Goal: Task Accomplishment & Management: Manage account settings

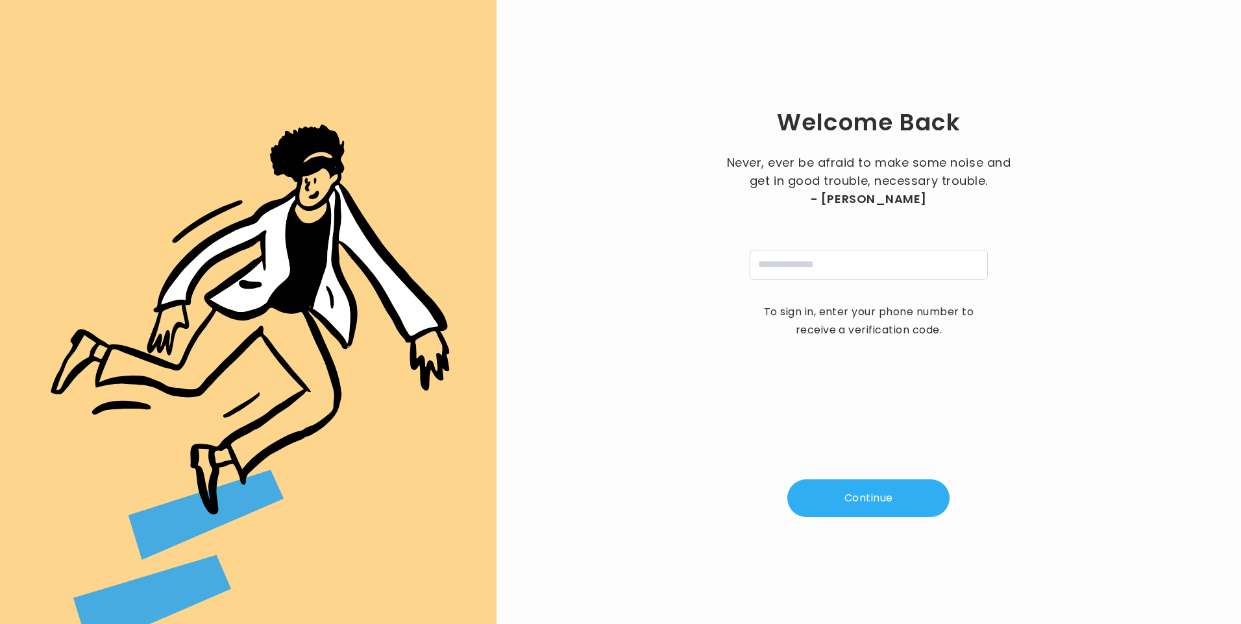
type input "**********"
click at [847, 513] on button "Continue" at bounding box center [868, 499] width 162 height 38
type input "*"
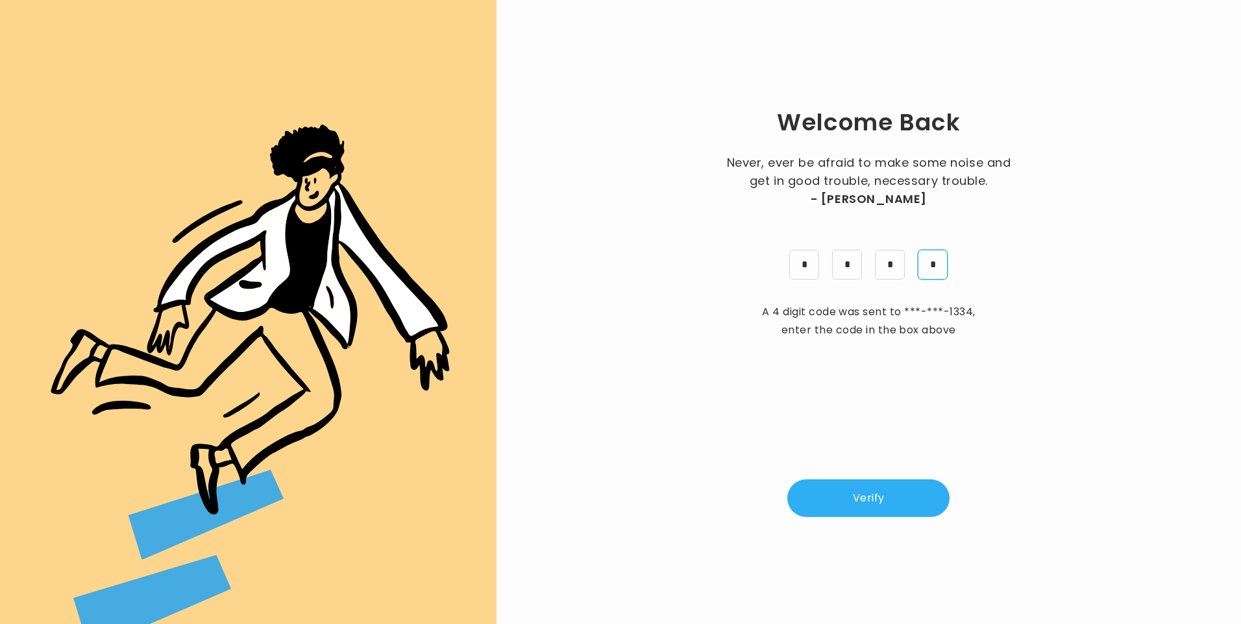
type input "*"
click at [882, 507] on button "Verify" at bounding box center [868, 499] width 162 height 38
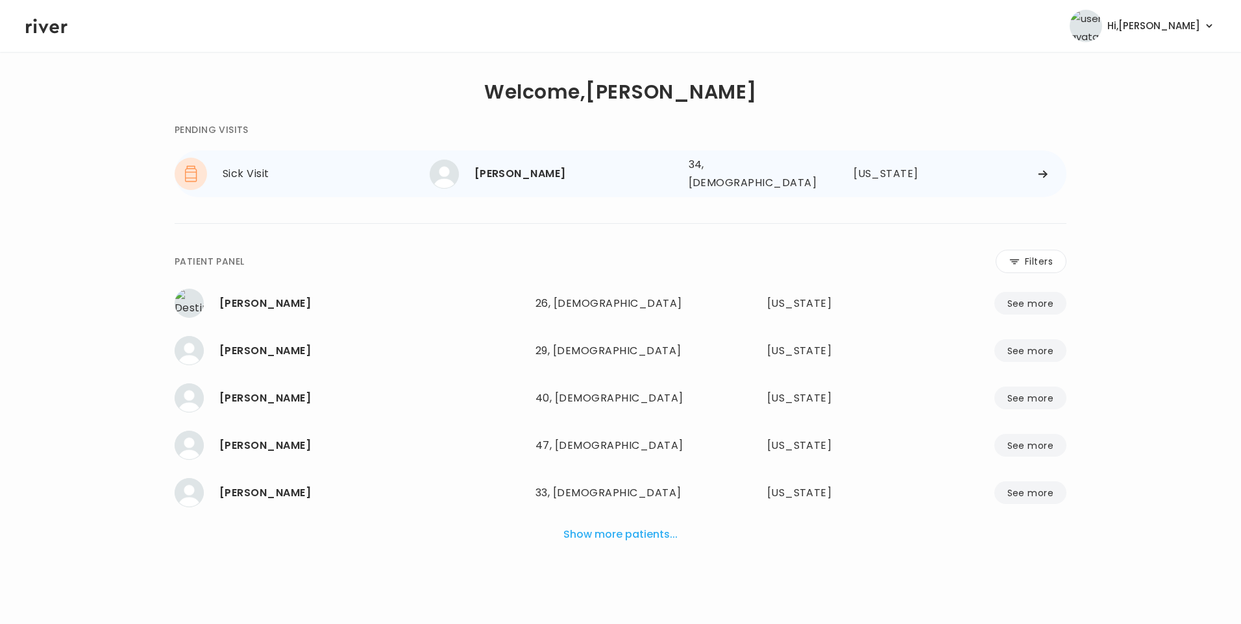
click at [568, 181] on div "TIMOTHY PFEFFER 34, Male See more" at bounding box center [554, 174] width 249 height 29
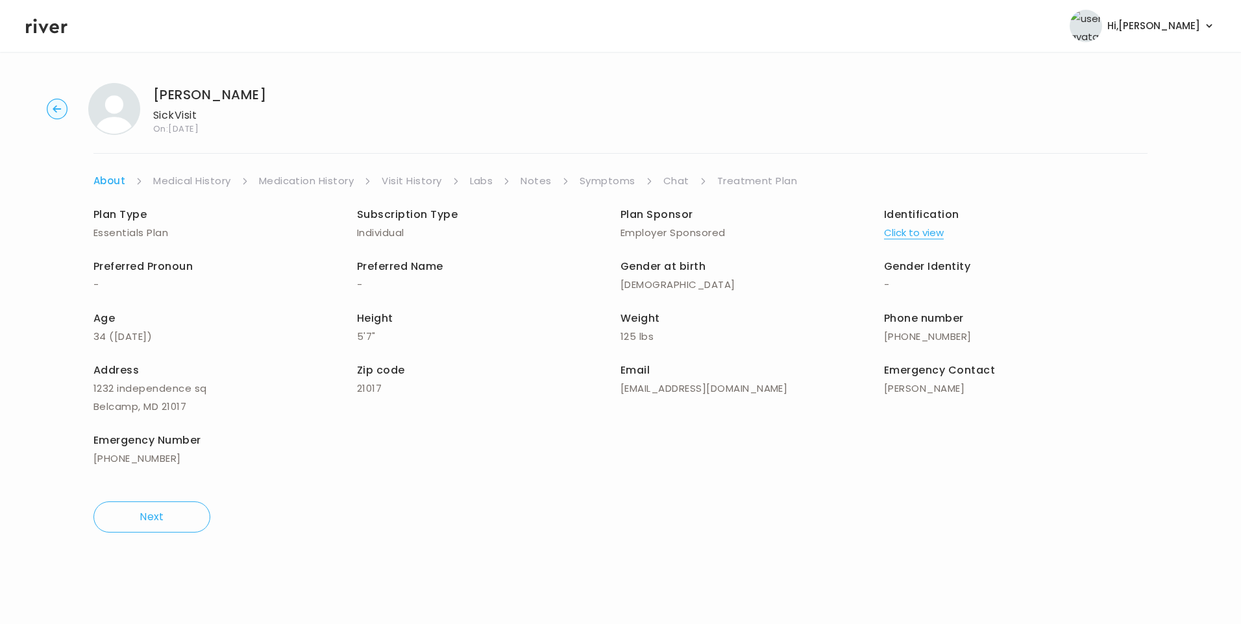
click at [672, 178] on link "Chat" at bounding box center [676, 181] width 26 height 18
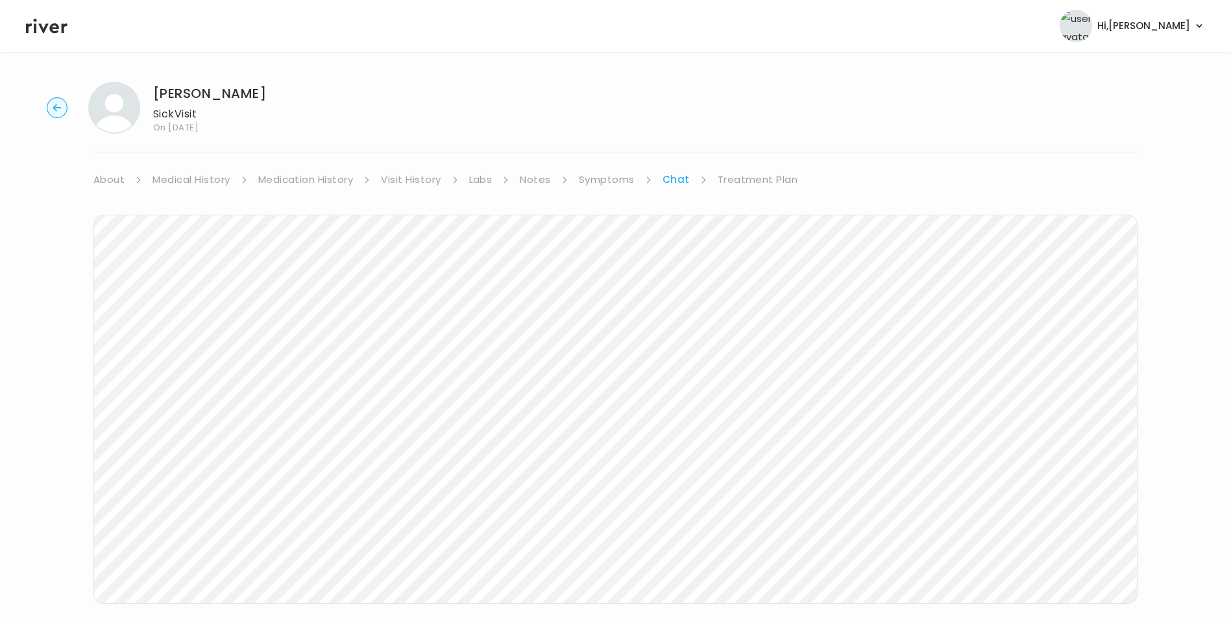
scroll to position [12, 0]
drag, startPoint x: 750, startPoint y: 170, endPoint x: 783, endPoint y: 186, distance: 36.3
click at [748, 169] on link "Treatment Plan" at bounding box center [758, 169] width 80 height 18
click at [215, 341] on button "Update treatment notes" at bounding box center [163, 341] width 141 height 18
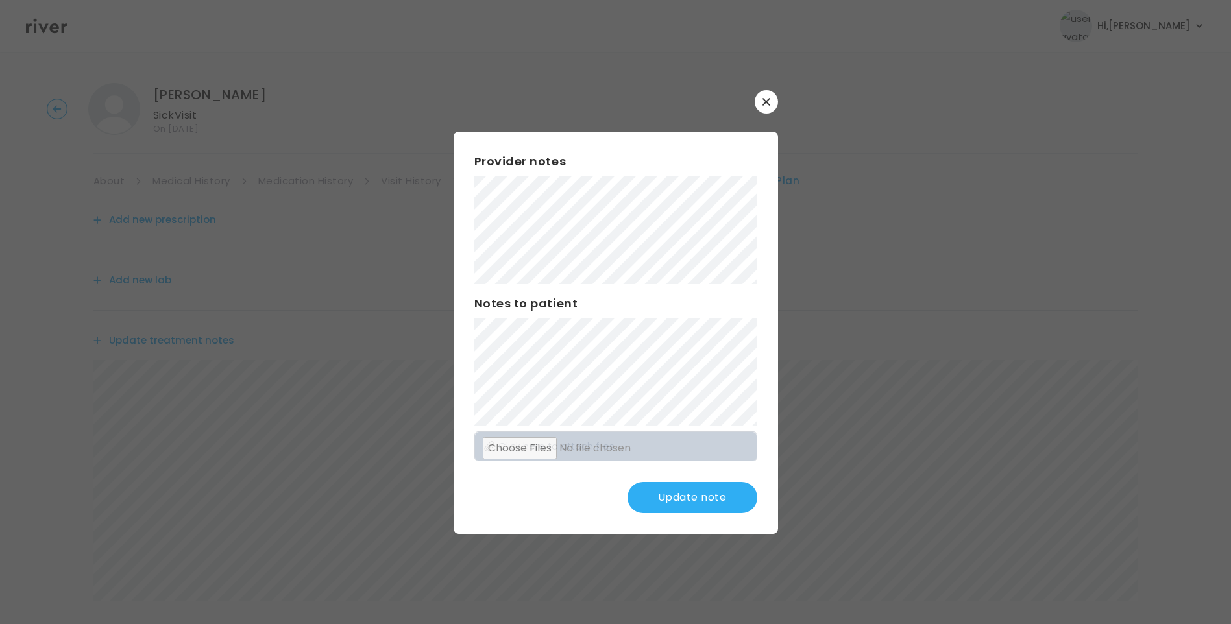
click at [711, 494] on button "Update note" at bounding box center [692, 497] width 130 height 31
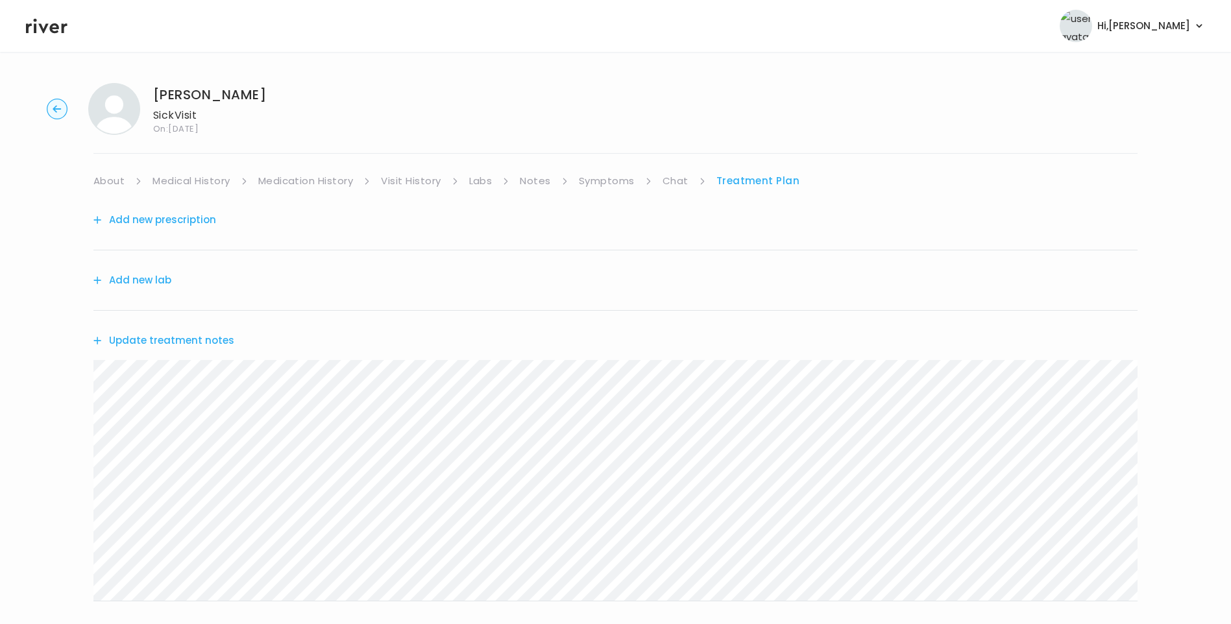
click at [116, 180] on link "About" at bounding box center [108, 181] width 31 height 18
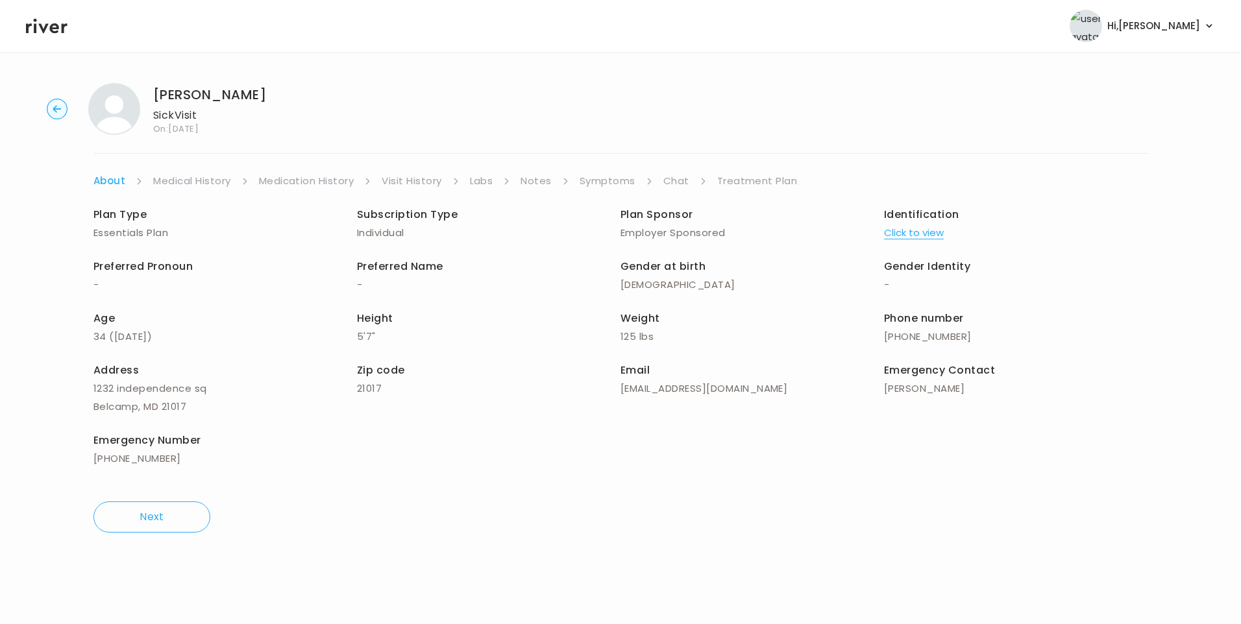
click at [737, 178] on link "Treatment Plan" at bounding box center [757, 181] width 80 height 18
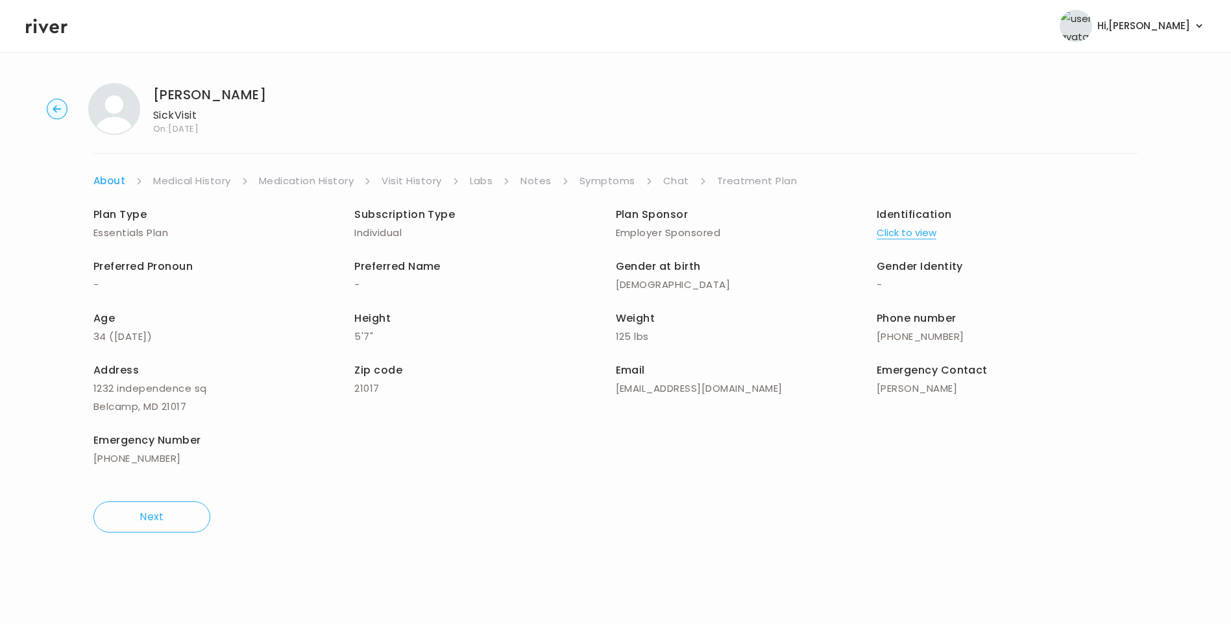
click at [758, 176] on link "Treatment Plan" at bounding box center [757, 181] width 80 height 18
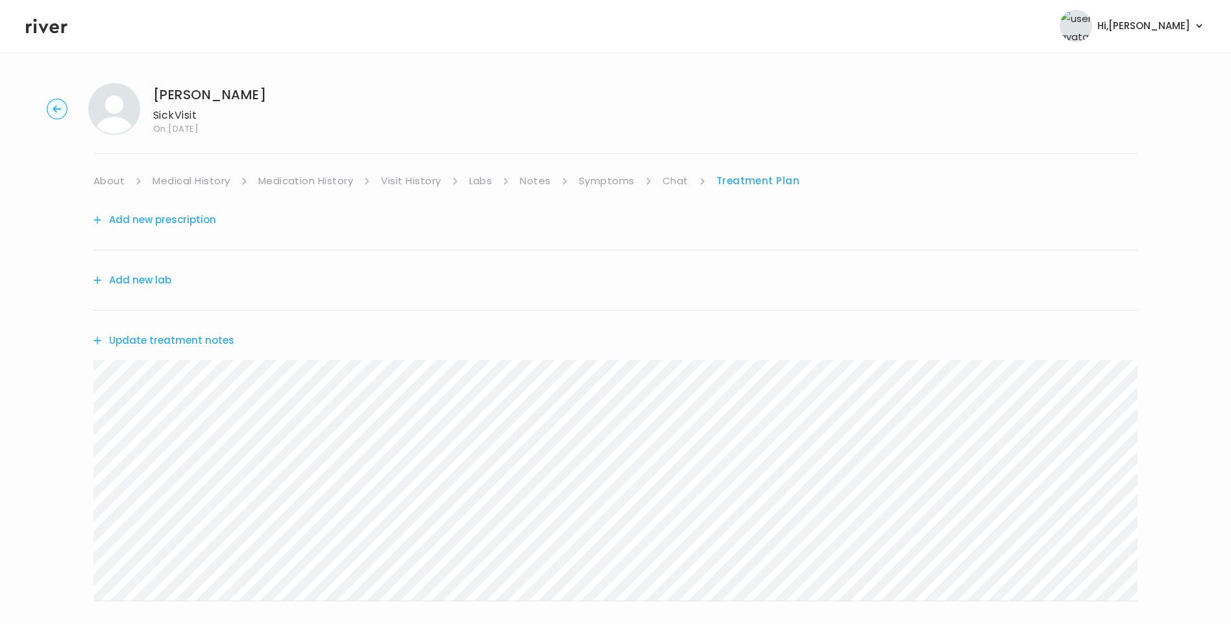
click at [176, 337] on button "Update treatment notes" at bounding box center [163, 341] width 141 height 18
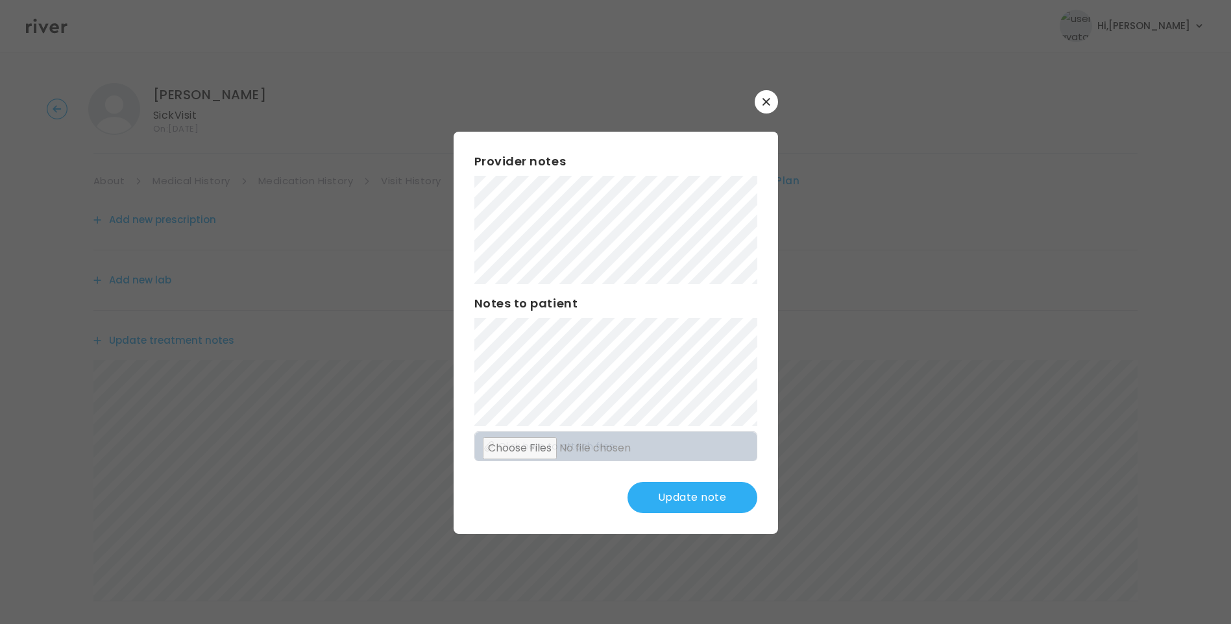
click at [683, 492] on button "Update note" at bounding box center [692, 497] width 130 height 31
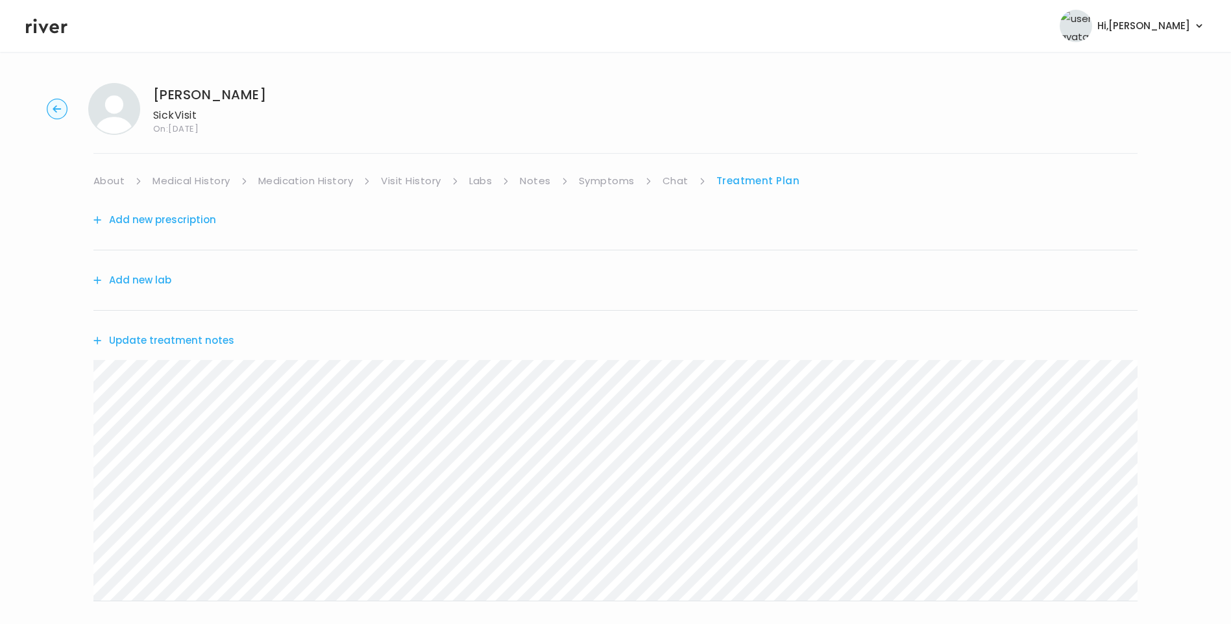
click at [116, 182] on link "About" at bounding box center [108, 181] width 31 height 18
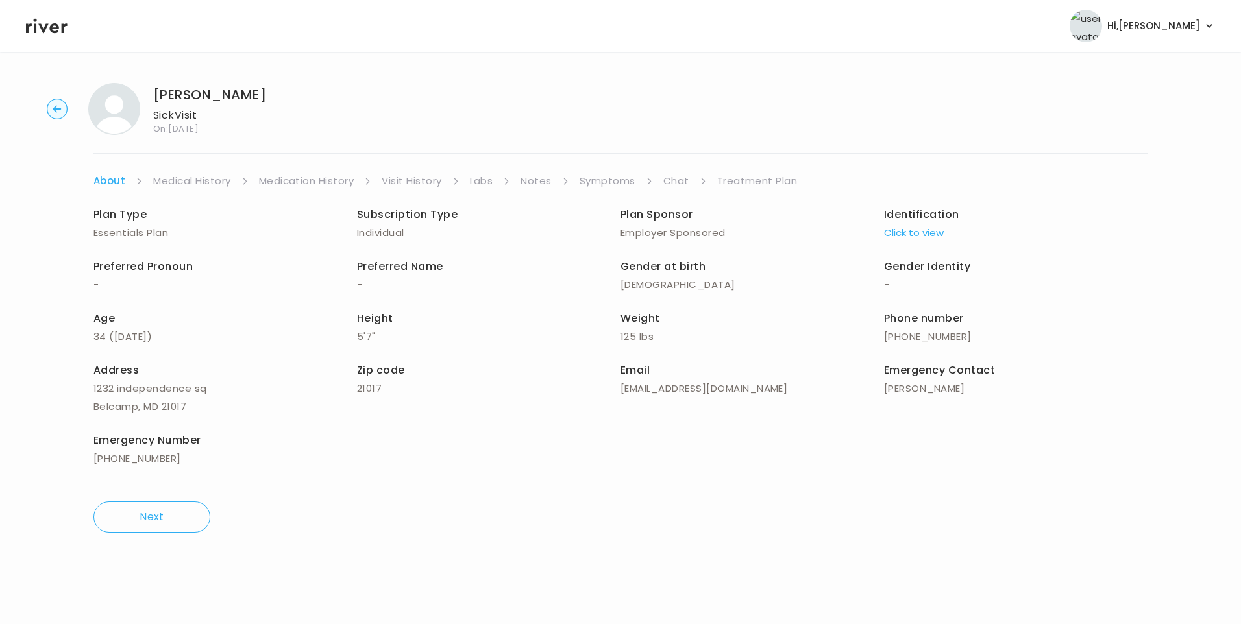
click at [672, 178] on link "Chat" at bounding box center [676, 181] width 26 height 18
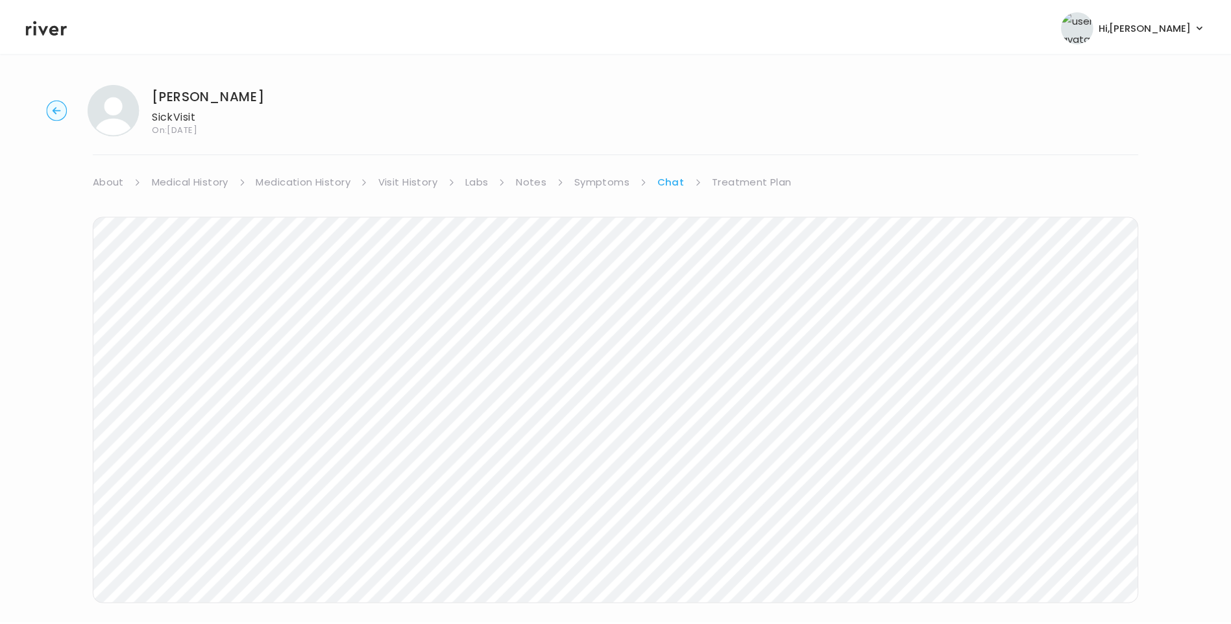
scroll to position [97, 0]
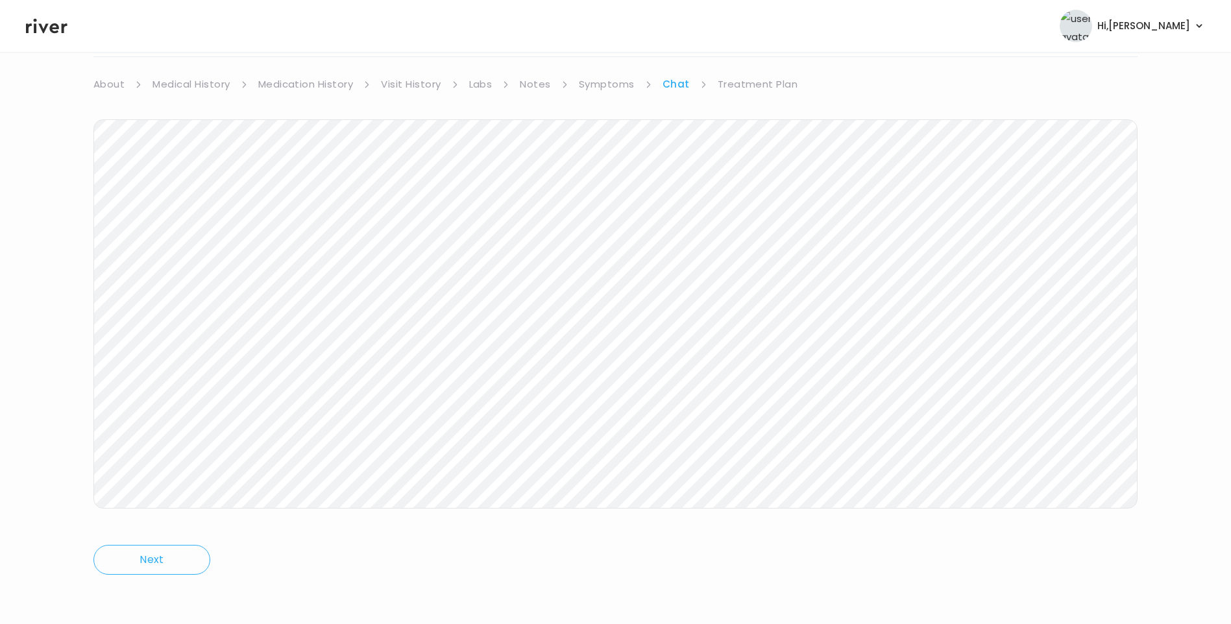
click at [753, 89] on link "Treatment Plan" at bounding box center [758, 84] width 80 height 18
drag, startPoint x: 258, startPoint y: 587, endPoint x: 270, endPoint y: 578, distance: 15.3
click at [258, 586] on div "No Treatment Plan Offered" at bounding box center [615, 582] width 1044 height 34
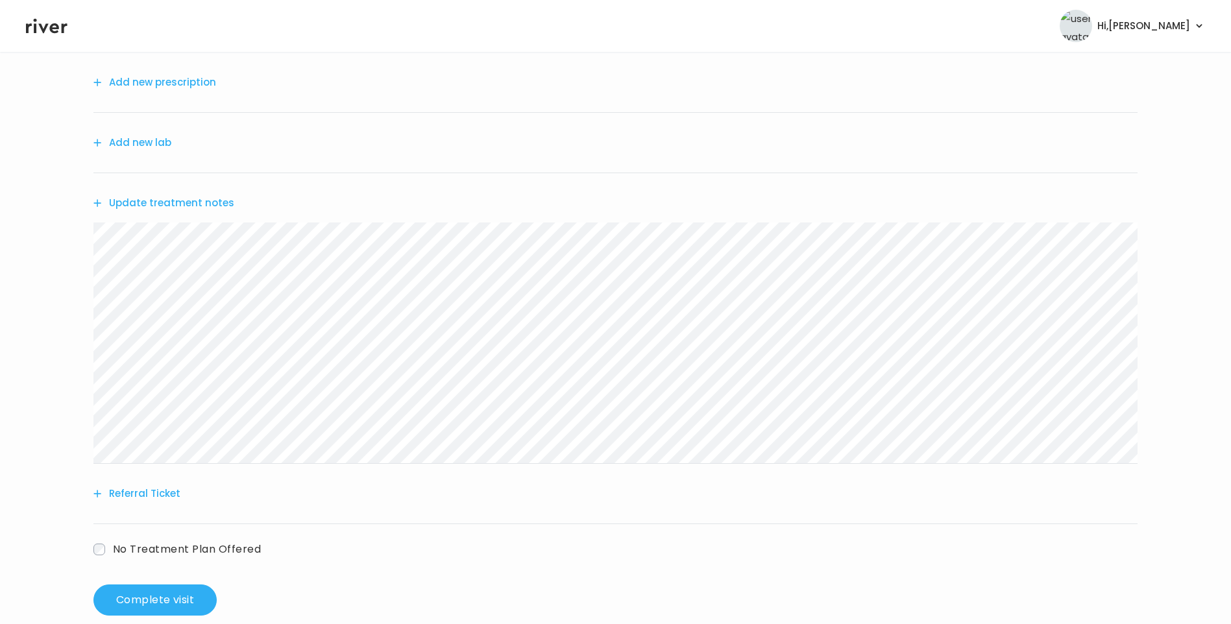
scroll to position [160, 0]
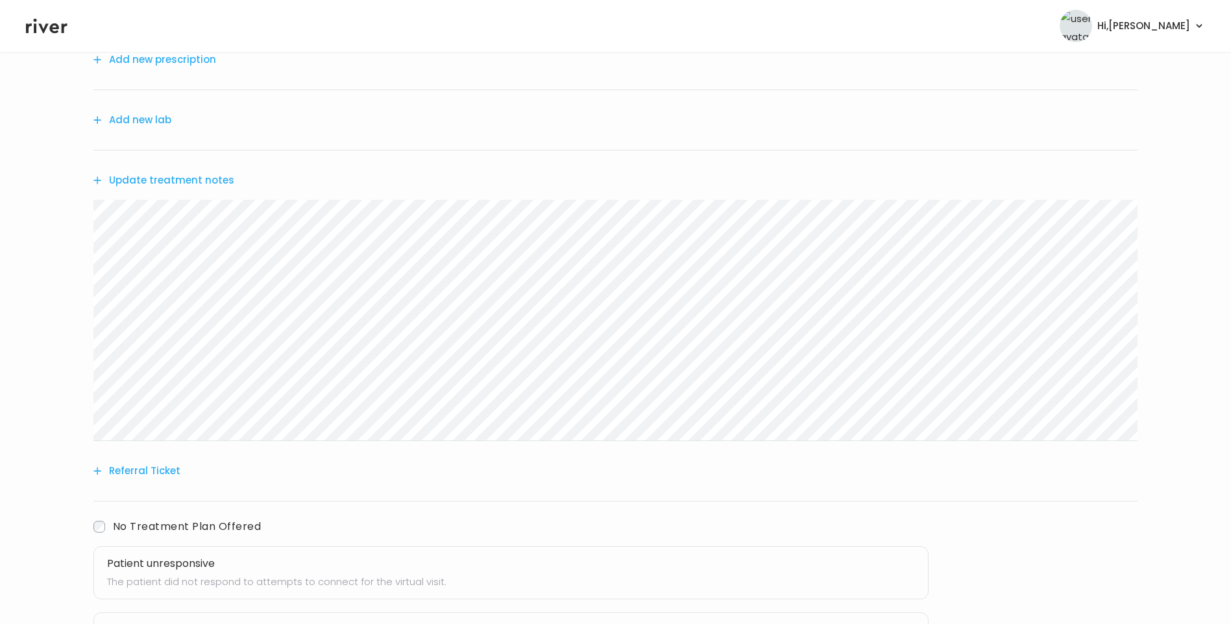
click at [180, 571] on h3 "Patient unresponsive" at bounding box center [511, 564] width 808 height 18
click at [195, 179] on button "Update treatment notes" at bounding box center [163, 180] width 141 height 18
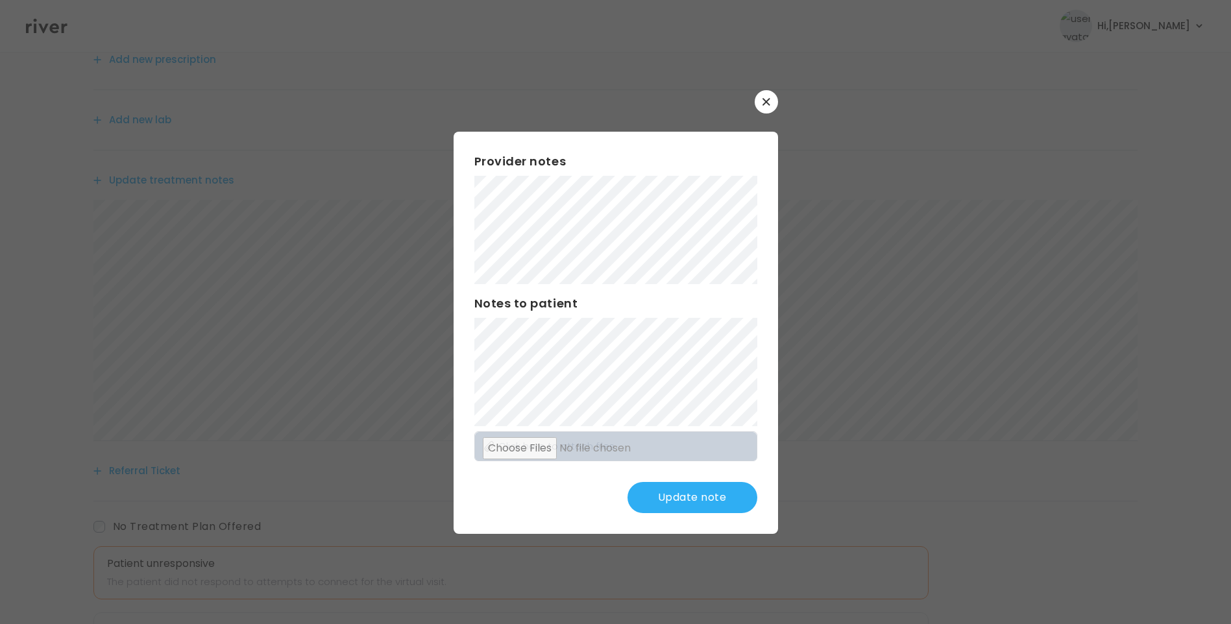
click at [719, 504] on button "Update note" at bounding box center [692, 497] width 130 height 31
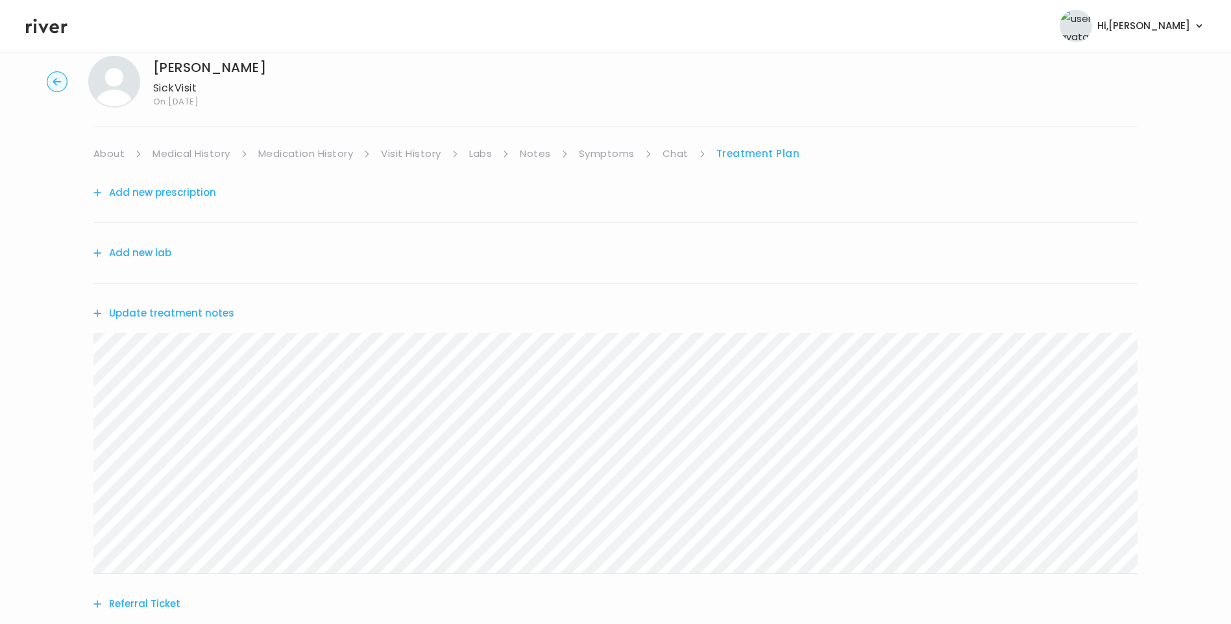
scroll to position [0, 0]
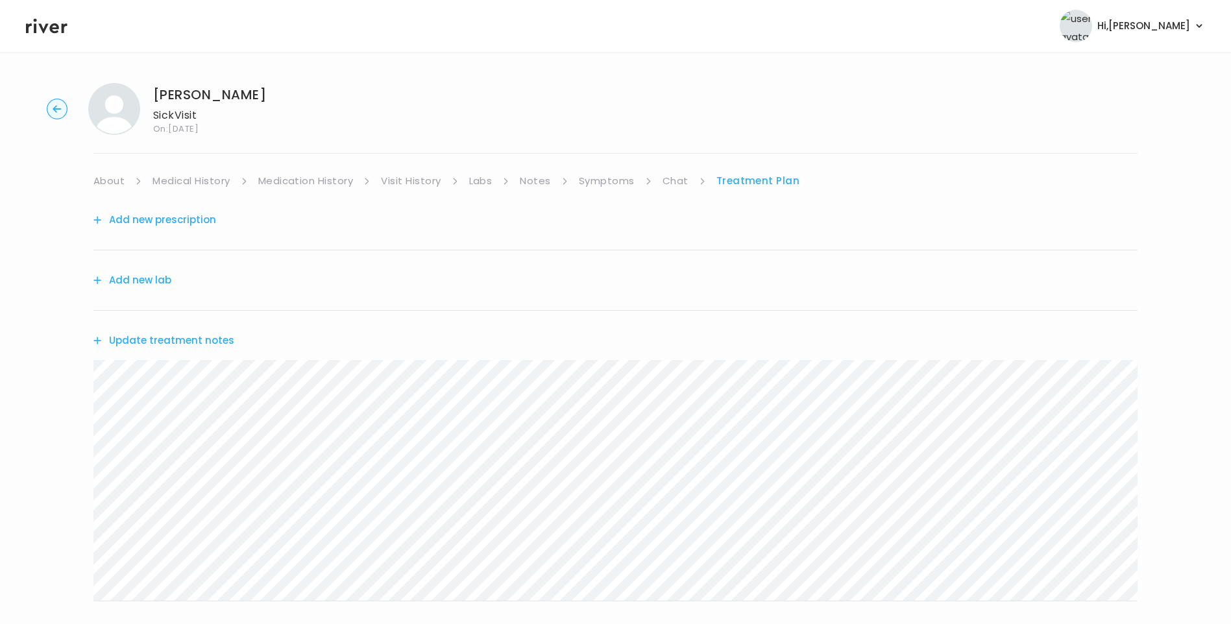
click at [407, 189] on link "Visit History" at bounding box center [411, 181] width 60 height 18
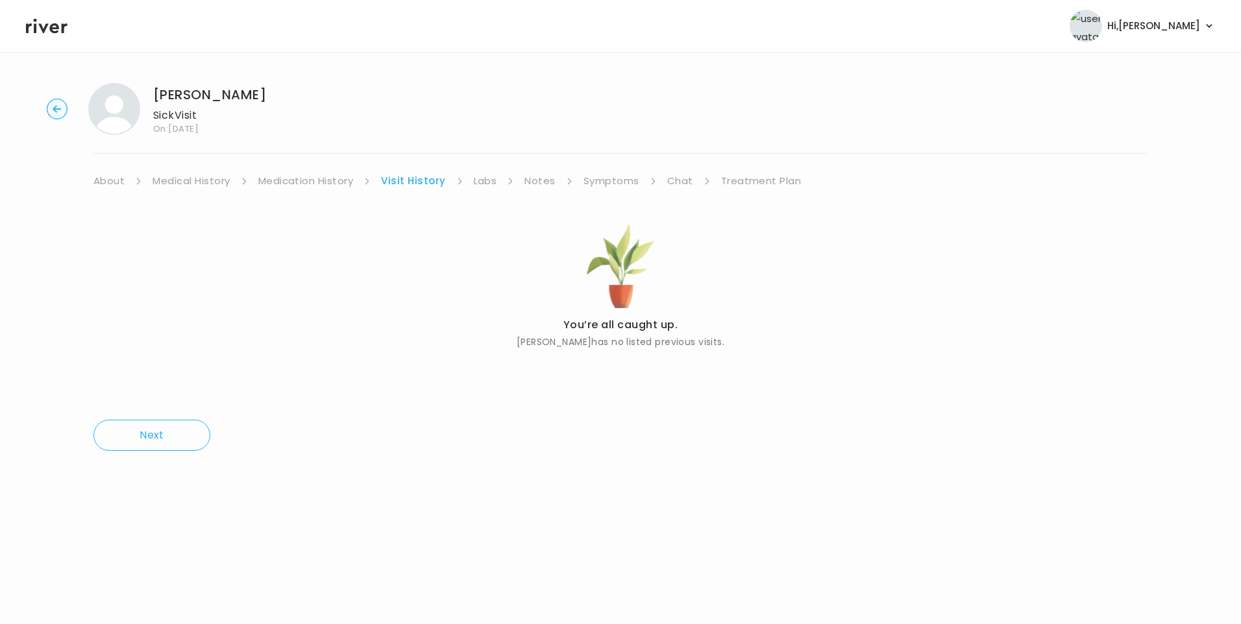
click at [735, 182] on link "Treatment Plan" at bounding box center [761, 181] width 80 height 18
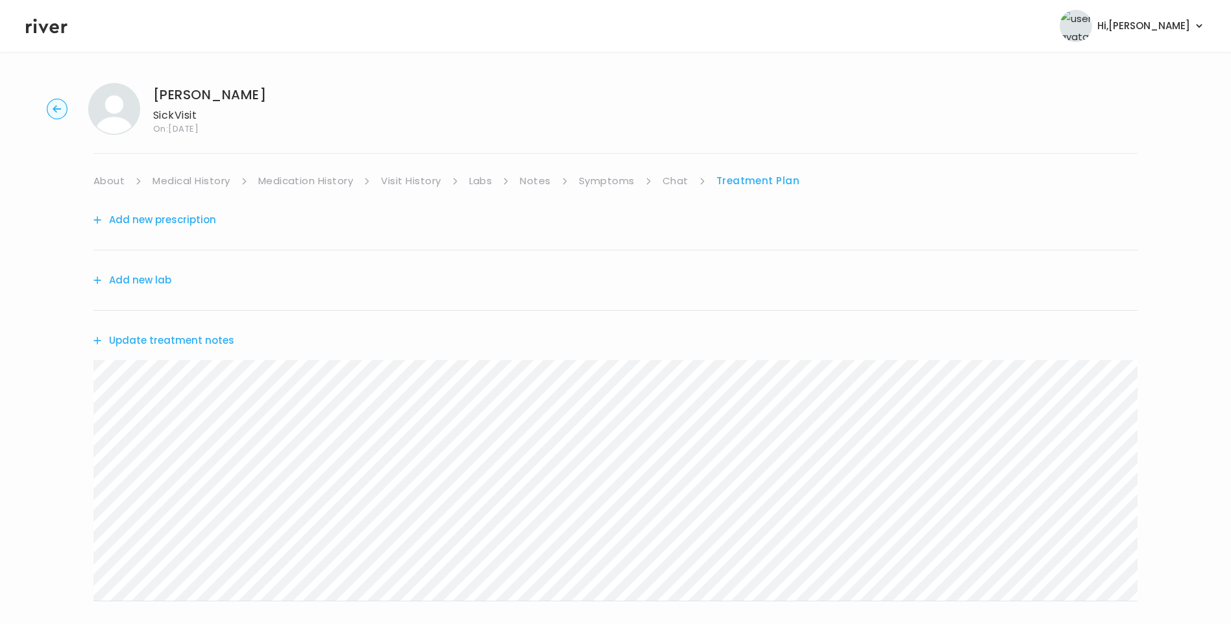
click at [201, 337] on button "Update treatment notes" at bounding box center [163, 341] width 141 height 18
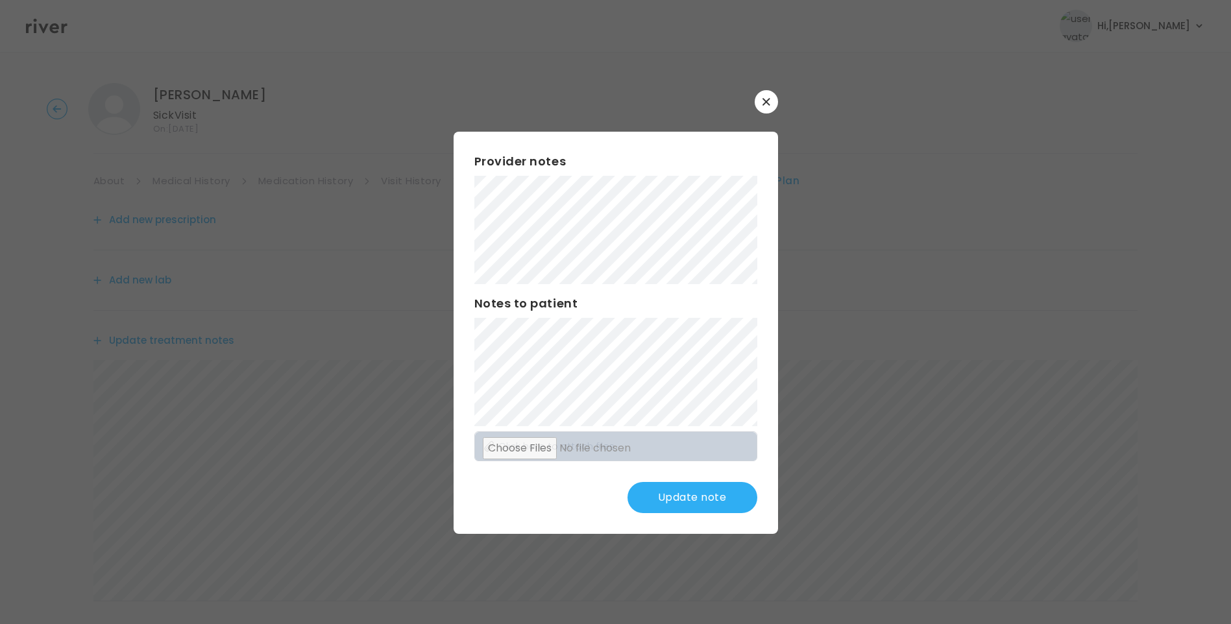
click at [718, 500] on button "Update note" at bounding box center [692, 497] width 130 height 31
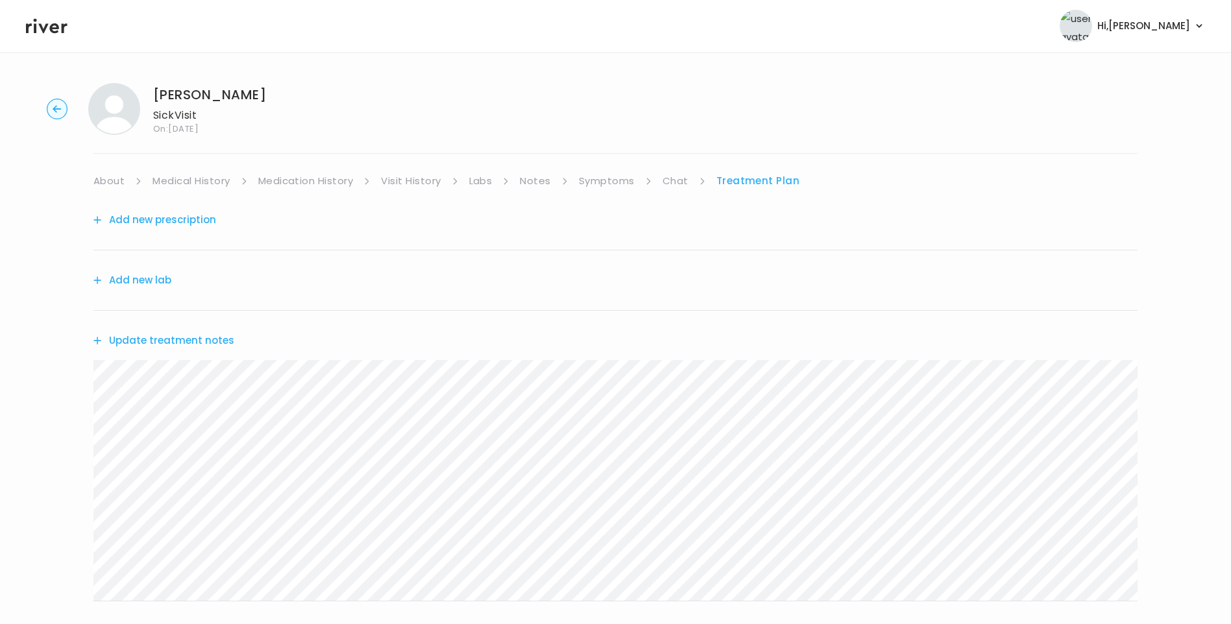
click at [680, 179] on link "Chat" at bounding box center [676, 181] width 26 height 18
click at [736, 183] on link "Treatment Plan" at bounding box center [758, 181] width 80 height 18
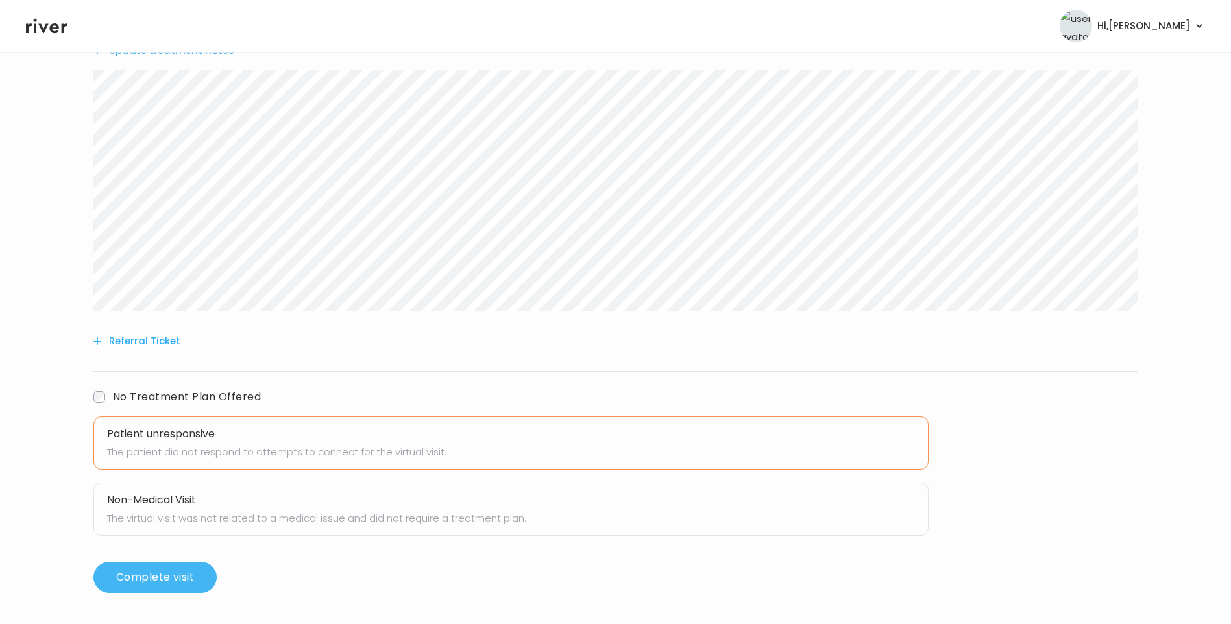
click at [165, 579] on button "Complete visit" at bounding box center [154, 577] width 123 height 31
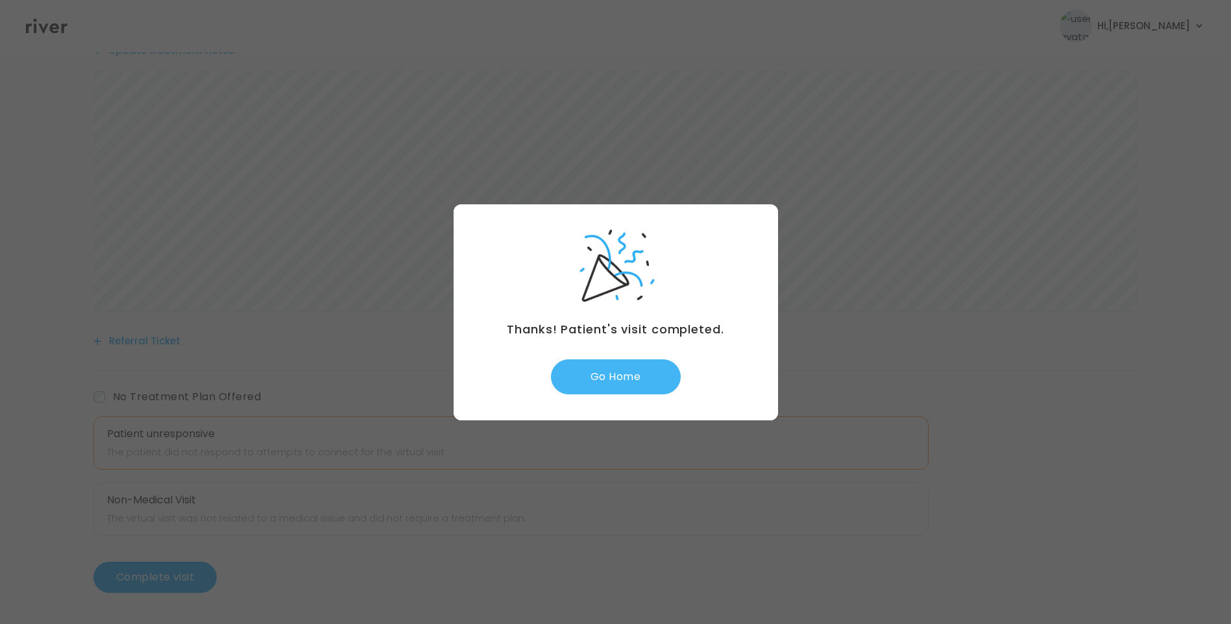
click at [598, 385] on button "Go Home" at bounding box center [616, 376] width 130 height 35
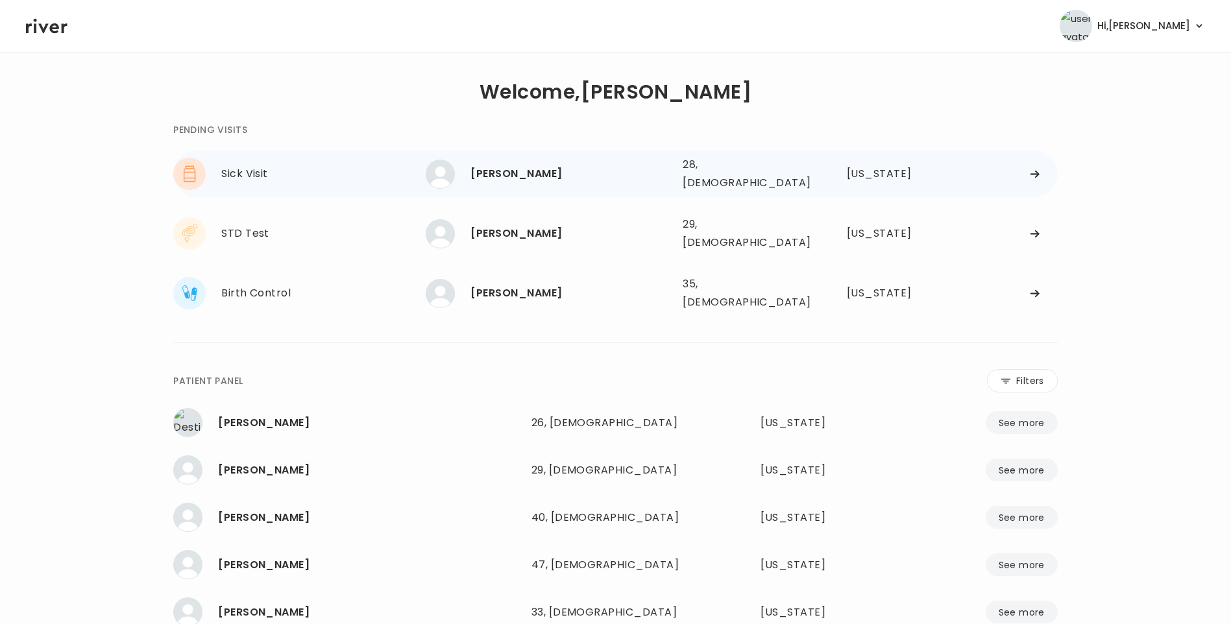
click at [707, 182] on div "[PERSON_NAME] 28, [DEMOGRAPHIC_DATA] See more 28, [DEMOGRAPHIC_DATA] [US_STATE]" at bounding box center [741, 174] width 631 height 42
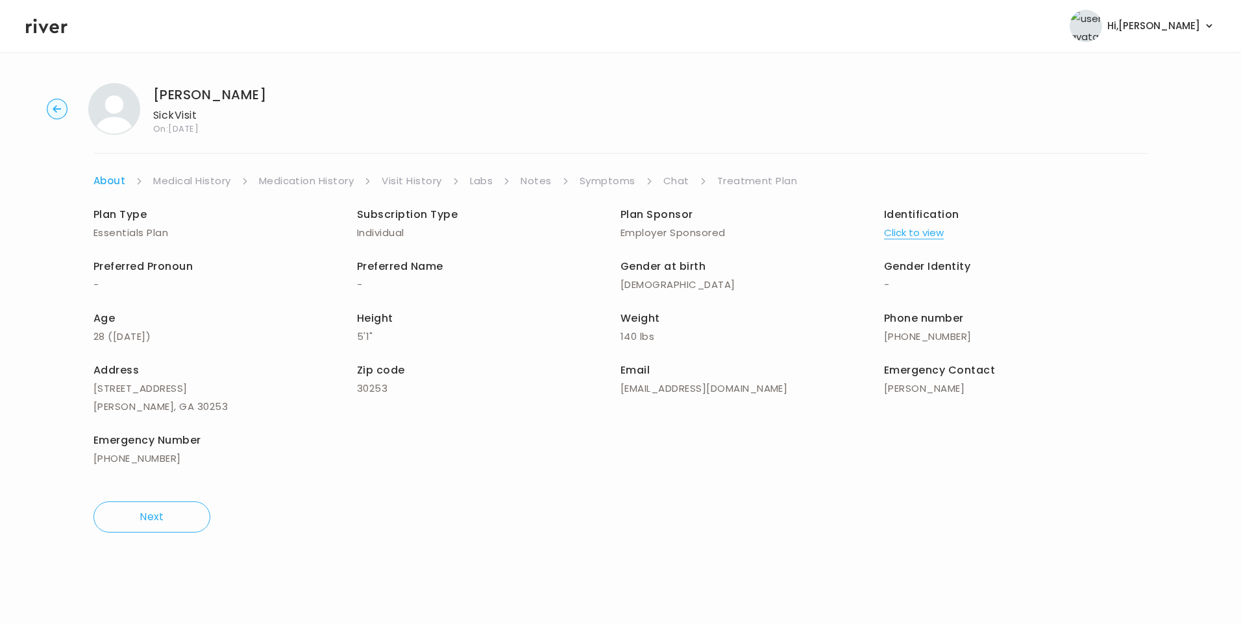
click at [432, 181] on link "Visit History" at bounding box center [412, 181] width 60 height 18
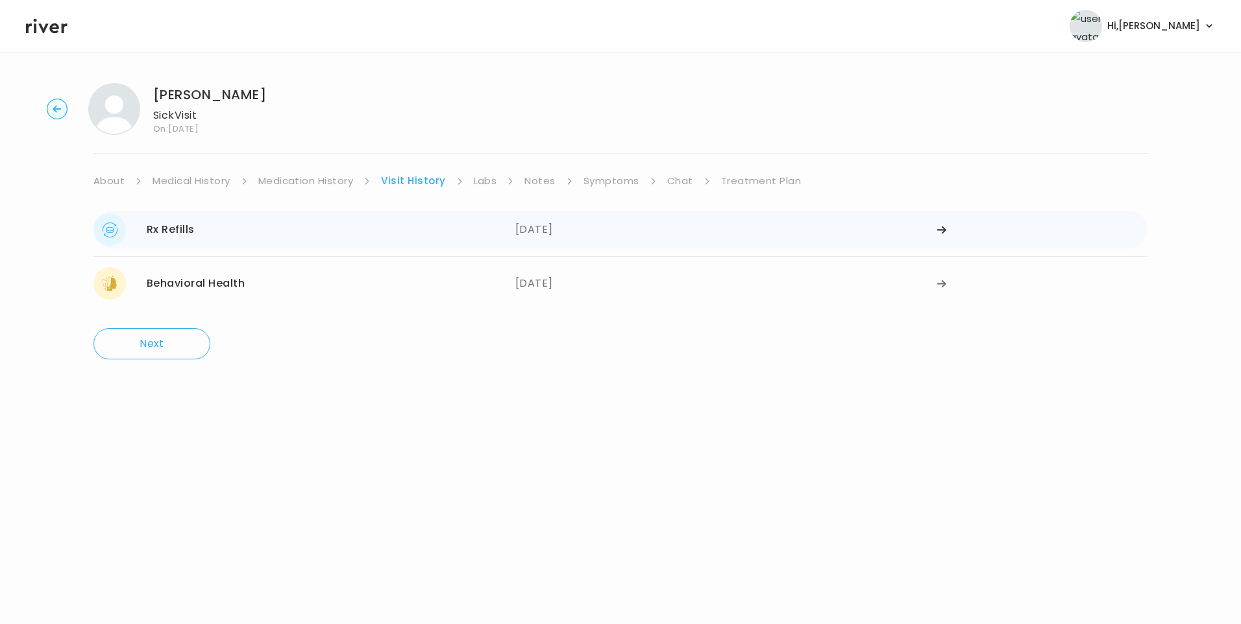
click at [232, 234] on div "Rx Refills 09/10/2025" at bounding box center [304, 229] width 422 height 32
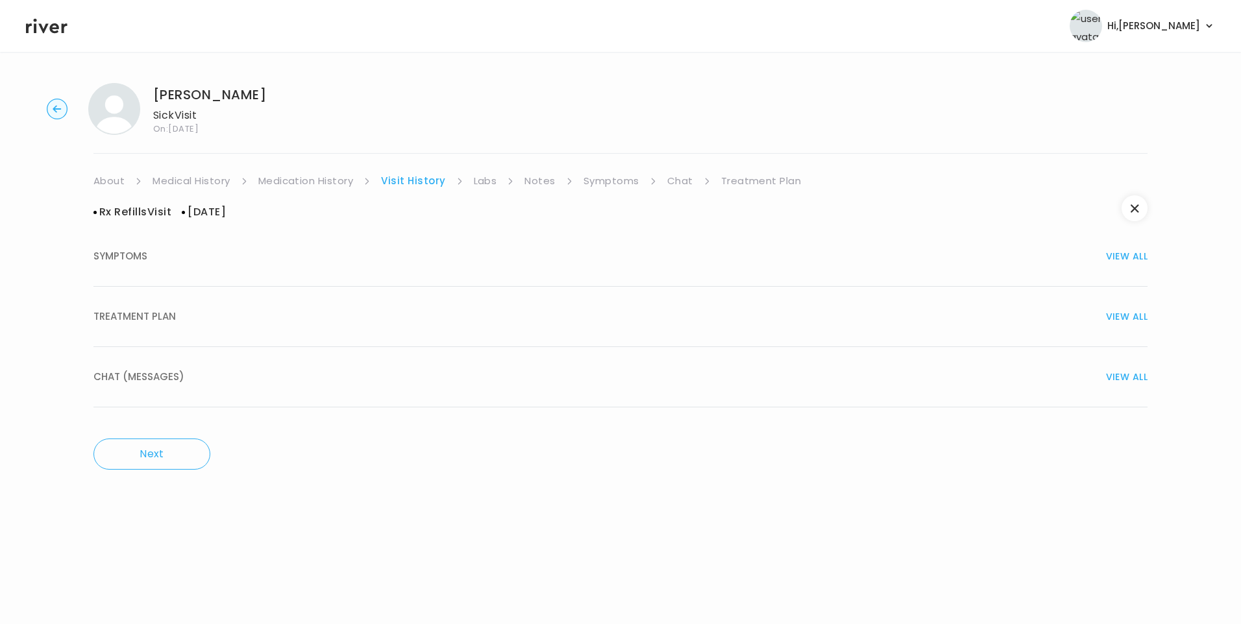
click at [199, 305] on button "TREATMENT PLAN VIEW ALL" at bounding box center [620, 317] width 1054 height 60
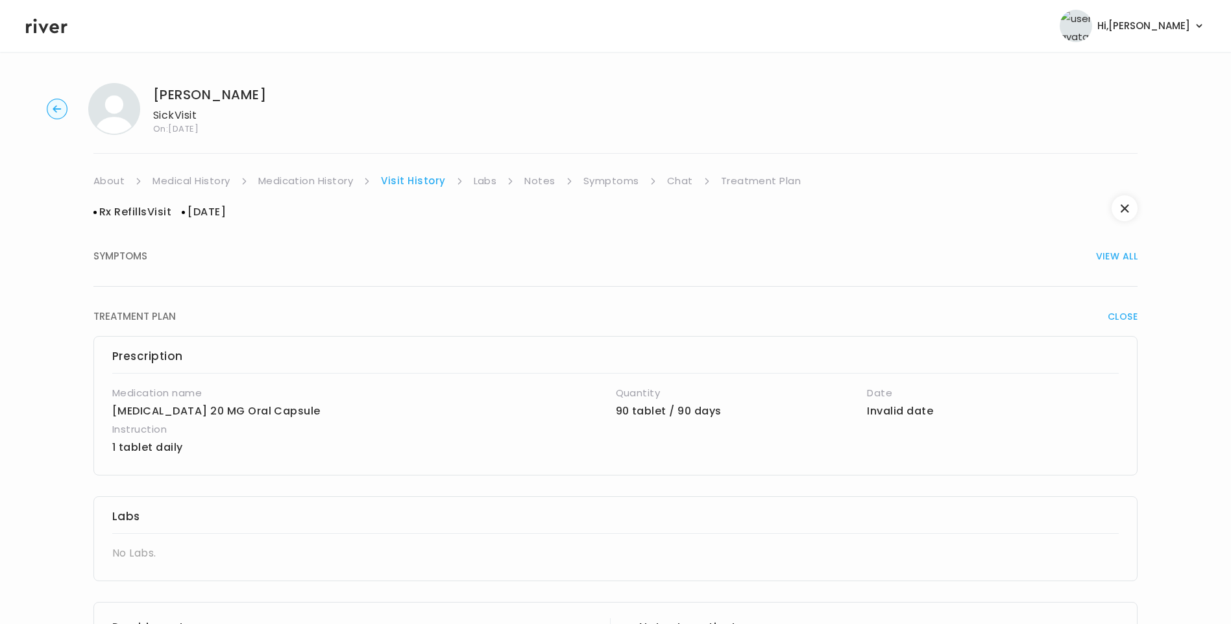
click at [317, 176] on link "Medication History" at bounding box center [305, 181] width 95 height 18
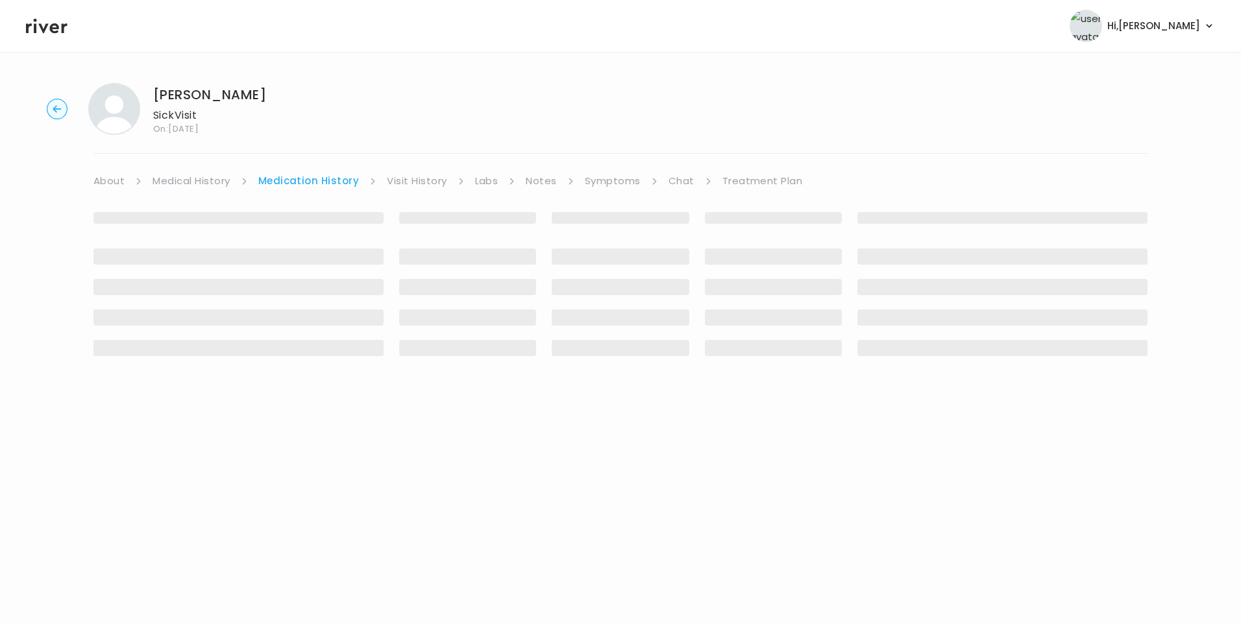
click at [419, 182] on link "Visit History" at bounding box center [417, 181] width 60 height 18
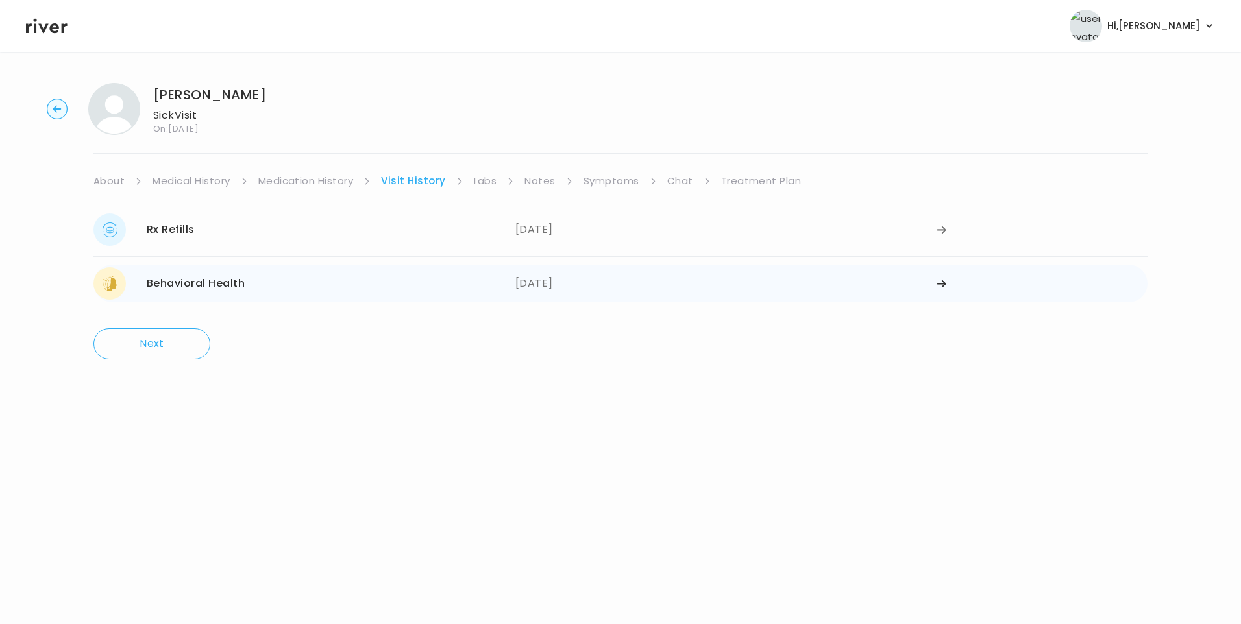
click at [309, 277] on div "Behavioral Health 05/14/2025" at bounding box center [304, 283] width 422 height 32
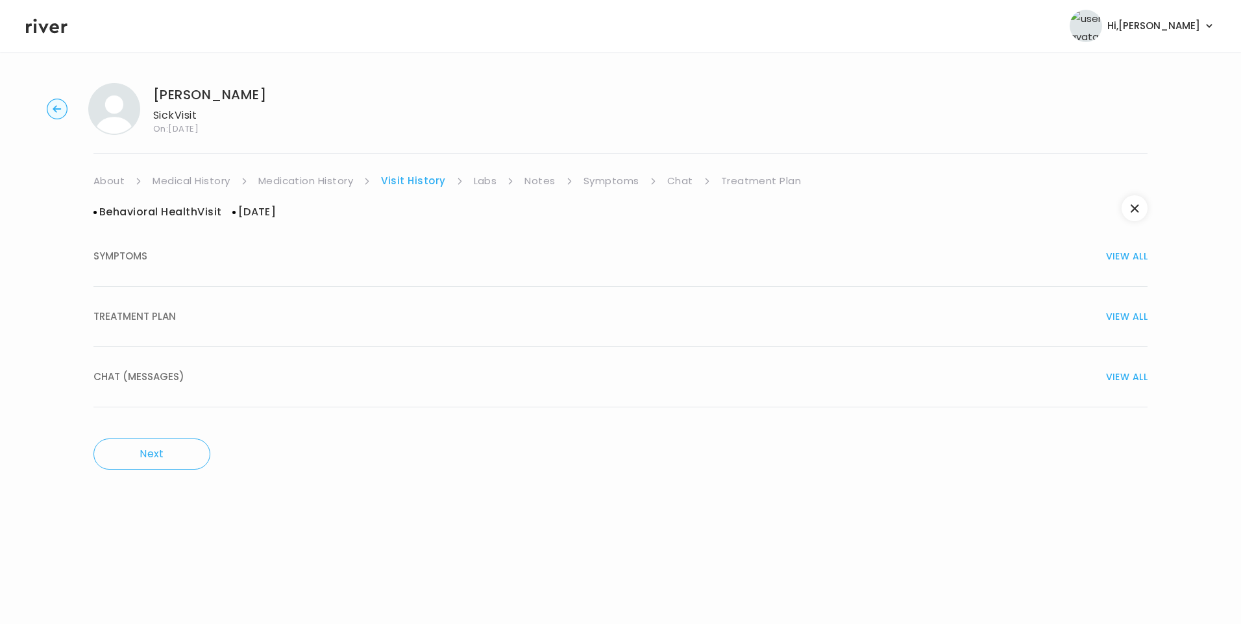
click at [177, 310] on div "TREATMENT PLAN VIEW ALL" at bounding box center [620, 317] width 1054 height 18
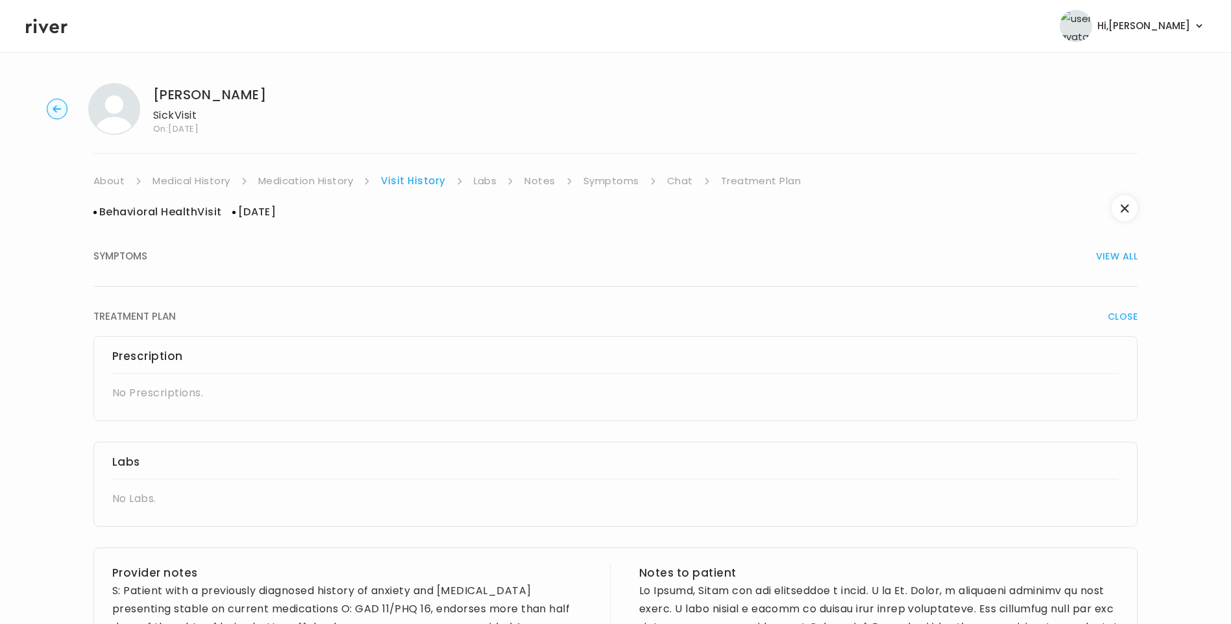
click at [115, 178] on link "About" at bounding box center [108, 181] width 31 height 18
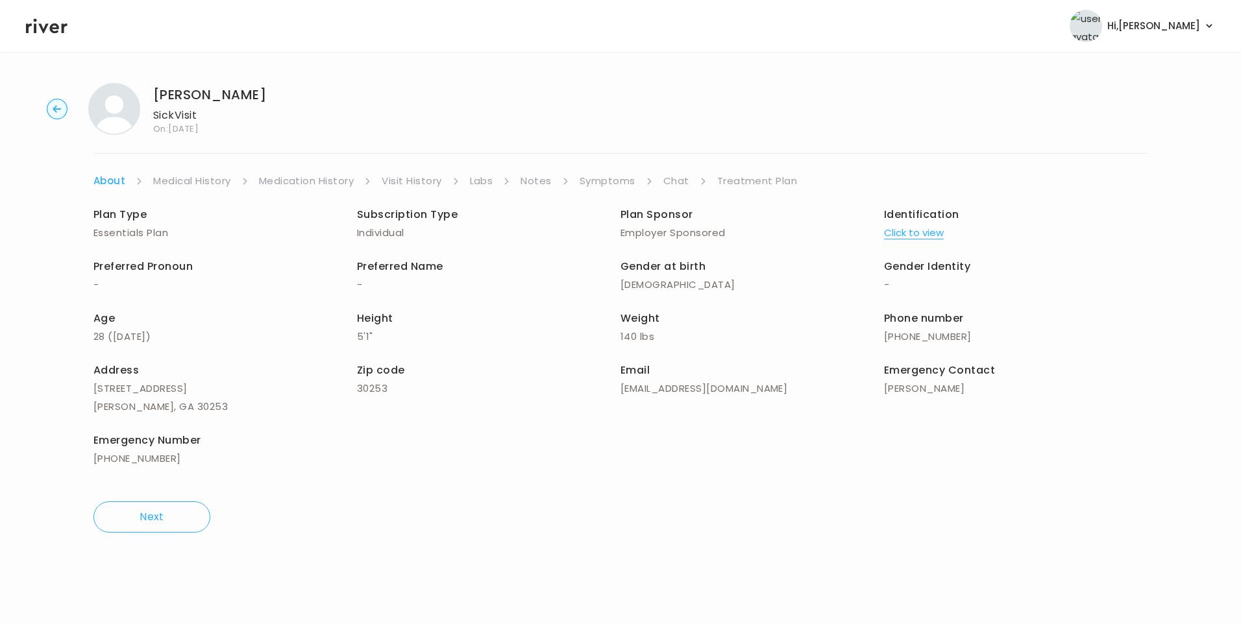
click at [923, 237] on button "Click to view" at bounding box center [914, 233] width 60 height 18
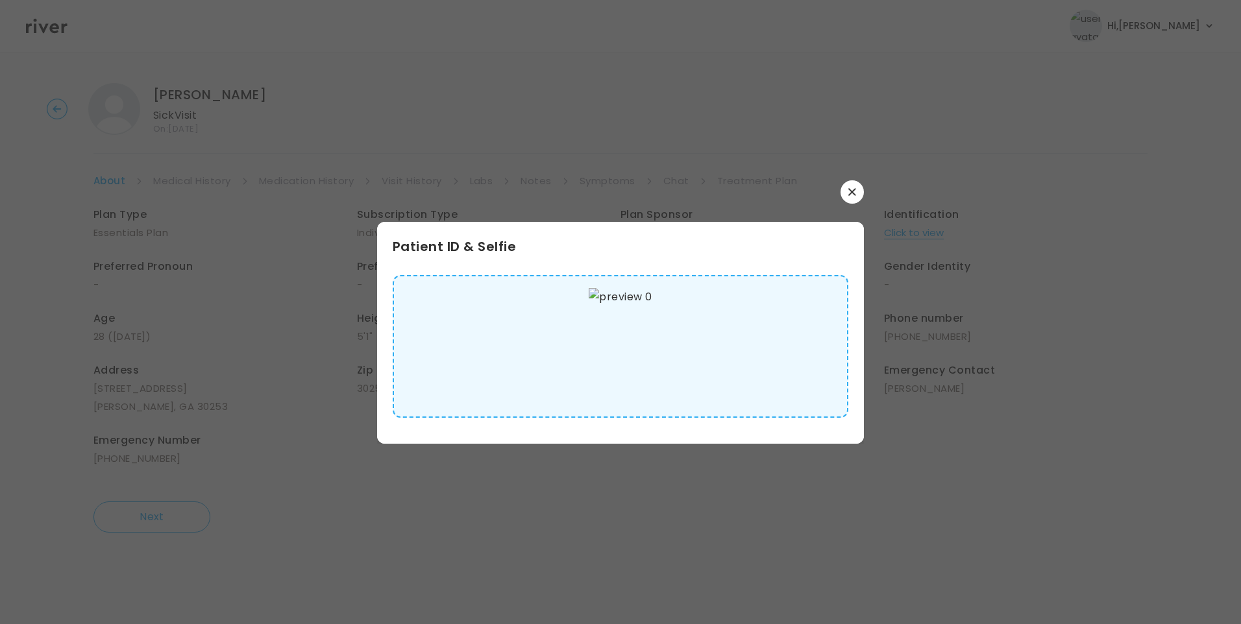
click at [641, 347] on img at bounding box center [620, 346] width 63 height 117
click at [855, 195] on icon "button" at bounding box center [851, 191] width 7 height 7
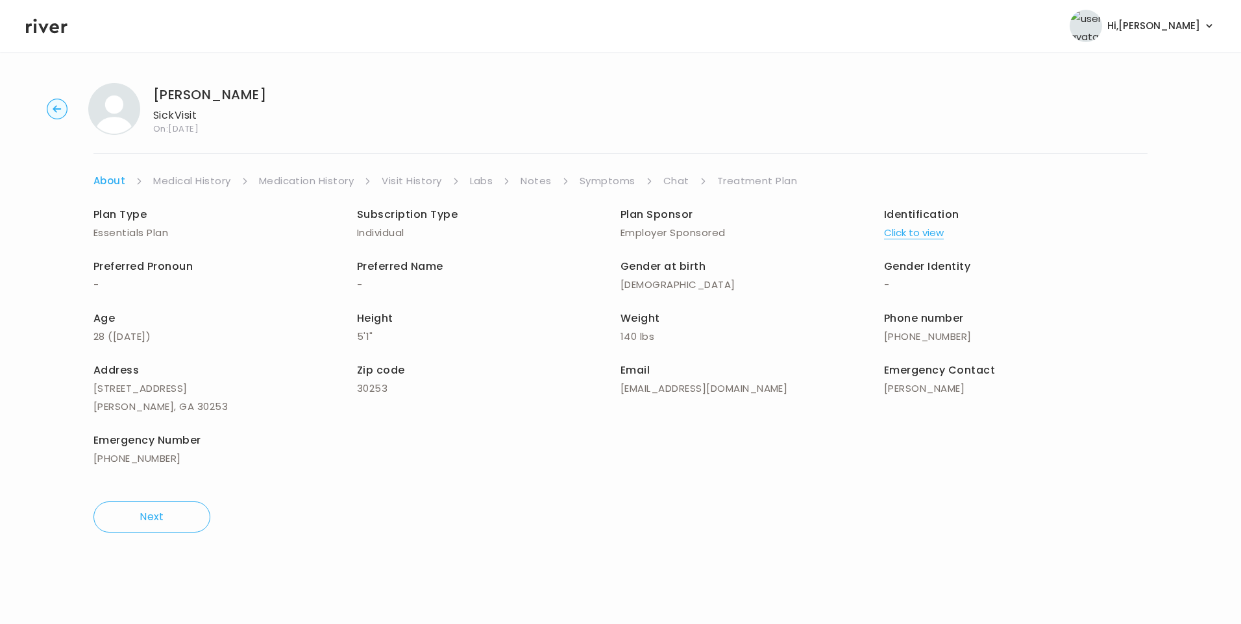
click at [216, 185] on link "Medical History" at bounding box center [191, 181] width 77 height 18
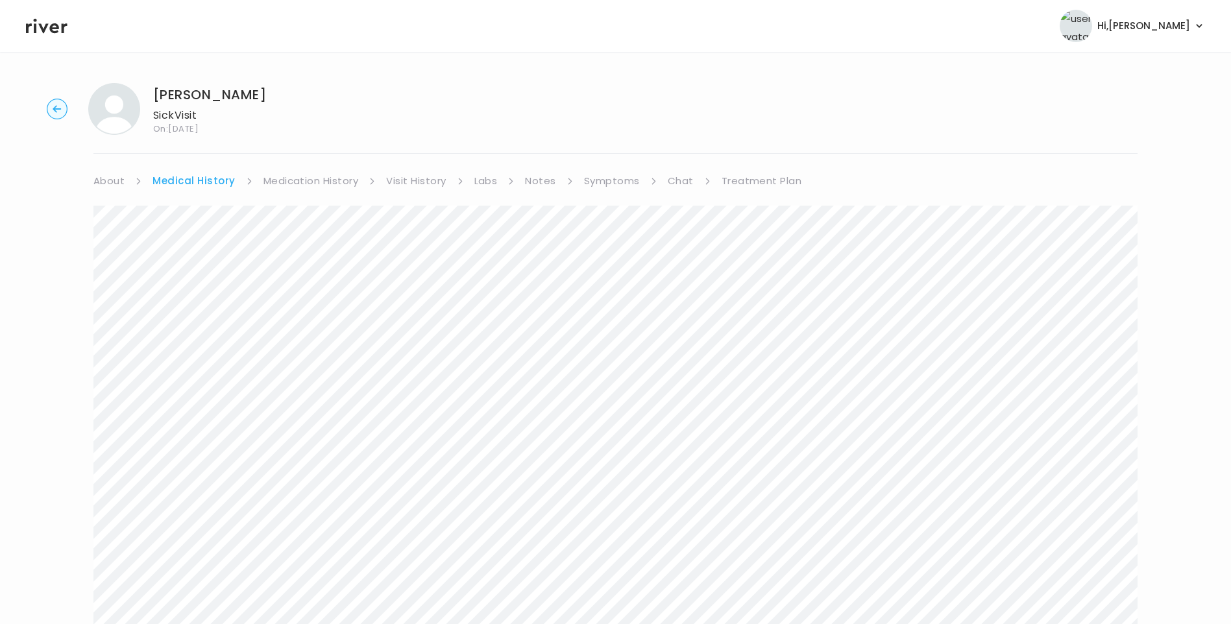
click at [297, 185] on link "Medication History" at bounding box center [310, 181] width 95 height 18
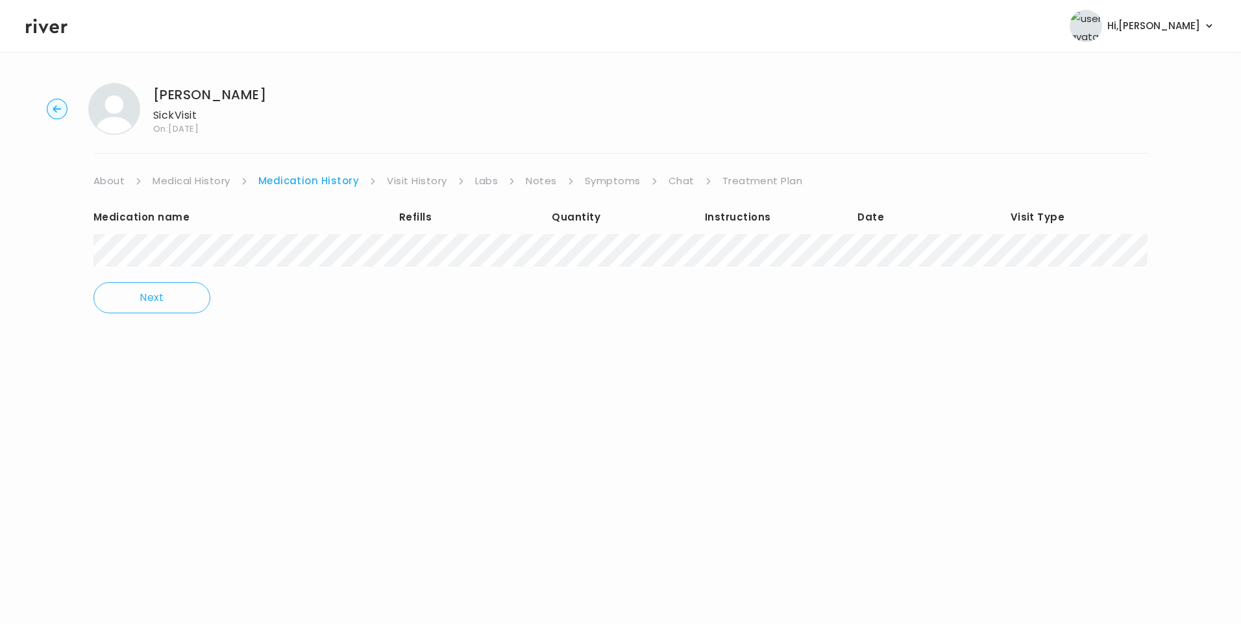
click at [229, 184] on link "Medical History" at bounding box center [190, 181] width 77 height 18
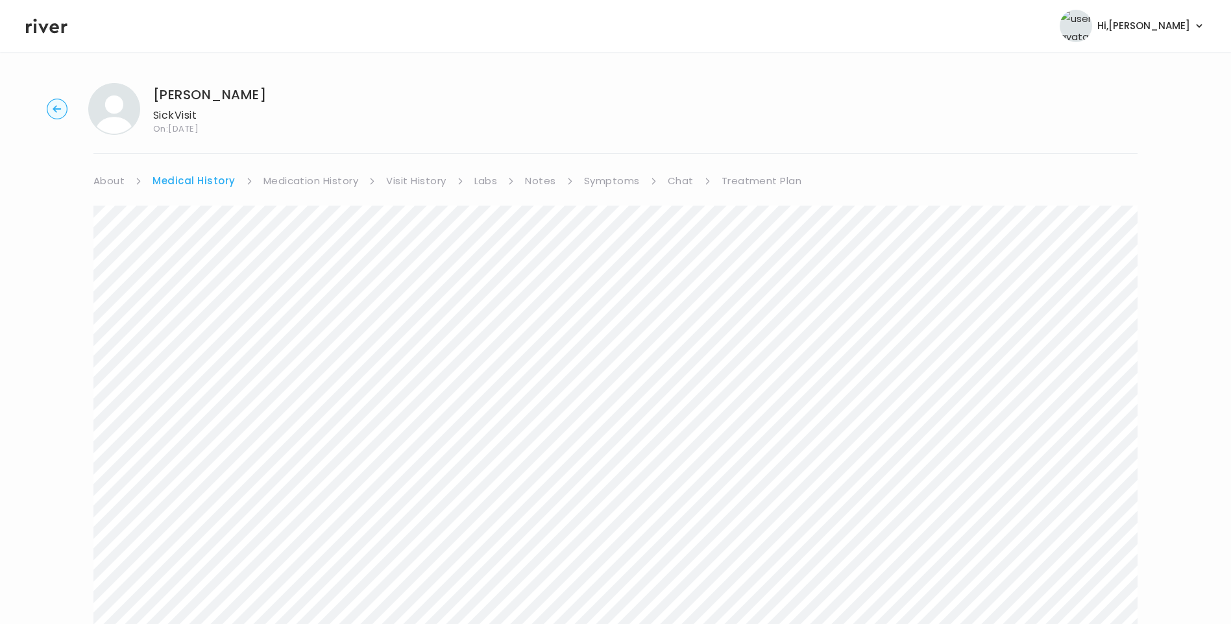
click at [631, 179] on link "Symptoms" at bounding box center [612, 181] width 56 height 18
click at [750, 182] on link "Treatment Plan" at bounding box center [759, 181] width 80 height 18
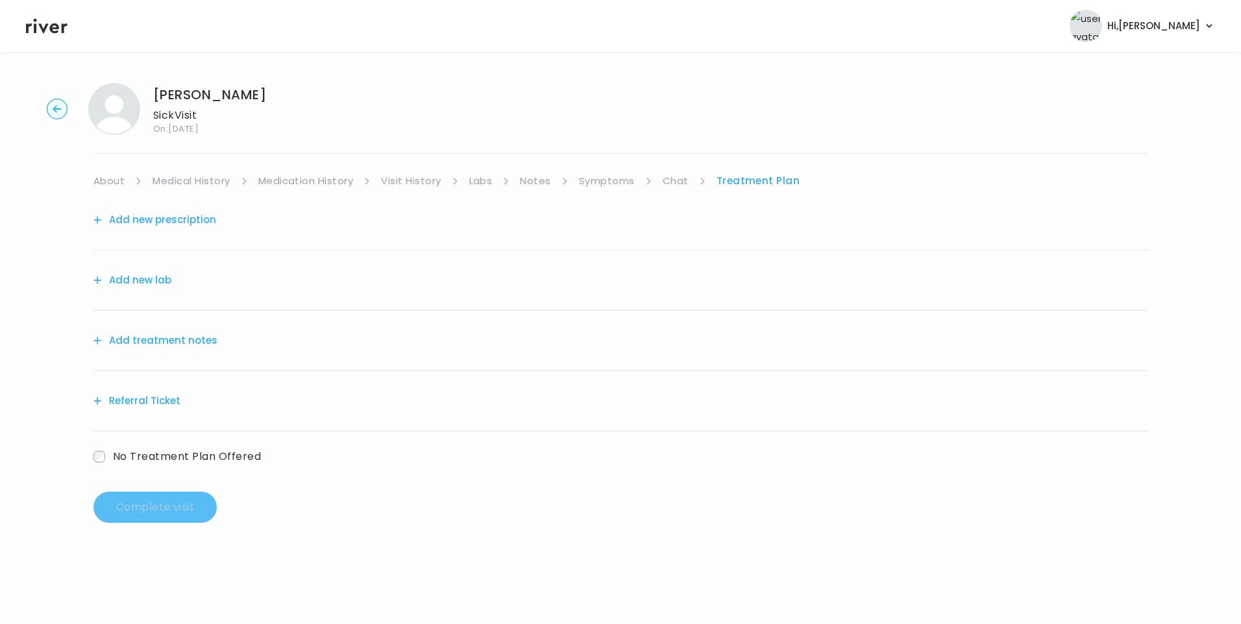
click at [203, 340] on button "Add treatment notes" at bounding box center [155, 341] width 124 height 18
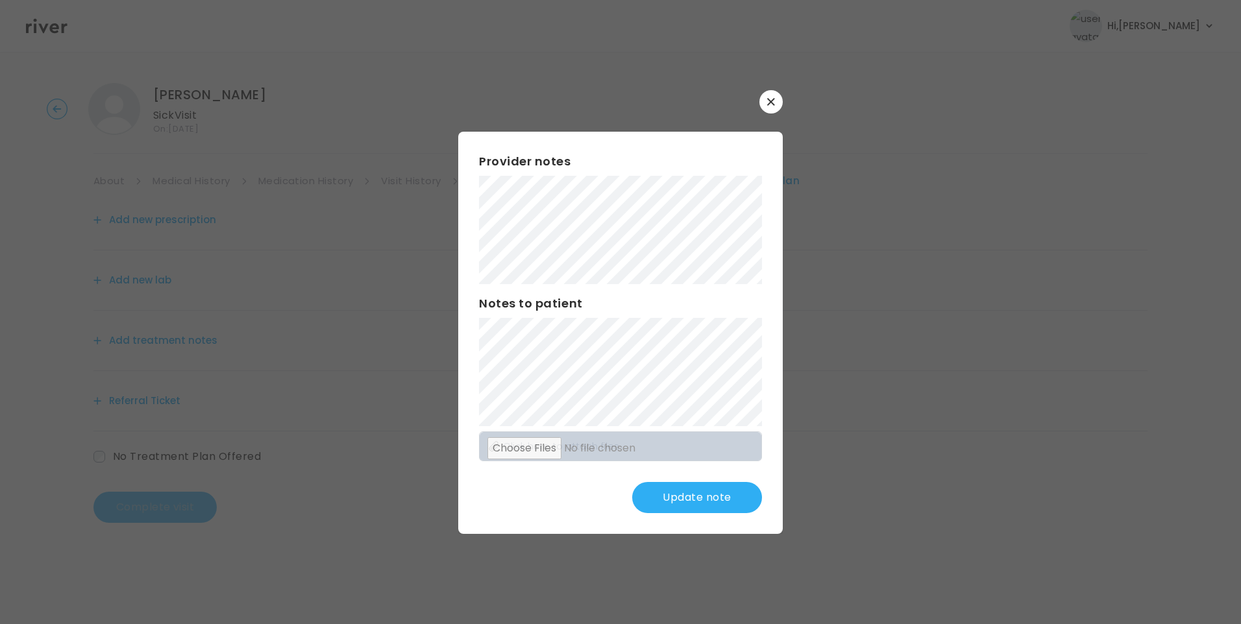
click at [718, 502] on button "Update note" at bounding box center [697, 497] width 130 height 31
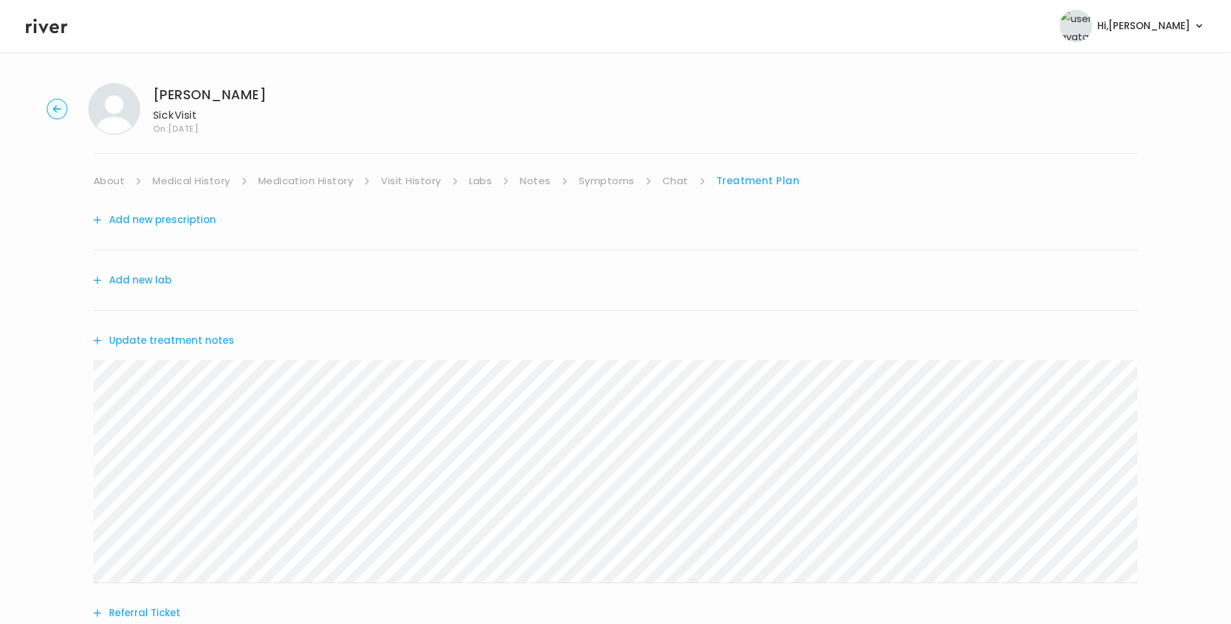
click at [223, 340] on button "Update treatment notes" at bounding box center [163, 341] width 141 height 18
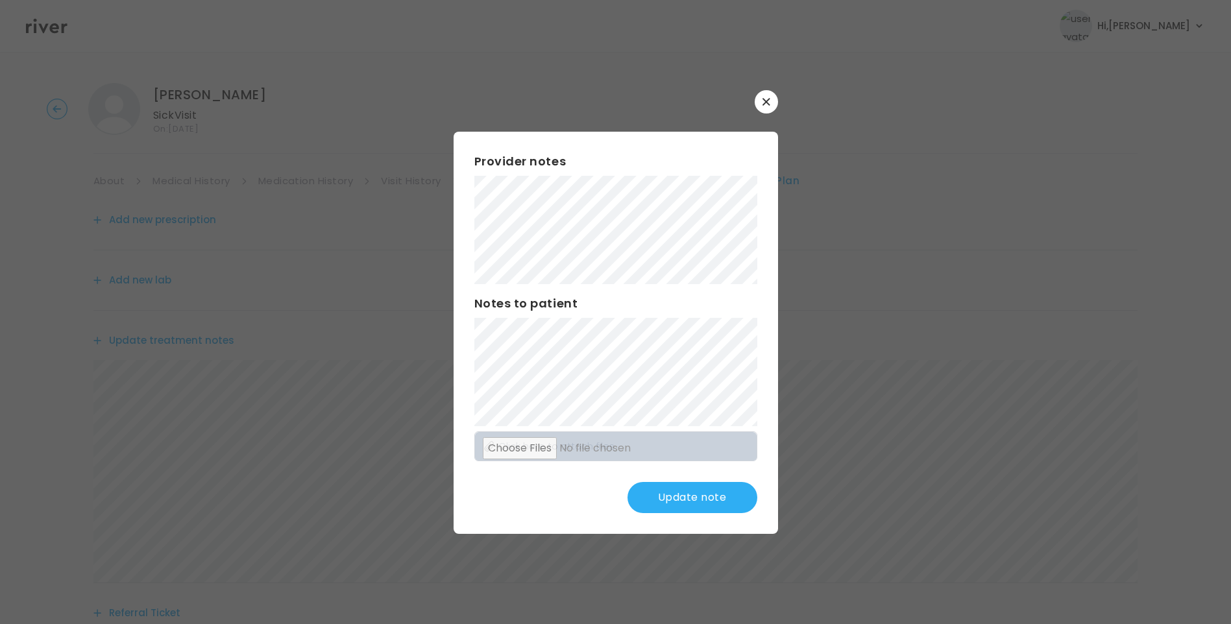
click at [677, 490] on button "Update note" at bounding box center [692, 497] width 130 height 31
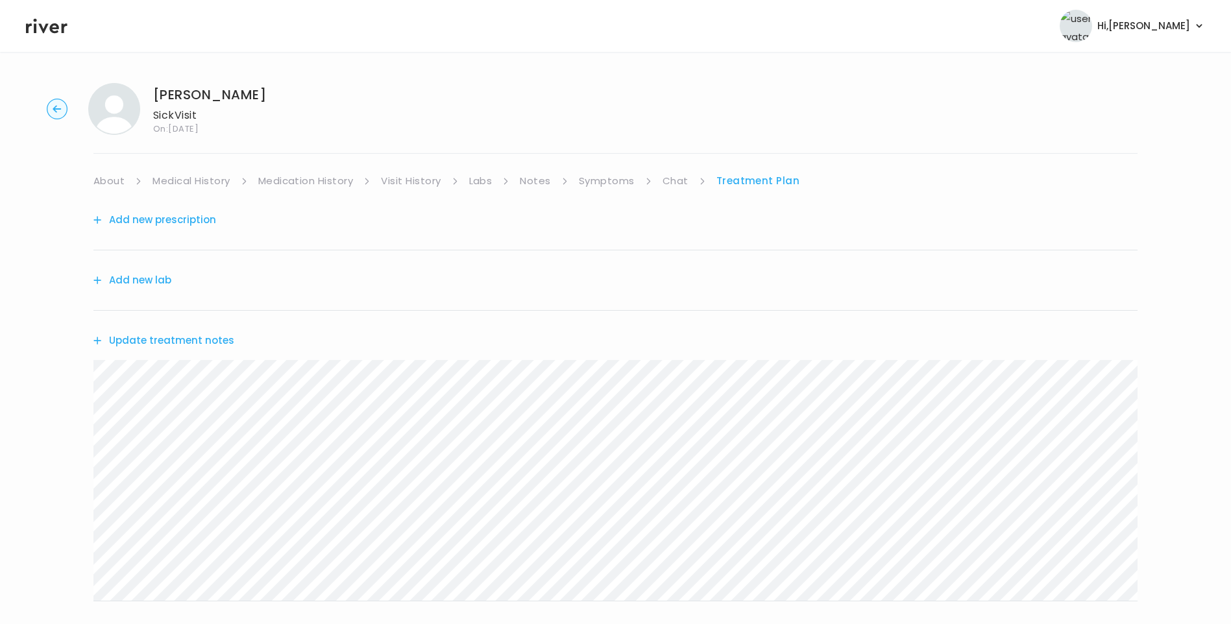
click at [203, 339] on button "Update treatment notes" at bounding box center [163, 341] width 141 height 18
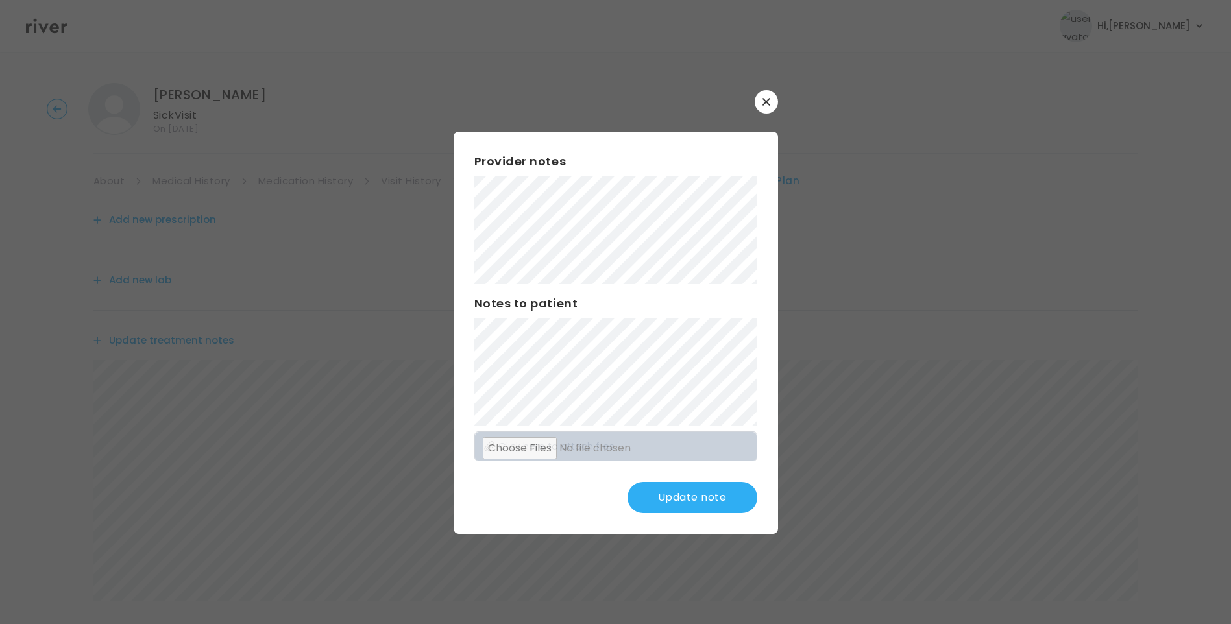
click at [703, 489] on button "Update note" at bounding box center [692, 497] width 130 height 31
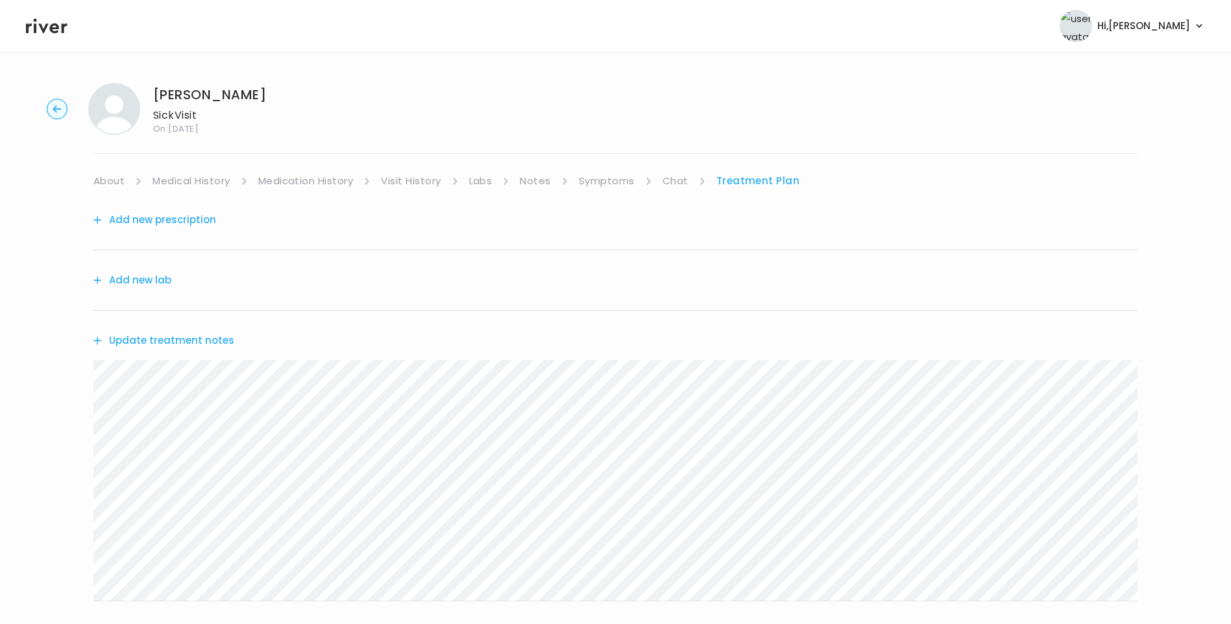
click at [200, 221] on button "Add new prescription" at bounding box center [154, 220] width 123 height 18
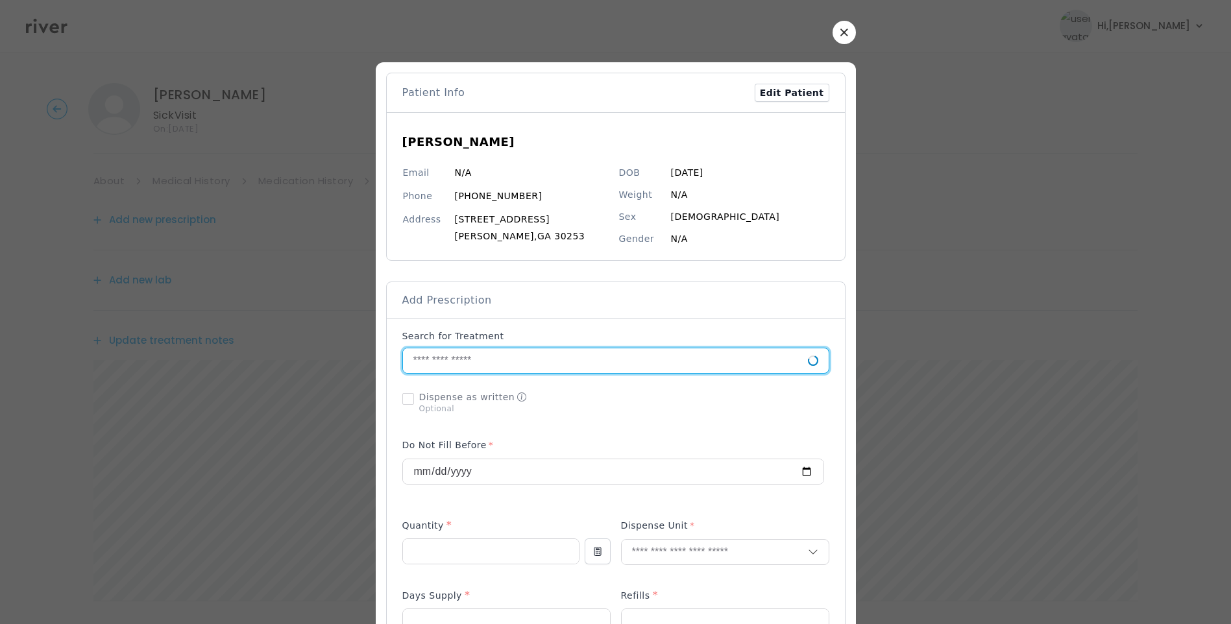
click at [461, 367] on input "text" at bounding box center [605, 360] width 405 height 25
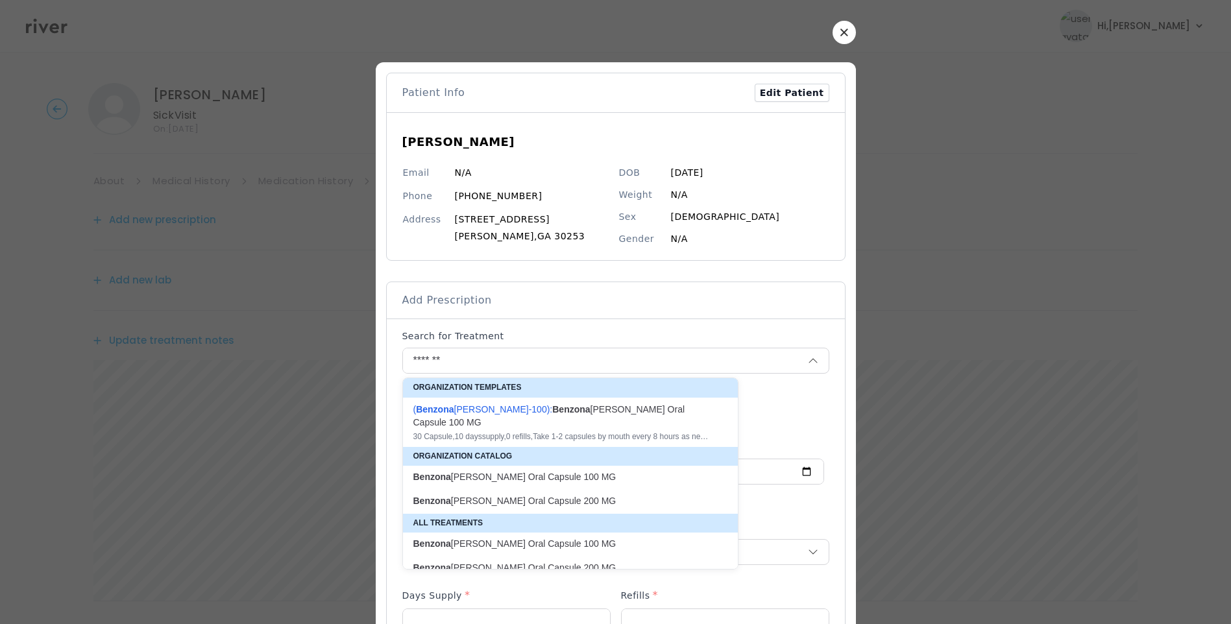
click at [531, 432] on div "30 Capsule , 10 days supply, 0 refills , Take 1-2 capsules by mouth every 8 hou…" at bounding box center [562, 437] width 298 height 10
type input "**********"
type input "**"
type input "*"
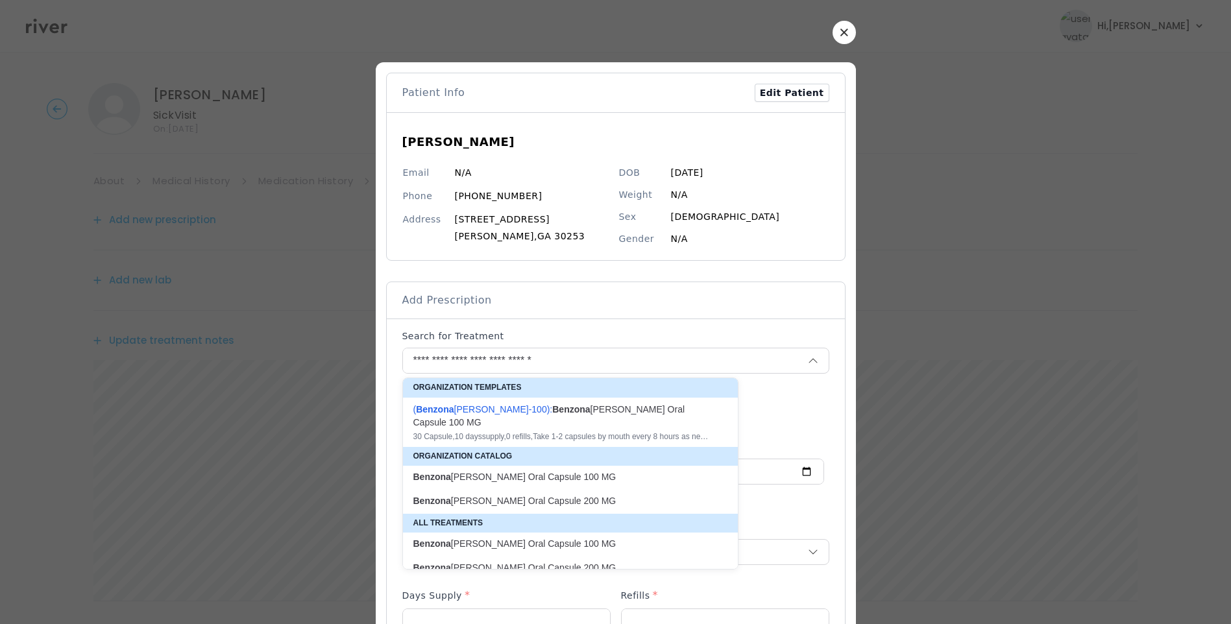
type textarea "**********"
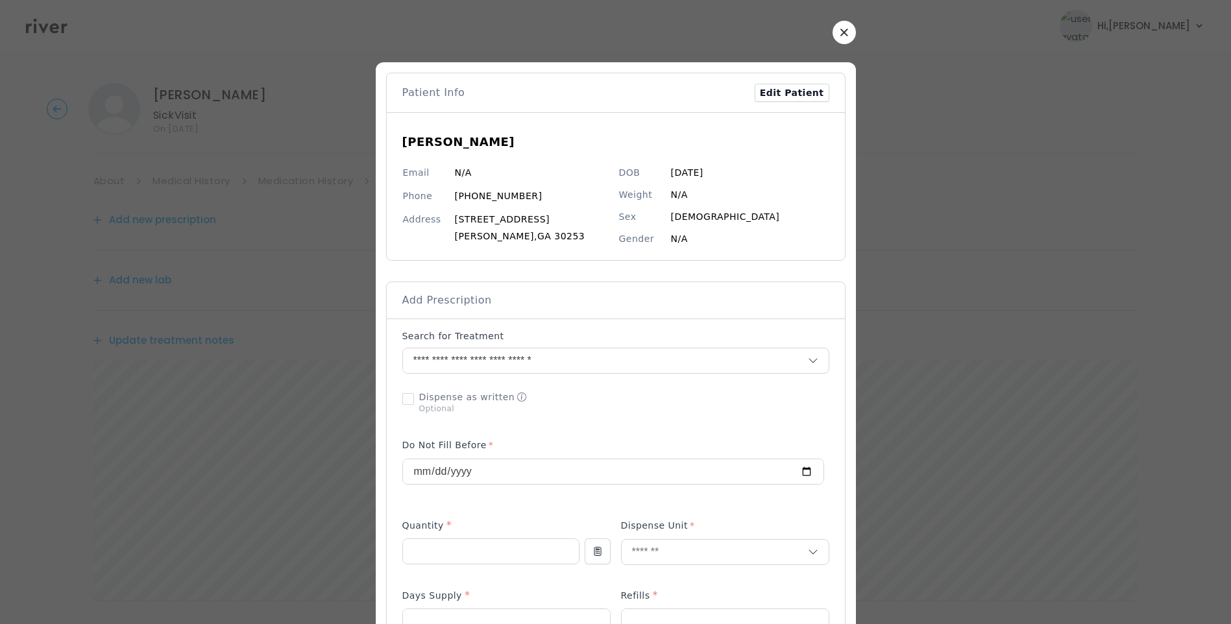
scroll to position [546, 0]
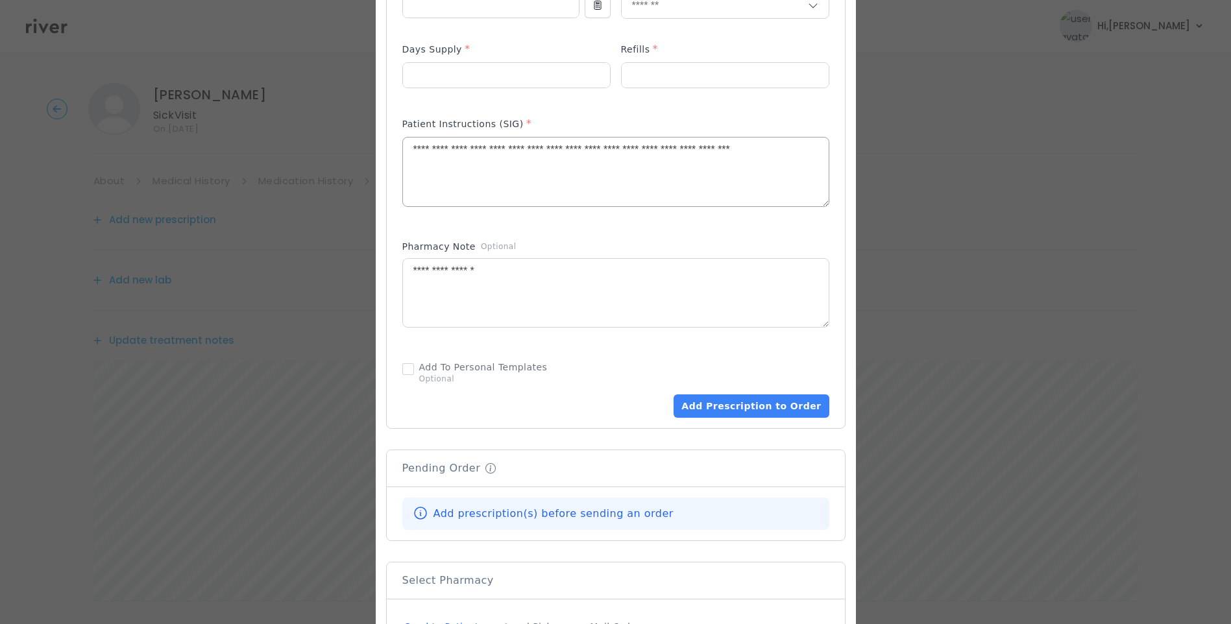
click at [439, 150] on textarea "**********" at bounding box center [616, 172] width 426 height 69
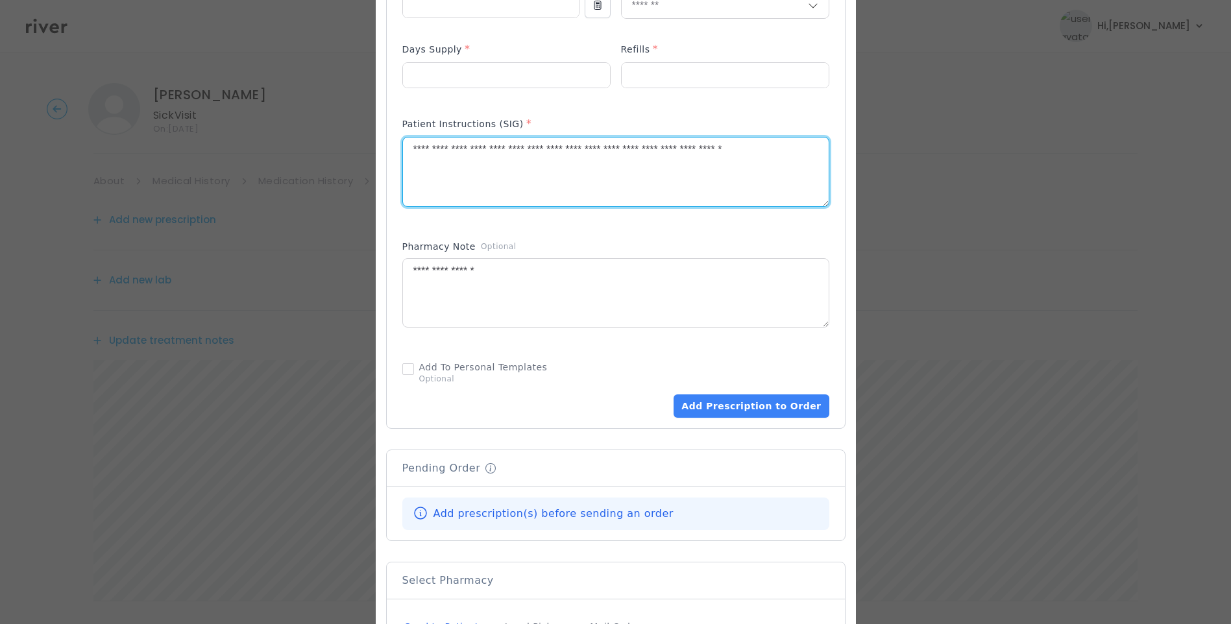
click at [474, 149] on textarea "**********" at bounding box center [616, 172] width 426 height 69
drag, startPoint x: 681, startPoint y: 150, endPoint x: 818, endPoint y: 150, distance: 136.9
click at [818, 150] on textarea "**********" at bounding box center [616, 172] width 426 height 69
type textarea "**********"
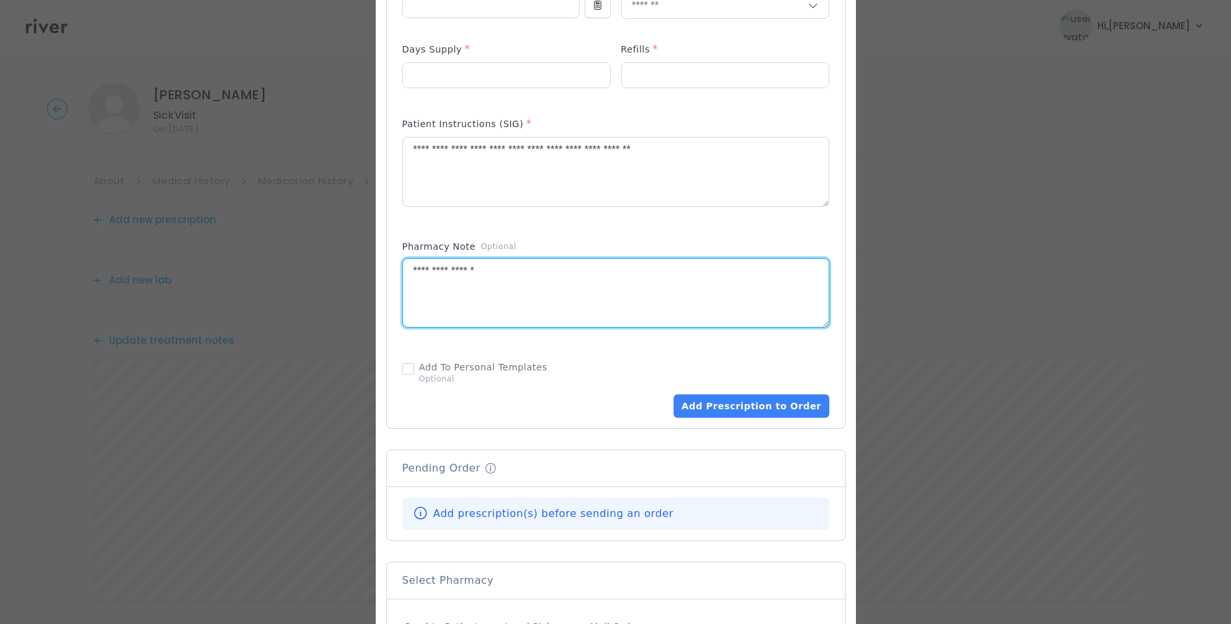
drag, startPoint x: 481, startPoint y: 274, endPoint x: 337, endPoint y: 282, distance: 144.3
click at [338, 276] on div "​" at bounding box center [615, 129] width 1231 height 1351
click at [565, 230] on div "Add Prescription to Order" at bounding box center [615, 100] width 427 height 635
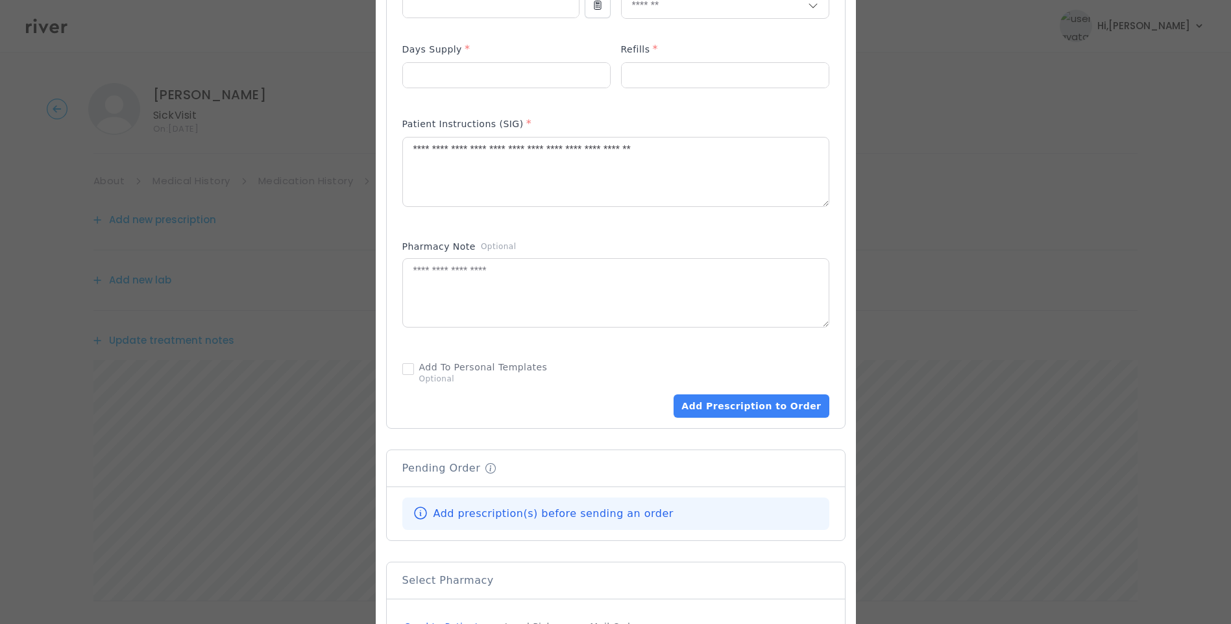
scroll to position [727, 0]
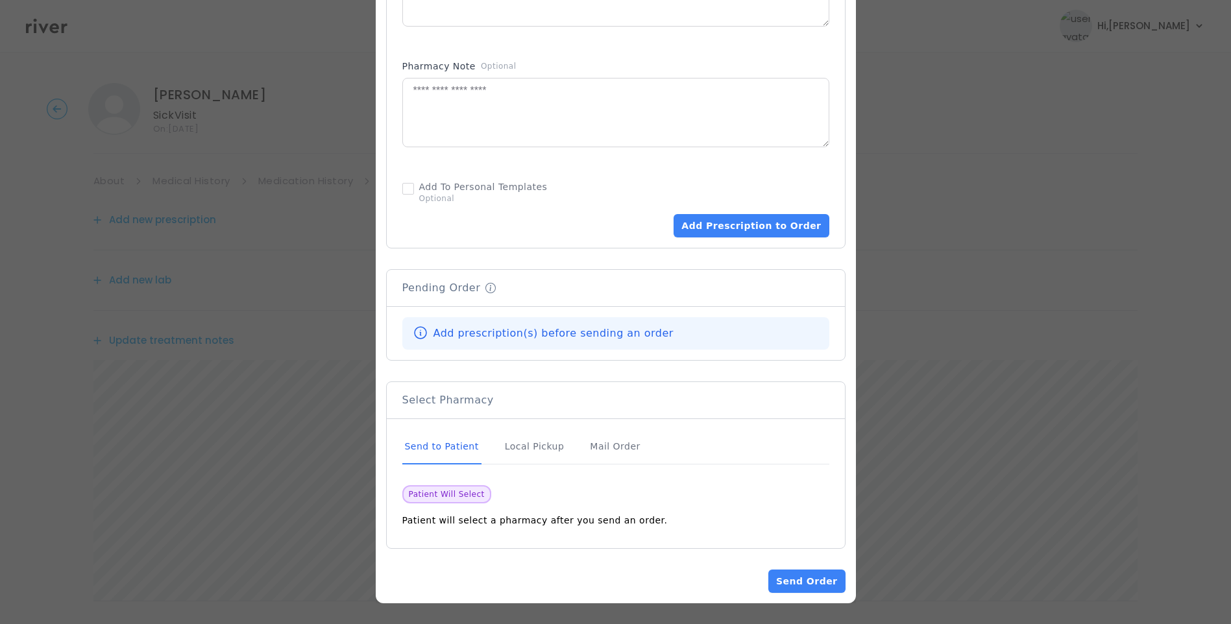
drag, startPoint x: 420, startPoint y: 451, endPoint x: 451, endPoint y: 441, distance: 32.0
click at [421, 451] on div "Send to Patient" at bounding box center [441, 447] width 79 height 35
click at [437, 443] on div "Send to Patient" at bounding box center [441, 447] width 79 height 35
click at [766, 221] on button "Add Prescription to Order" at bounding box center [751, 225] width 155 height 23
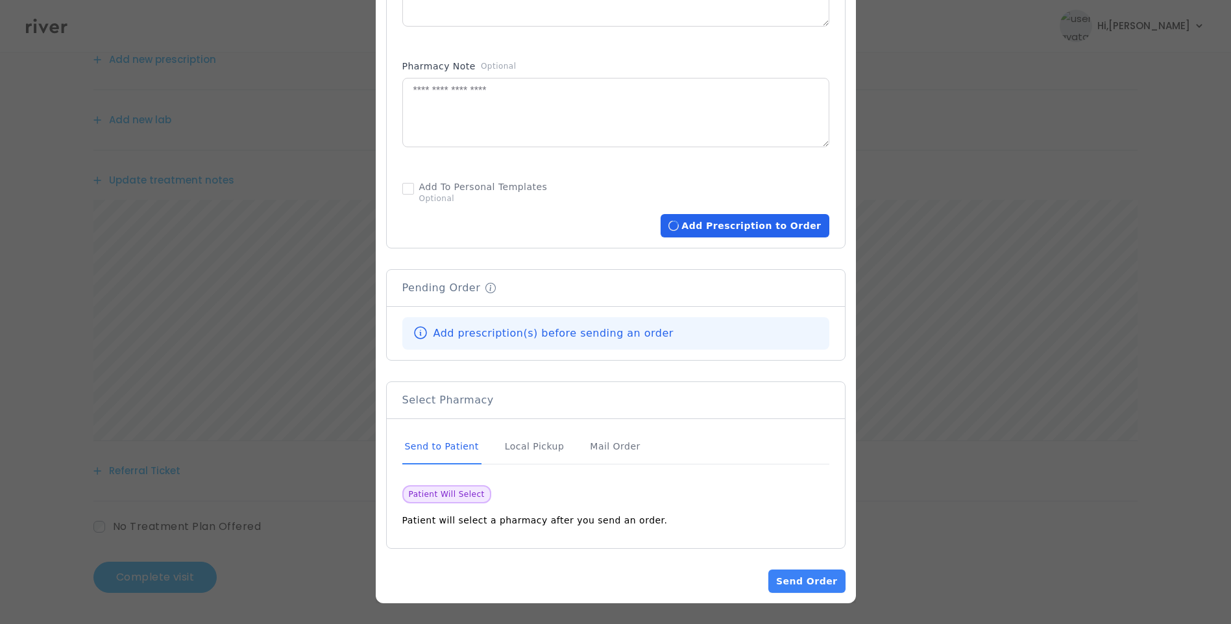
scroll to position [724, 0]
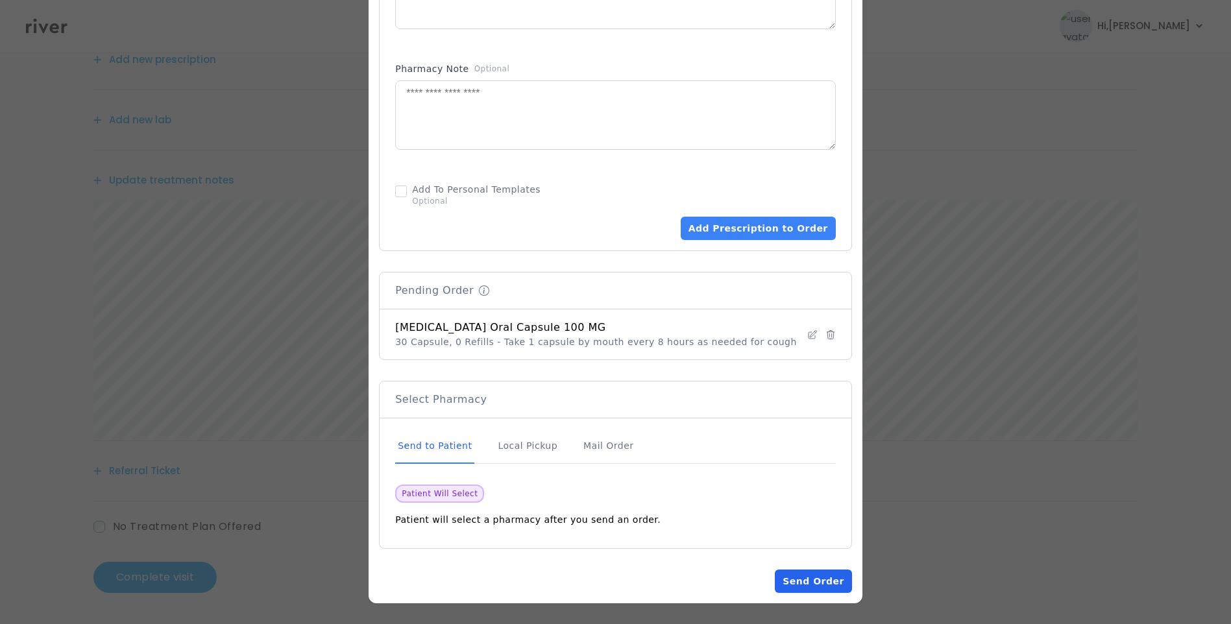
click at [820, 585] on button "Send Order" at bounding box center [813, 581] width 77 height 23
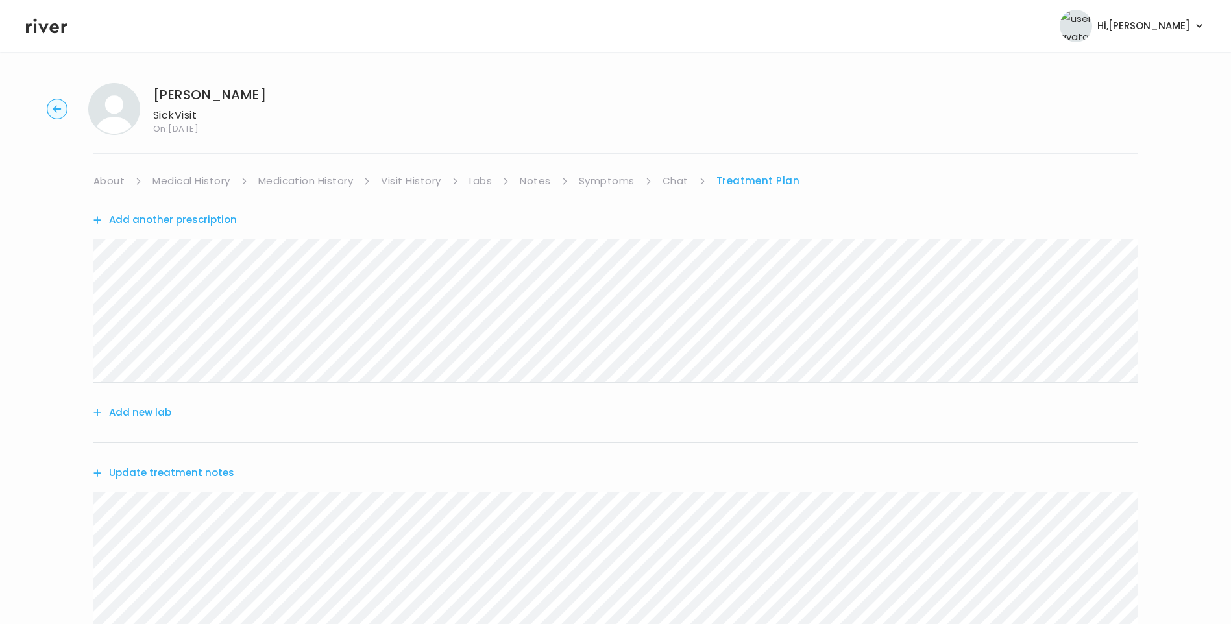
scroll to position [293, 0]
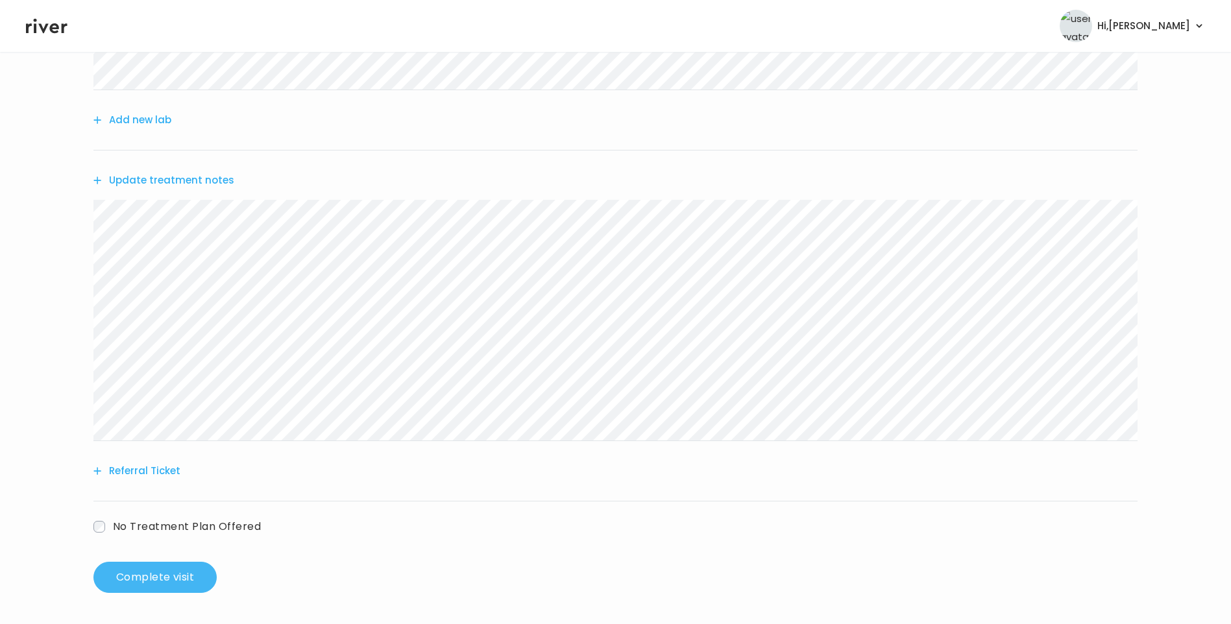
click at [178, 584] on button "Complete visit" at bounding box center [154, 577] width 123 height 31
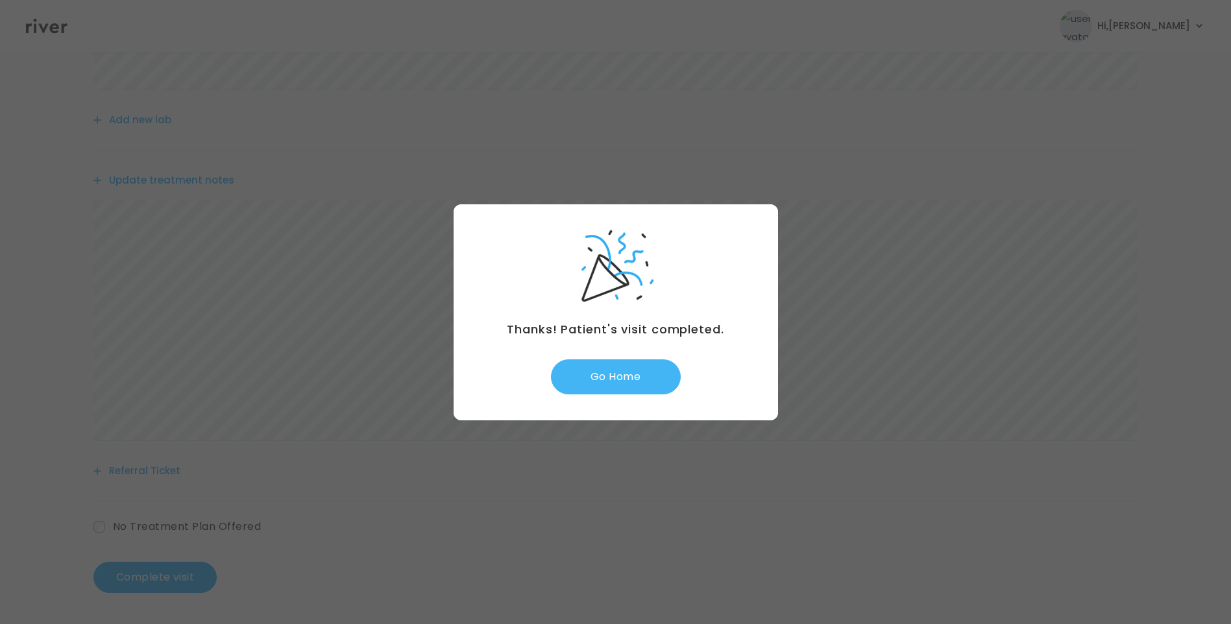
click at [651, 385] on button "Go Home" at bounding box center [616, 376] width 130 height 35
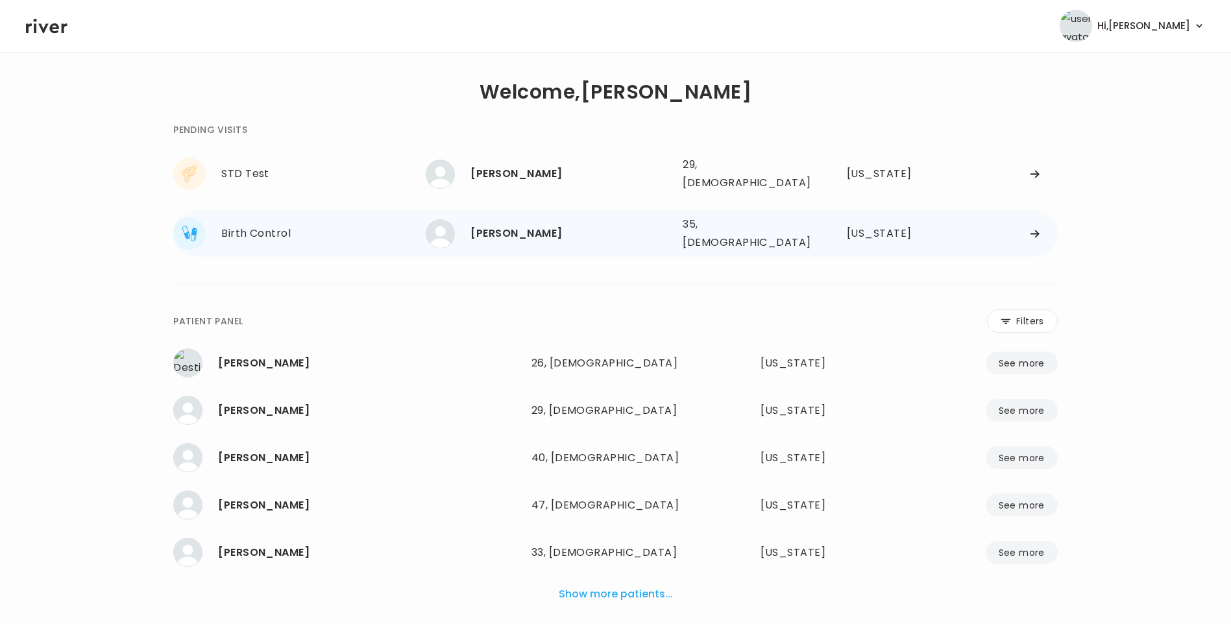
click at [605, 228] on div "[PERSON_NAME]" at bounding box center [571, 234] width 202 height 18
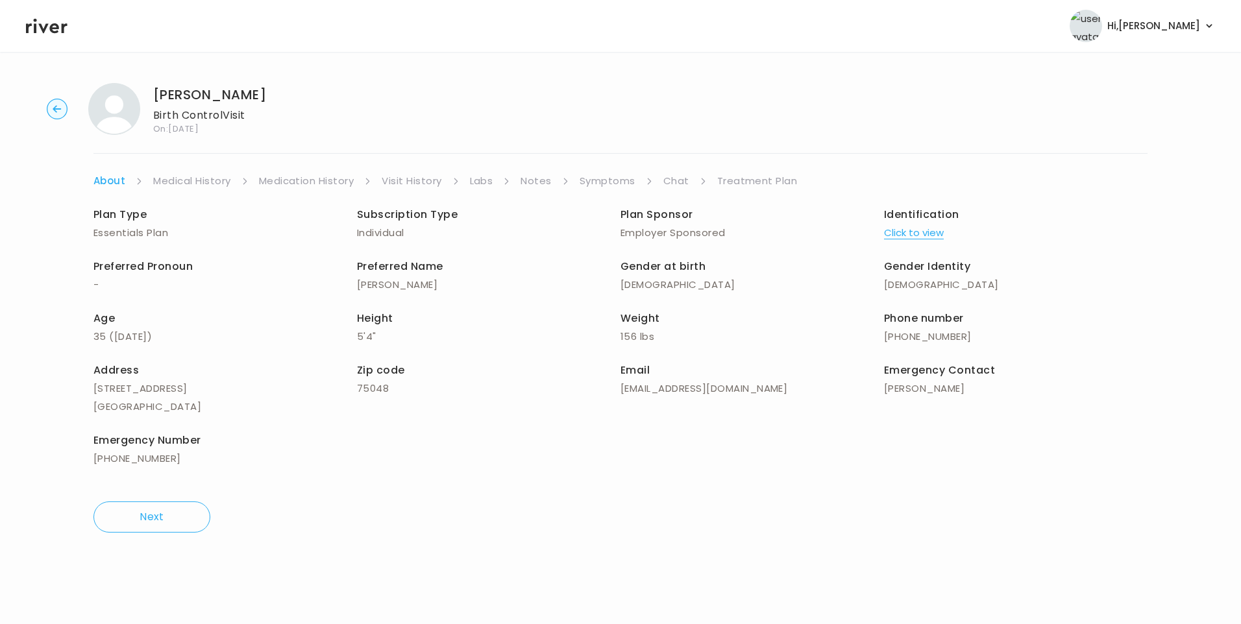
click at [425, 186] on link "Visit History" at bounding box center [412, 181] width 60 height 18
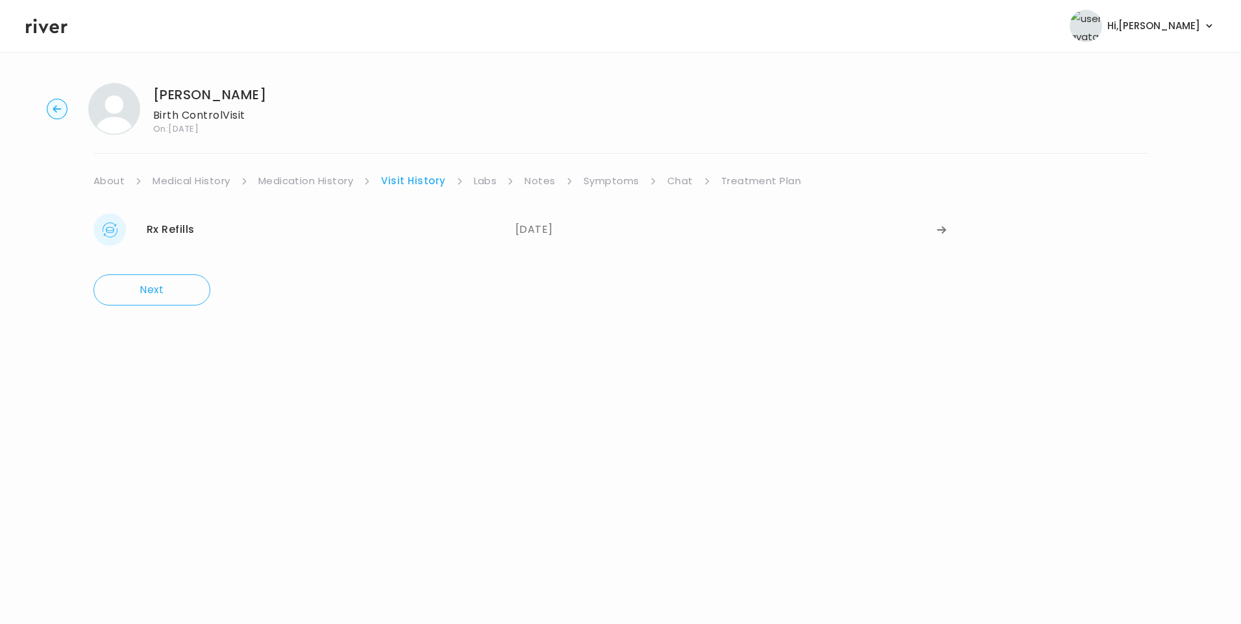
click at [540, 226] on div "04/09/2025" at bounding box center [726, 229] width 422 height 32
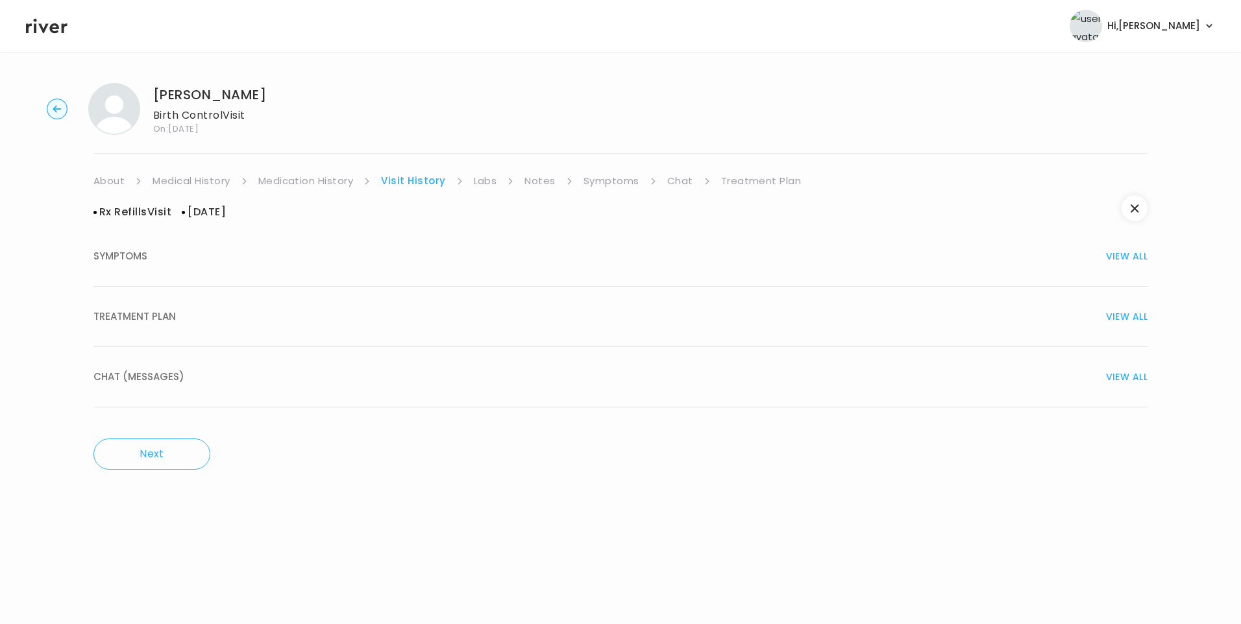
drag, startPoint x: 269, startPoint y: 327, endPoint x: 276, endPoint y: 330, distance: 7.3
click at [271, 327] on button "TREATMENT PLAN VIEW ALL" at bounding box center [620, 317] width 1054 height 60
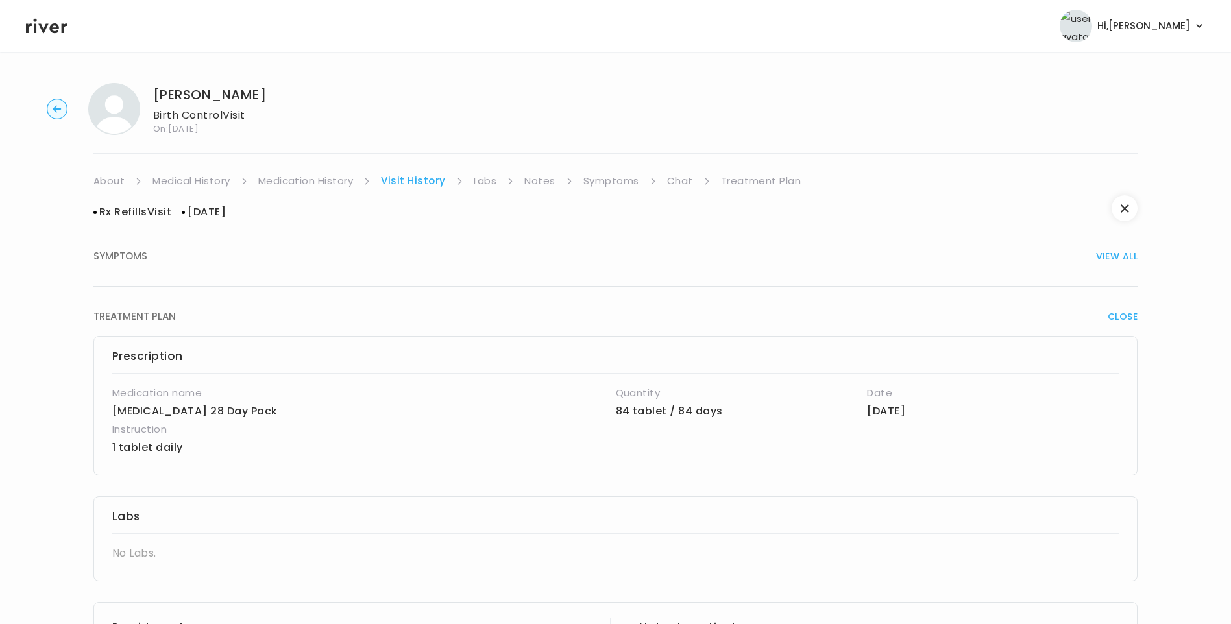
click at [114, 183] on link "About" at bounding box center [108, 181] width 31 height 18
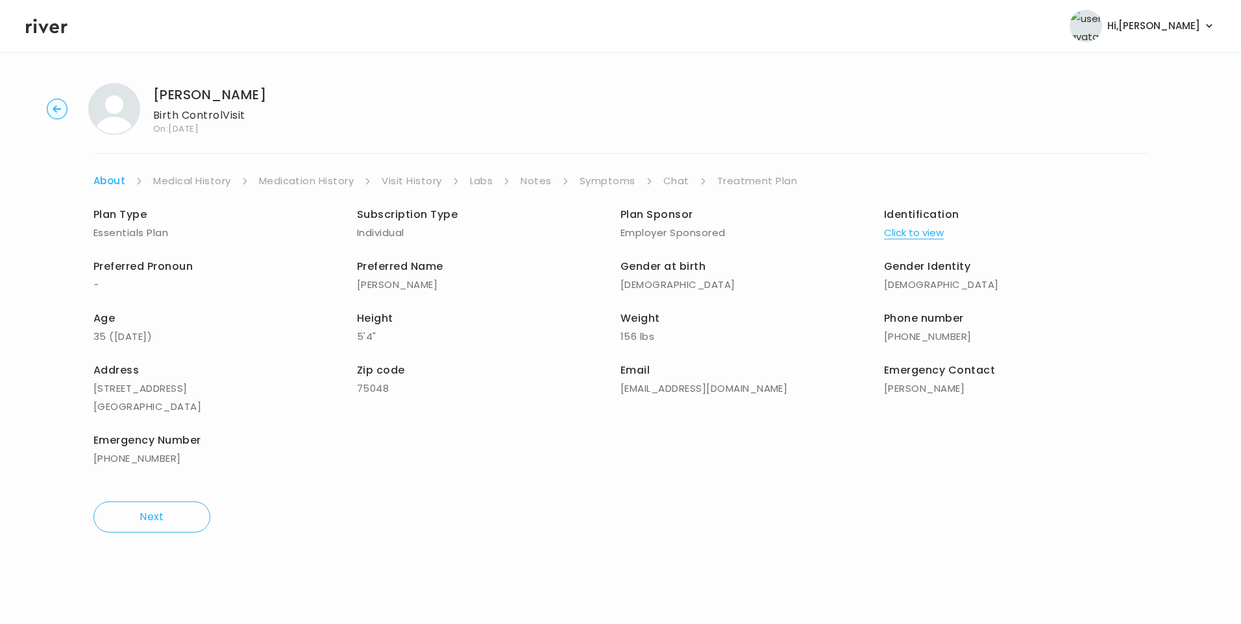
click at [903, 231] on button "Click to view" at bounding box center [914, 233] width 60 height 18
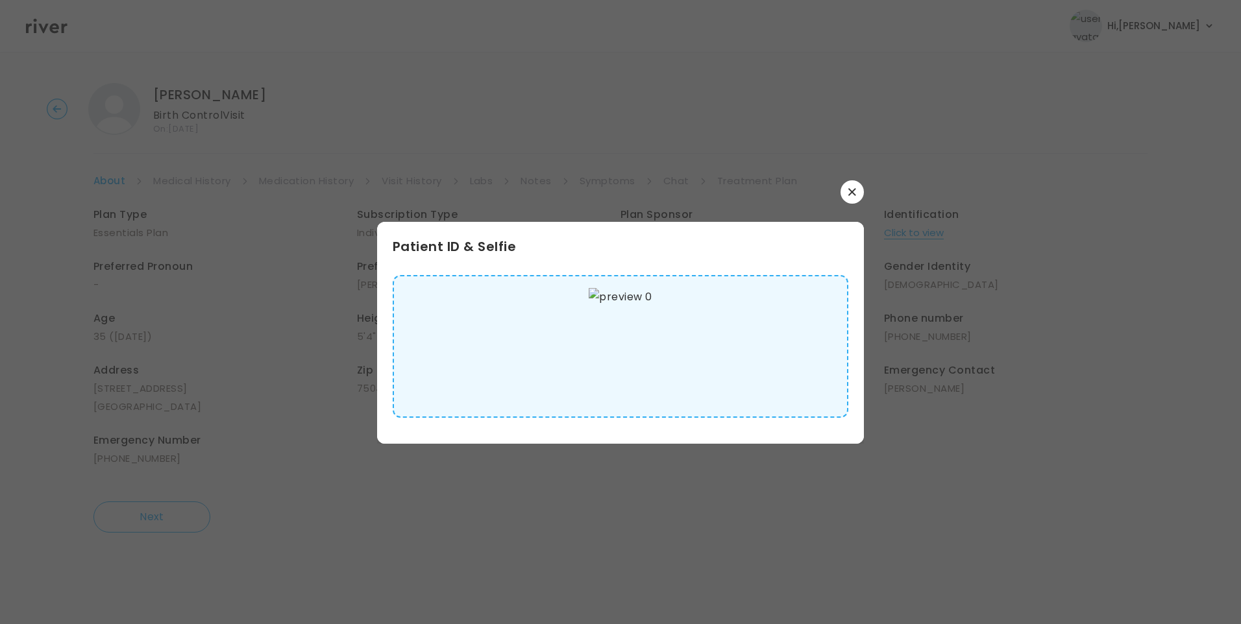
click at [624, 365] on img at bounding box center [620, 346] width 63 height 117
click at [853, 188] on icon "button" at bounding box center [852, 192] width 8 height 8
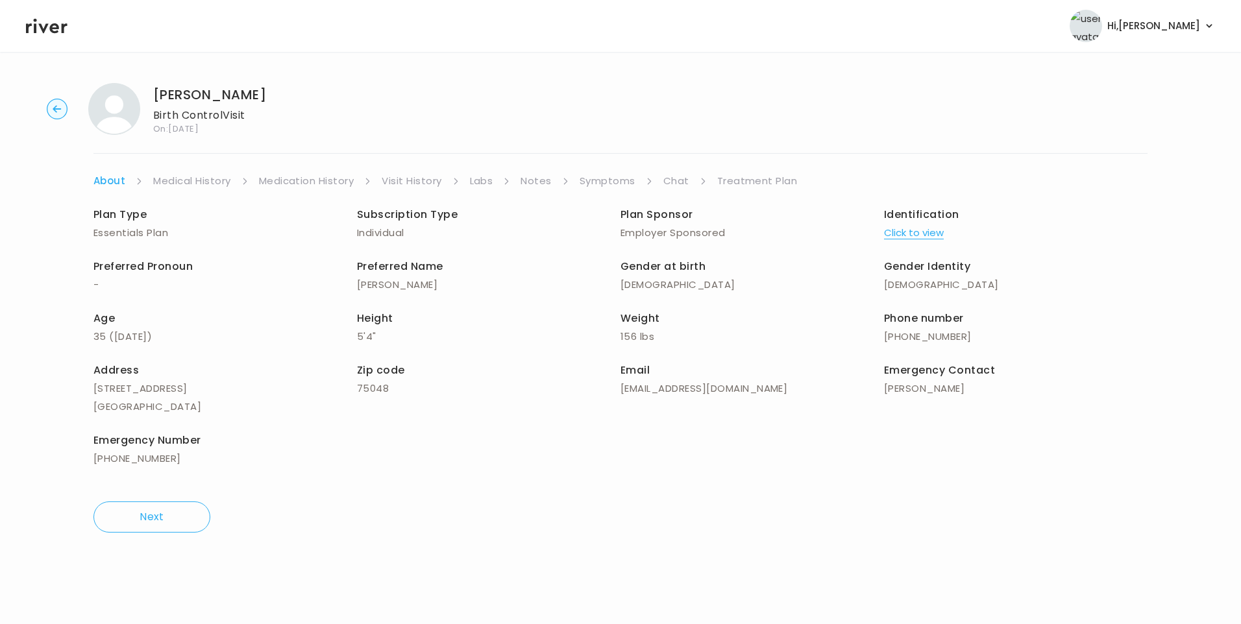
click at [215, 182] on link "Medical History" at bounding box center [191, 181] width 77 height 18
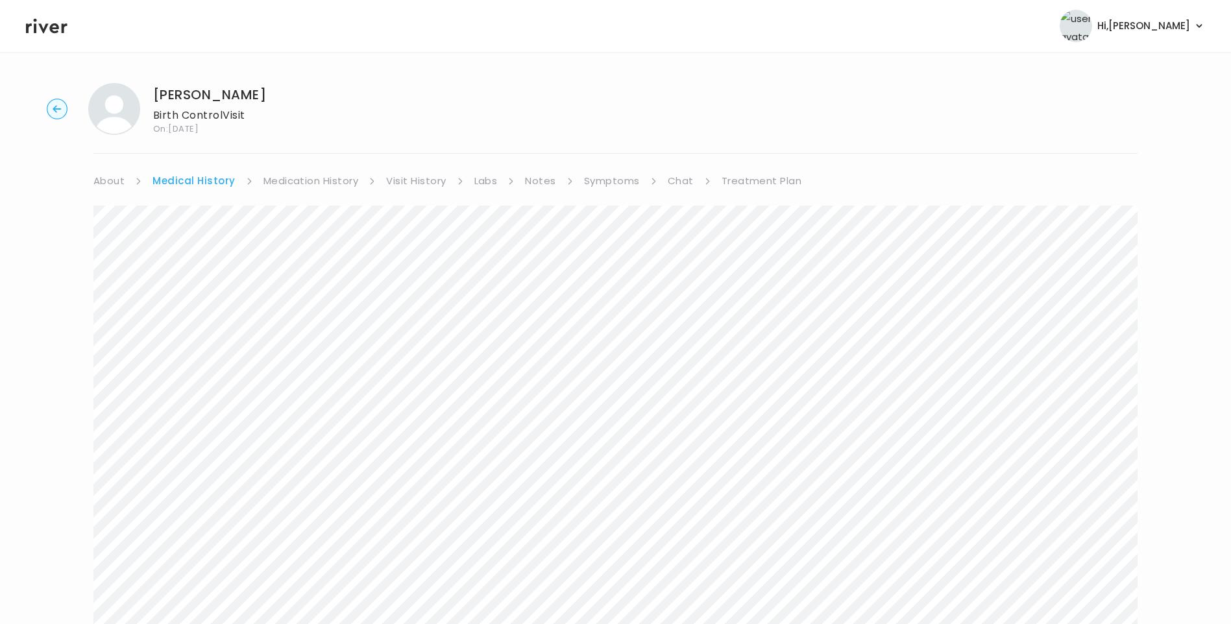
click at [326, 186] on link "Medication History" at bounding box center [310, 181] width 95 height 18
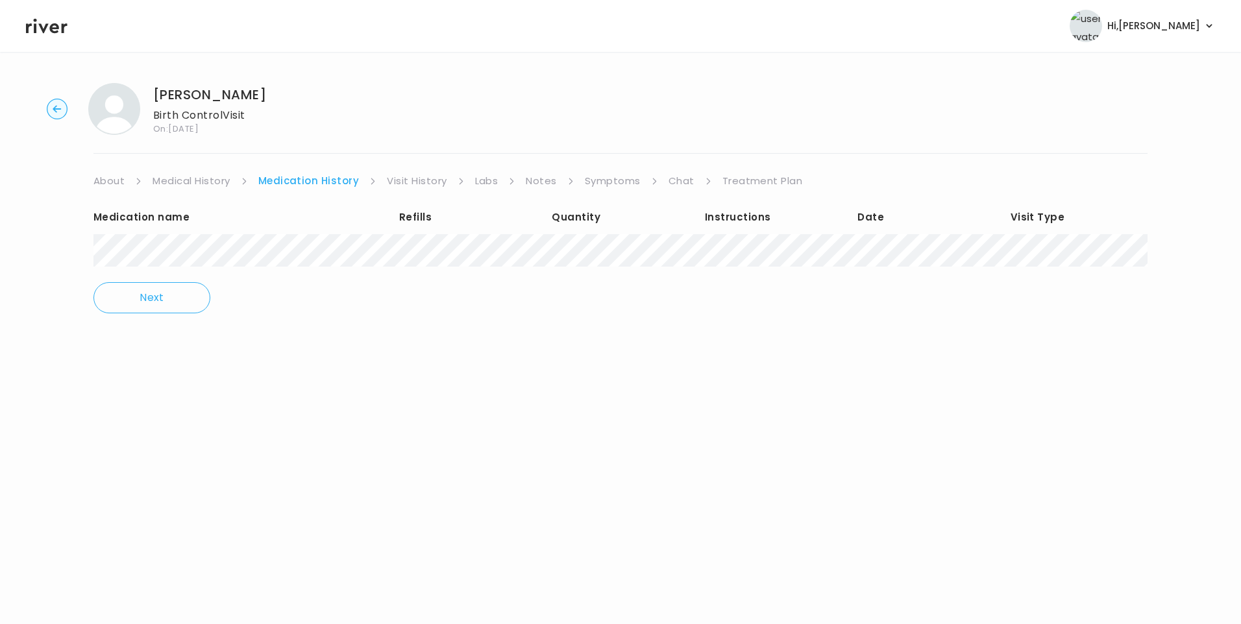
click at [426, 182] on link "Visit History" at bounding box center [417, 181] width 60 height 18
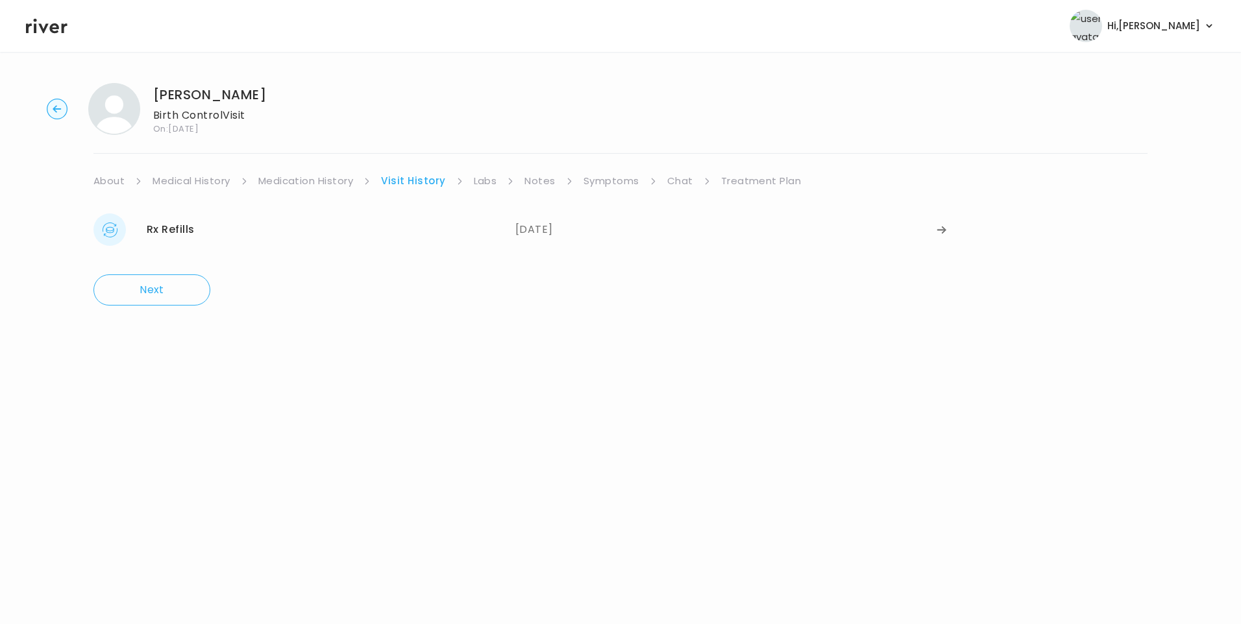
click at [530, 180] on link "Notes" at bounding box center [539, 181] width 30 height 18
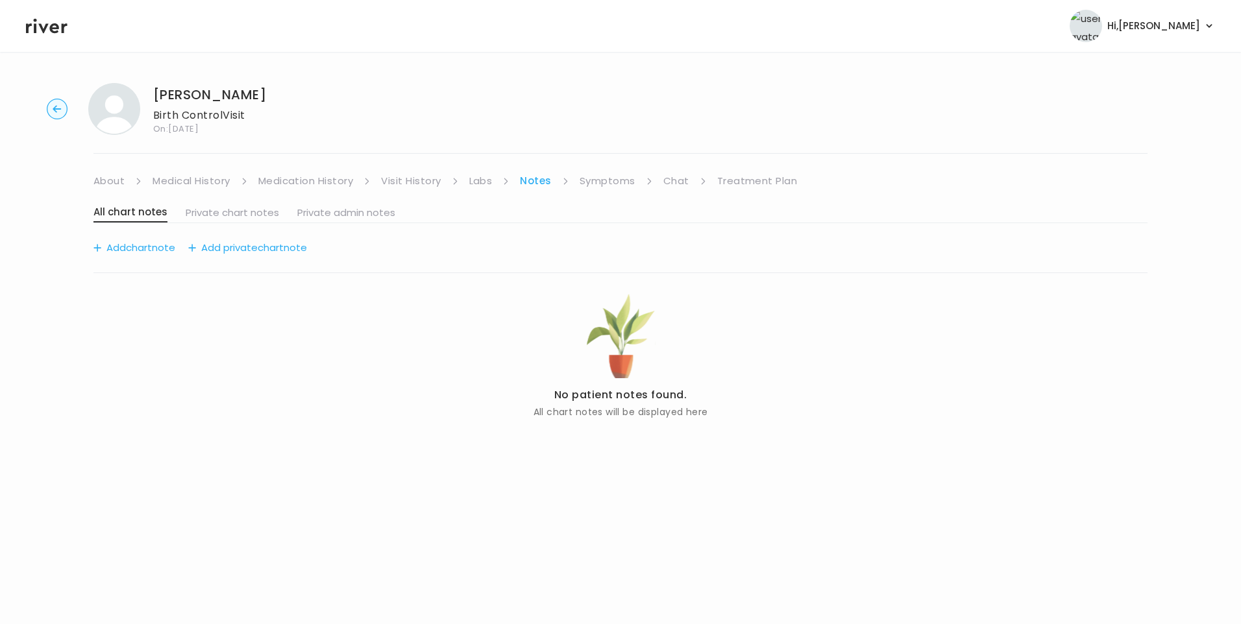
click at [595, 182] on link "Symptoms" at bounding box center [607, 181] width 56 height 18
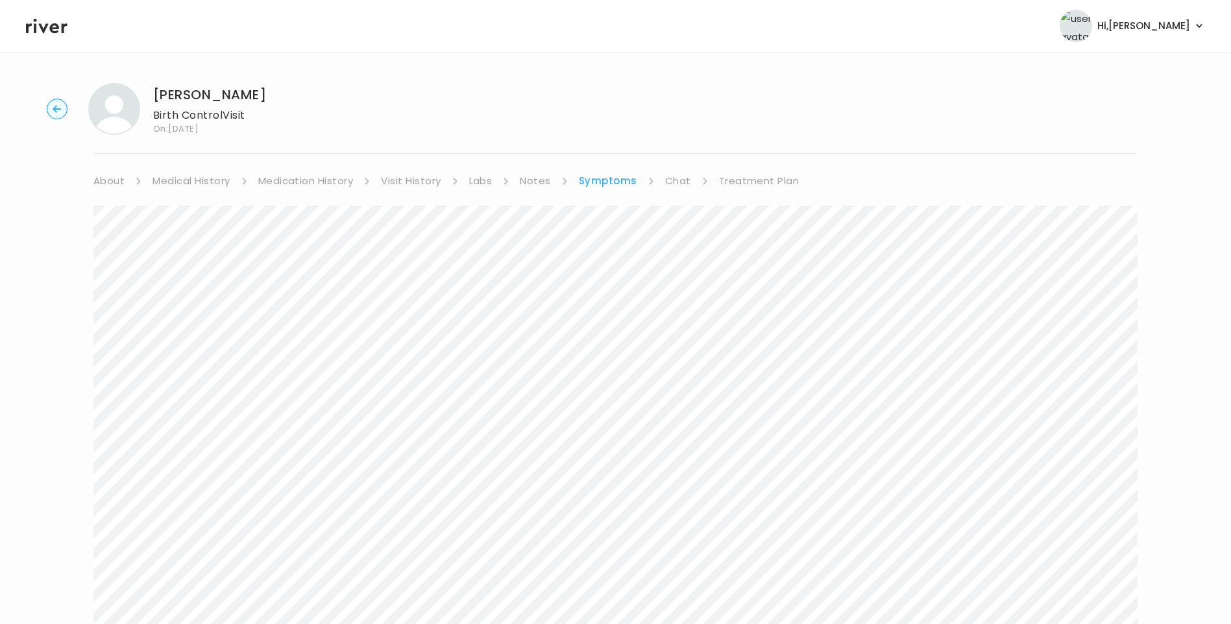
click at [321, 176] on link "Medication History" at bounding box center [305, 181] width 95 height 18
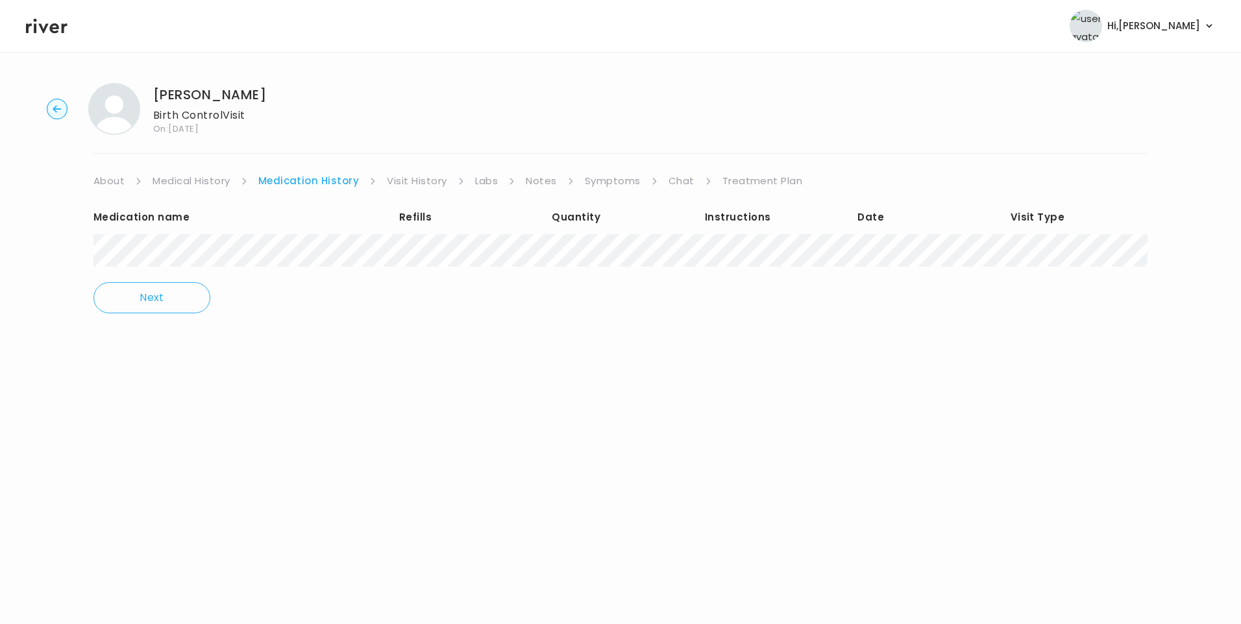
click at [424, 179] on link "Visit History" at bounding box center [417, 181] width 60 height 18
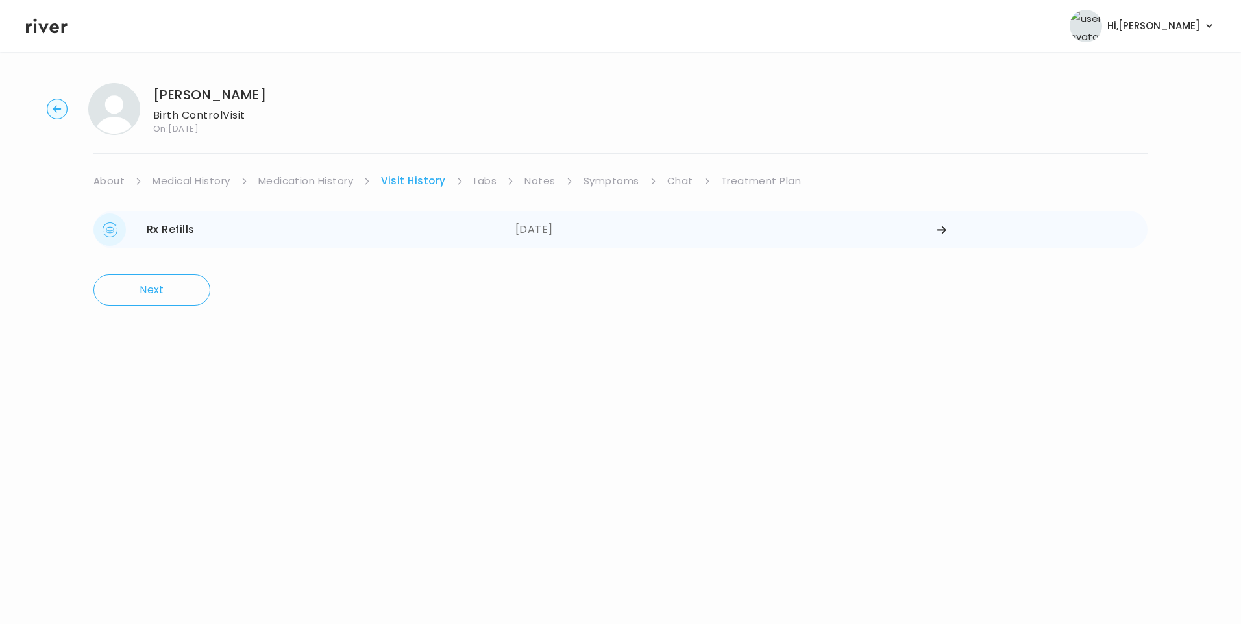
click at [468, 226] on div "Rx Refills 04/09/2025" at bounding box center [304, 229] width 422 height 32
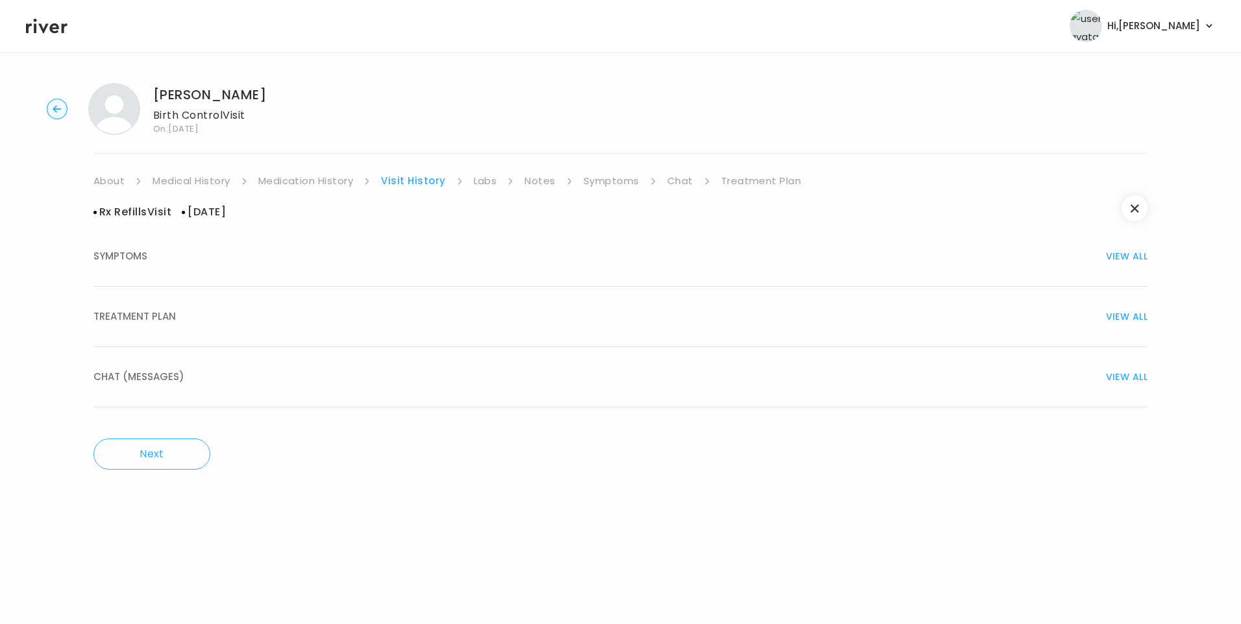
click at [306, 305] on button "TREATMENT PLAN VIEW ALL" at bounding box center [620, 317] width 1054 height 60
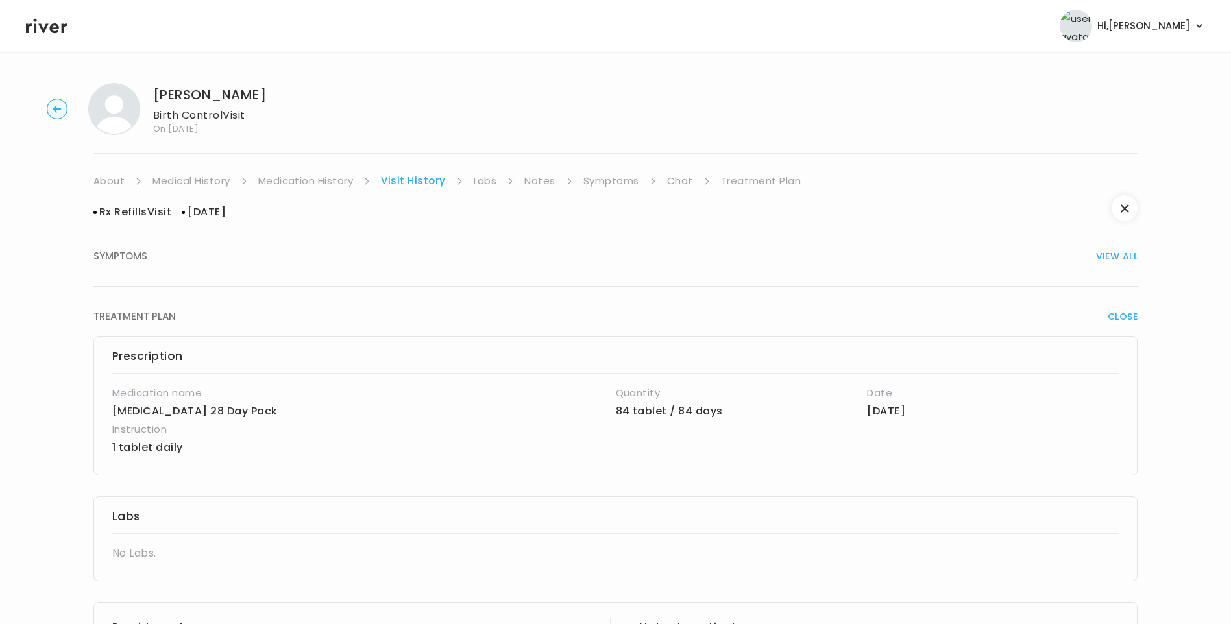
click at [128, 259] on span "SYMPTOMS" at bounding box center [120, 256] width 54 height 18
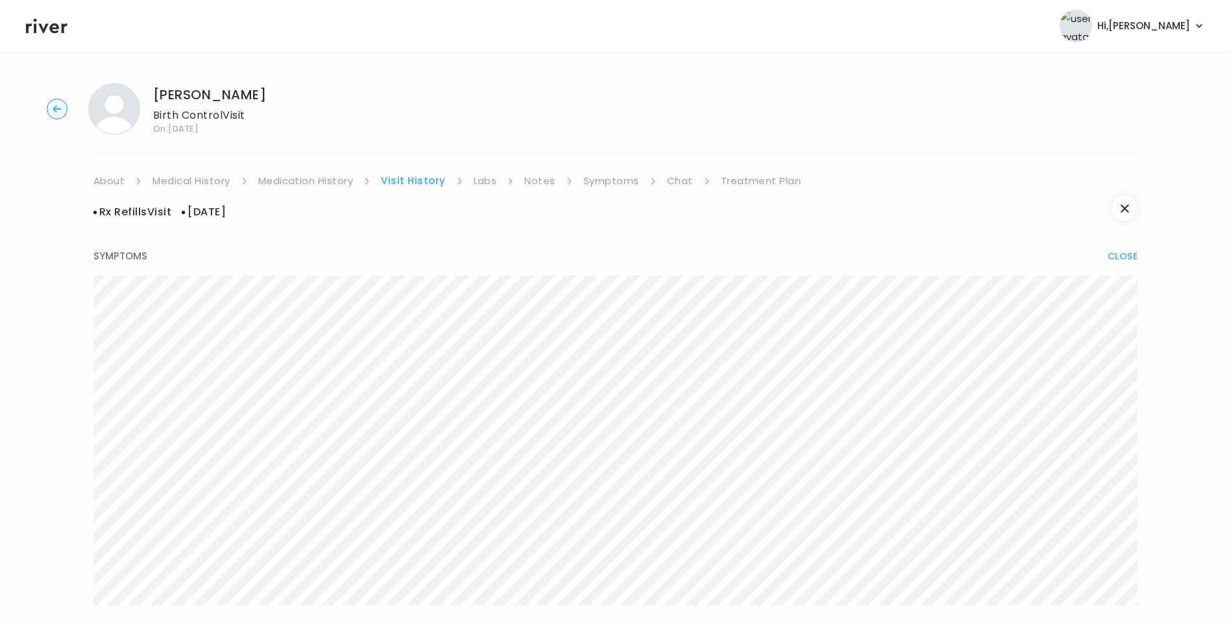
click at [679, 184] on link "Chat" at bounding box center [680, 181] width 26 height 18
click at [113, 180] on link "About" at bounding box center [108, 181] width 31 height 18
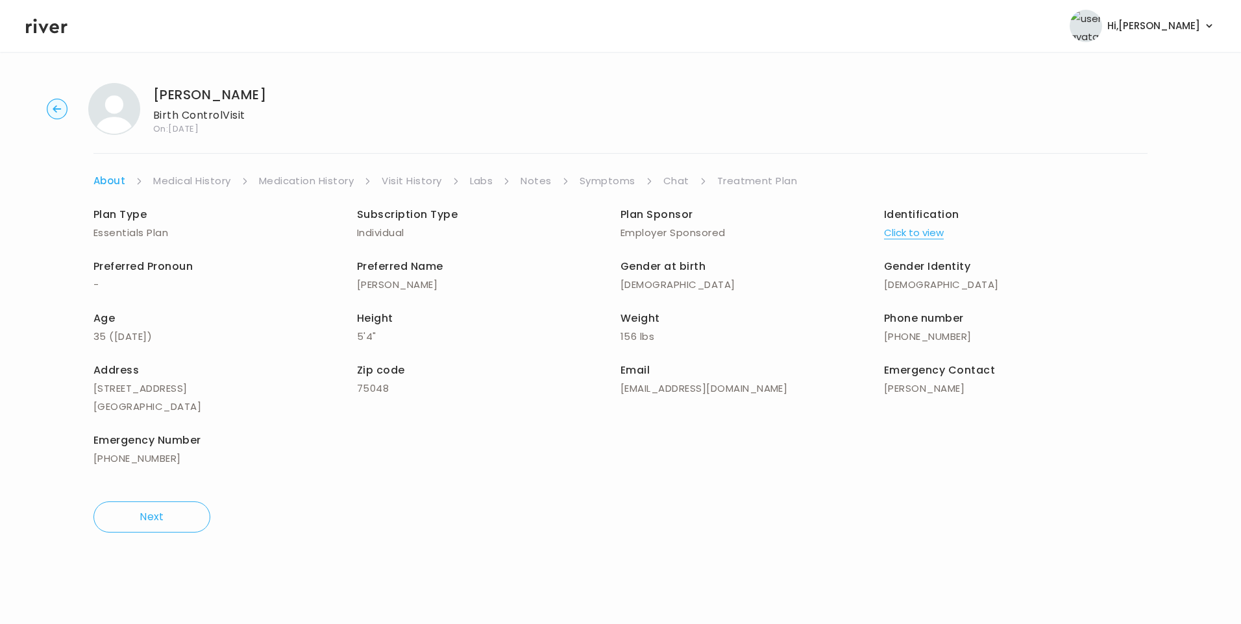
click at [179, 175] on link "Medical History" at bounding box center [191, 181] width 77 height 18
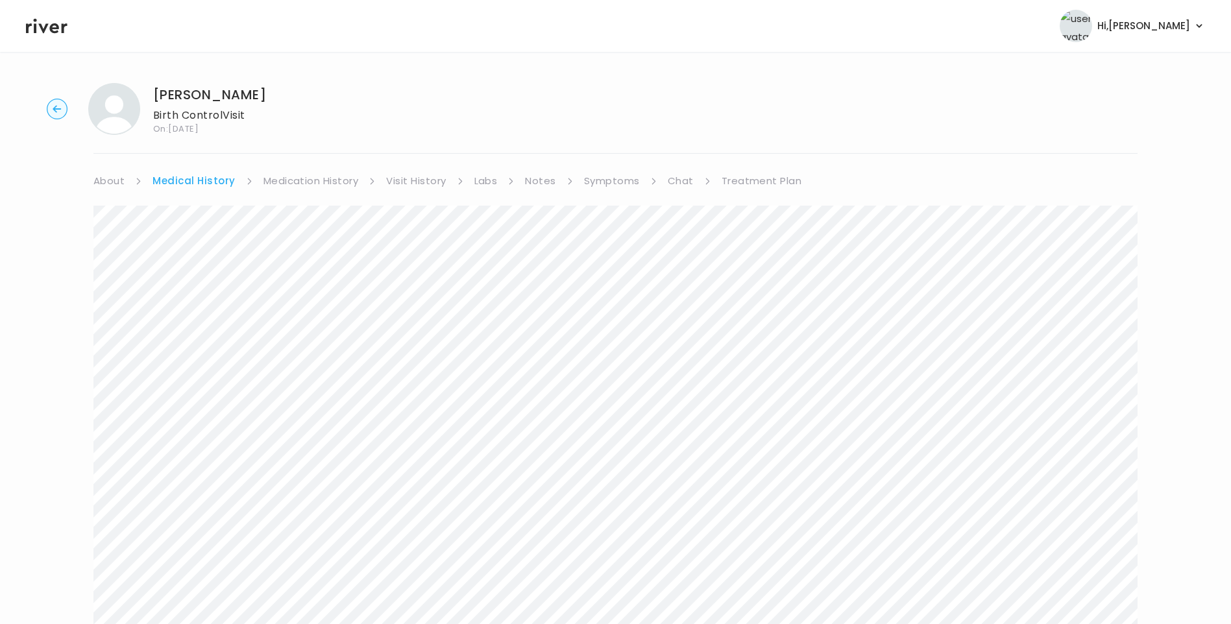
click at [671, 182] on link "Chat" at bounding box center [681, 181] width 26 height 18
click at [742, 183] on link "Treatment Plan" at bounding box center [758, 181] width 80 height 18
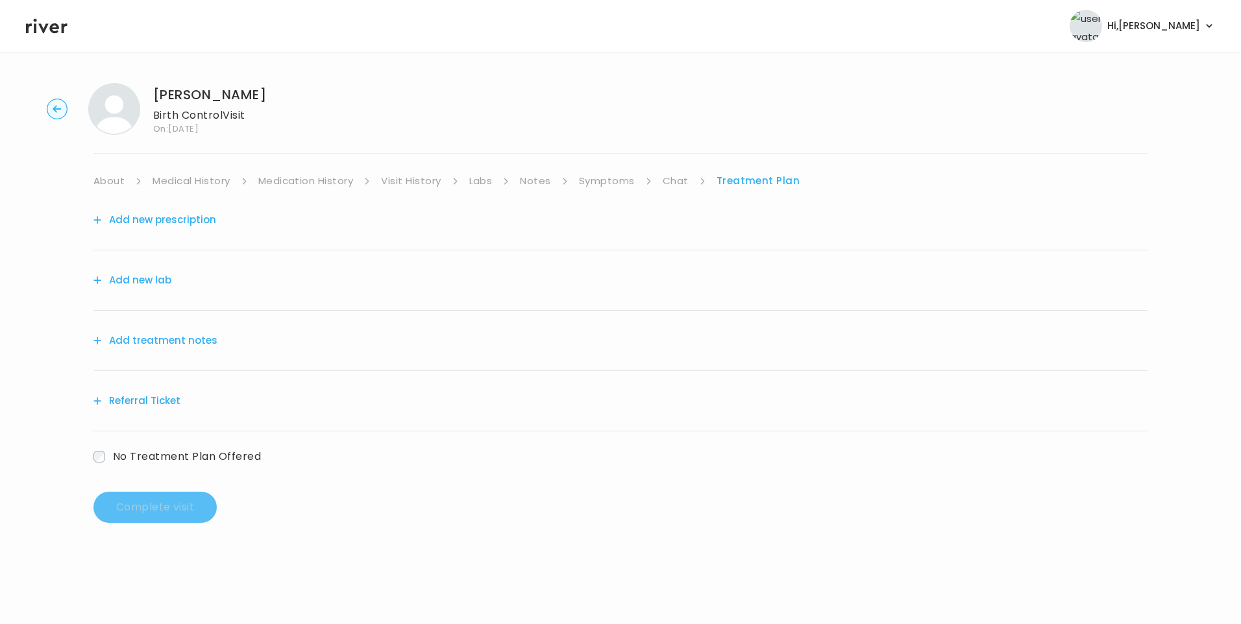
click at [165, 335] on button "Add treatment notes" at bounding box center [155, 341] width 124 height 18
click at [191, 347] on button "Add treatment notes" at bounding box center [155, 341] width 124 height 18
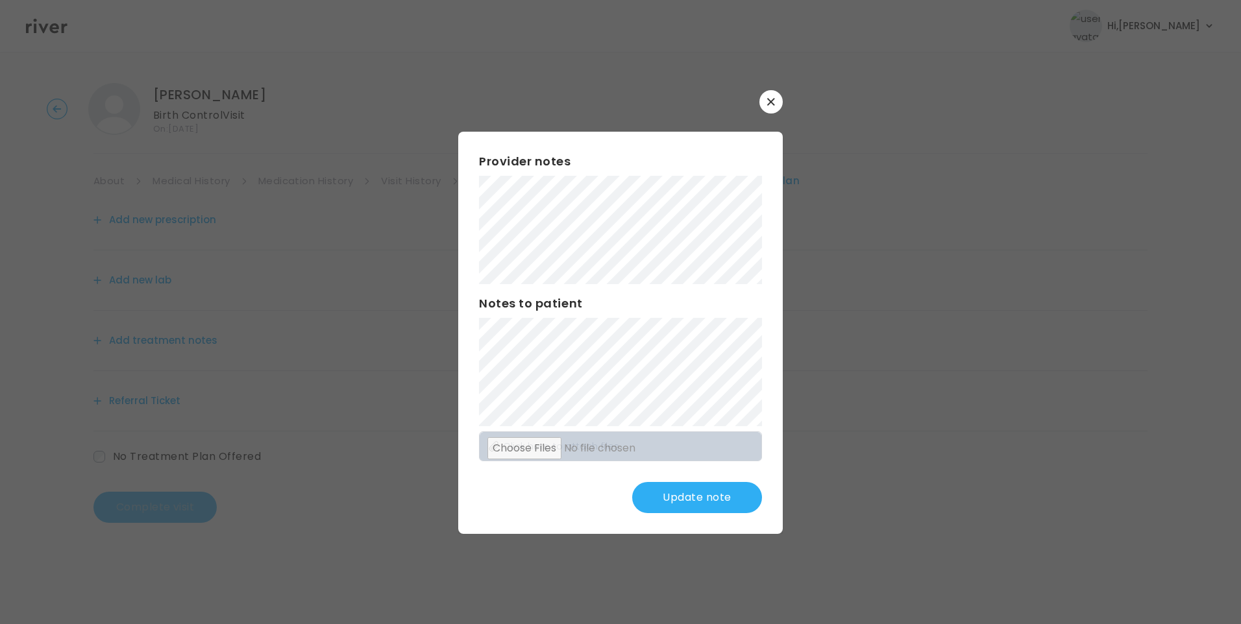
click at [706, 500] on button "Update note" at bounding box center [697, 497] width 130 height 31
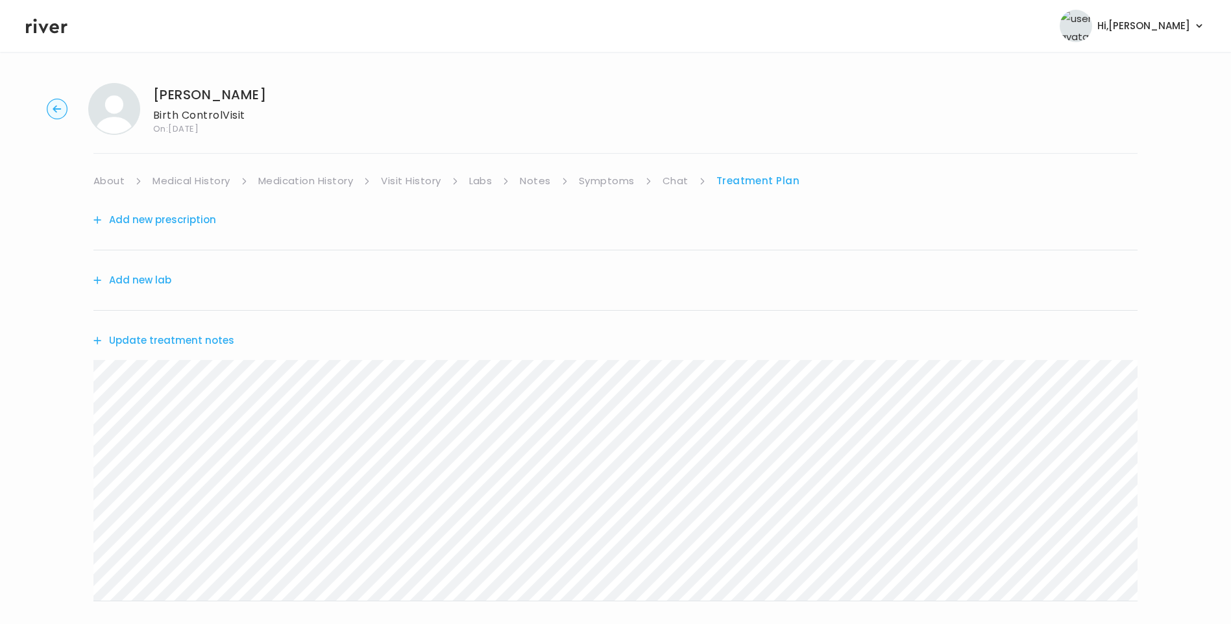
click at [676, 178] on link "Chat" at bounding box center [676, 181] width 26 height 18
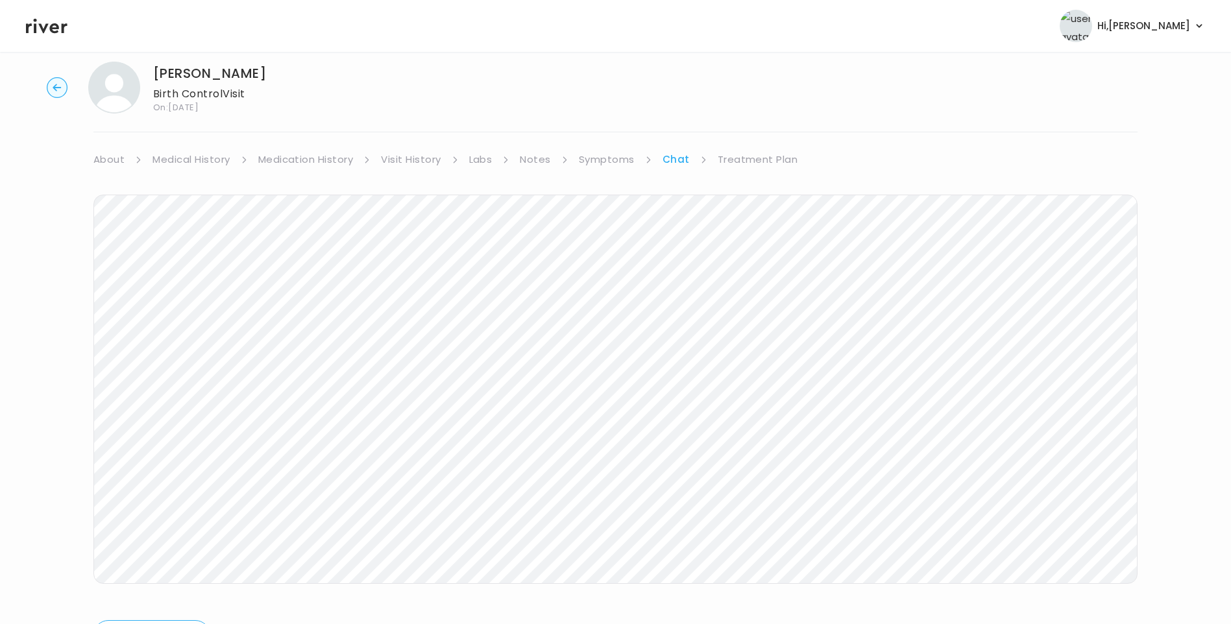
scroll to position [97, 0]
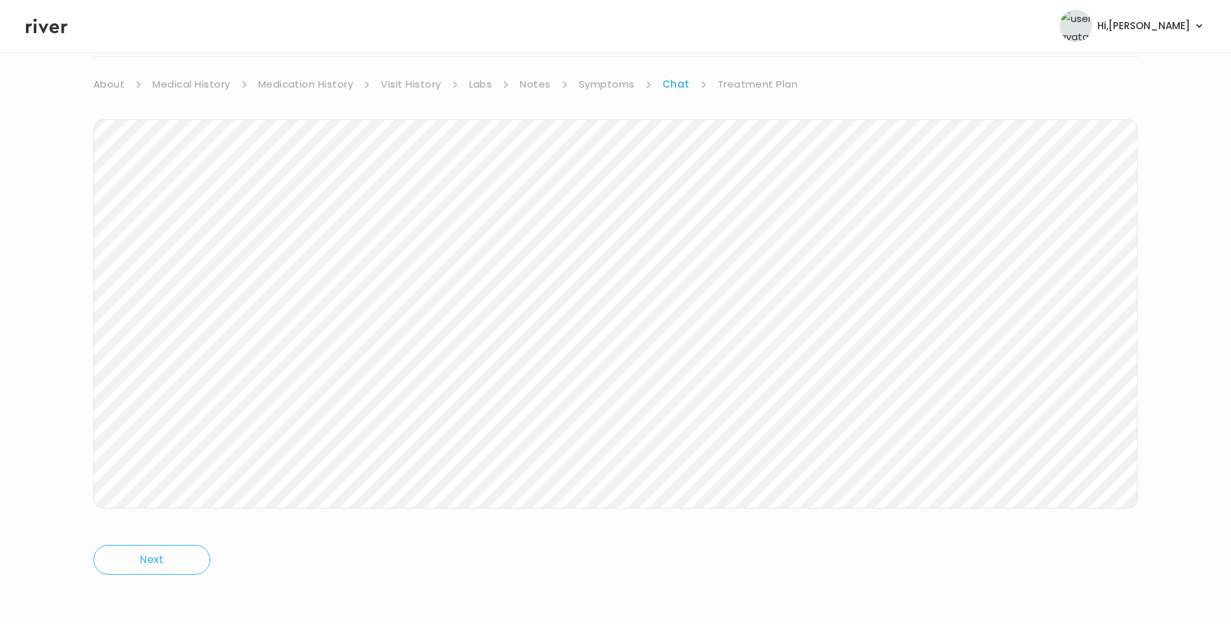
click at [746, 89] on link "Treatment Plan" at bounding box center [758, 84] width 80 height 18
click at [51, 31] on icon at bounding box center [47, 26] width 42 height 15
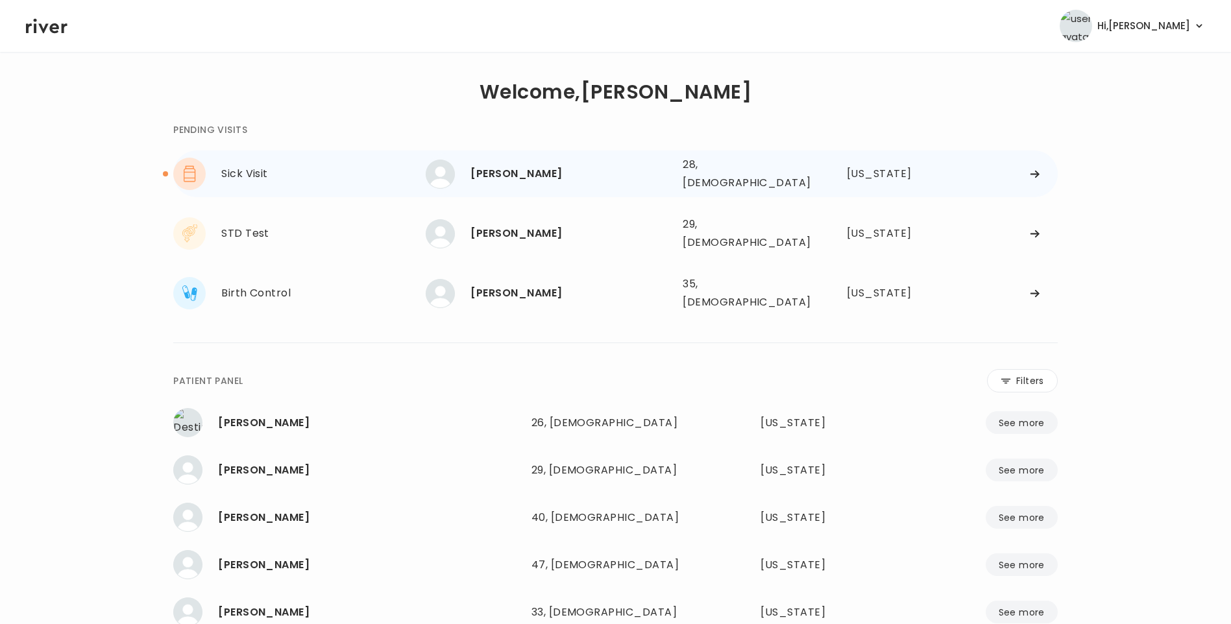
click at [572, 186] on div "[PERSON_NAME] 28, [DEMOGRAPHIC_DATA] See more 28, [DEMOGRAPHIC_DATA] [US_STATE]" at bounding box center [741, 174] width 631 height 42
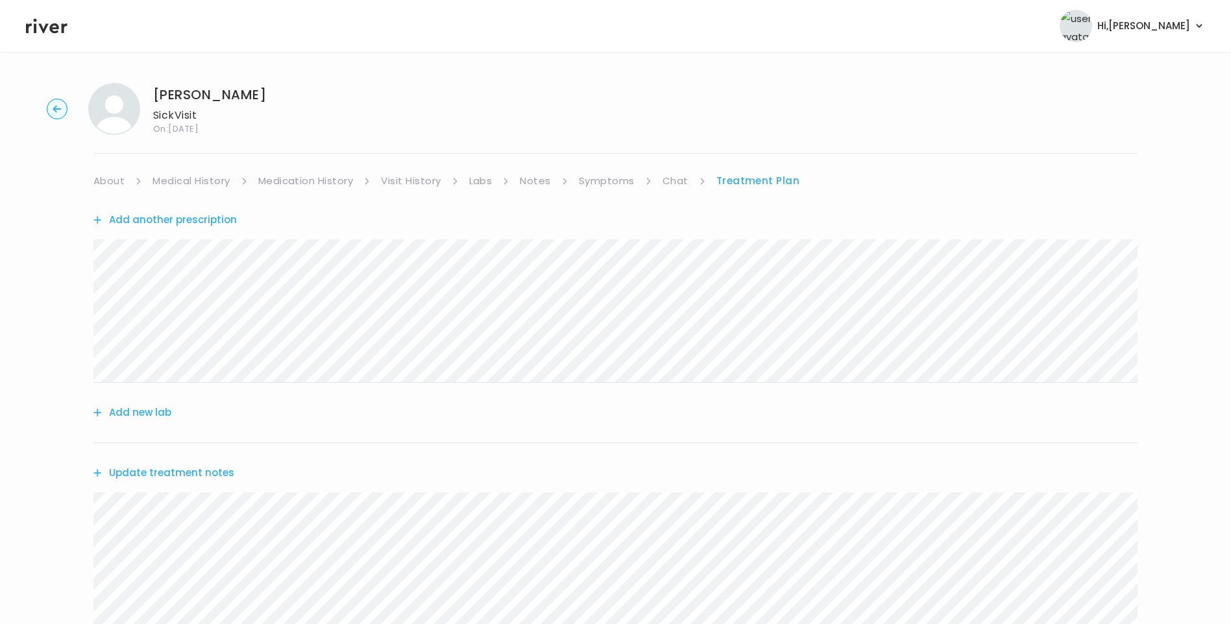
click at [676, 181] on link "Chat" at bounding box center [676, 181] width 26 height 18
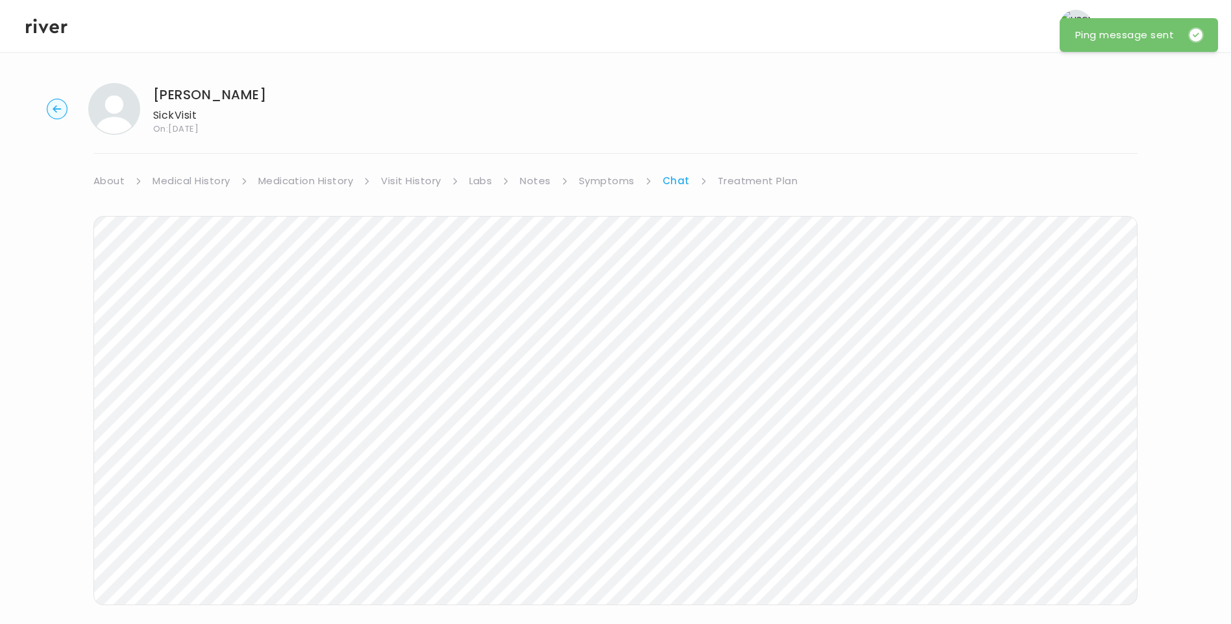
click at [44, 23] on icon at bounding box center [47, 25] width 42 height 19
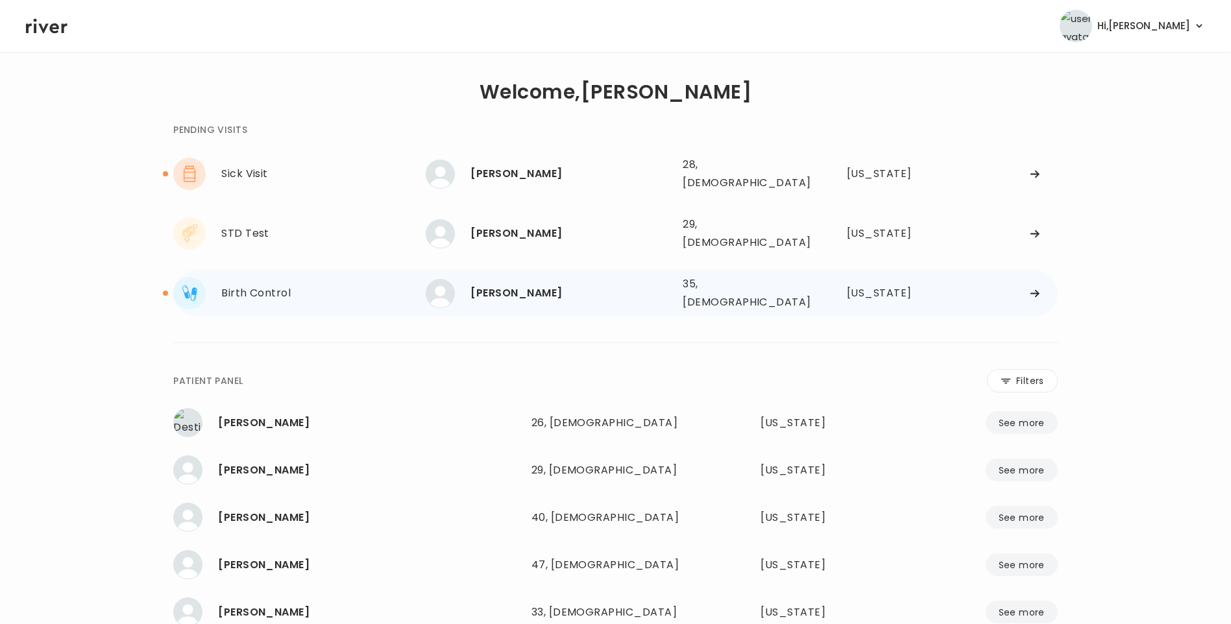
click at [566, 284] on div "[PERSON_NAME]" at bounding box center [571, 293] width 202 height 18
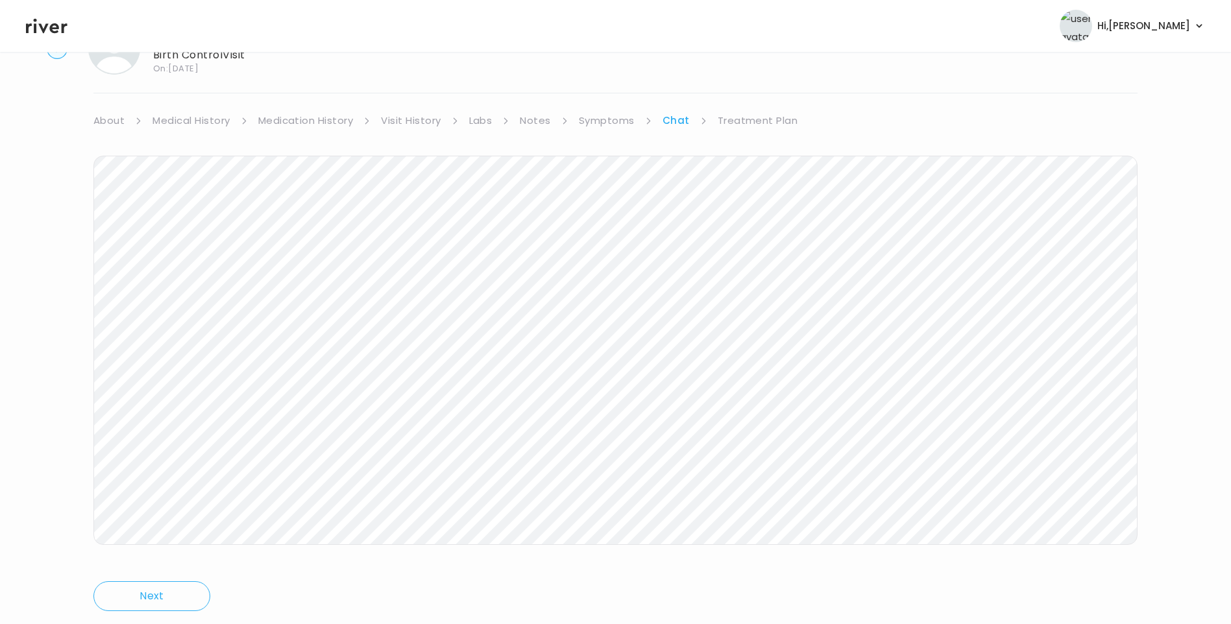
scroll to position [97, 0]
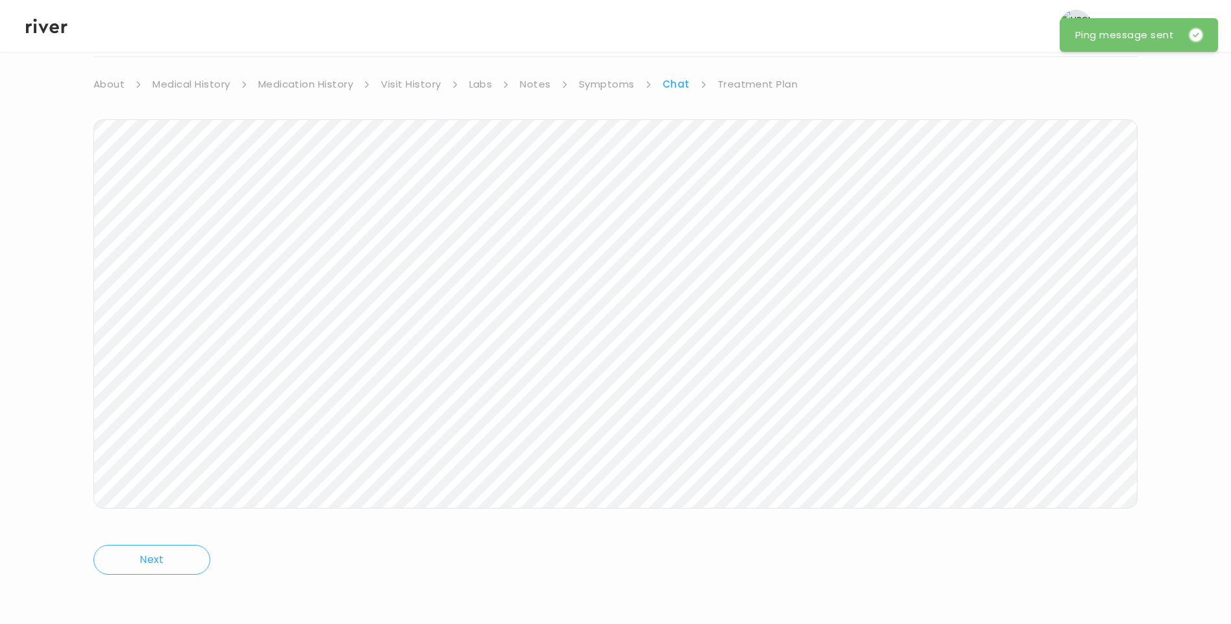
drag, startPoint x: 754, startPoint y: 87, endPoint x: 759, endPoint y: 91, distance: 6.9
click at [755, 89] on link "Treatment Plan" at bounding box center [758, 84] width 80 height 18
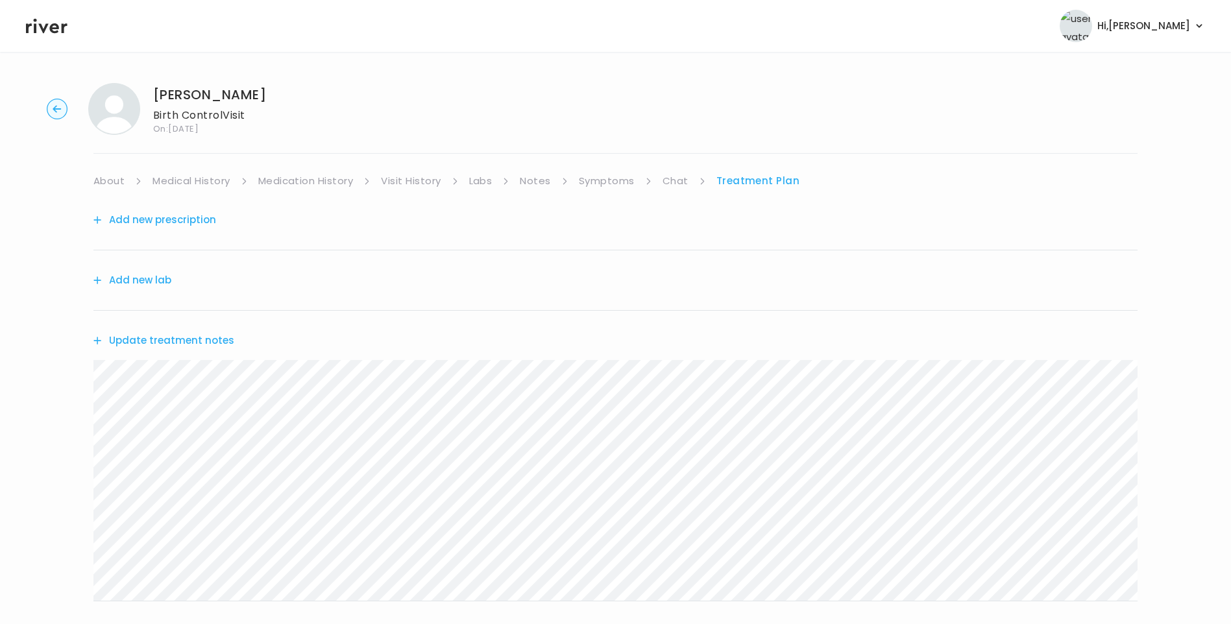
click at [211, 342] on button "Update treatment notes" at bounding box center [163, 341] width 141 height 18
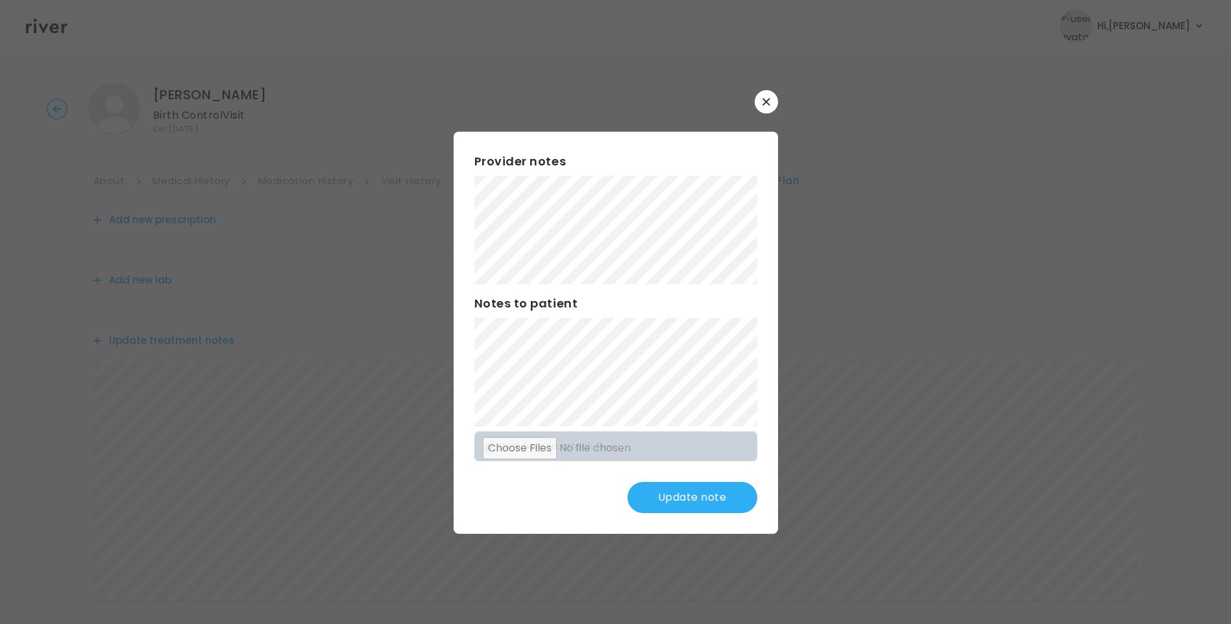
click at [699, 496] on button "Update note" at bounding box center [692, 497] width 130 height 31
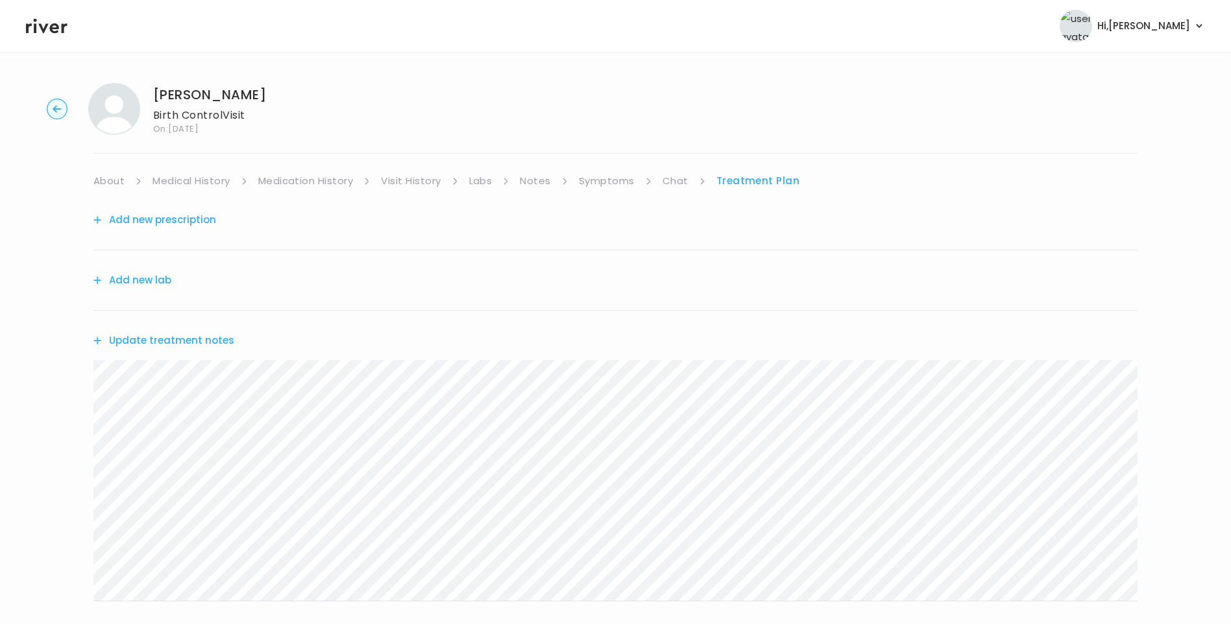
click at [674, 175] on link "Chat" at bounding box center [676, 181] width 26 height 18
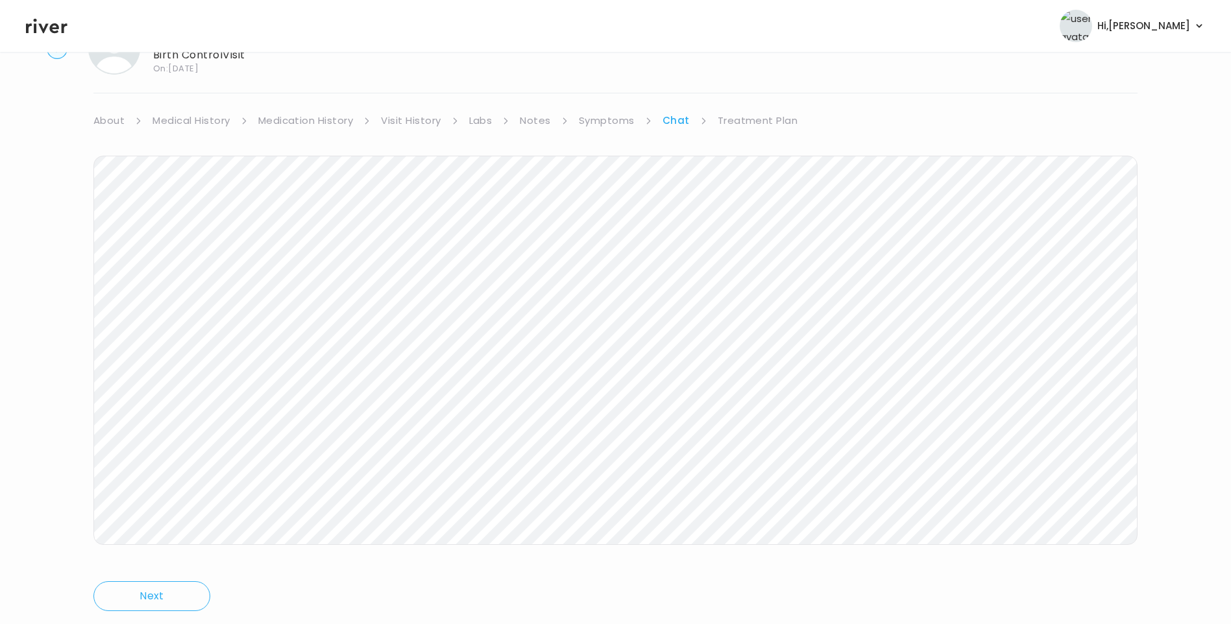
scroll to position [97, 0]
drag, startPoint x: 40, startPoint y: 33, endPoint x: 49, endPoint y: 39, distance: 10.8
click at [40, 33] on icon at bounding box center [47, 25] width 42 height 19
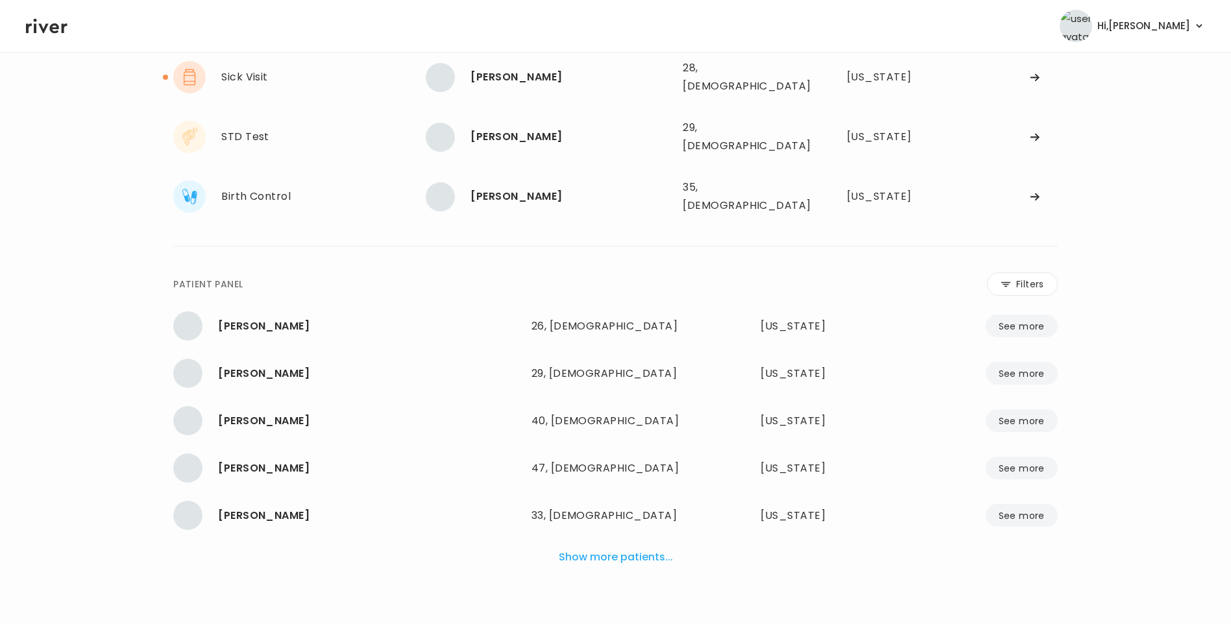
scroll to position [85, 0]
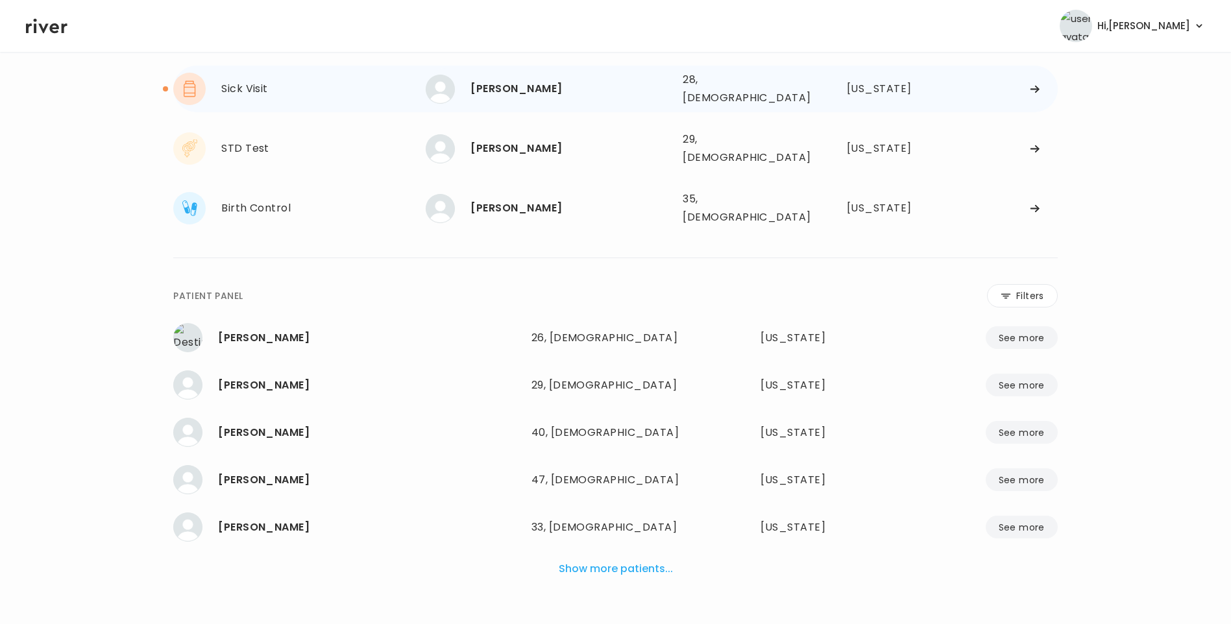
click at [531, 84] on div "[PERSON_NAME]" at bounding box center [571, 89] width 202 height 18
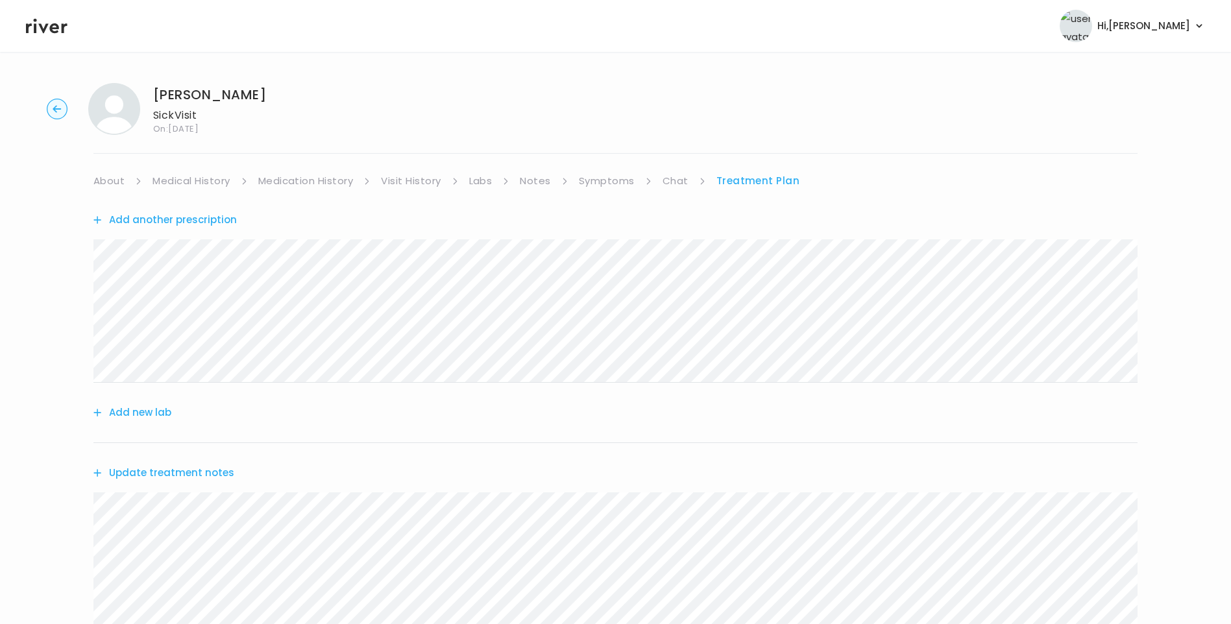
click at [676, 173] on link "Chat" at bounding box center [676, 181] width 26 height 18
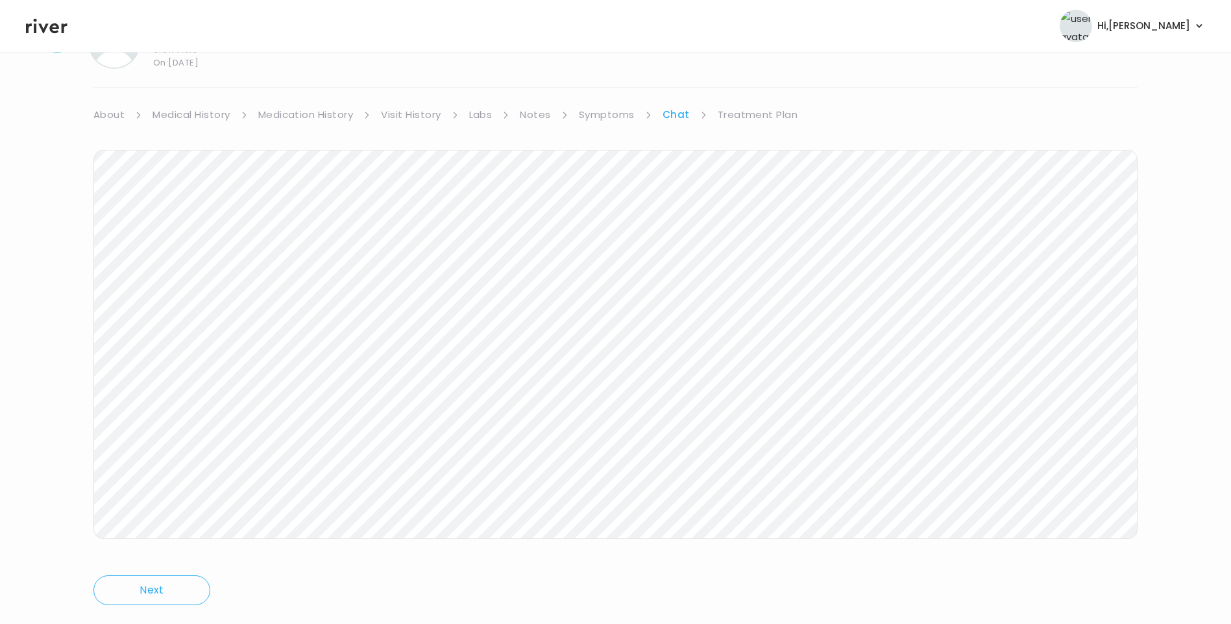
scroll to position [97, 0]
click at [39, 26] on icon at bounding box center [47, 25] width 42 height 19
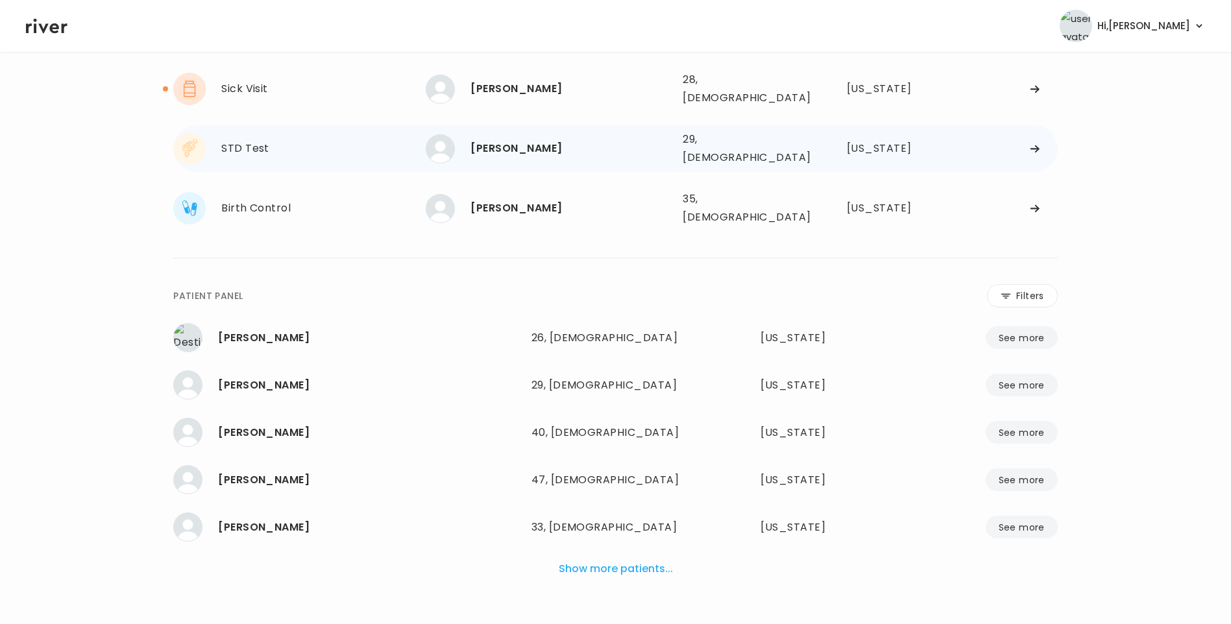
click at [543, 141] on div "[PERSON_NAME]" at bounding box center [571, 149] width 202 height 18
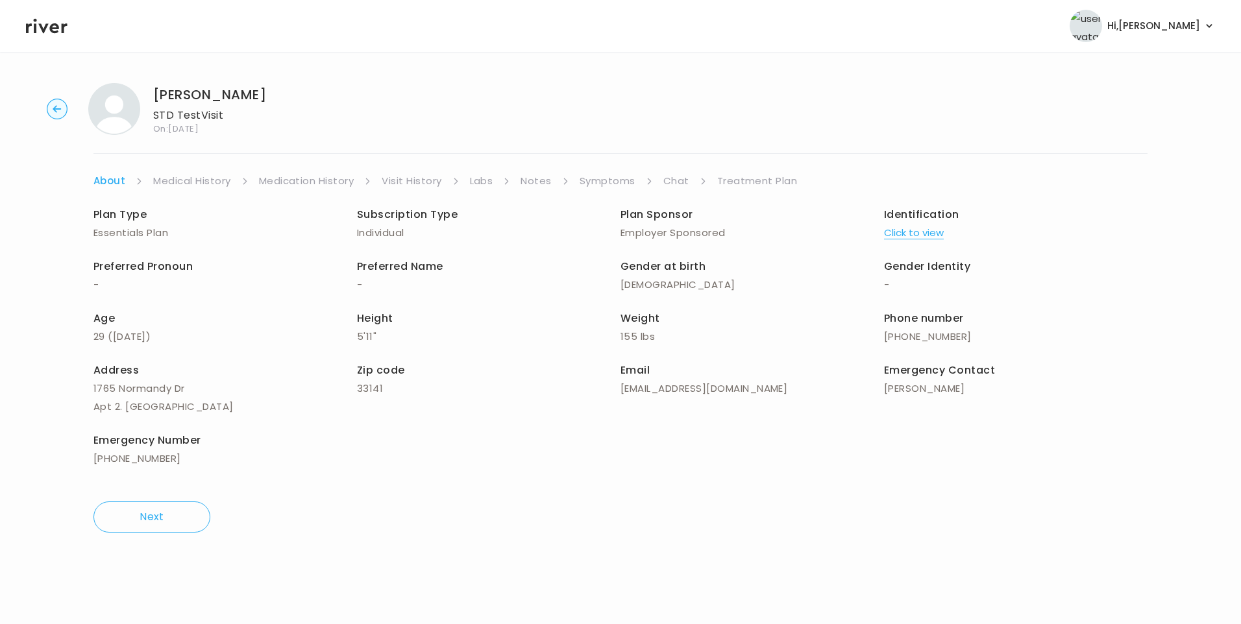
click at [418, 175] on link "Visit History" at bounding box center [412, 181] width 60 height 18
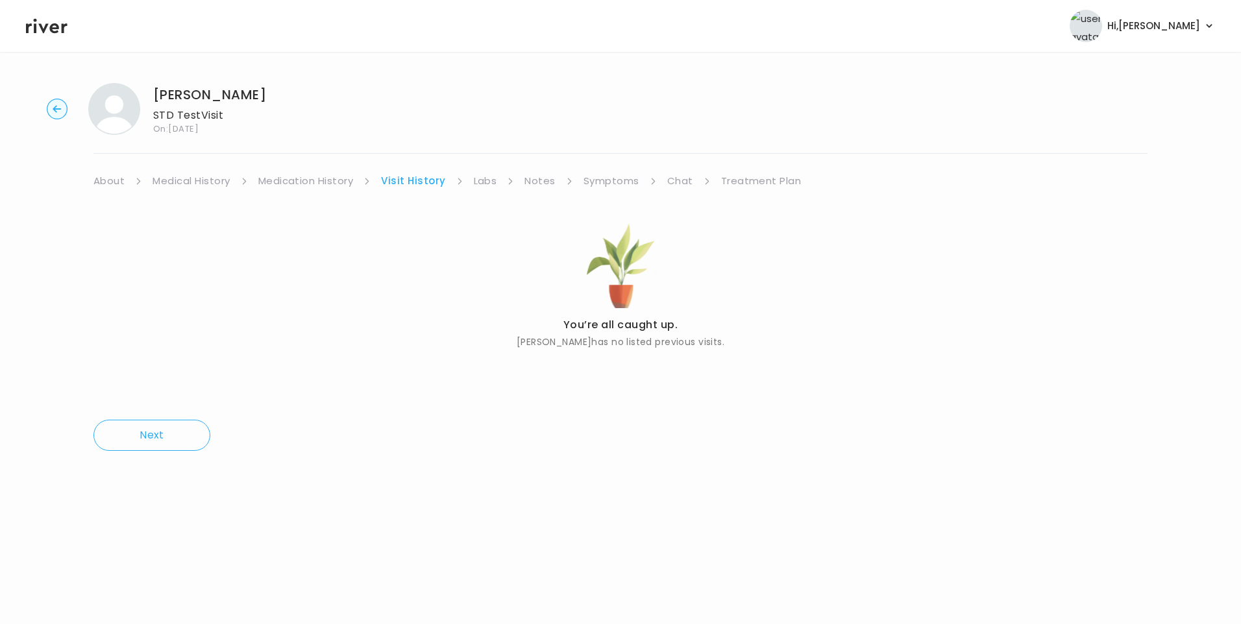
click at [110, 183] on link "About" at bounding box center [108, 181] width 31 height 18
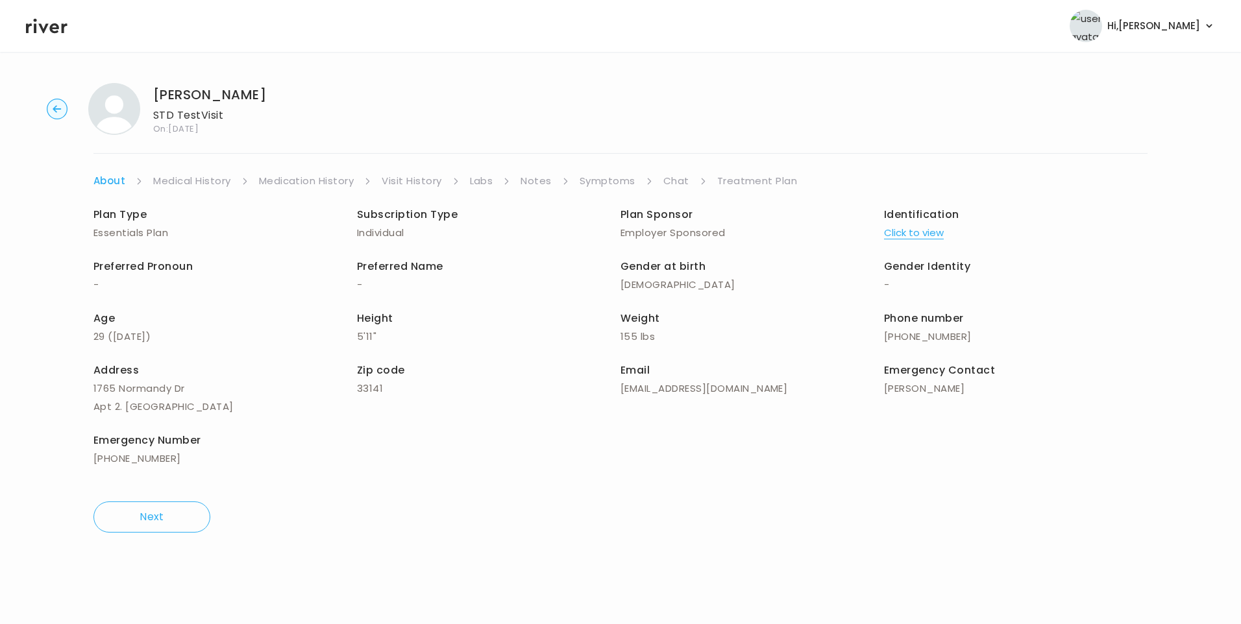
click at [925, 232] on button "Click to view" at bounding box center [914, 233] width 60 height 18
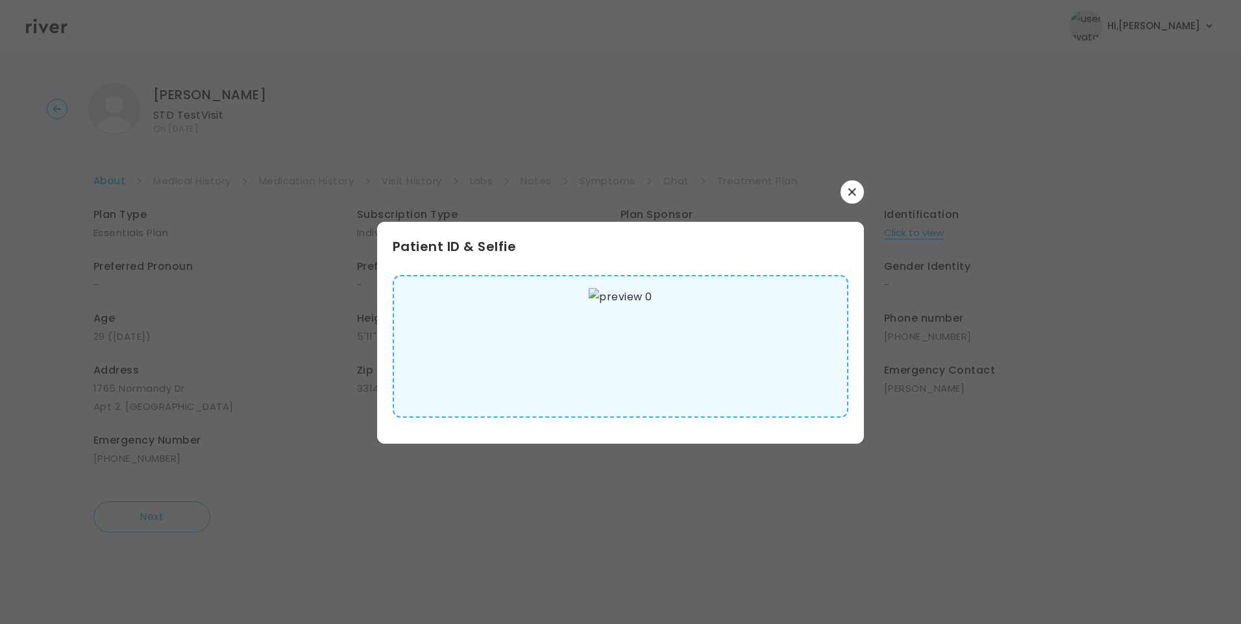
click at [648, 345] on img at bounding box center [620, 346] width 63 height 117
click at [845, 193] on button "button" at bounding box center [851, 191] width 23 height 23
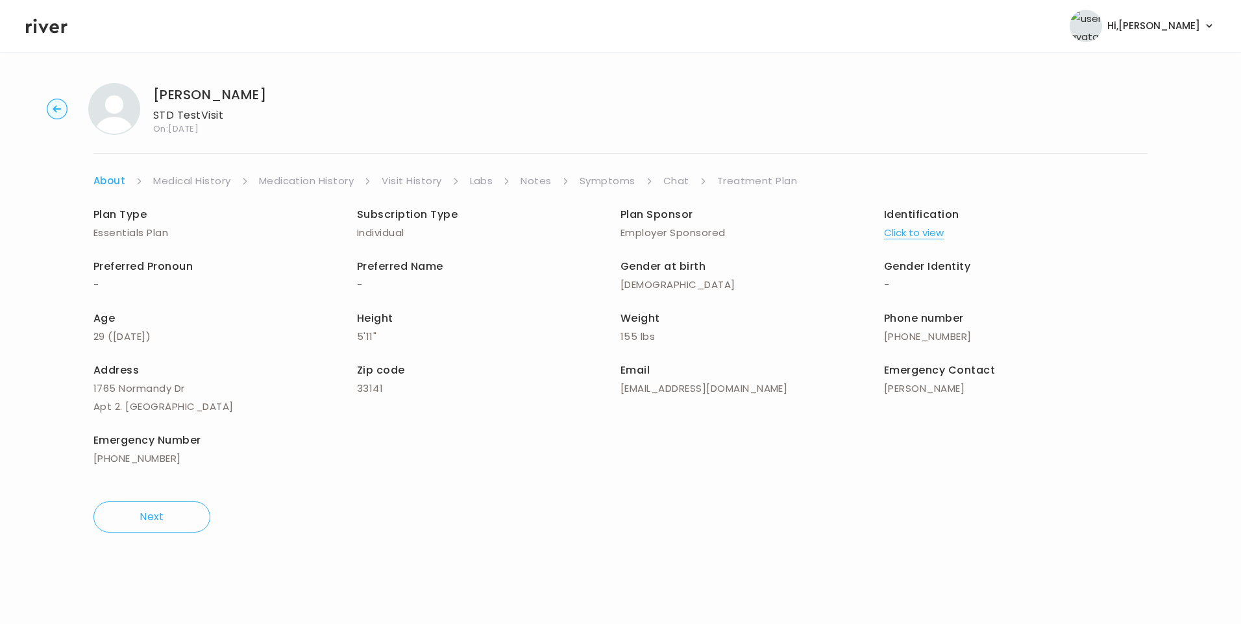
click at [210, 184] on link "Medical History" at bounding box center [191, 181] width 77 height 18
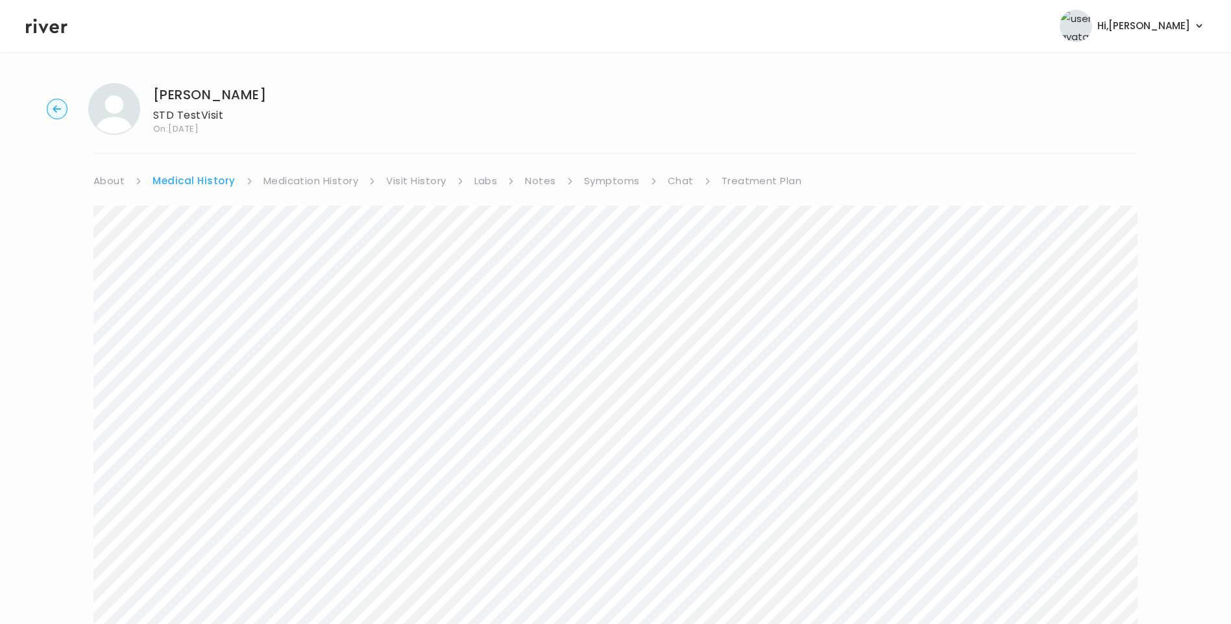
click at [602, 184] on link "Symptoms" at bounding box center [612, 181] width 56 height 18
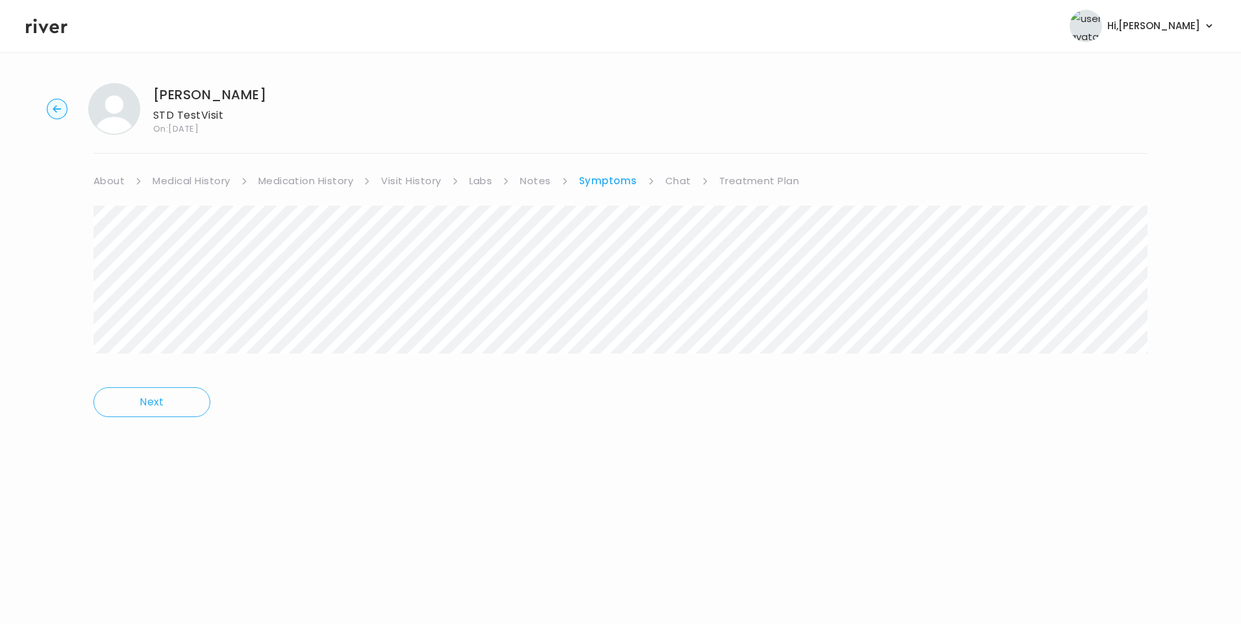
click at [746, 187] on link "Treatment Plan" at bounding box center [759, 181] width 80 height 18
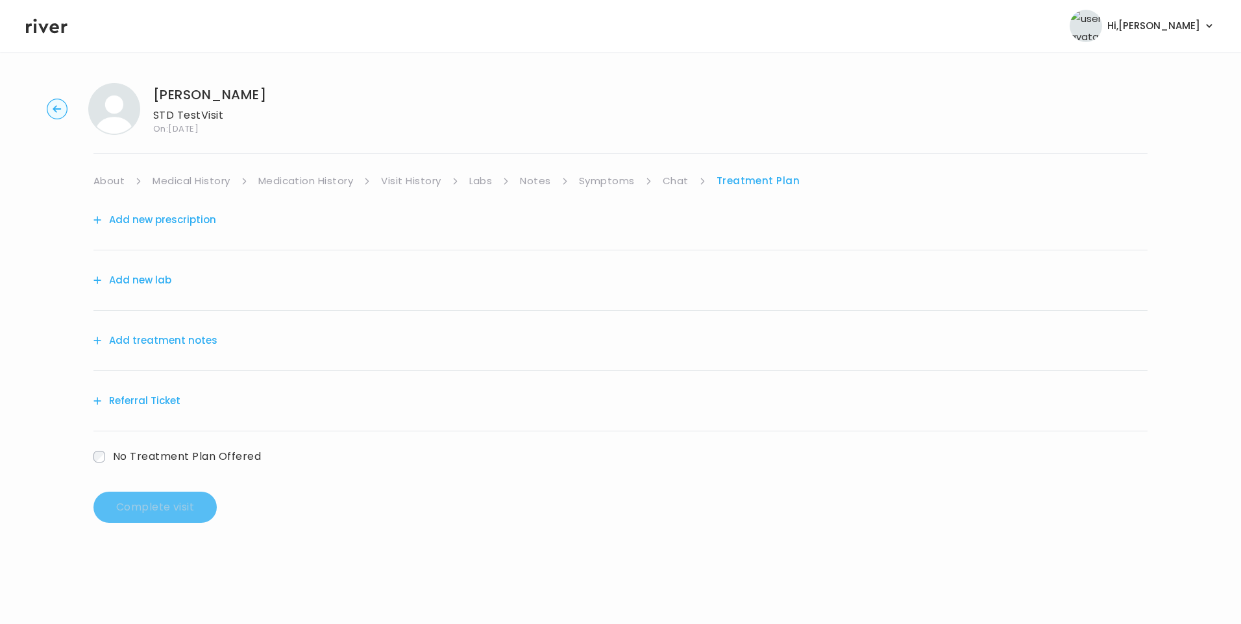
click at [188, 338] on button "Add treatment notes" at bounding box center [155, 341] width 124 height 18
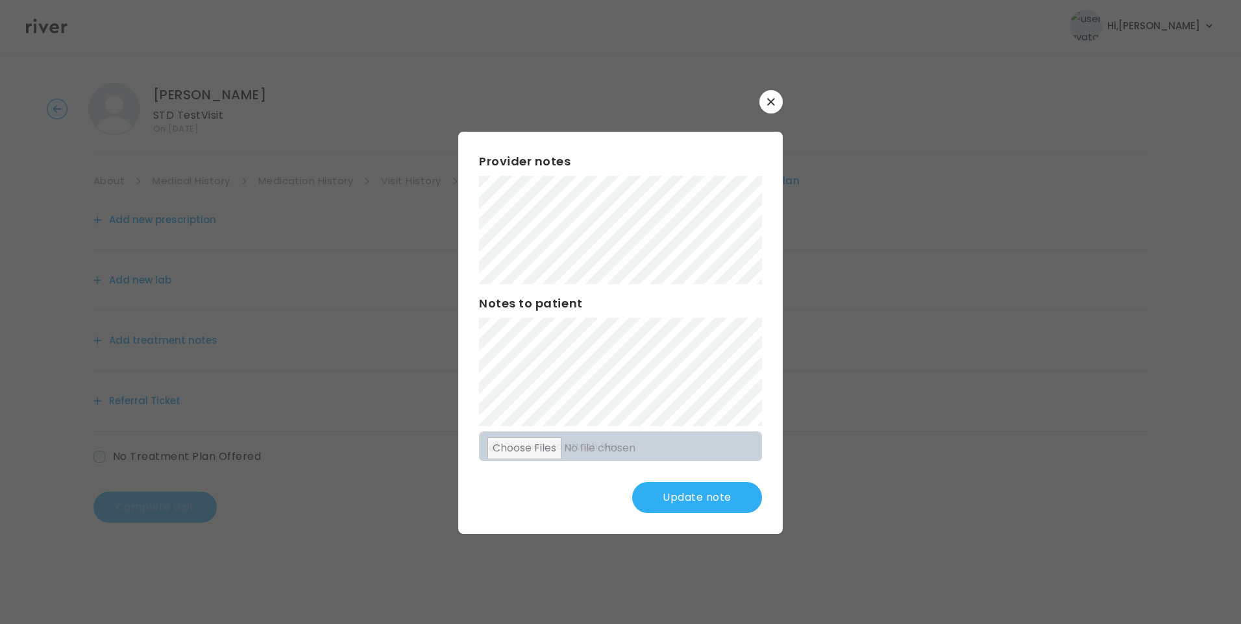
click at [717, 499] on button "Update note" at bounding box center [697, 497] width 130 height 31
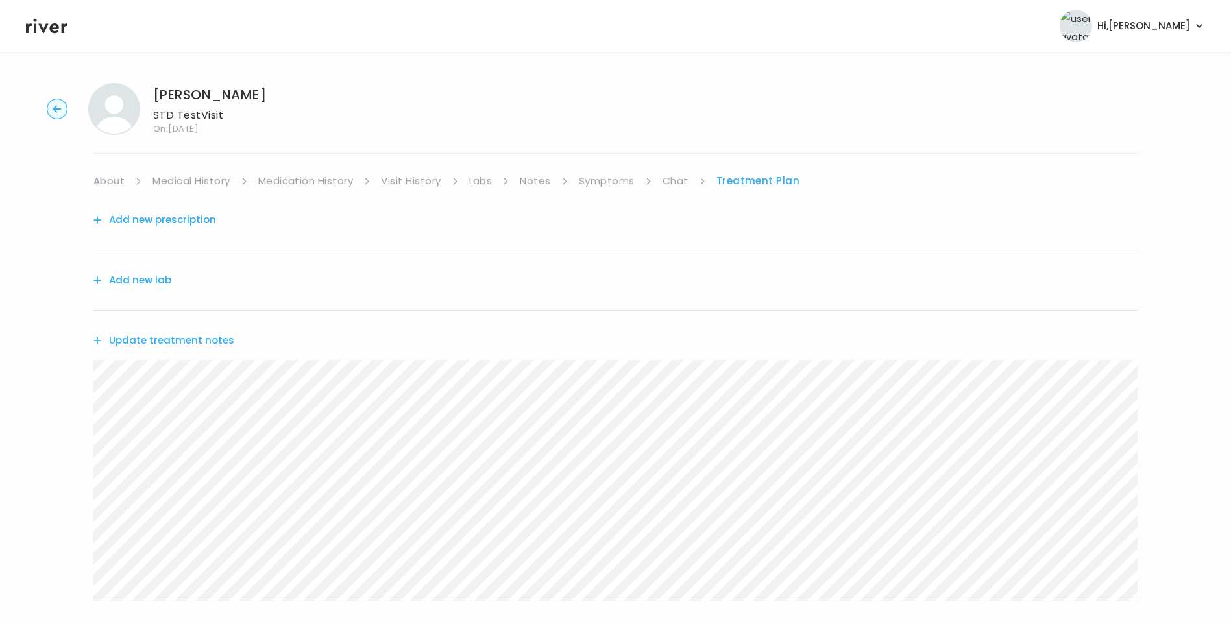
click at [146, 284] on button "Add new lab" at bounding box center [132, 280] width 78 height 18
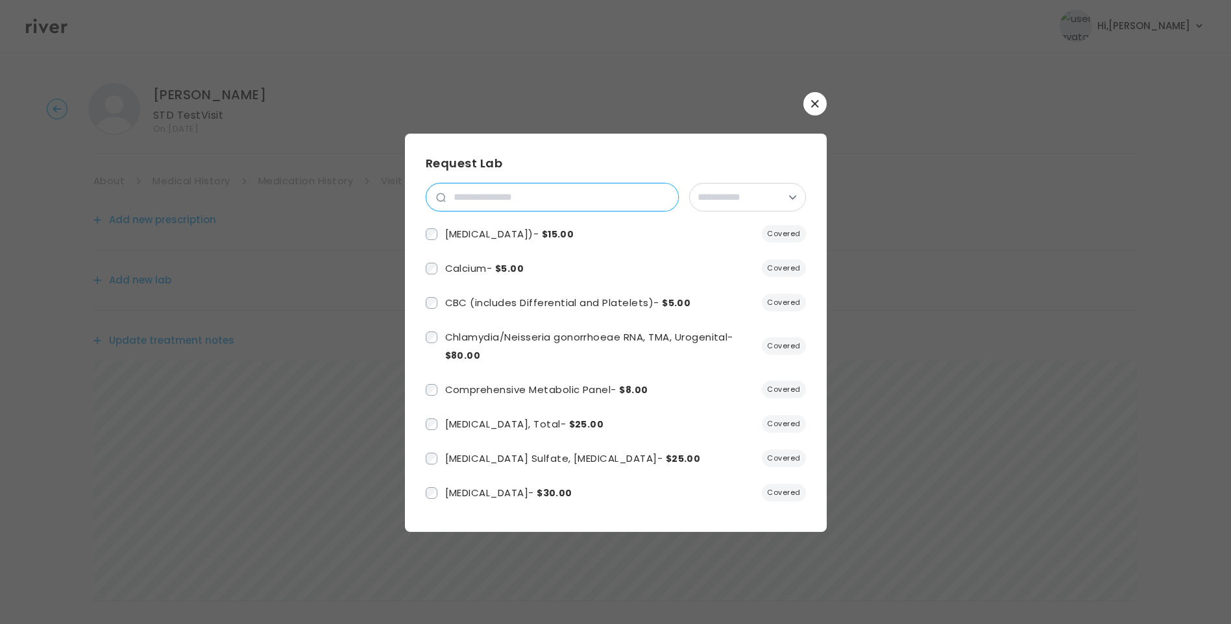
click at [475, 197] on input "search" at bounding box center [562, 197] width 232 height 27
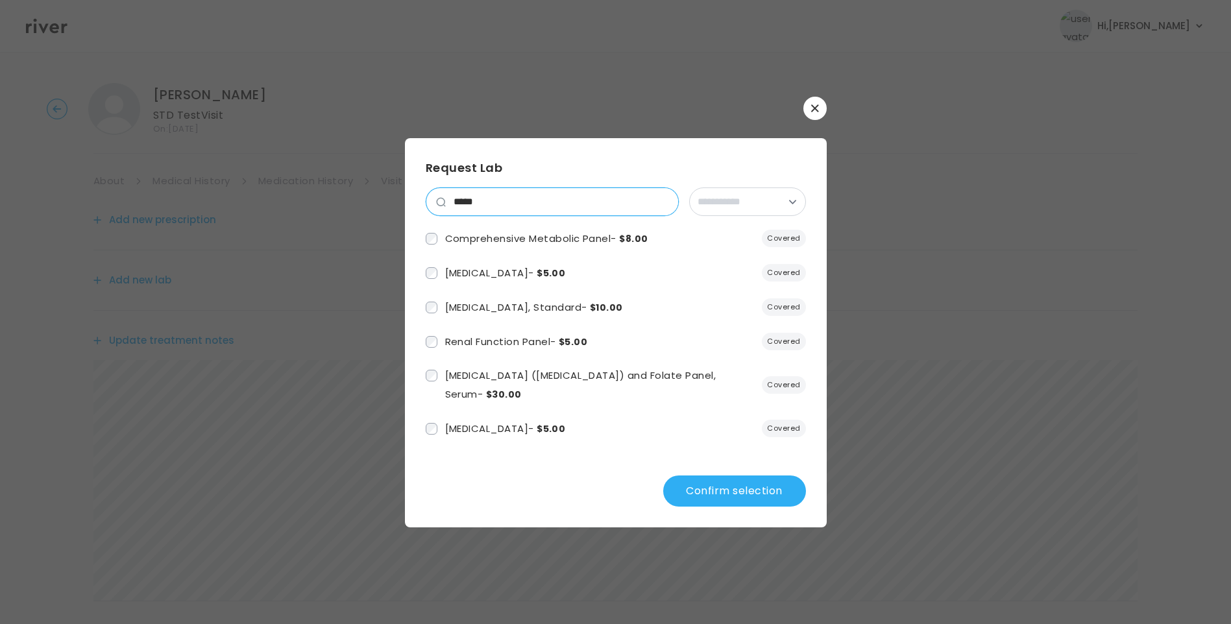
drag, startPoint x: 500, startPoint y: 200, endPoint x: 426, endPoint y: 196, distance: 74.1
click at [426, 196] on div "*****" at bounding box center [552, 202] width 253 height 29
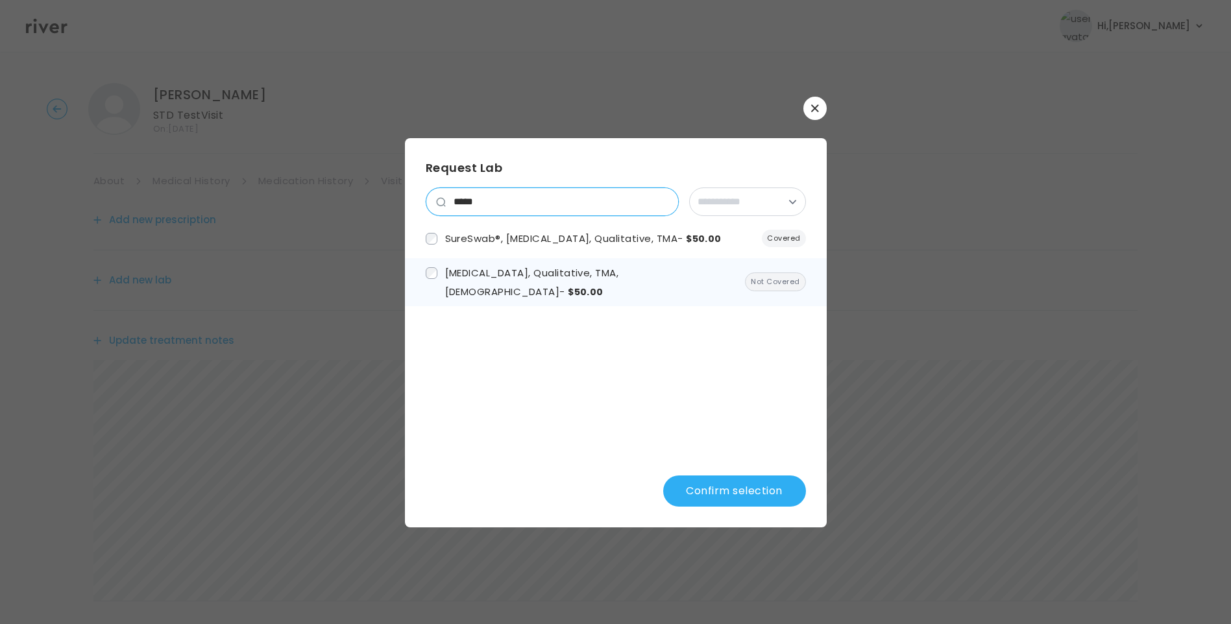
type input "*****"
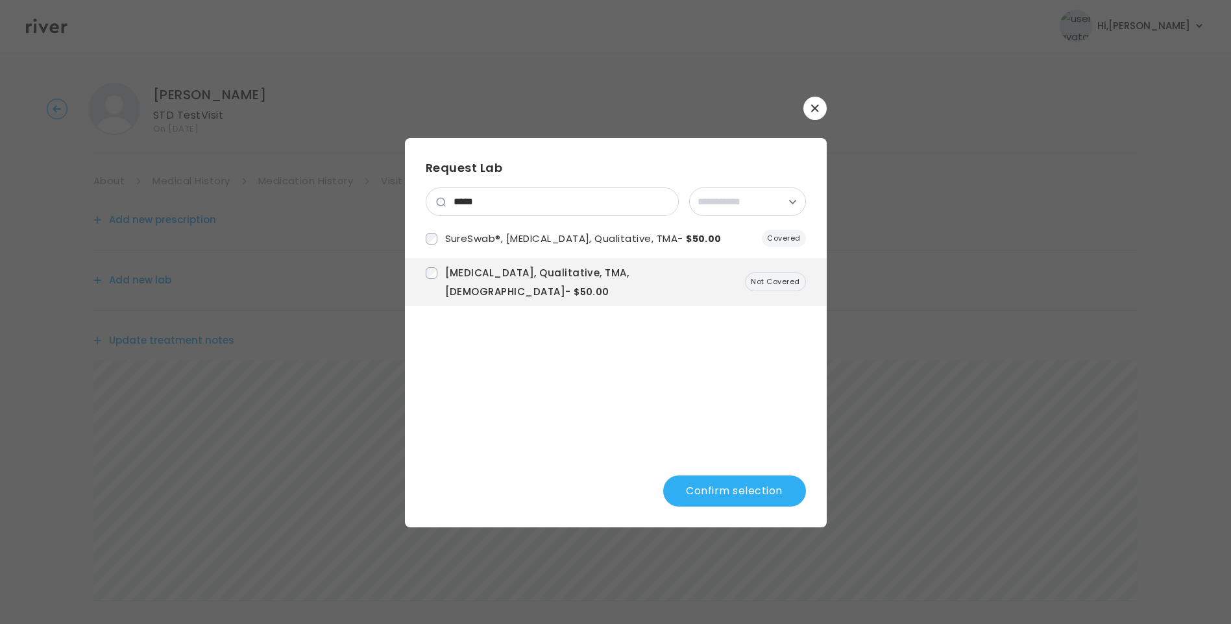
click at [756, 489] on button "Confirm selection" at bounding box center [734, 491] width 143 height 31
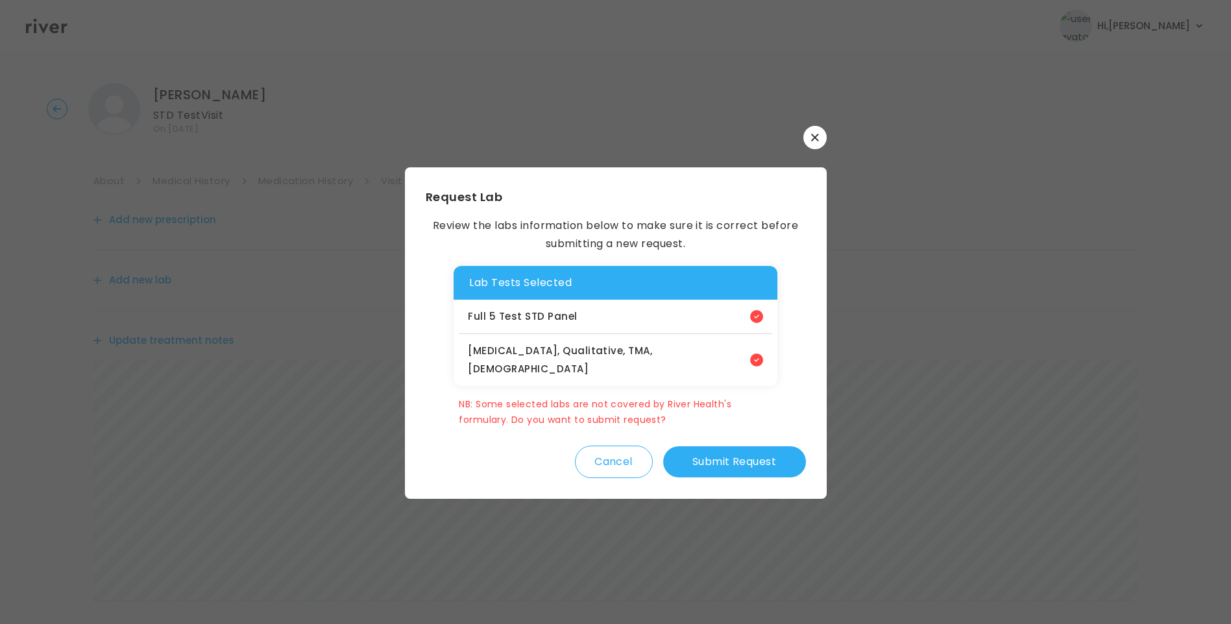
click at [746, 451] on button "Submit Request" at bounding box center [734, 461] width 143 height 31
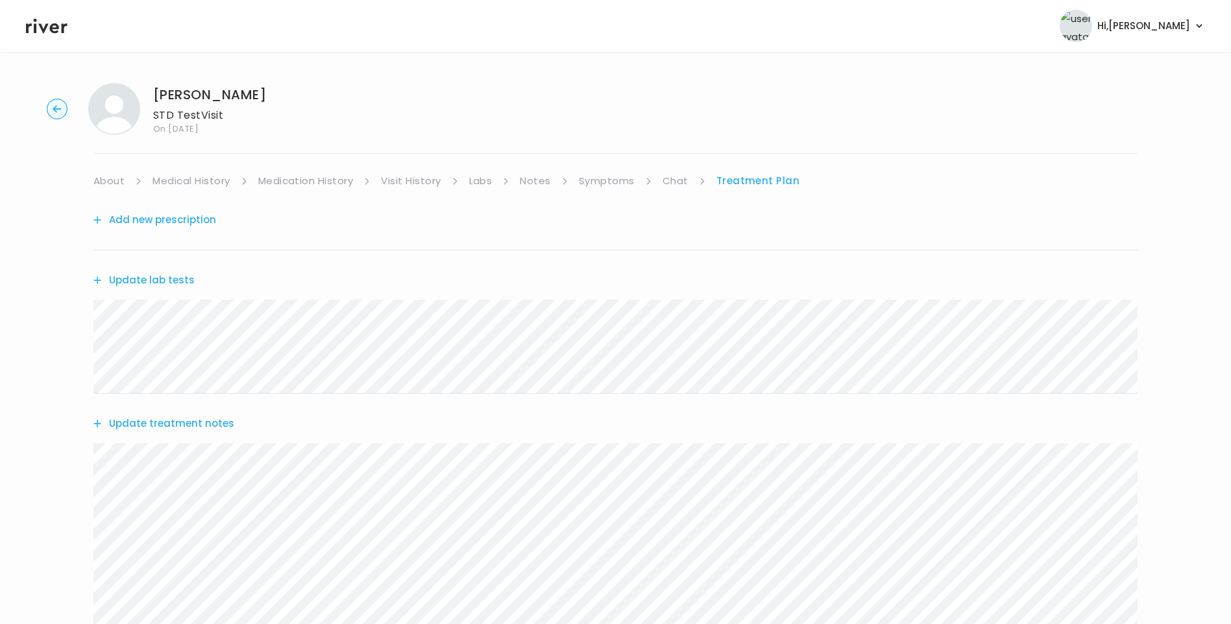
scroll to position [243, 0]
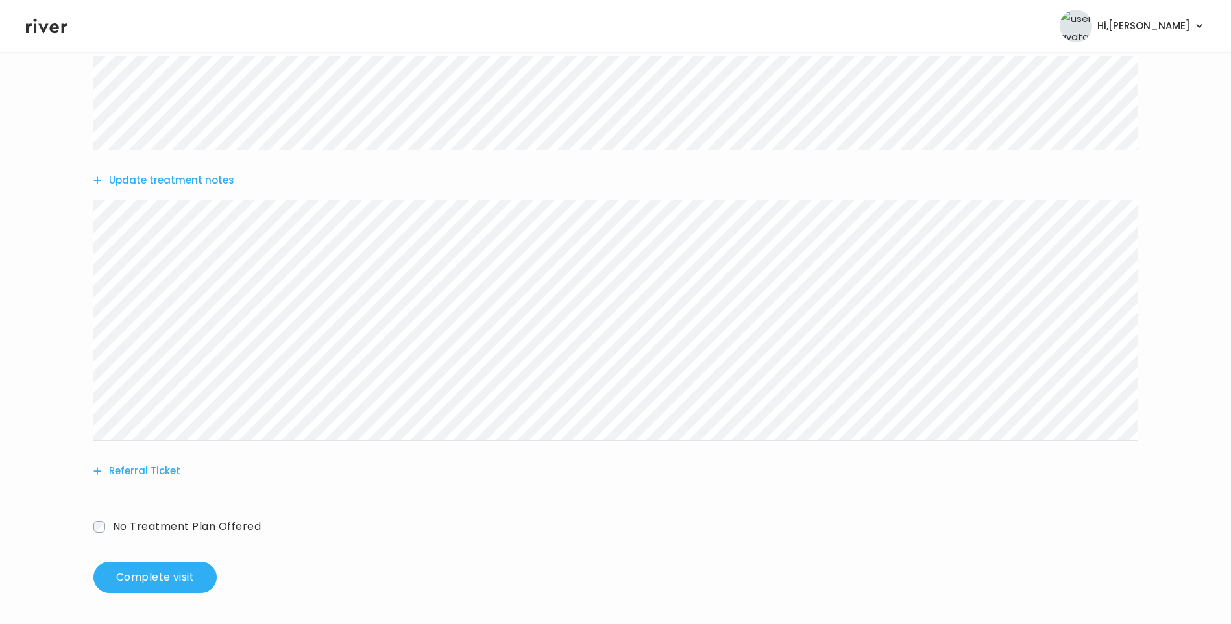
click at [220, 182] on button "Update treatment notes" at bounding box center [163, 180] width 141 height 18
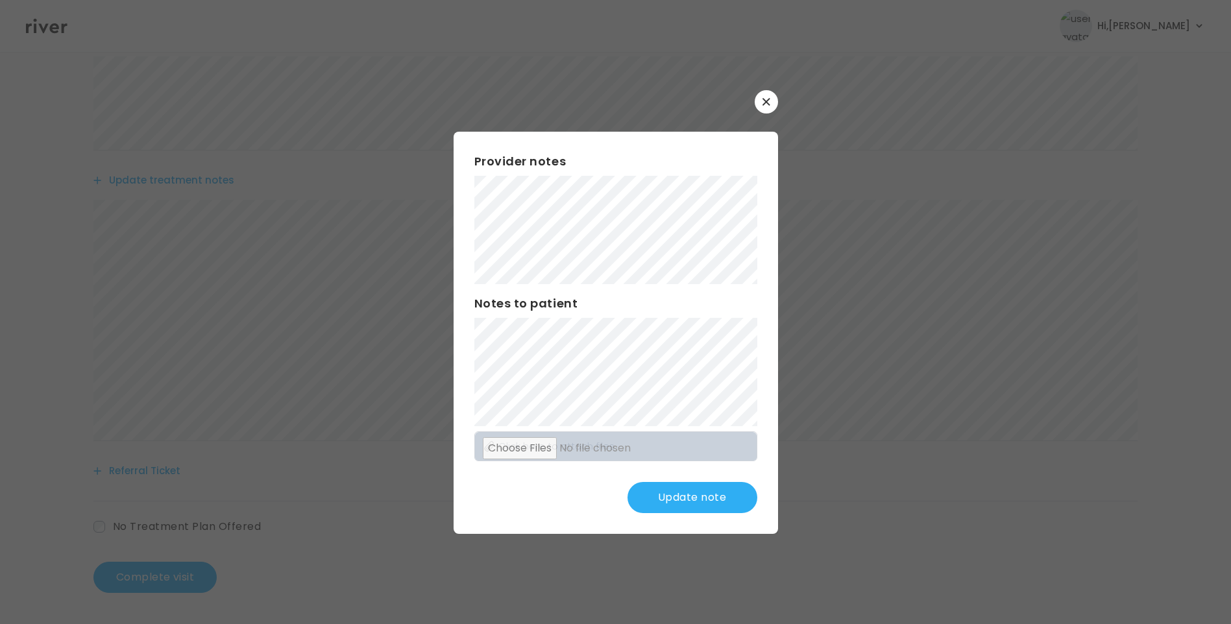
click at [687, 506] on button "Update note" at bounding box center [692, 497] width 130 height 31
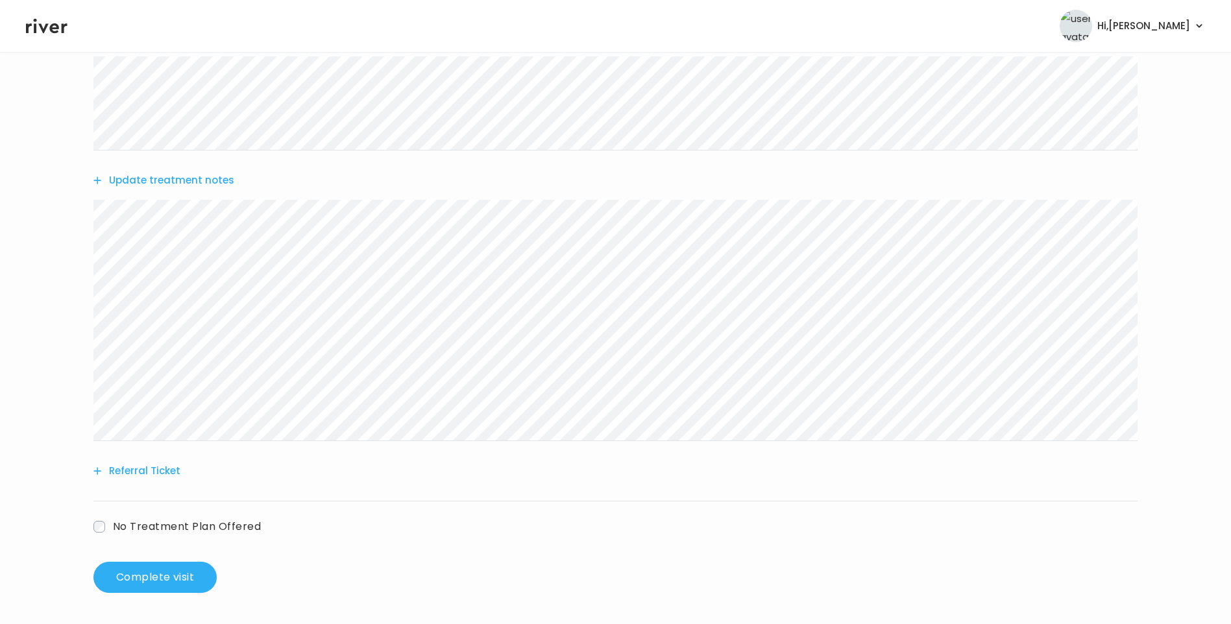
click at [219, 184] on button "Update treatment notes" at bounding box center [163, 180] width 141 height 18
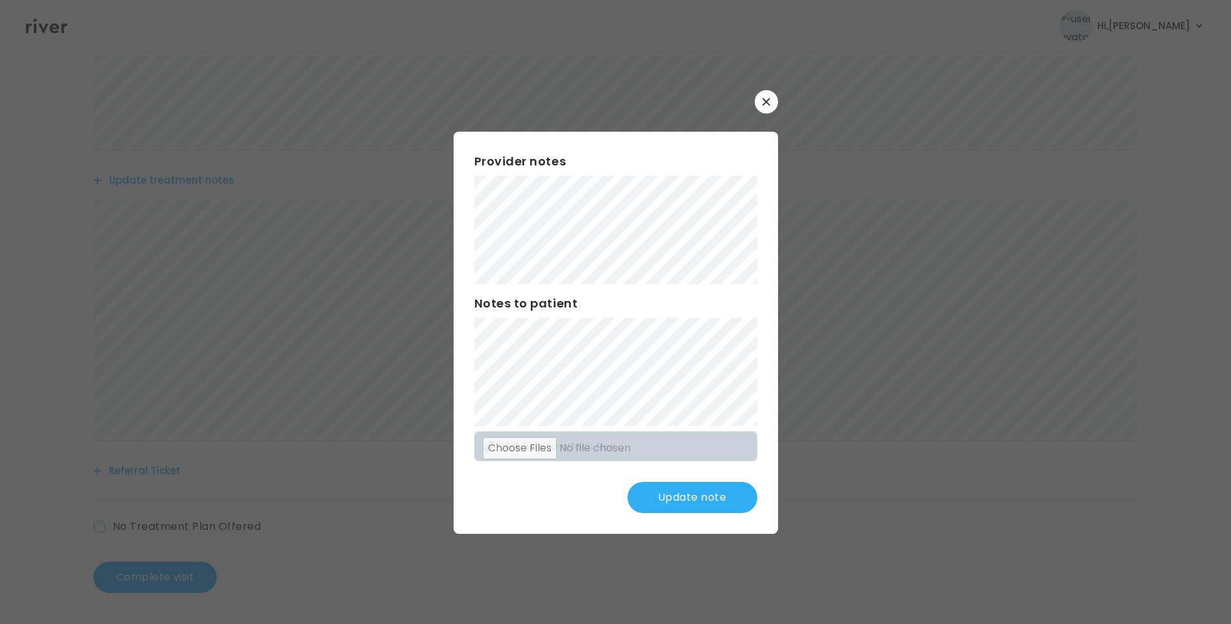
click at [714, 496] on button "Update note" at bounding box center [692, 497] width 130 height 31
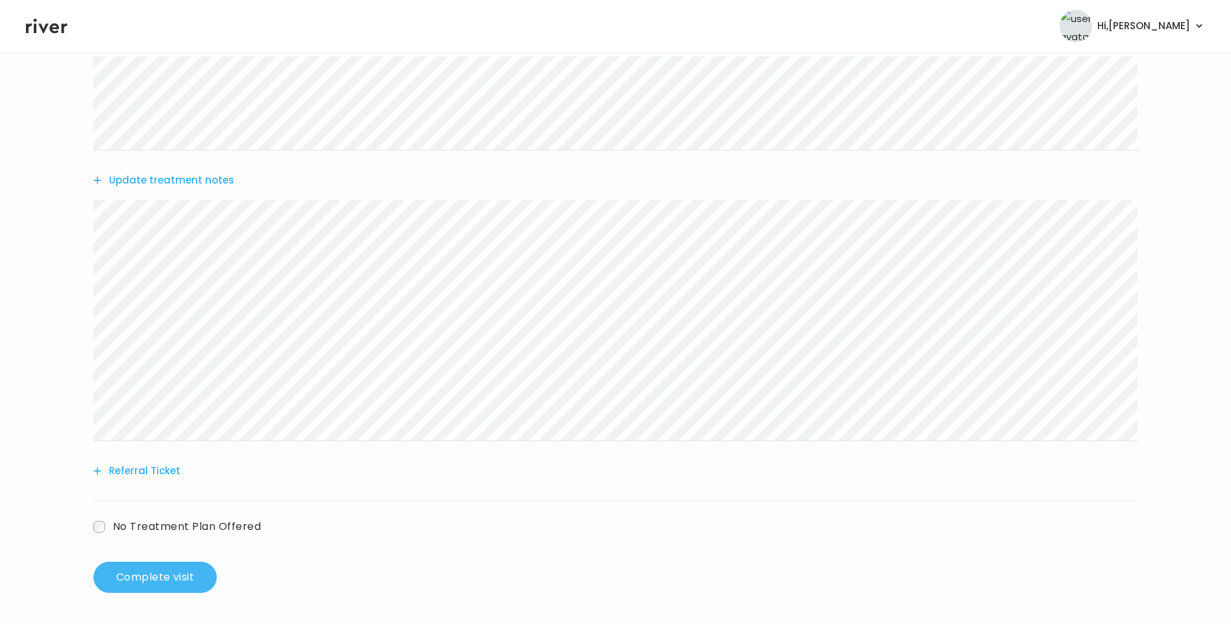
click at [157, 574] on button "Complete visit" at bounding box center [154, 577] width 123 height 31
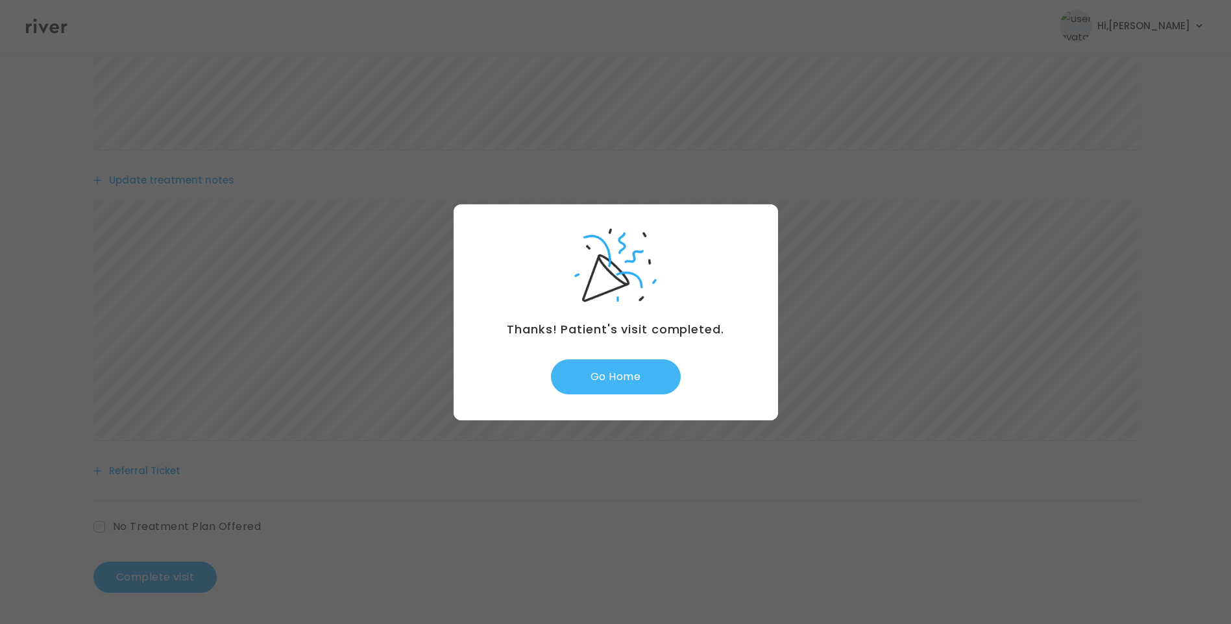
click at [646, 373] on button "Go Home" at bounding box center [616, 376] width 130 height 35
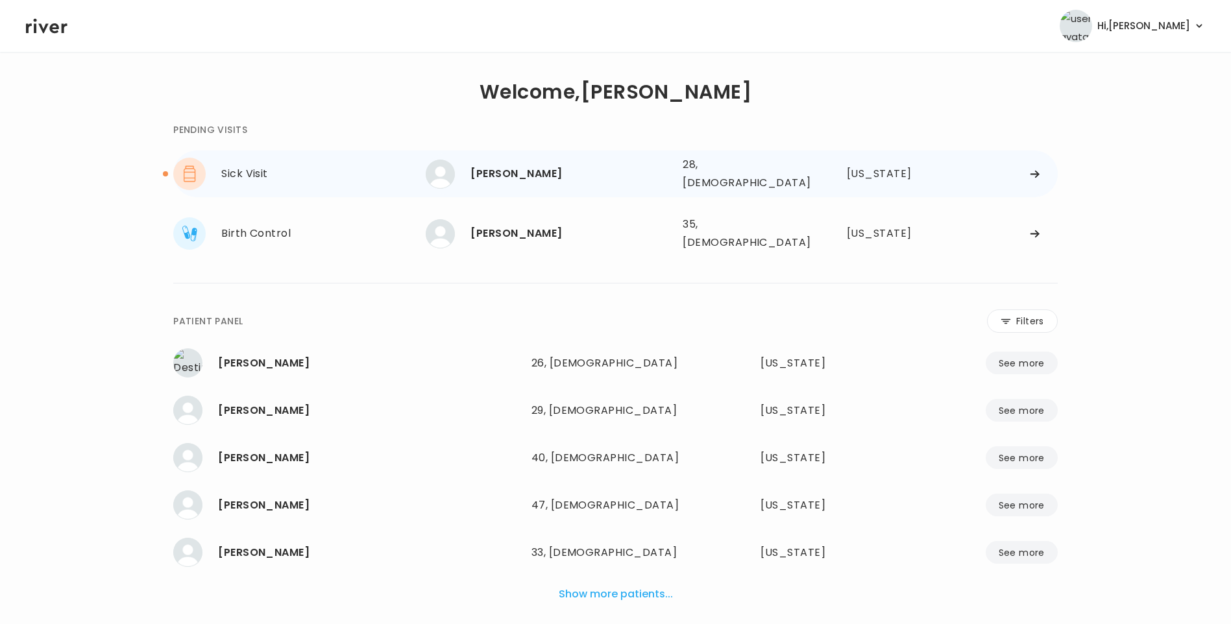
click at [566, 177] on div "[PERSON_NAME]" at bounding box center [571, 174] width 202 height 18
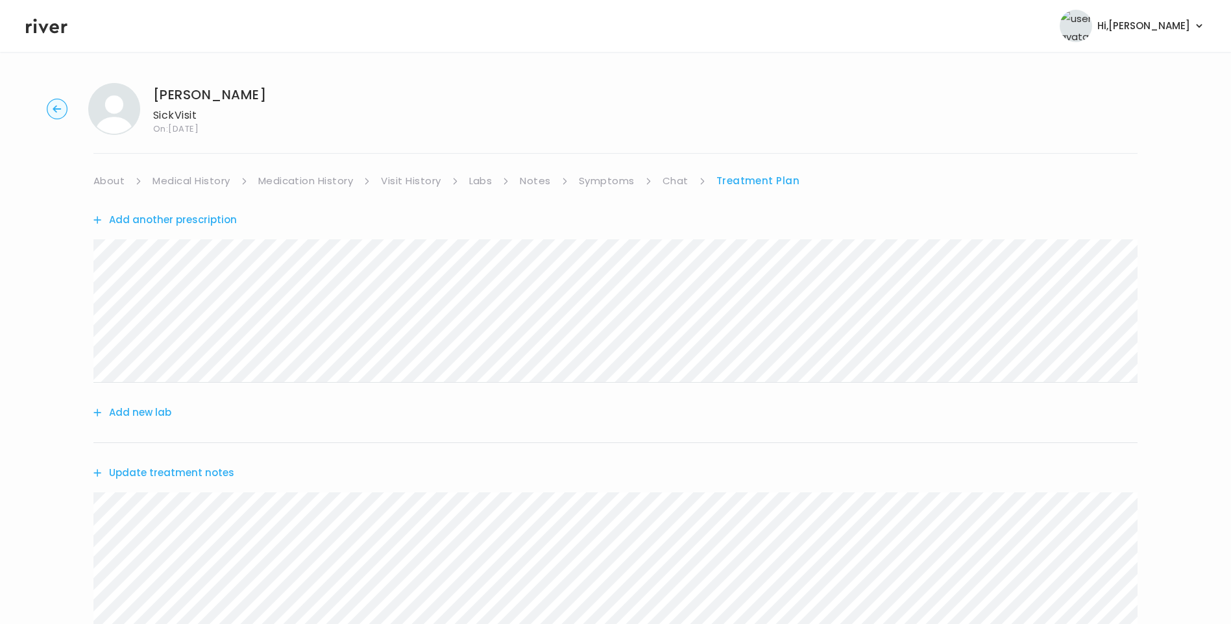
click at [685, 182] on link "Chat" at bounding box center [676, 181] width 26 height 18
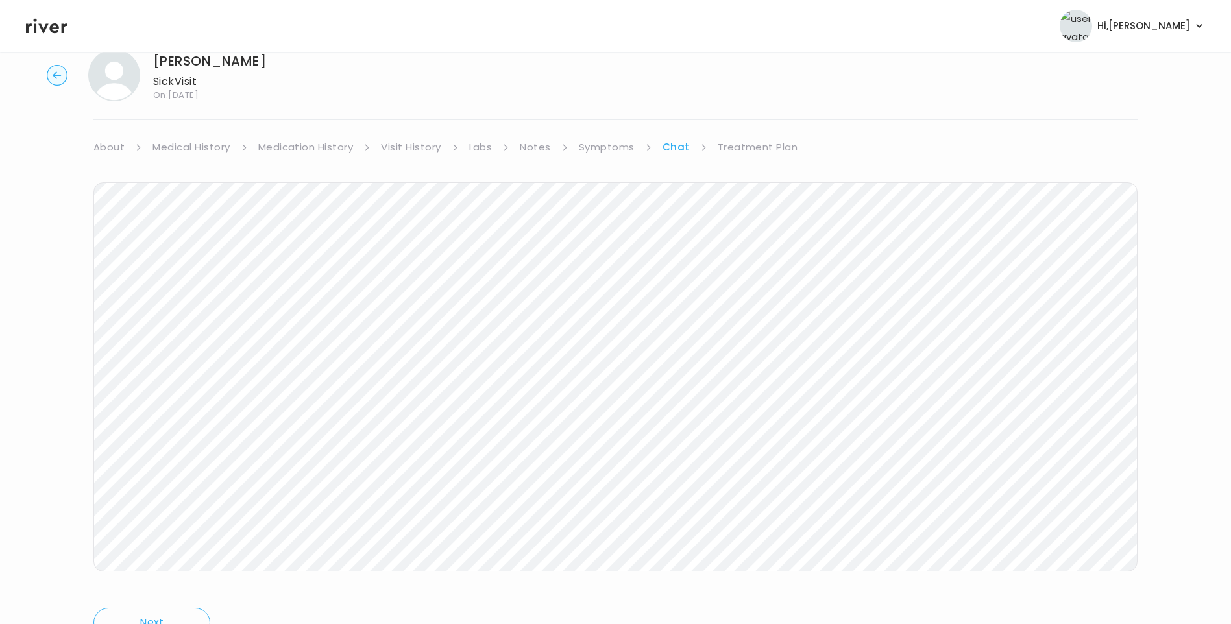
scroll to position [66, 0]
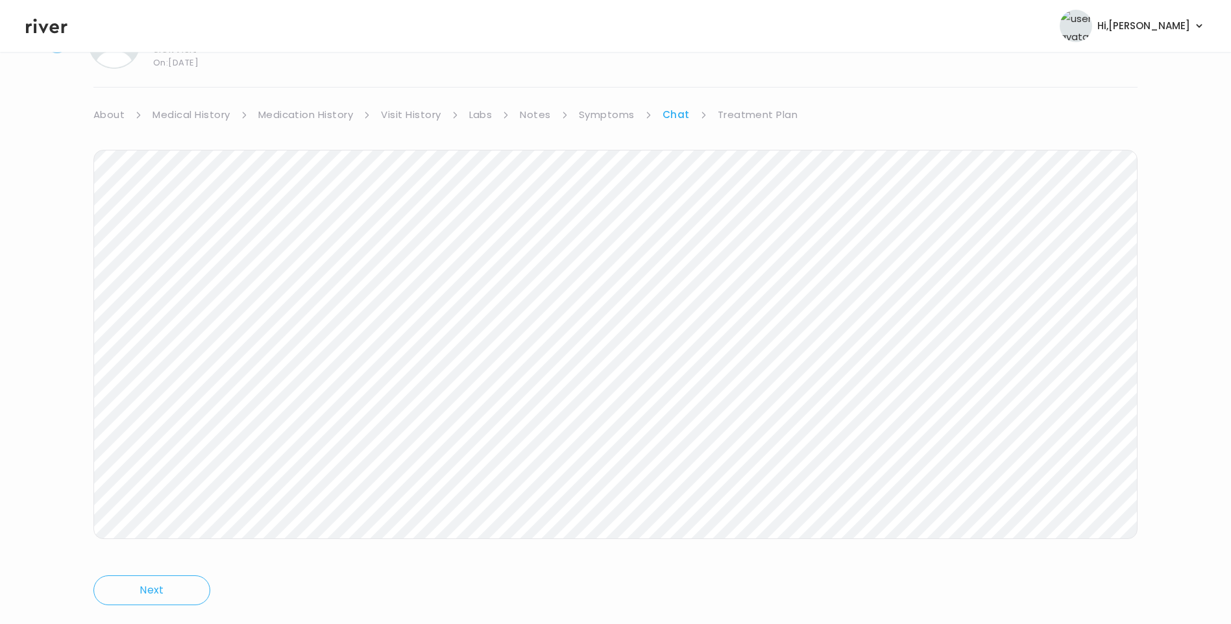
click at [730, 119] on link "Treatment Plan" at bounding box center [758, 115] width 80 height 18
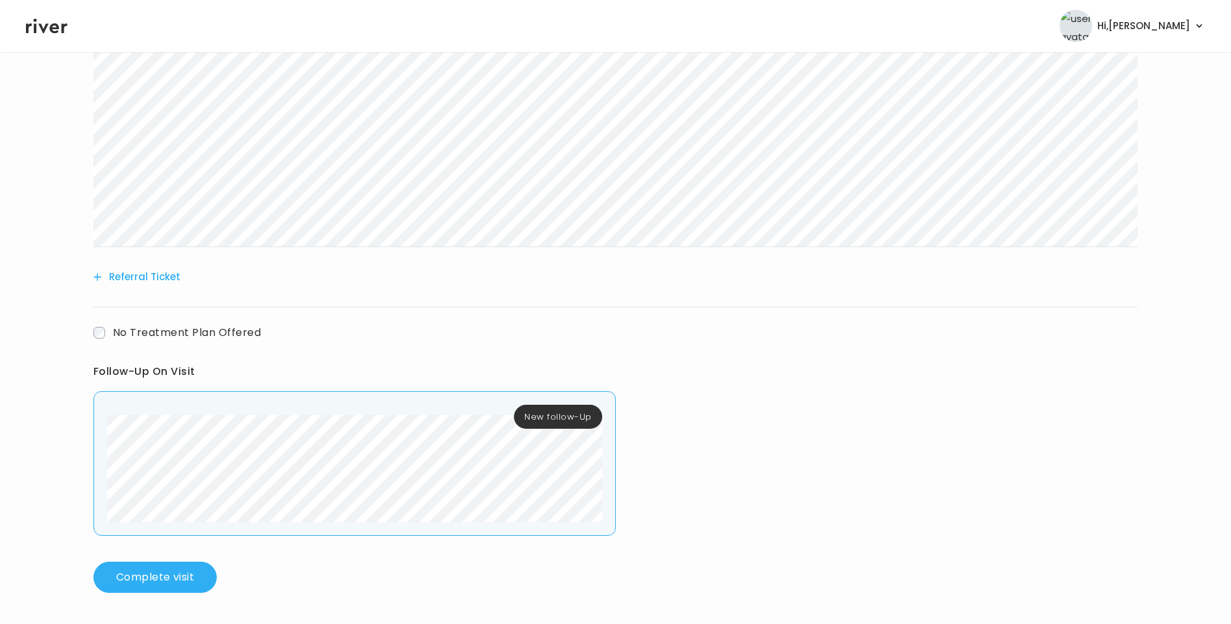
click at [156, 276] on button "Referral Ticket" at bounding box center [136, 277] width 87 height 18
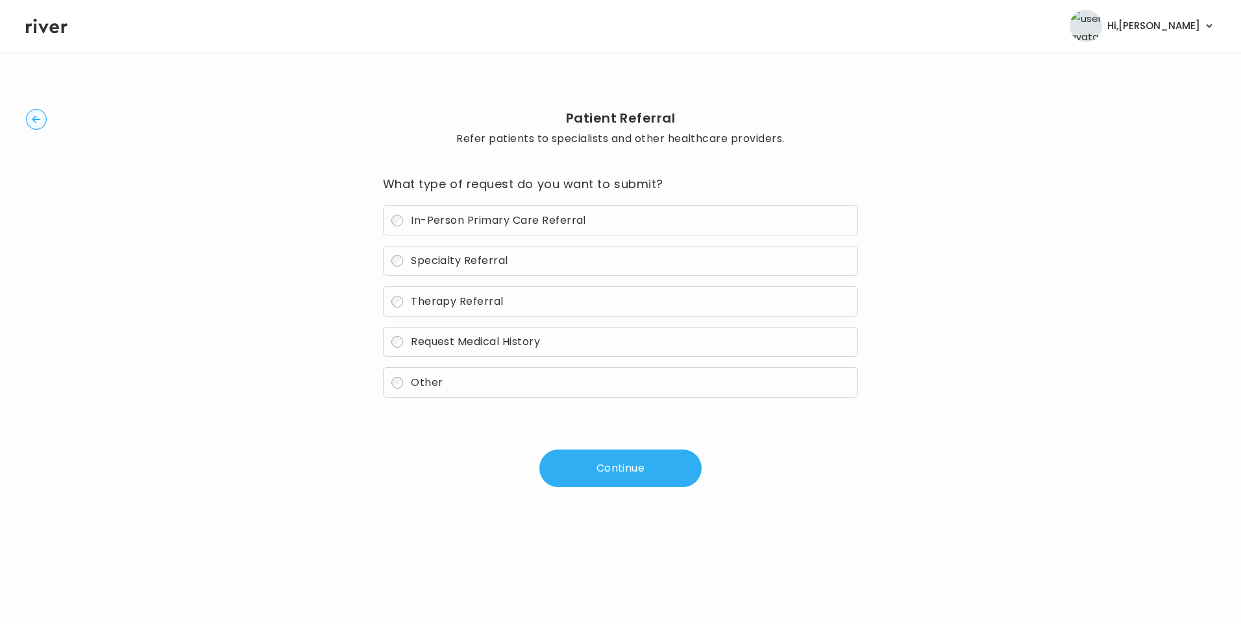
click at [432, 387] on span "Other" at bounding box center [427, 382] width 32 height 15
click at [617, 459] on button "Continue" at bounding box center [620, 469] width 162 height 38
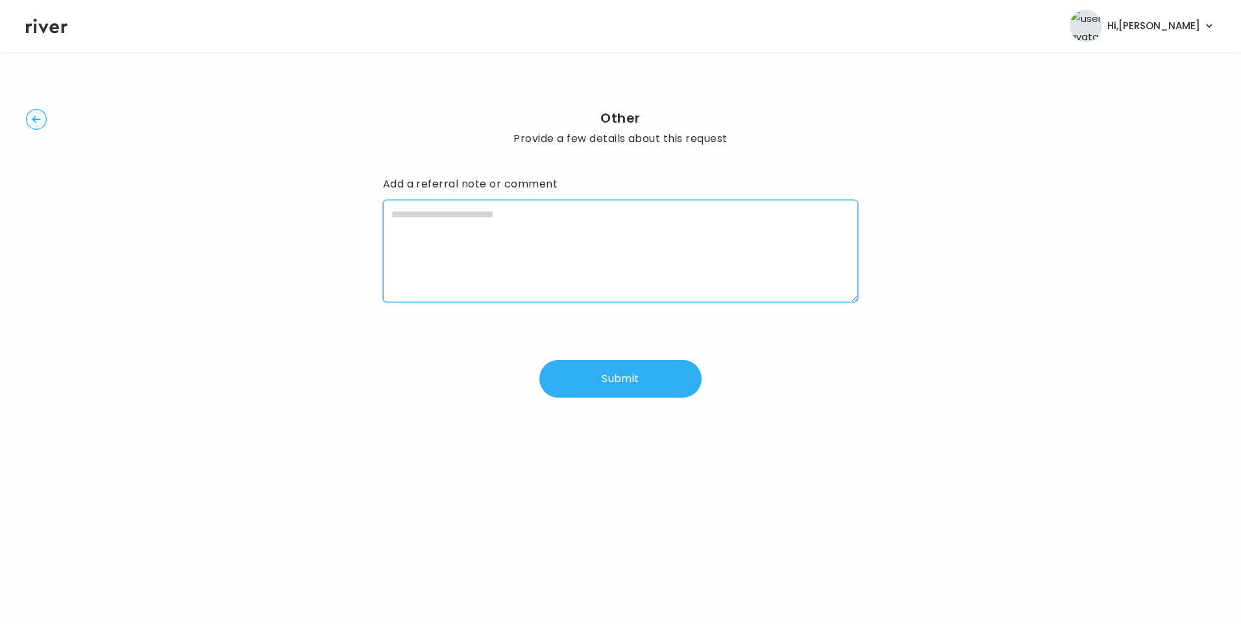
click at [600, 267] on textarea at bounding box center [621, 251] width 476 height 103
paste textarea "**********"
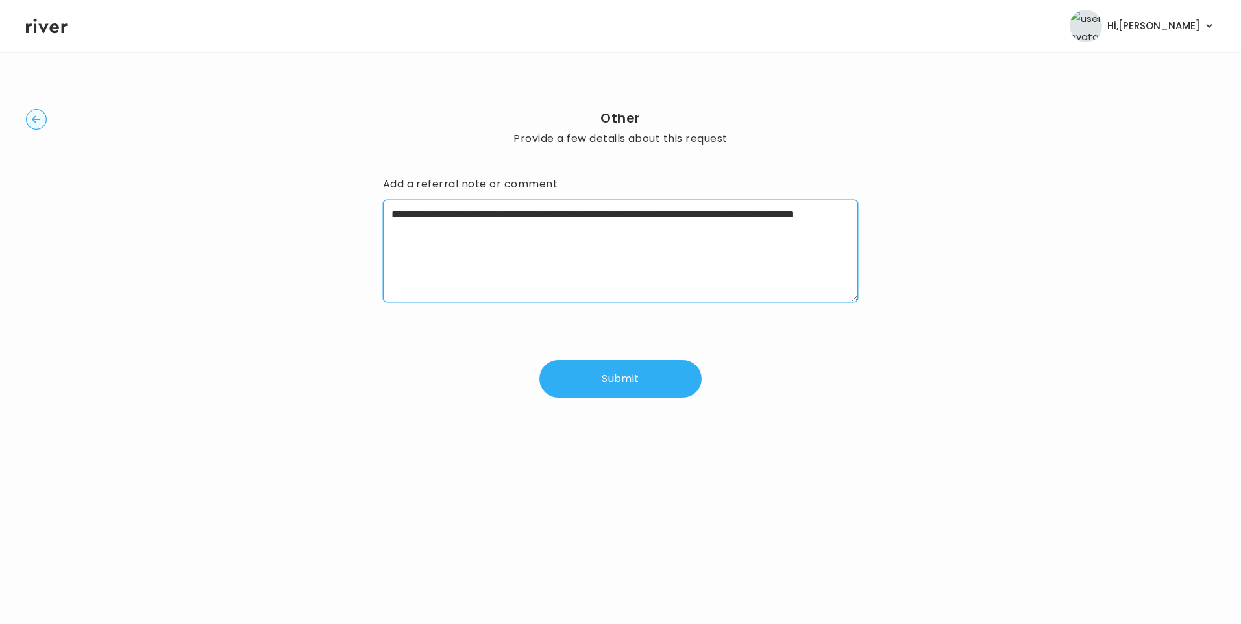
click at [559, 230] on textarea "**********" at bounding box center [621, 251] width 476 height 103
type textarea "**********"
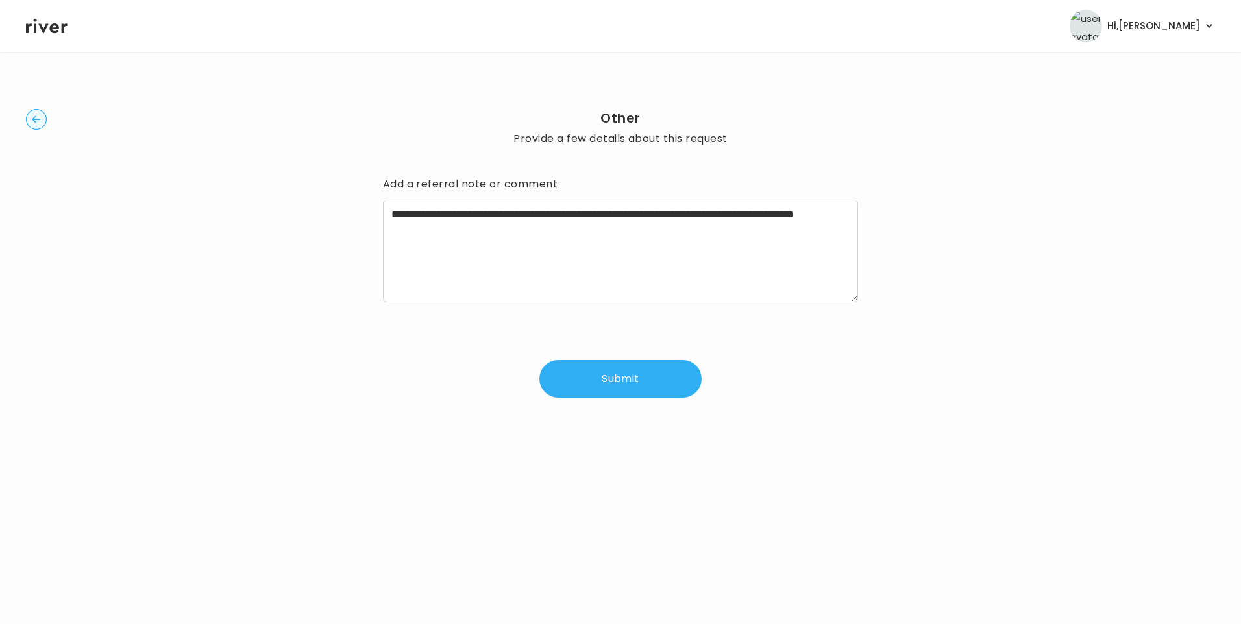
click at [633, 382] on button "Submit" at bounding box center [620, 379] width 162 height 38
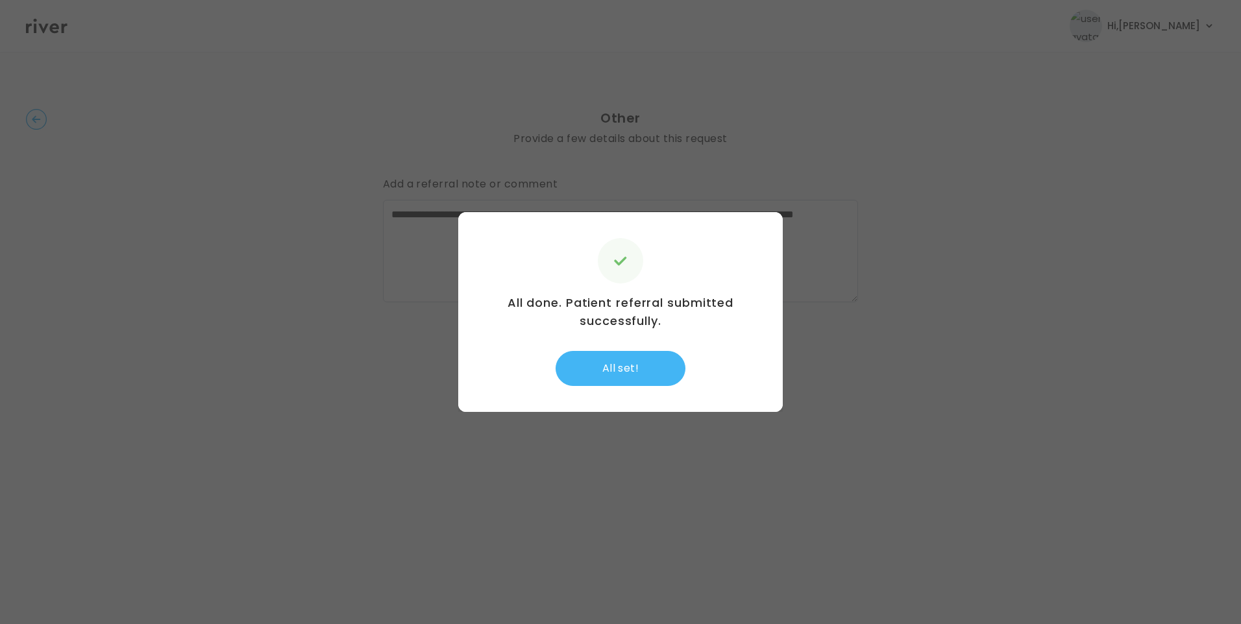
click at [646, 376] on button "All set!" at bounding box center [620, 368] width 130 height 35
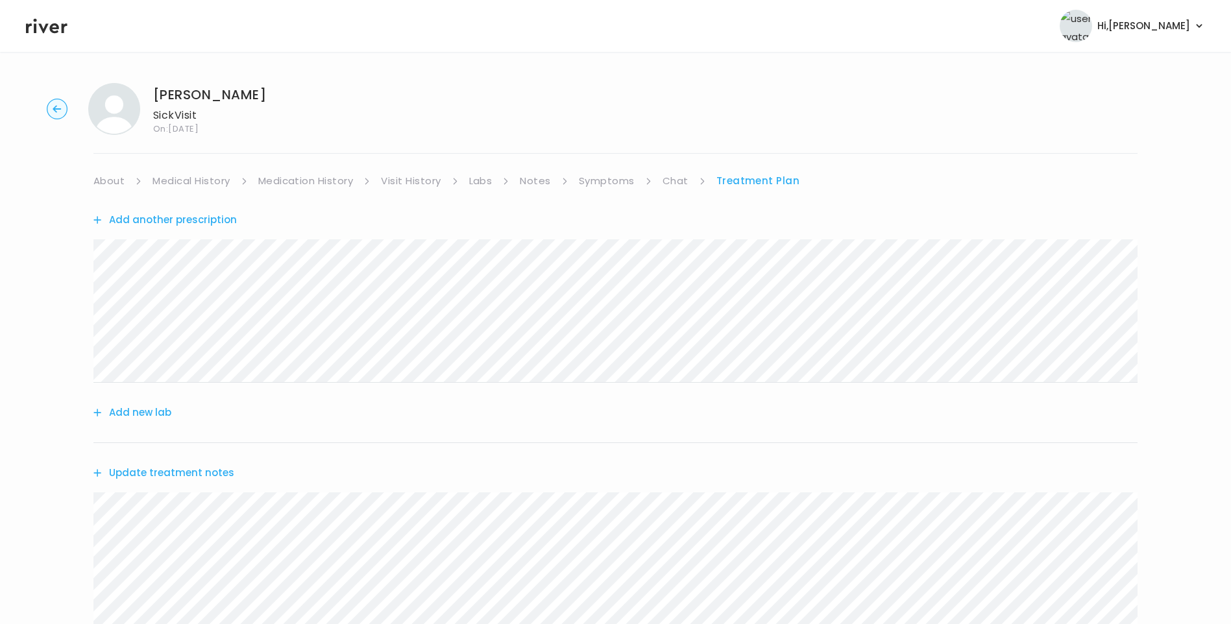
click at [190, 476] on button "Update treatment notes" at bounding box center [163, 473] width 141 height 18
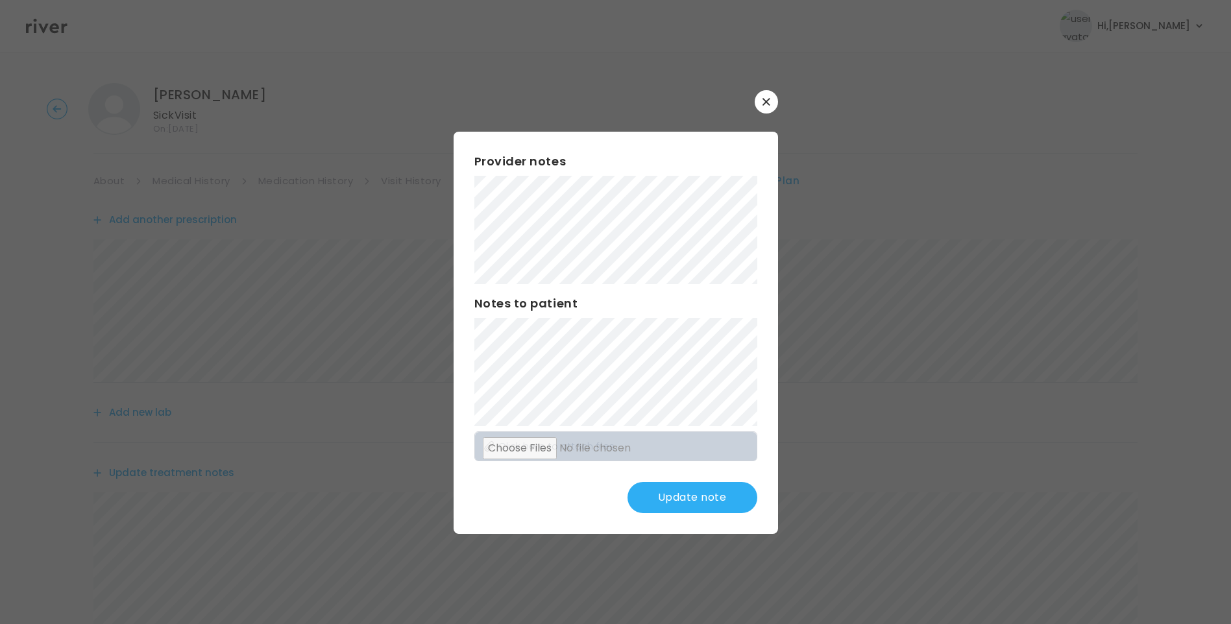
click at [693, 500] on button "Update note" at bounding box center [692, 497] width 130 height 31
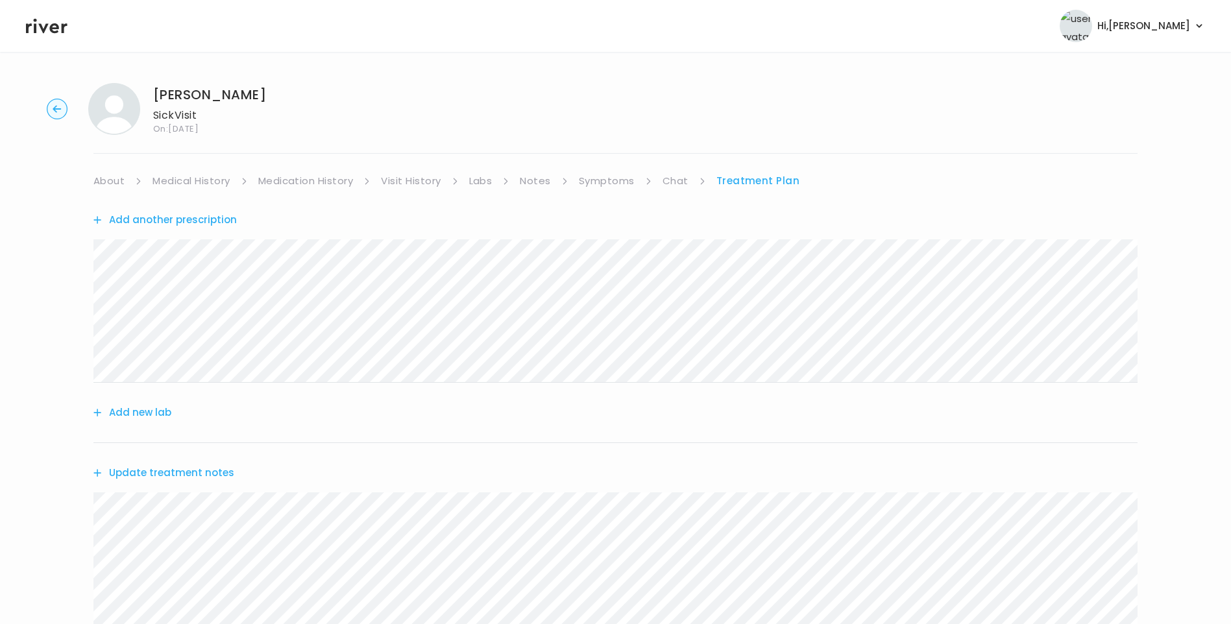
click at [683, 183] on link "Chat" at bounding box center [676, 181] width 26 height 18
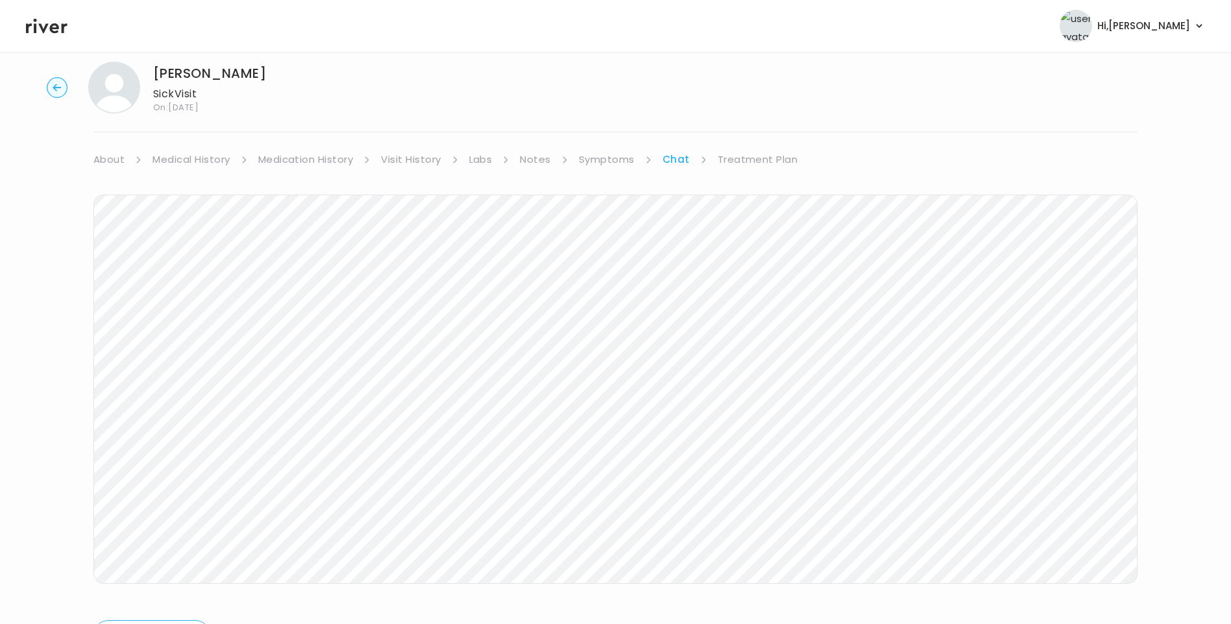
click at [758, 165] on link "Treatment Plan" at bounding box center [758, 160] width 80 height 18
click at [171, 447] on button "Update treatment notes" at bounding box center [163, 452] width 141 height 18
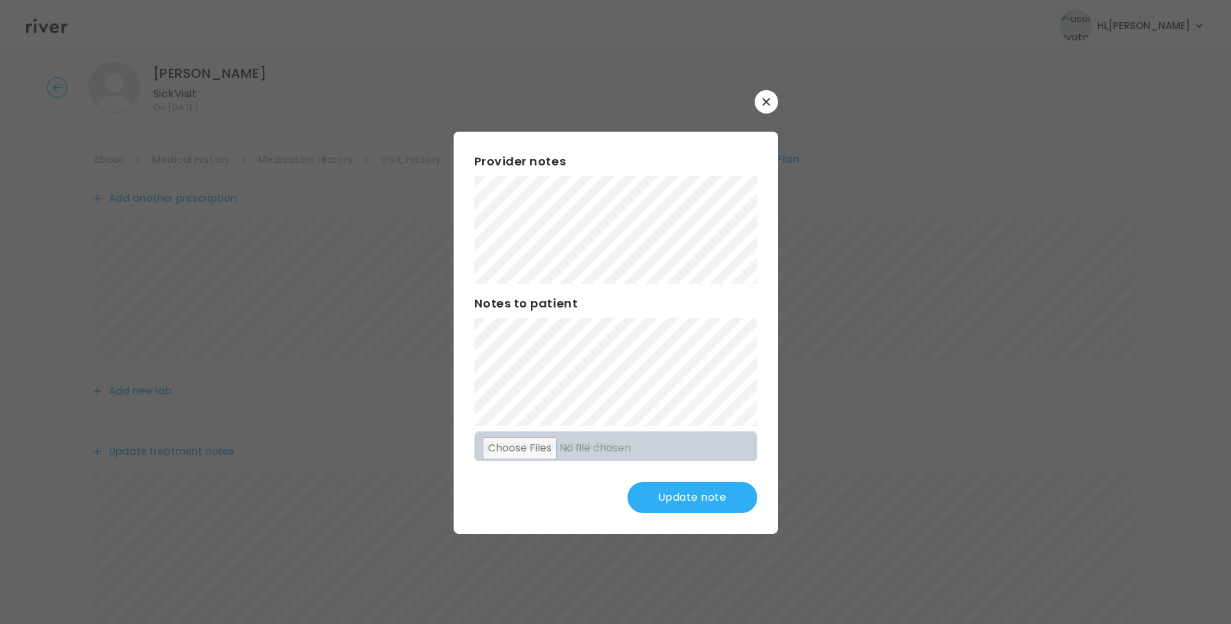
click at [707, 501] on button "Update note" at bounding box center [692, 497] width 130 height 31
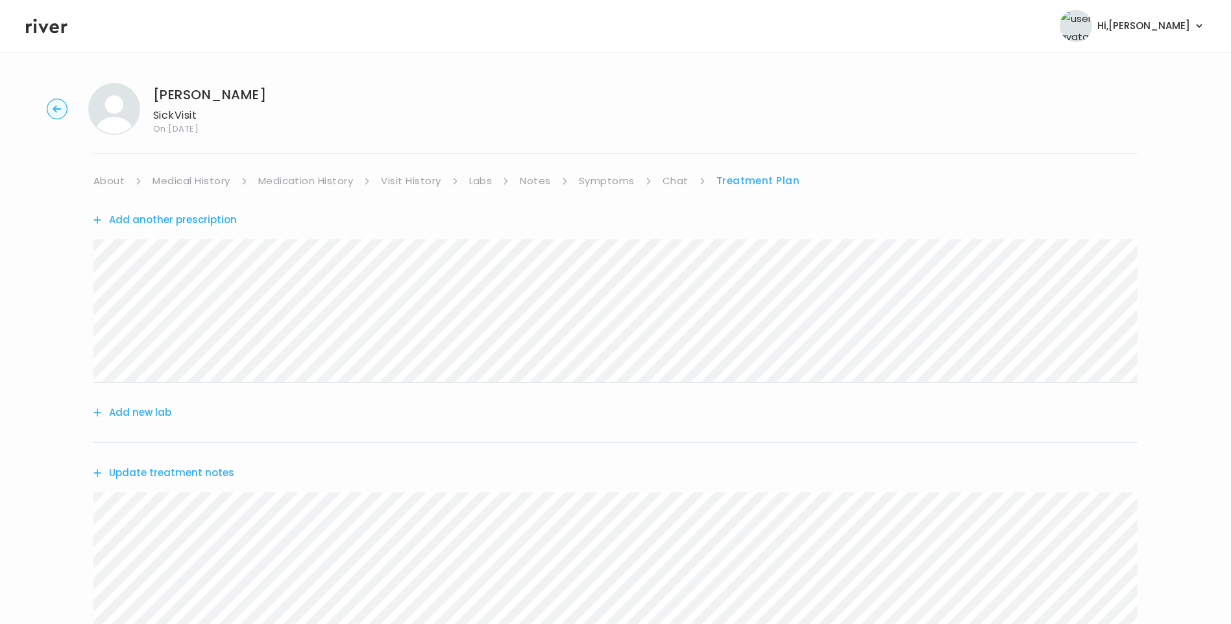
click at [227, 468] on button "Update treatment notes" at bounding box center [163, 473] width 141 height 18
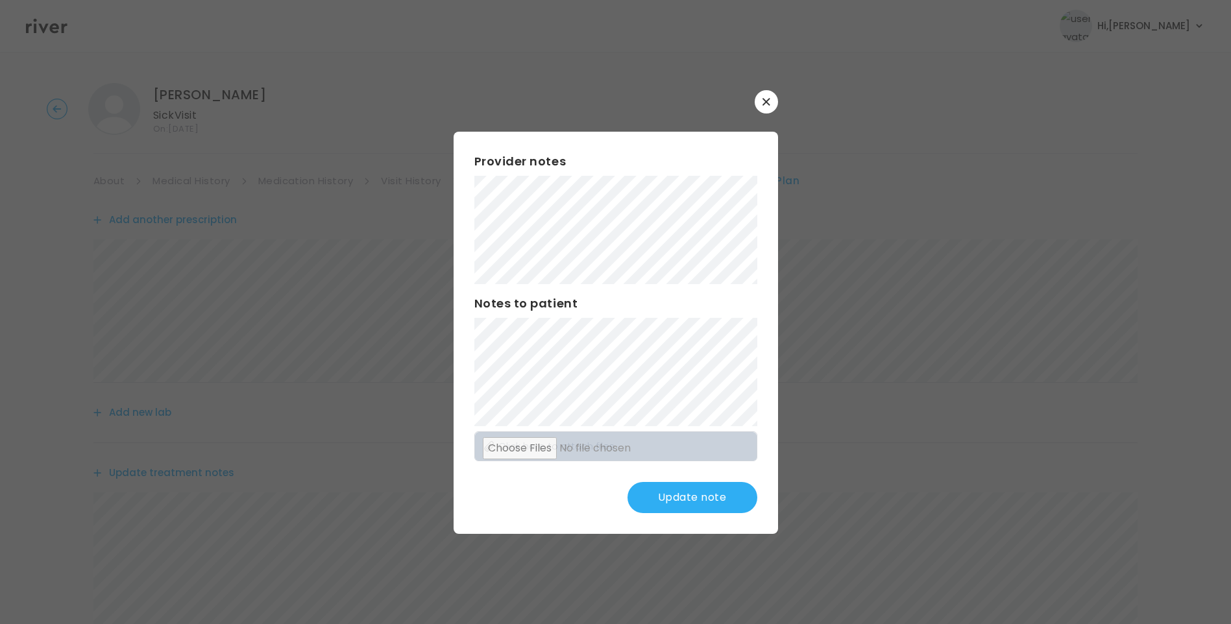
click at [692, 500] on button "Update note" at bounding box center [692, 497] width 130 height 31
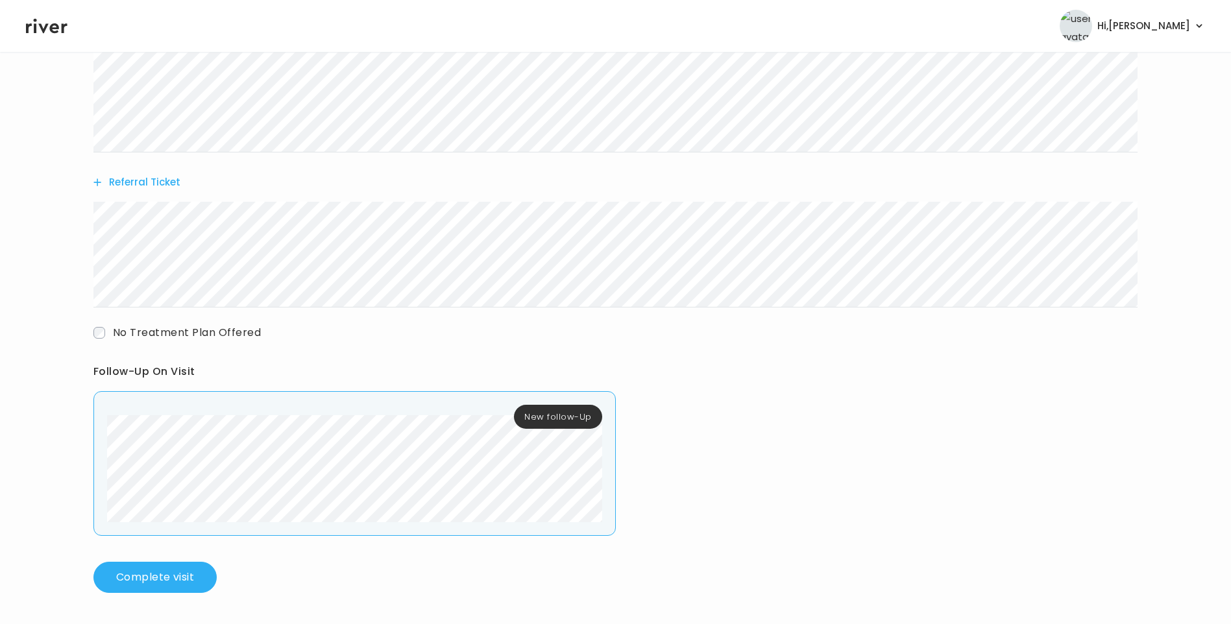
scroll to position [35, 0]
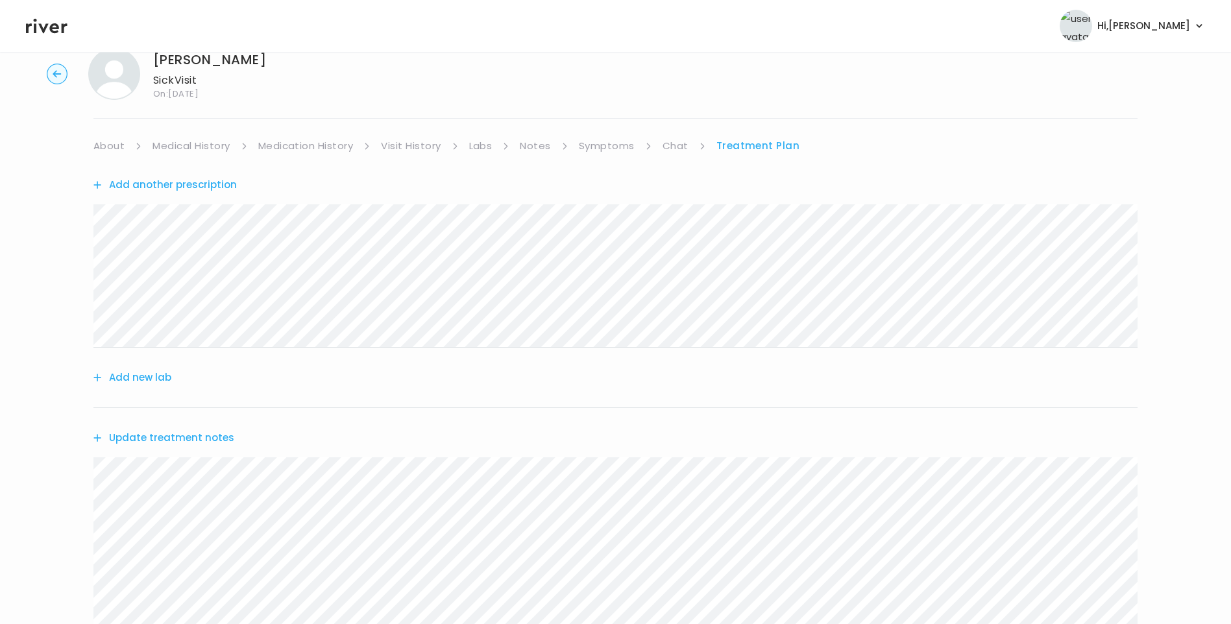
click at [186, 437] on button "Update treatment notes" at bounding box center [163, 438] width 141 height 18
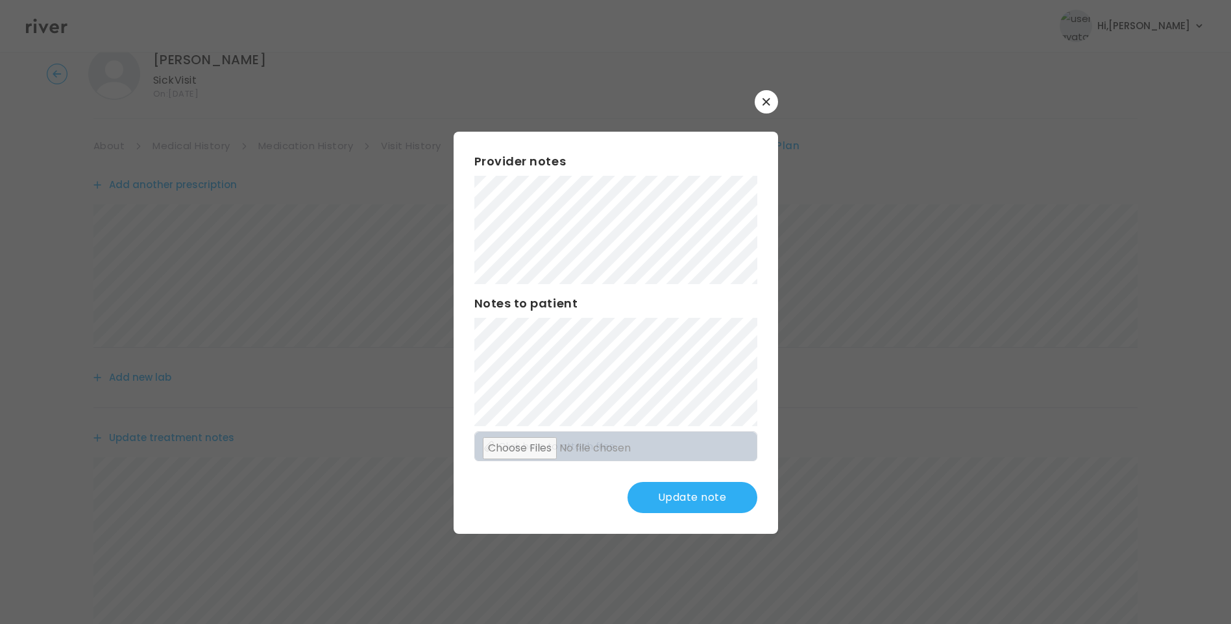
click at [709, 495] on button "Update note" at bounding box center [692, 497] width 130 height 31
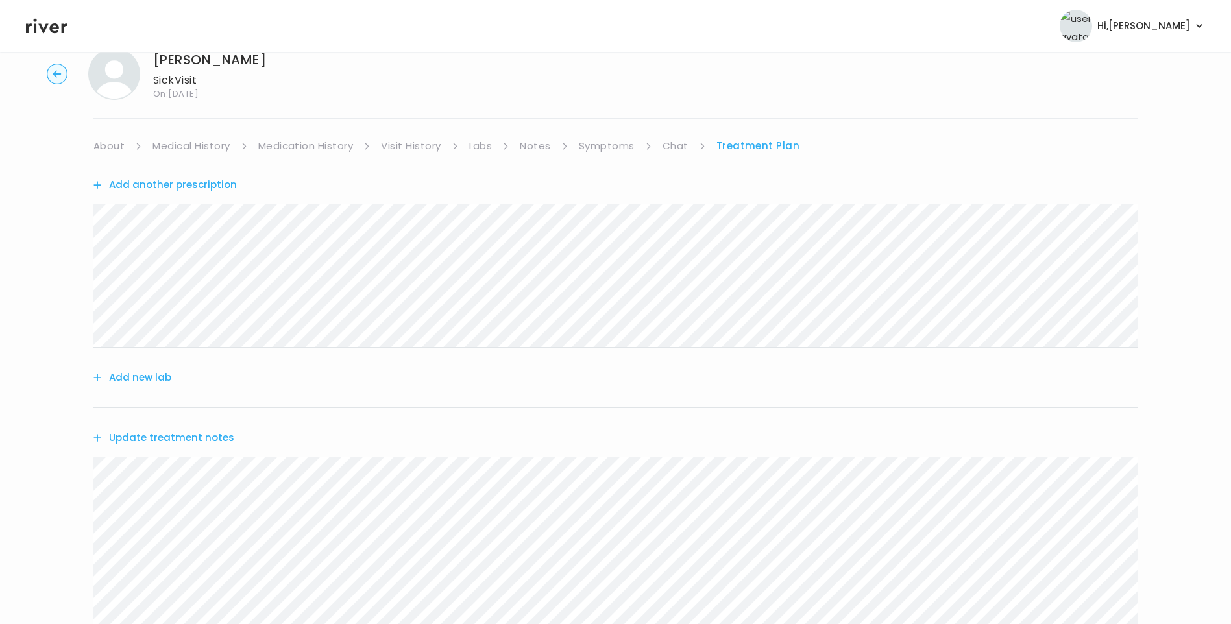
scroll to position [581, 0]
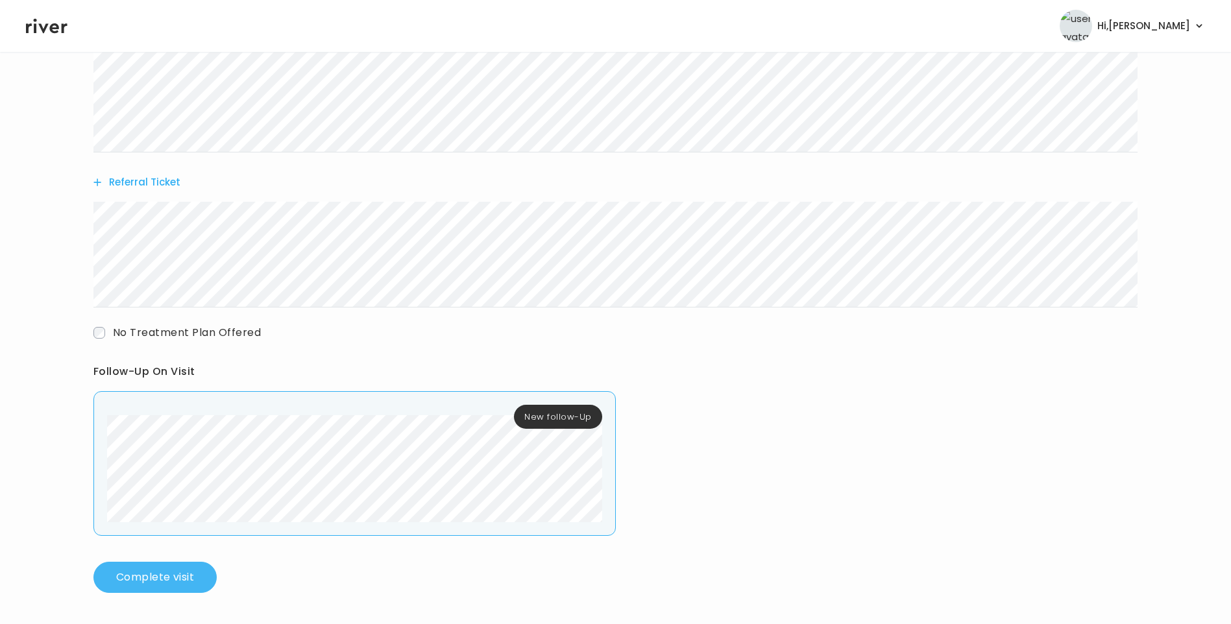
click at [182, 568] on button "Complete visit" at bounding box center [154, 577] width 123 height 31
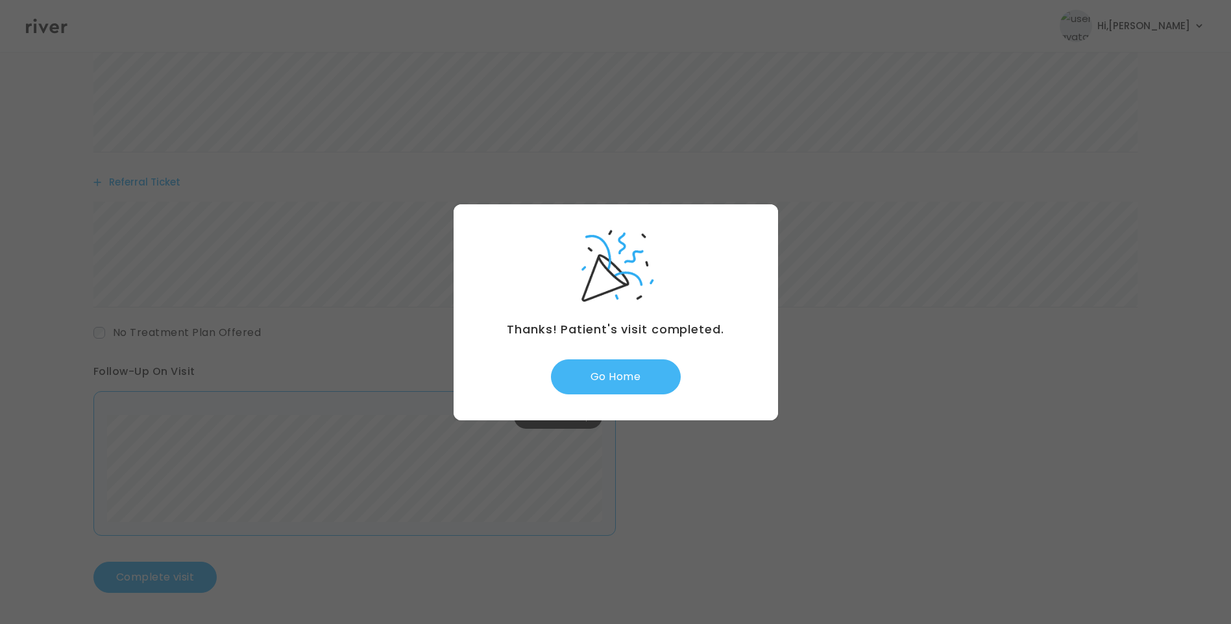
click at [652, 374] on button "Go Home" at bounding box center [616, 376] width 130 height 35
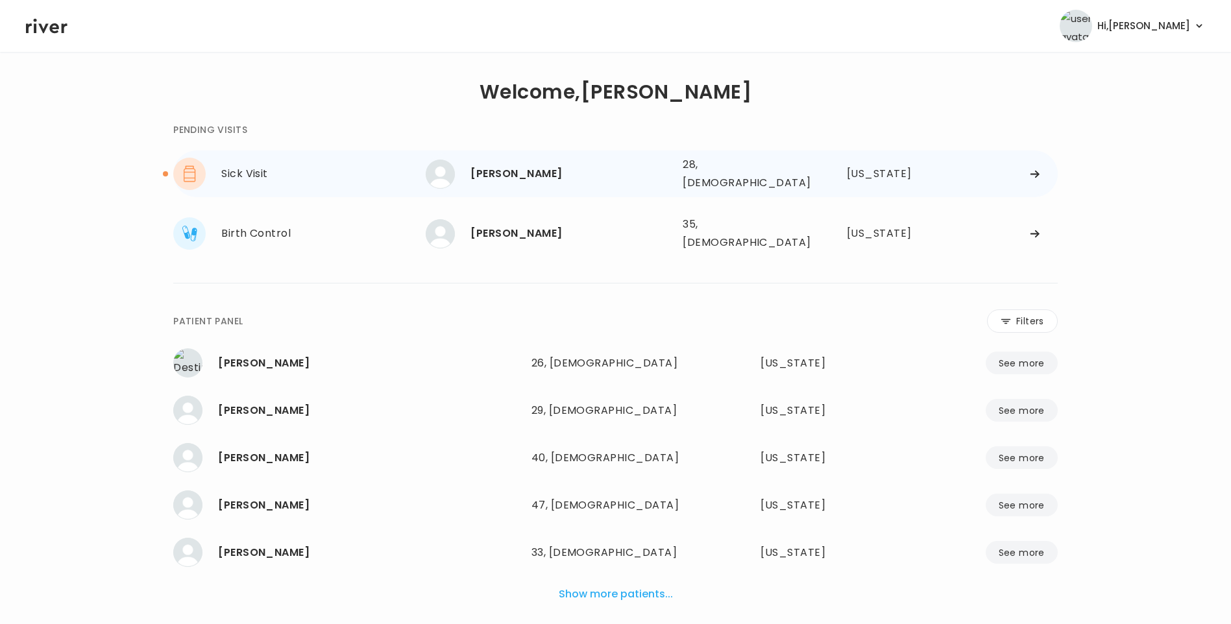
click at [502, 178] on div "[PERSON_NAME]" at bounding box center [571, 174] width 202 height 18
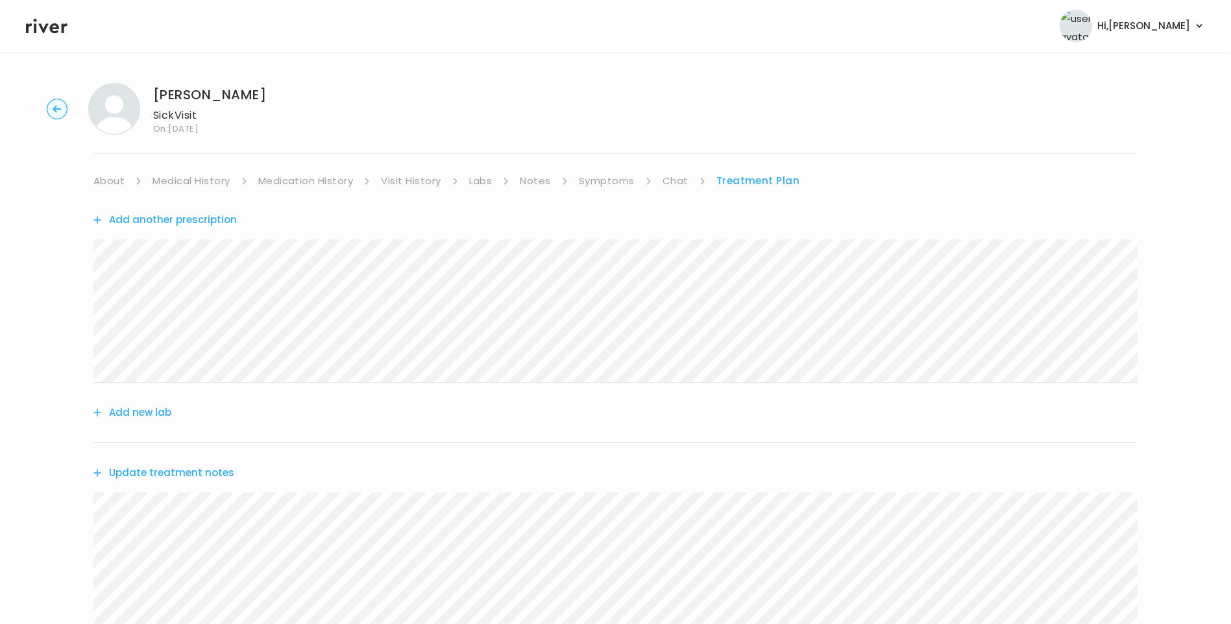
scroll to position [581, 0]
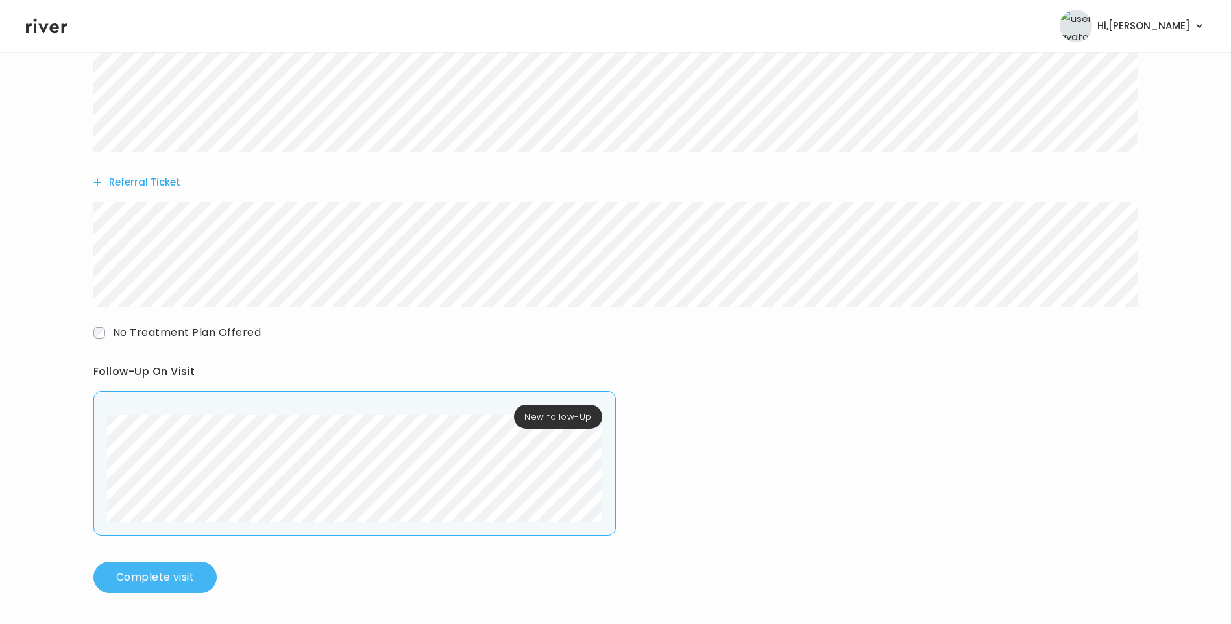
click at [182, 572] on button "Complete visit" at bounding box center [154, 577] width 123 height 31
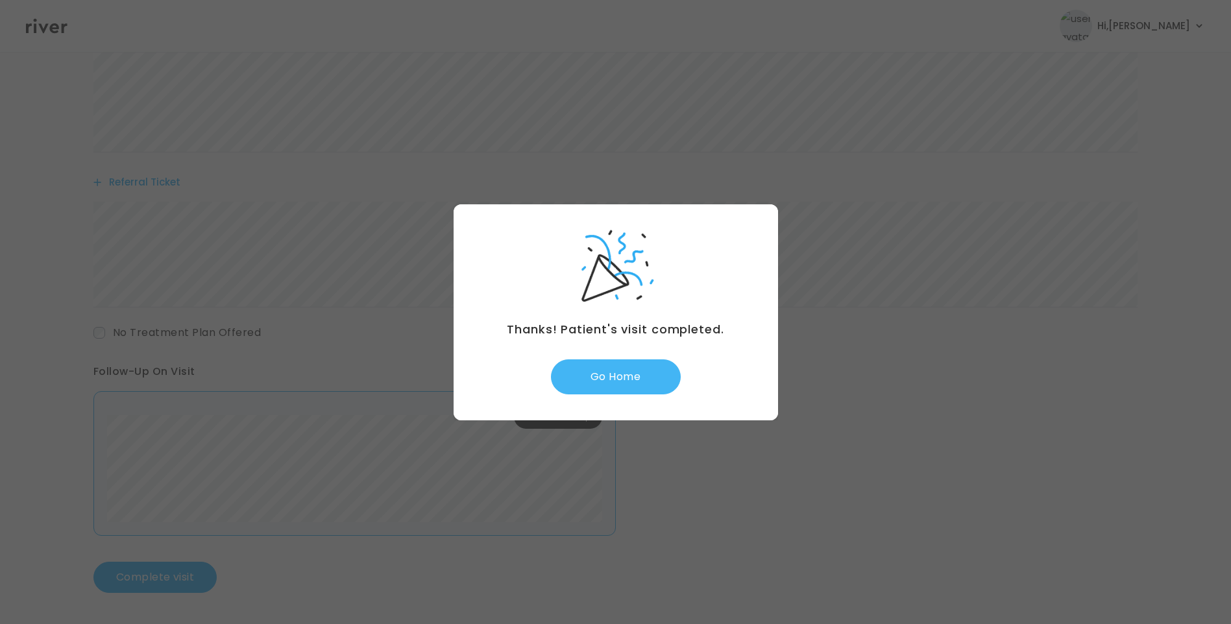
click at [611, 378] on button "Go Home" at bounding box center [616, 376] width 130 height 35
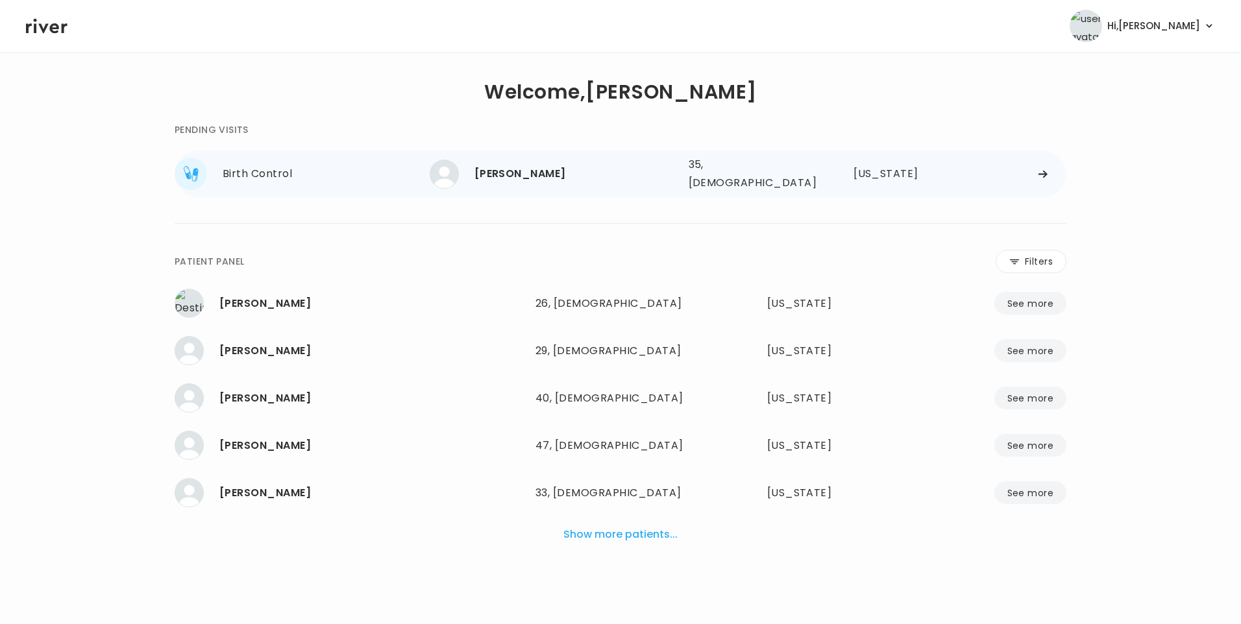
click at [568, 180] on div "Maria C. Nicolas 35, Female See more" at bounding box center [554, 174] width 249 height 29
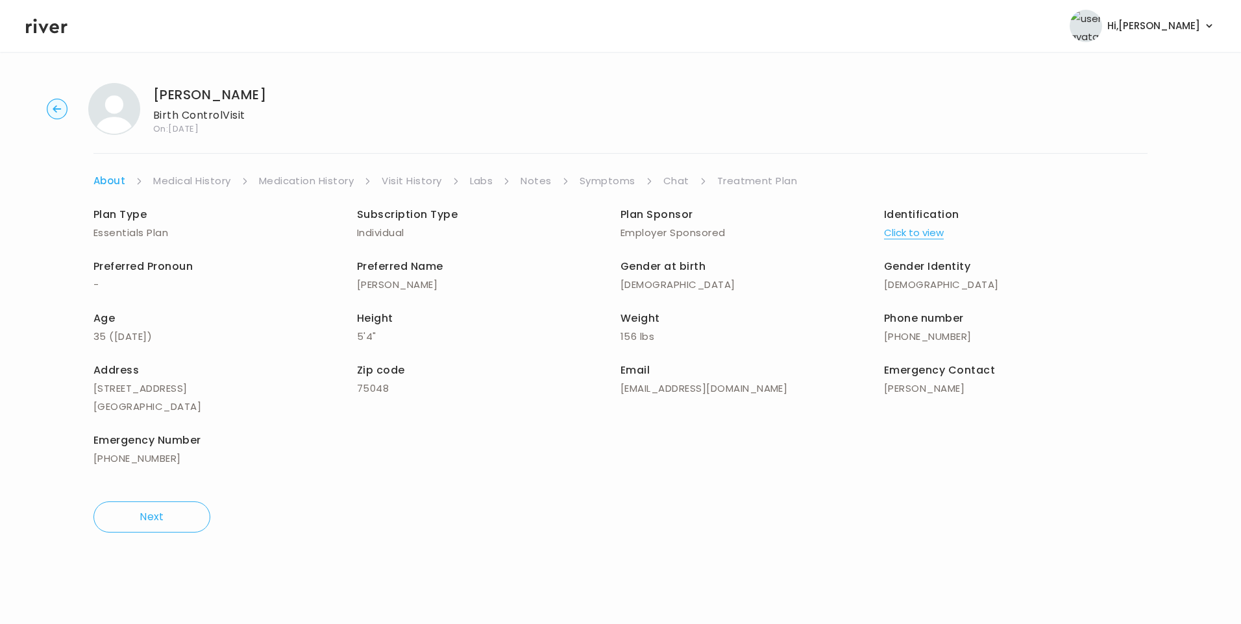
click at [670, 184] on link "Chat" at bounding box center [676, 181] width 26 height 18
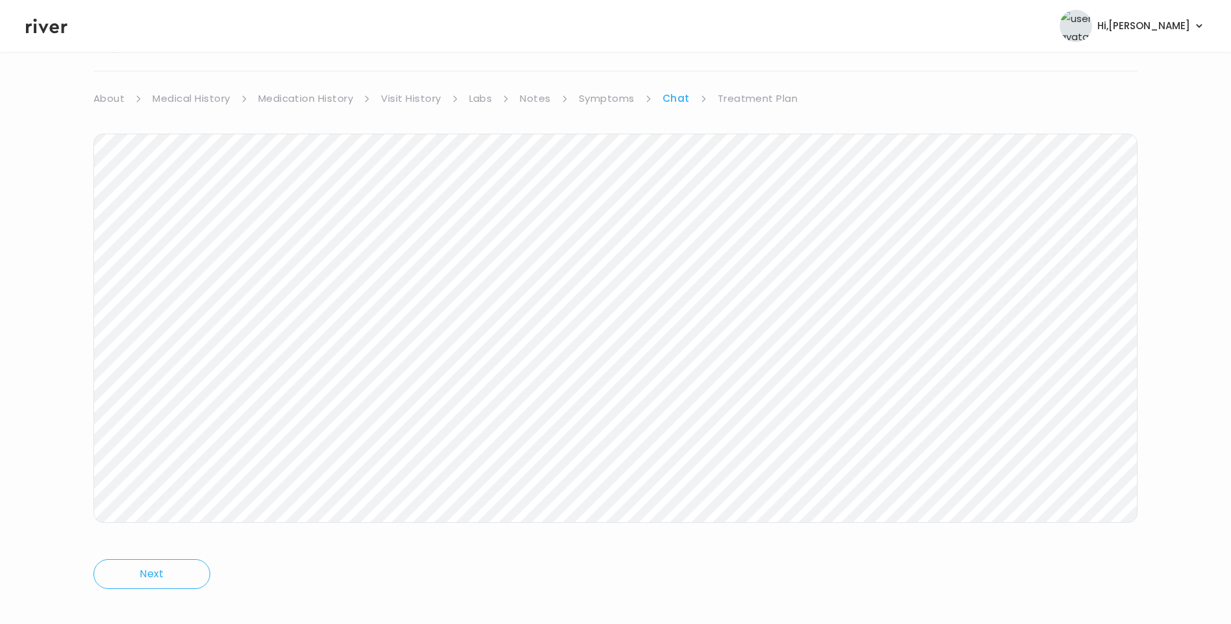
scroll to position [97, 0]
click at [62, 34] on icon at bounding box center [47, 25] width 42 height 19
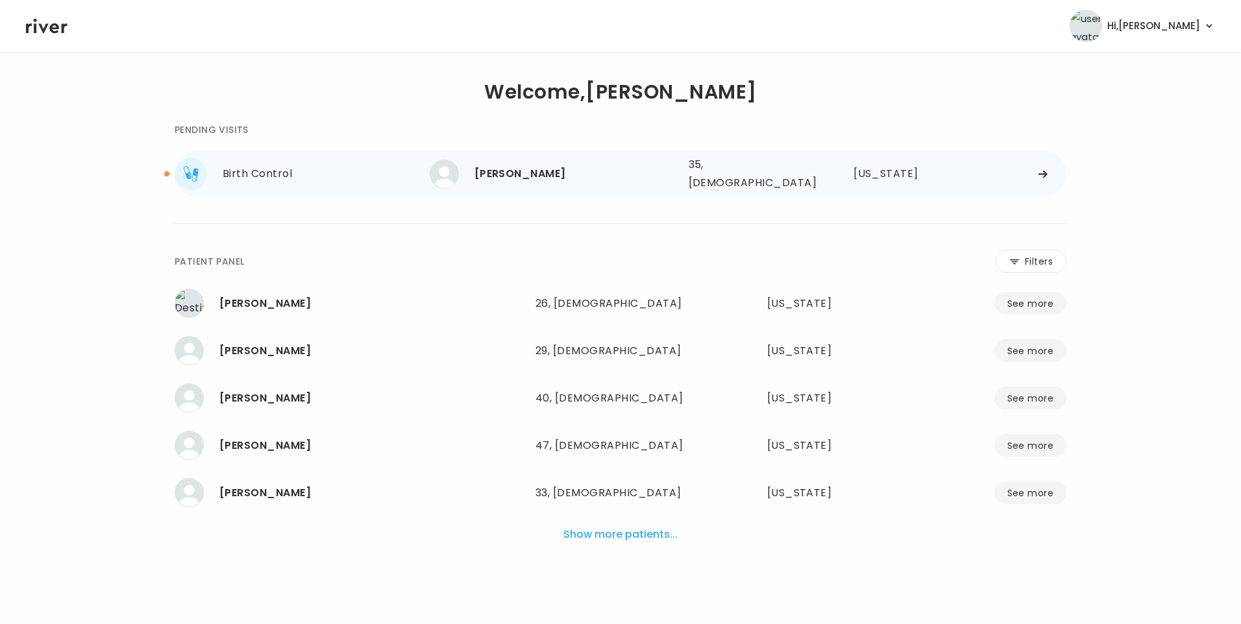
drag, startPoint x: 553, startPoint y: 173, endPoint x: 563, endPoint y: 176, distance: 10.9
click at [553, 173] on div "[PERSON_NAME]" at bounding box center [576, 174] width 204 height 18
click at [557, 176] on div "[PERSON_NAME]" at bounding box center [576, 174] width 204 height 18
click at [574, 165] on div "[PERSON_NAME]" at bounding box center [576, 174] width 204 height 18
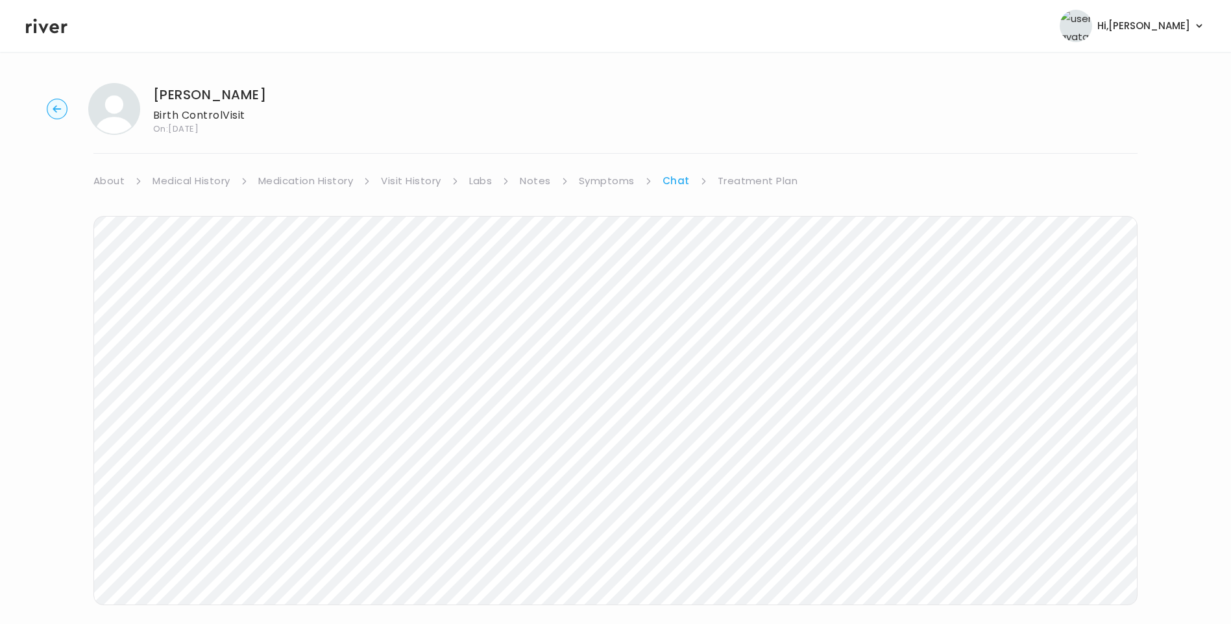
scroll to position [97, 0]
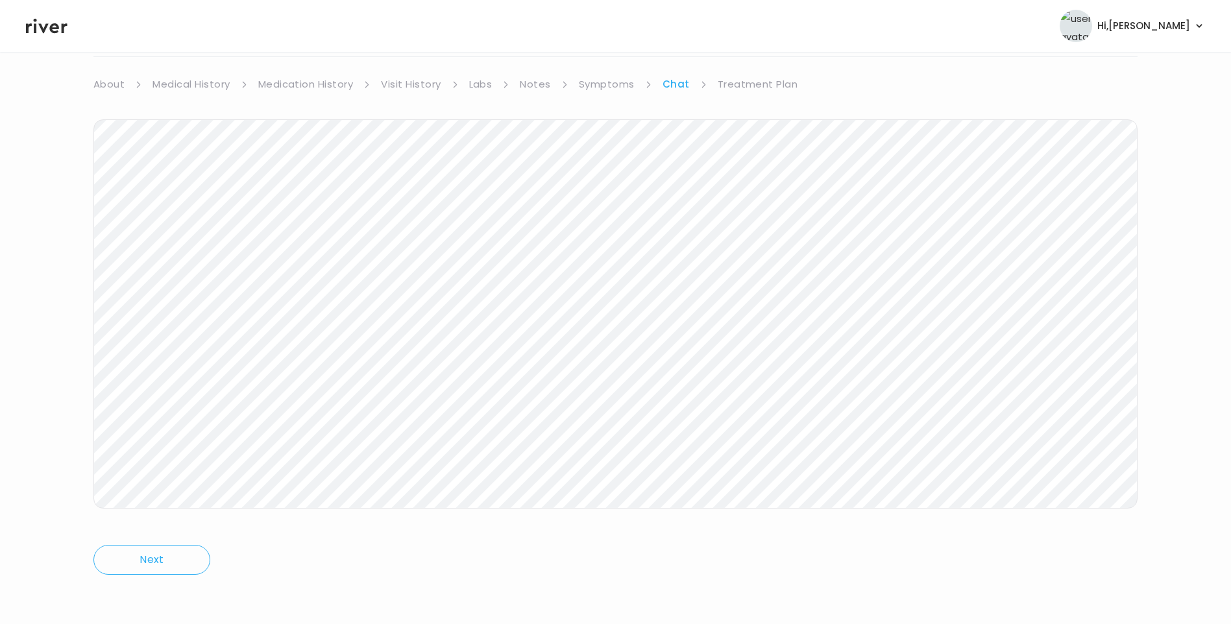
drag, startPoint x: 736, startPoint y: 74, endPoint x: 740, endPoint y: 80, distance: 7.0
click at [736, 75] on div "Maria Cristalyn Nicolas Birth Control Visit On: 01 Oct 2025 About Medical Histo…" at bounding box center [615, 289] width 1231 height 627
drag, startPoint x: 741, startPoint y: 83, endPoint x: 748, endPoint y: 99, distance: 16.9
click at [742, 83] on link "Treatment Plan" at bounding box center [758, 84] width 80 height 18
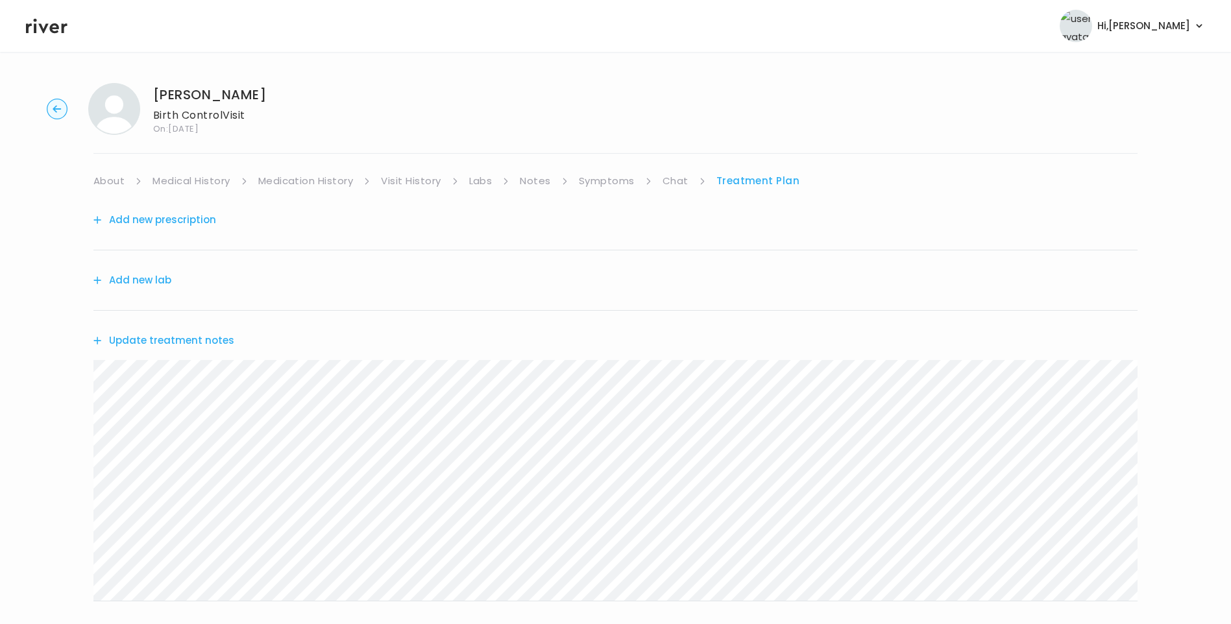
click at [217, 342] on button "Update treatment notes" at bounding box center [163, 341] width 141 height 18
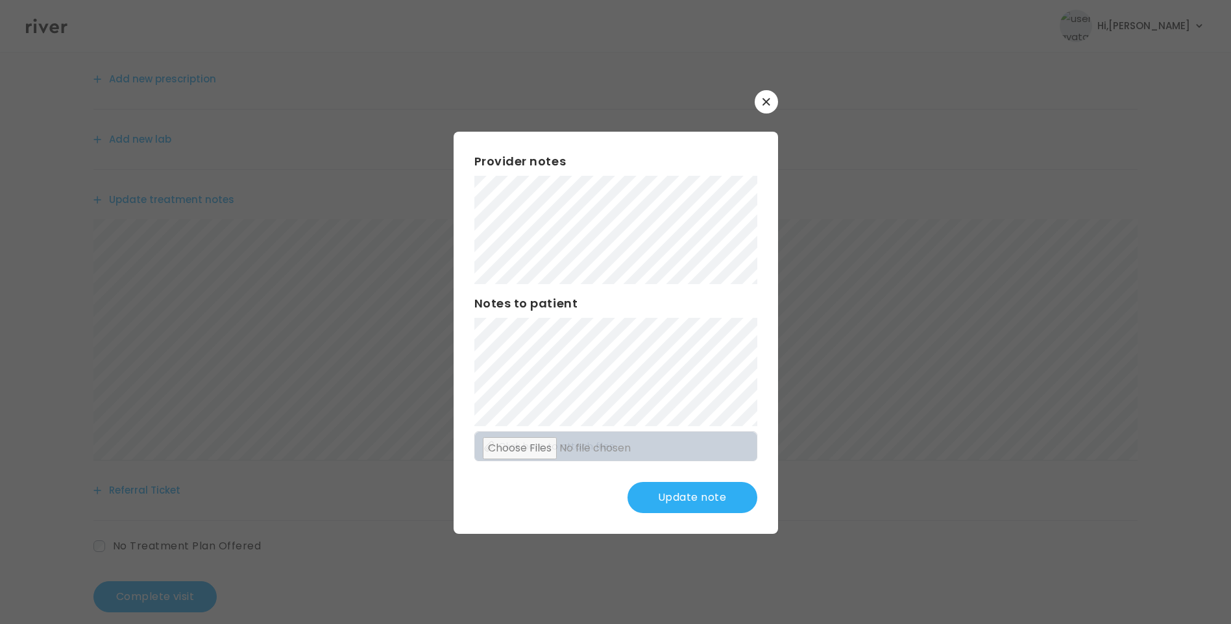
scroll to position [160, 0]
click at [701, 502] on button "Update note" at bounding box center [692, 497] width 130 height 31
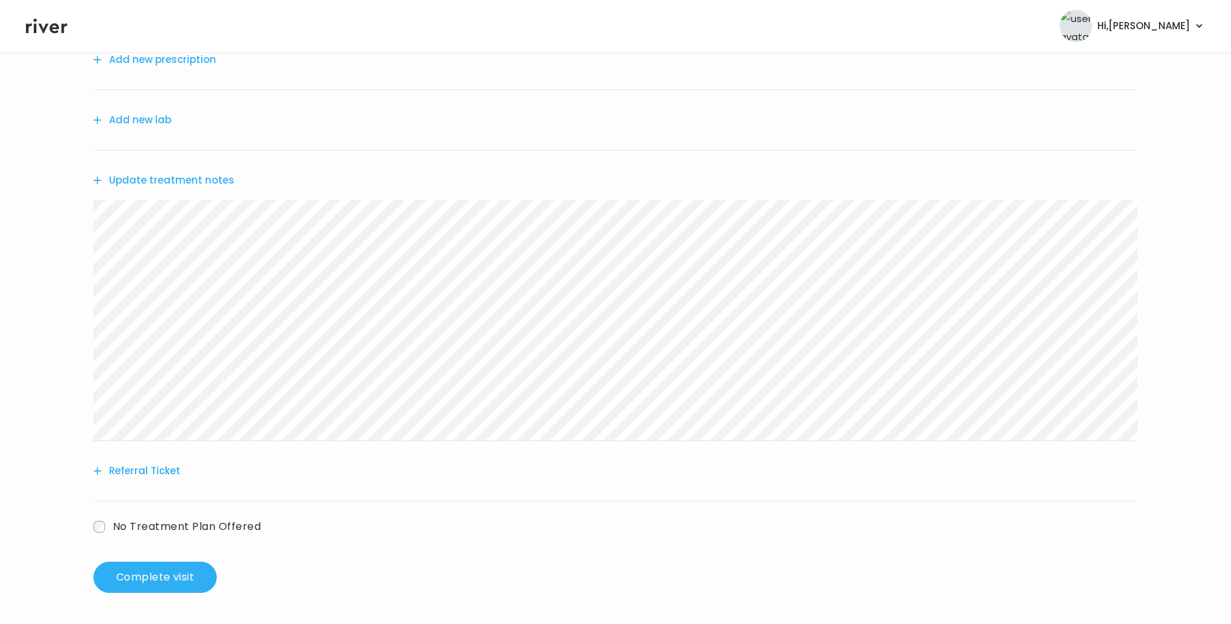
click at [154, 121] on button "Add new lab" at bounding box center [132, 120] width 78 height 18
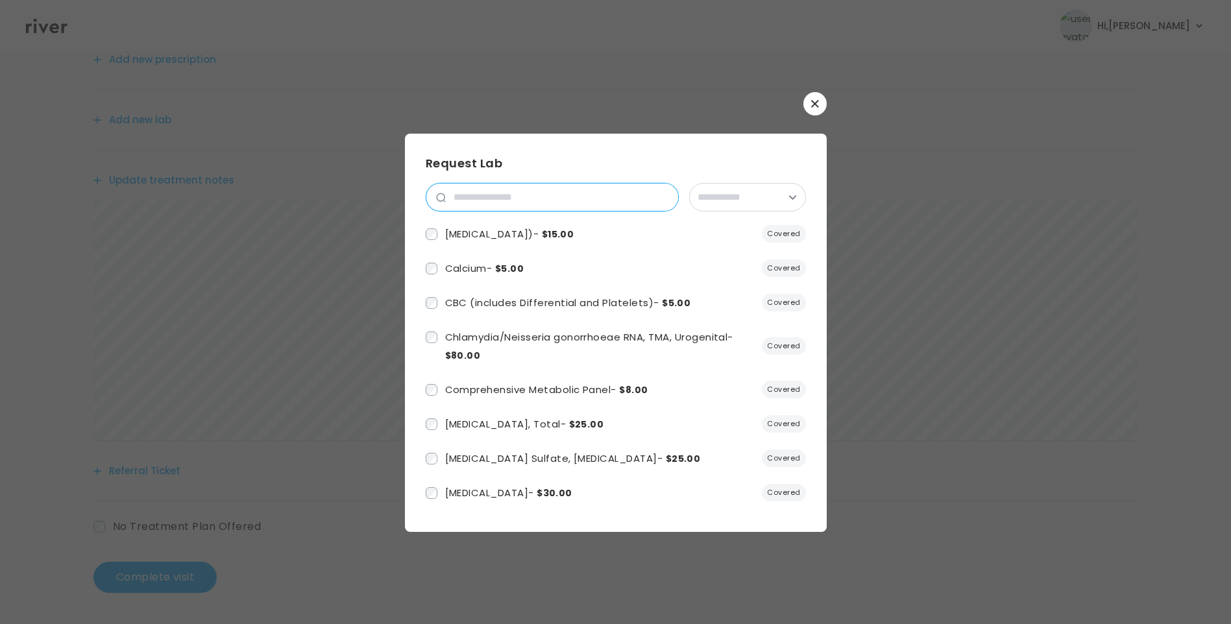
click at [548, 198] on input "search" at bounding box center [562, 197] width 232 height 27
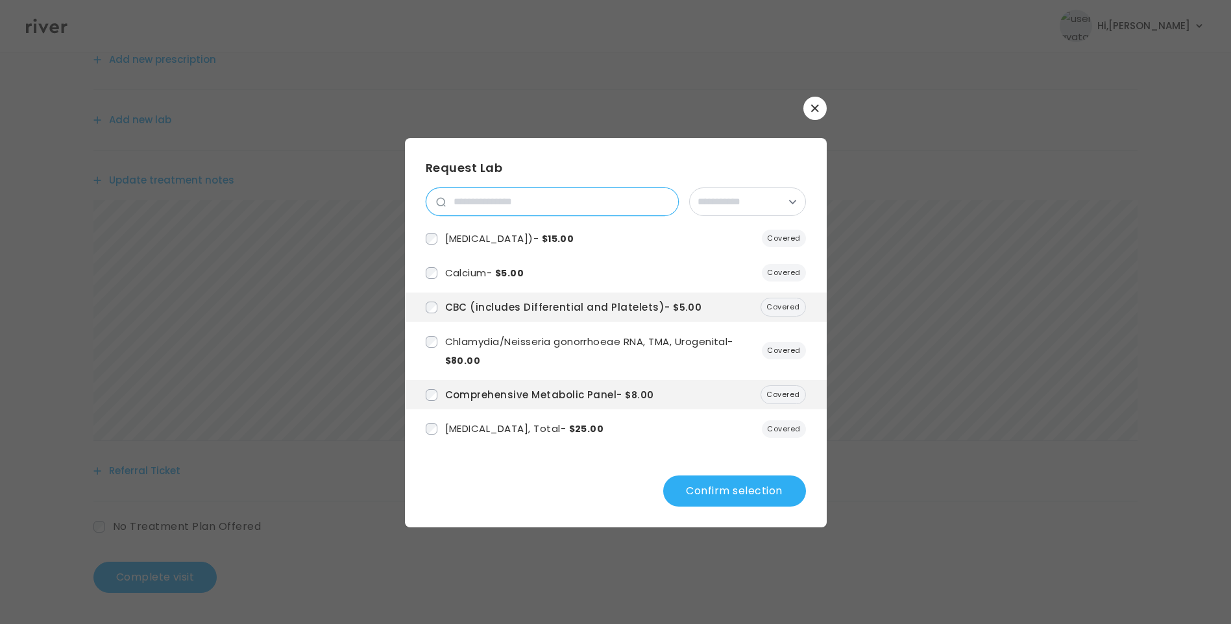
click at [500, 198] on input "search" at bounding box center [562, 201] width 232 height 27
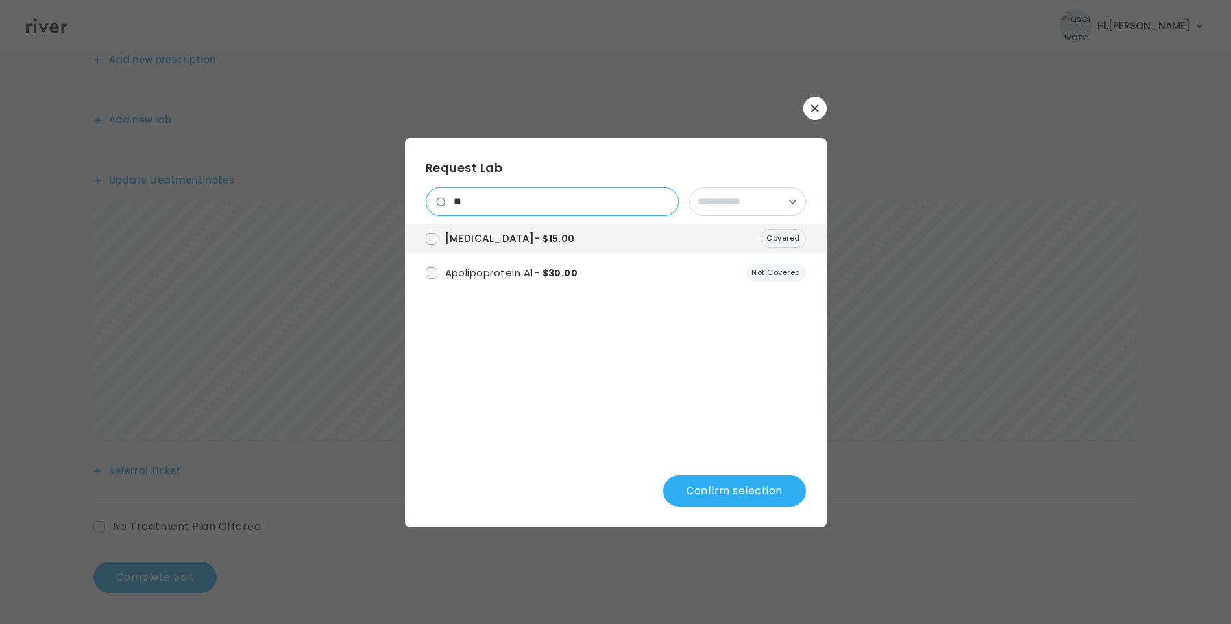
drag, startPoint x: 486, startPoint y: 204, endPoint x: 443, endPoint y: 206, distance: 43.5
click at [446, 206] on input "**" at bounding box center [562, 201] width 232 height 27
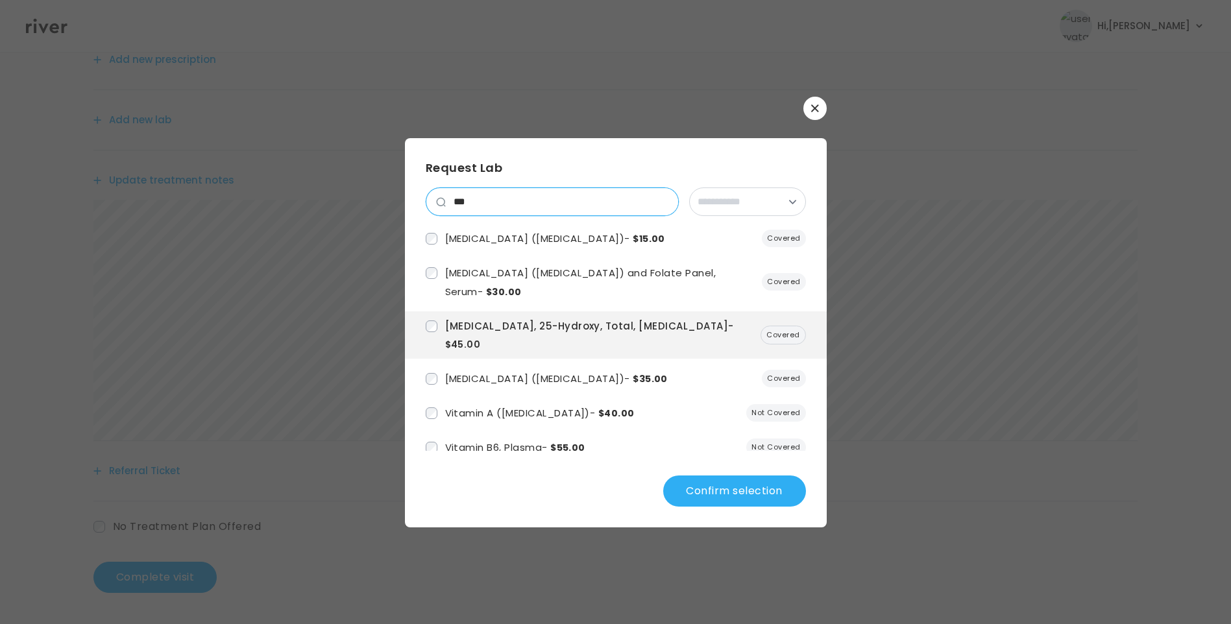
click at [524, 206] on input "***" at bounding box center [562, 201] width 232 height 27
drag, startPoint x: 496, startPoint y: 207, endPoint x: 433, endPoint y: 206, distance: 63.6
click at [437, 204] on div "***" at bounding box center [552, 202] width 253 height 29
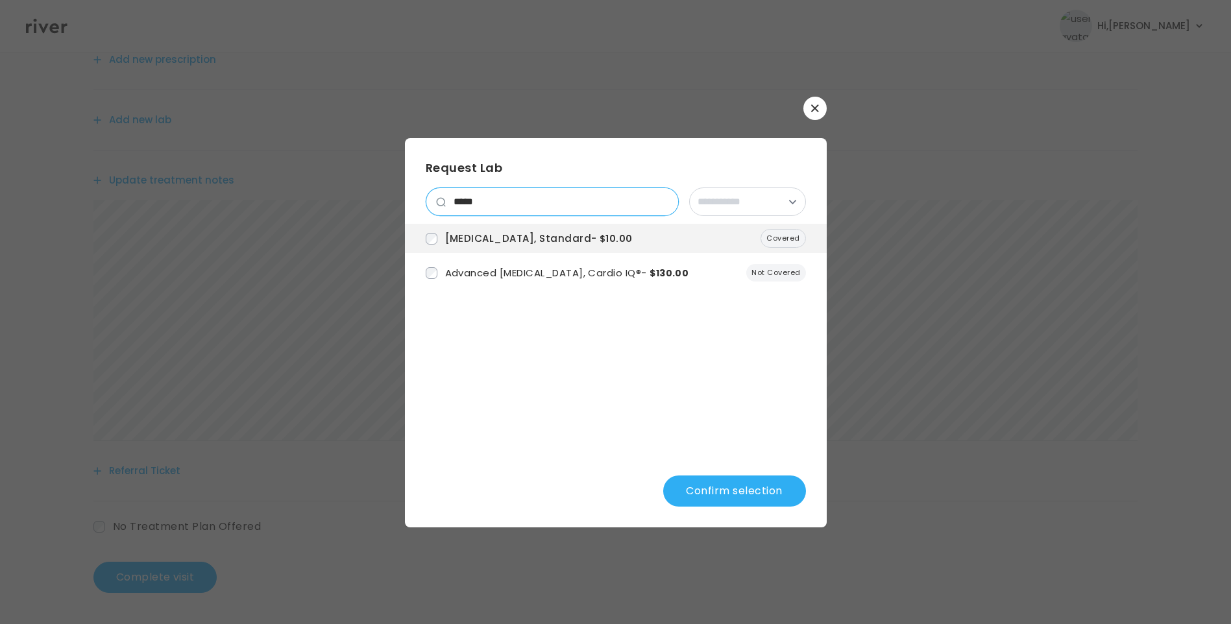
drag, startPoint x: 500, startPoint y: 200, endPoint x: 435, endPoint y: 201, distance: 64.9
click at [435, 201] on div "*****" at bounding box center [552, 202] width 253 height 29
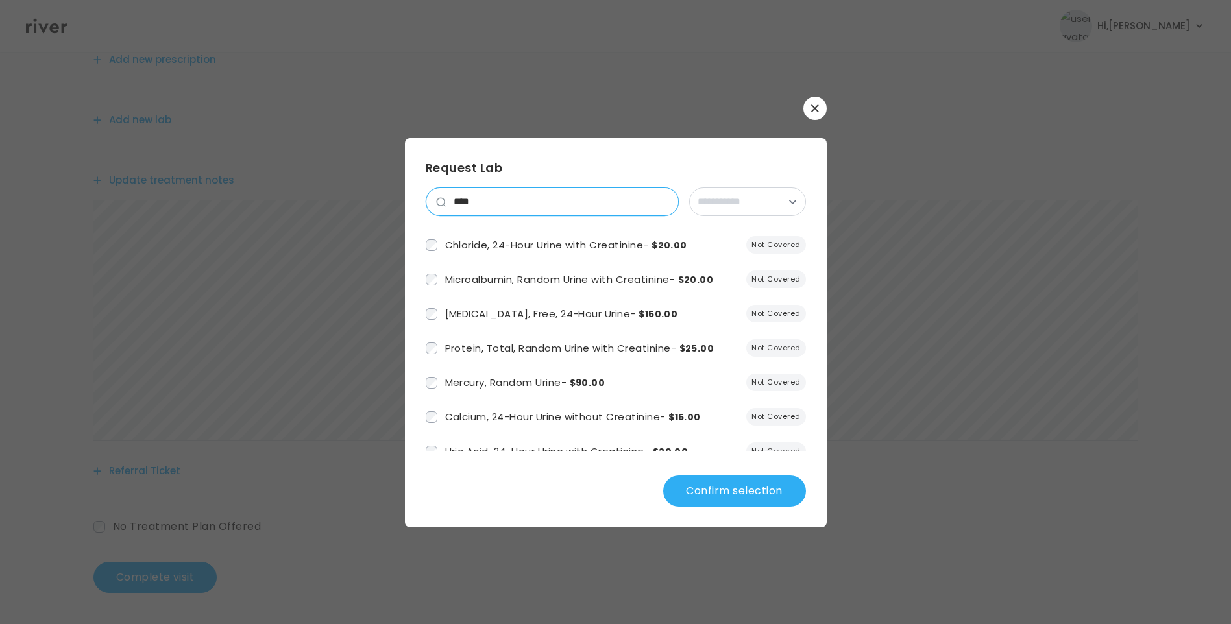
scroll to position [203, 0]
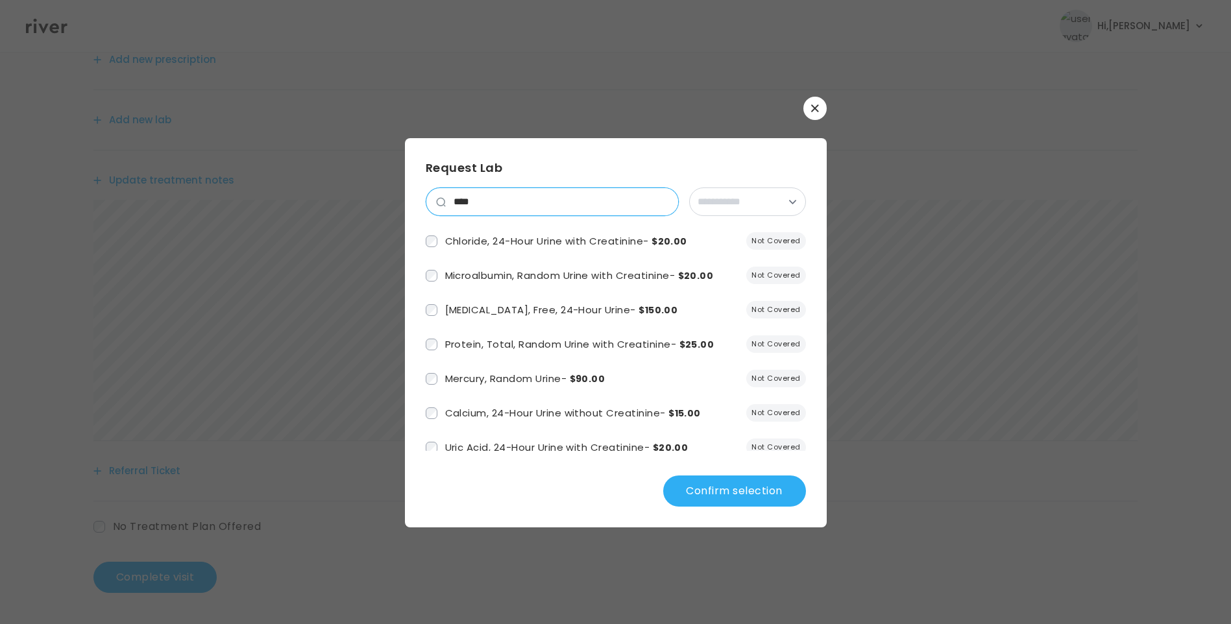
drag, startPoint x: 445, startPoint y: 204, endPoint x: 430, endPoint y: 206, distance: 15.6
click at [430, 206] on div "****" at bounding box center [552, 202] width 253 height 29
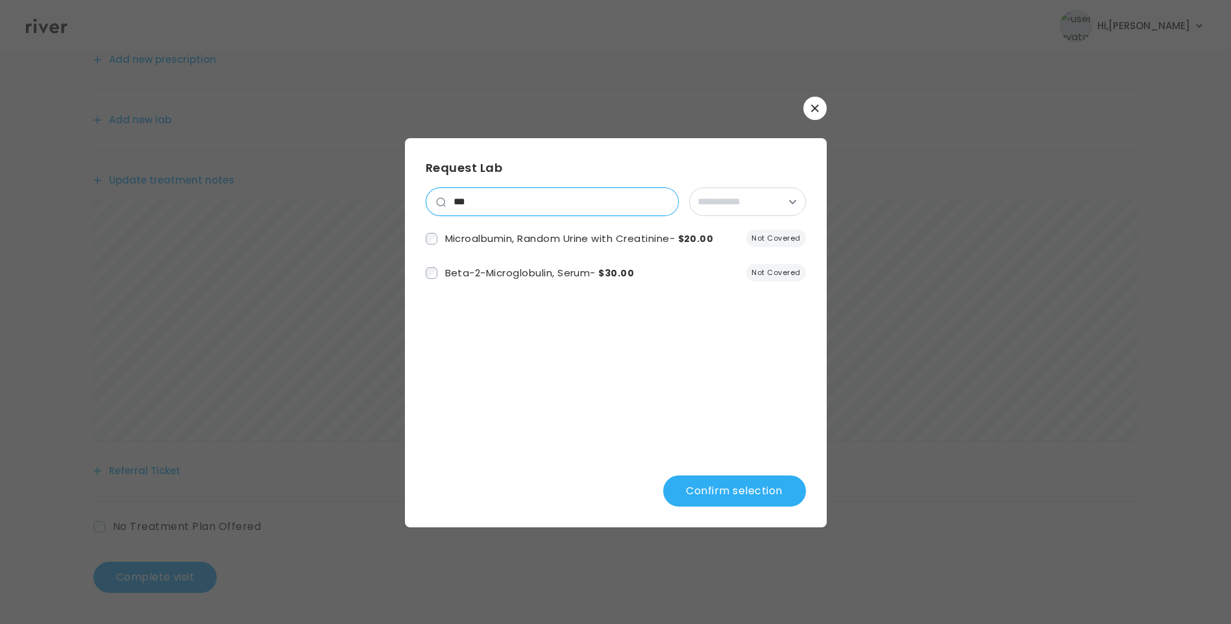
scroll to position [0, 0]
type input "*"
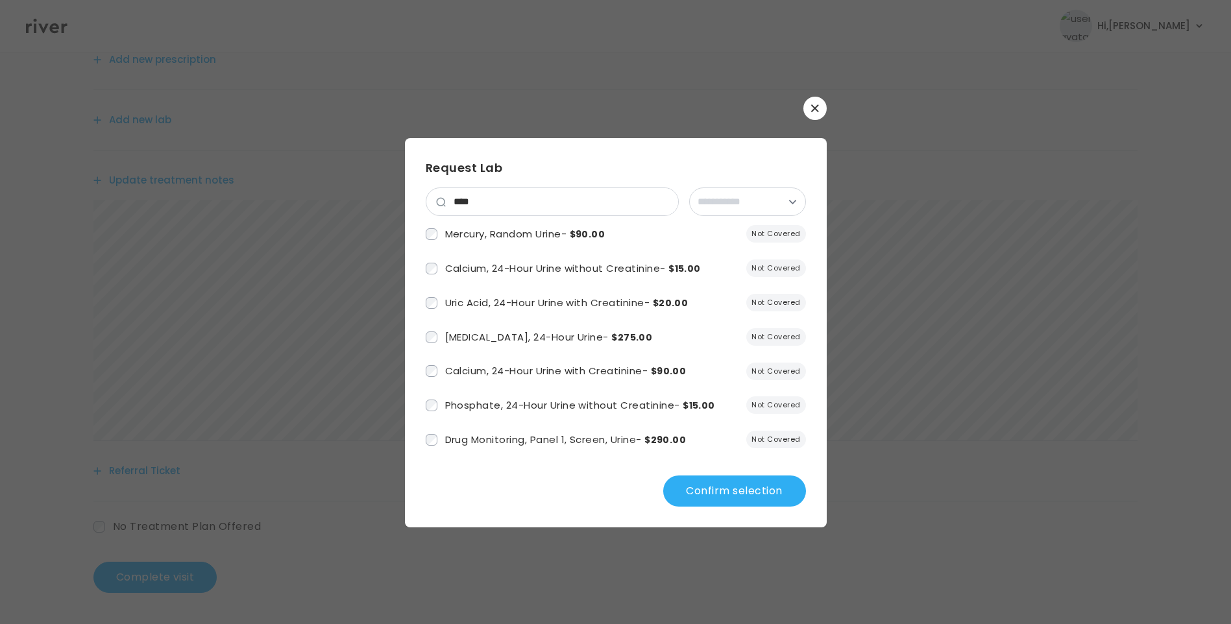
scroll to position [351, 0]
drag, startPoint x: 474, startPoint y: 202, endPoint x: 419, endPoint y: 204, distance: 55.2
click at [419, 204] on div "**********" at bounding box center [616, 332] width 422 height 389
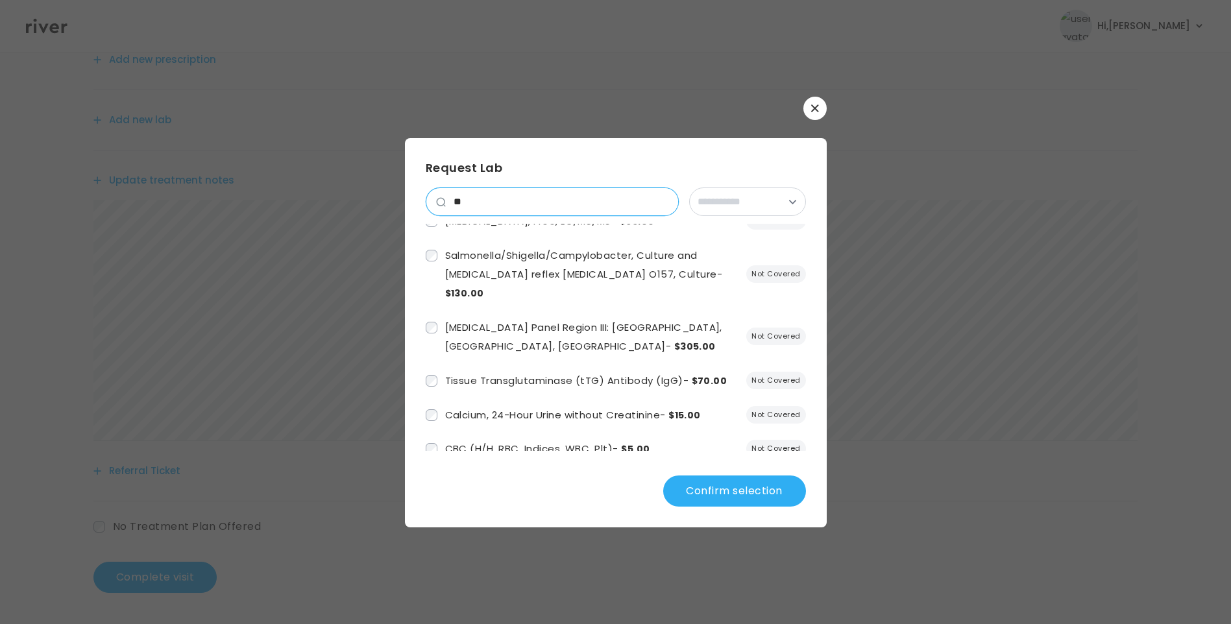
scroll to position [0, 0]
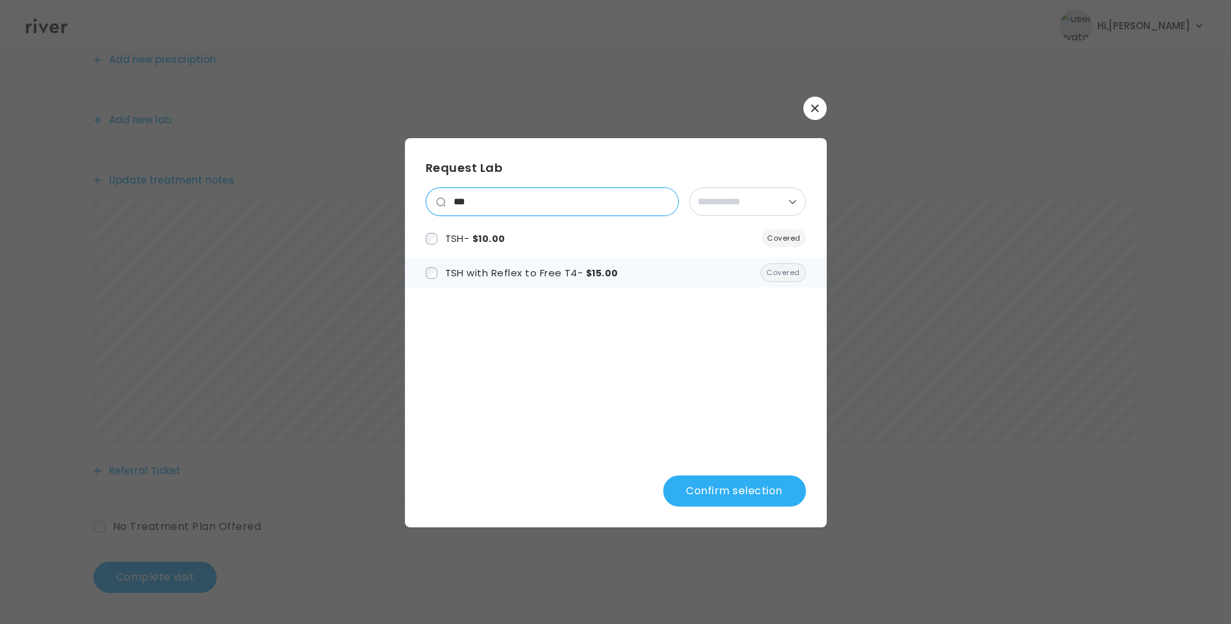
type input "***"
click at [435, 280] on label "TSH with Reflex to Free T4 - $15.00" at bounding box center [522, 272] width 193 height 19
click at [755, 497] on button "Confirm selection" at bounding box center [734, 491] width 143 height 31
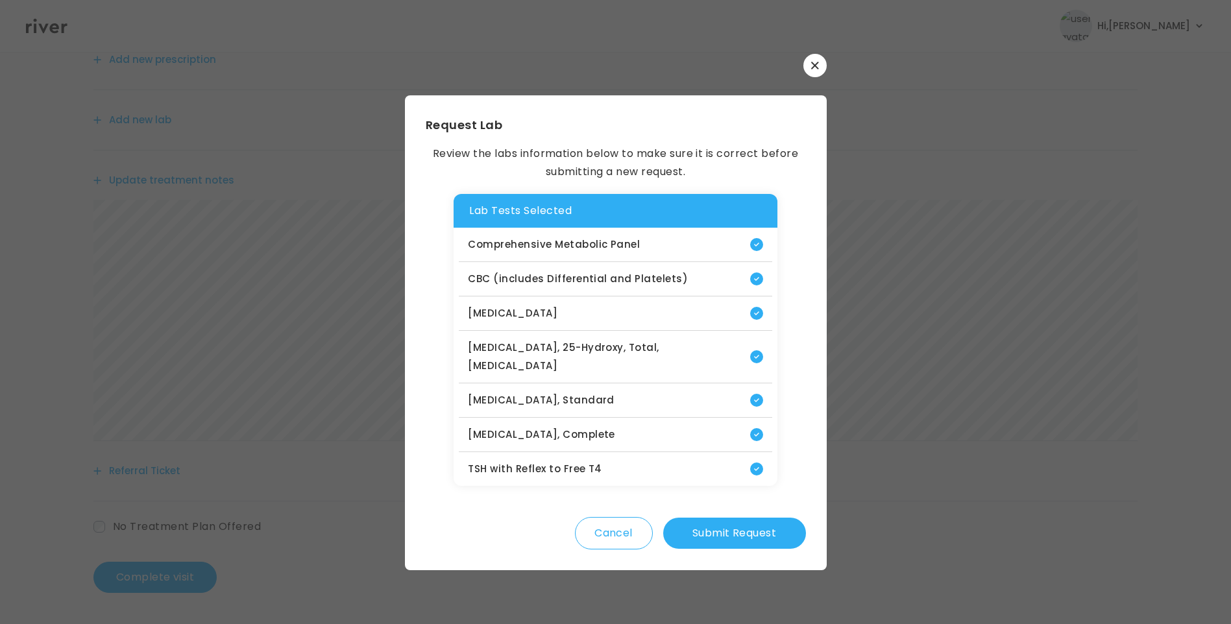
click at [730, 518] on button "Submit Request" at bounding box center [734, 533] width 143 height 31
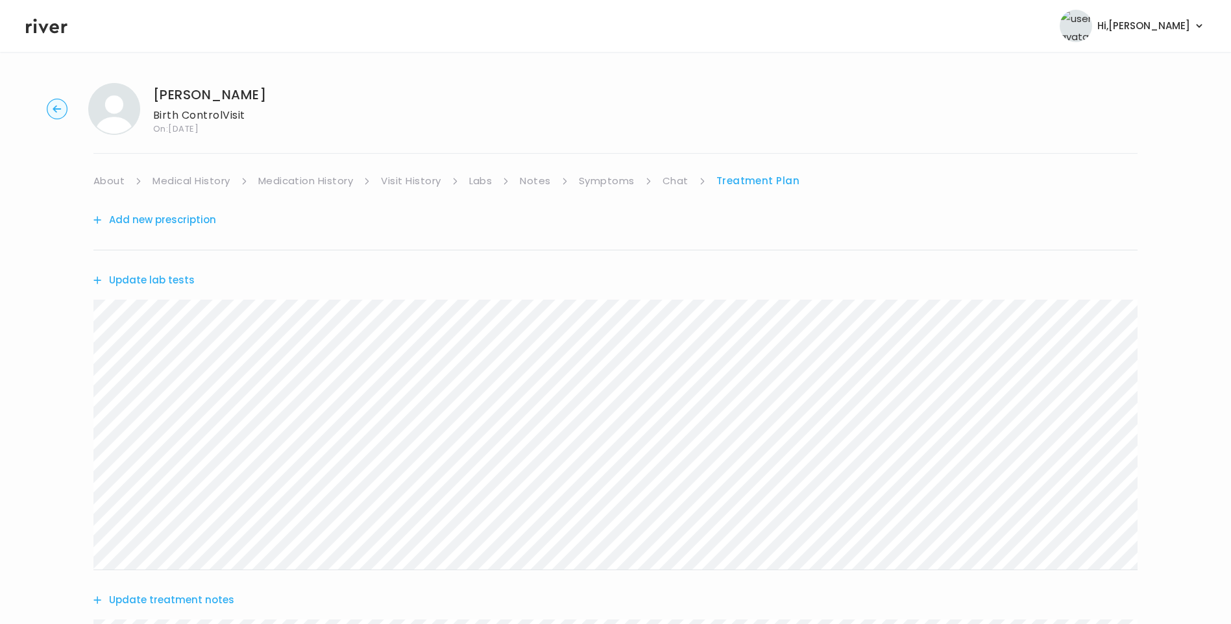
scroll to position [420, 0]
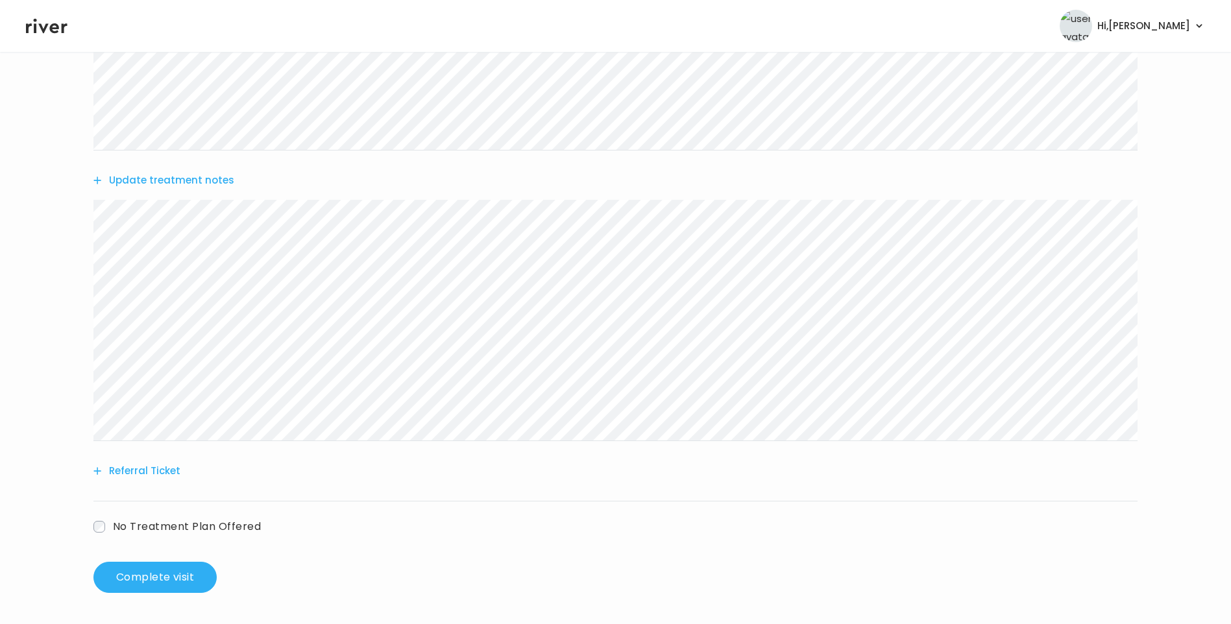
click at [6, 184] on div "Maria Cristalyn Nicolas Birth Control Visit On: 01 Oct 2025 About Medical Histo…" at bounding box center [615, 128] width 1231 height 951
click at [162, 470] on button "Referral Ticket" at bounding box center [136, 471] width 87 height 18
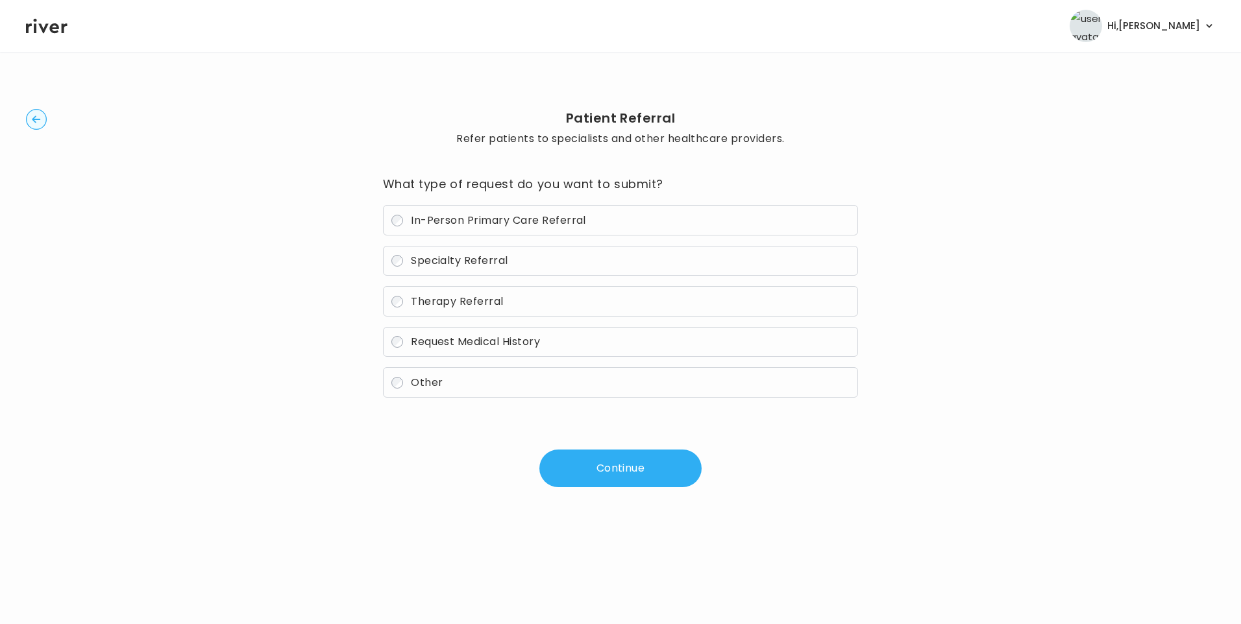
click at [456, 219] on span "In-Person Primary Care Referral" at bounding box center [498, 220] width 175 height 15
click at [608, 470] on button "Continue" at bounding box center [620, 469] width 162 height 38
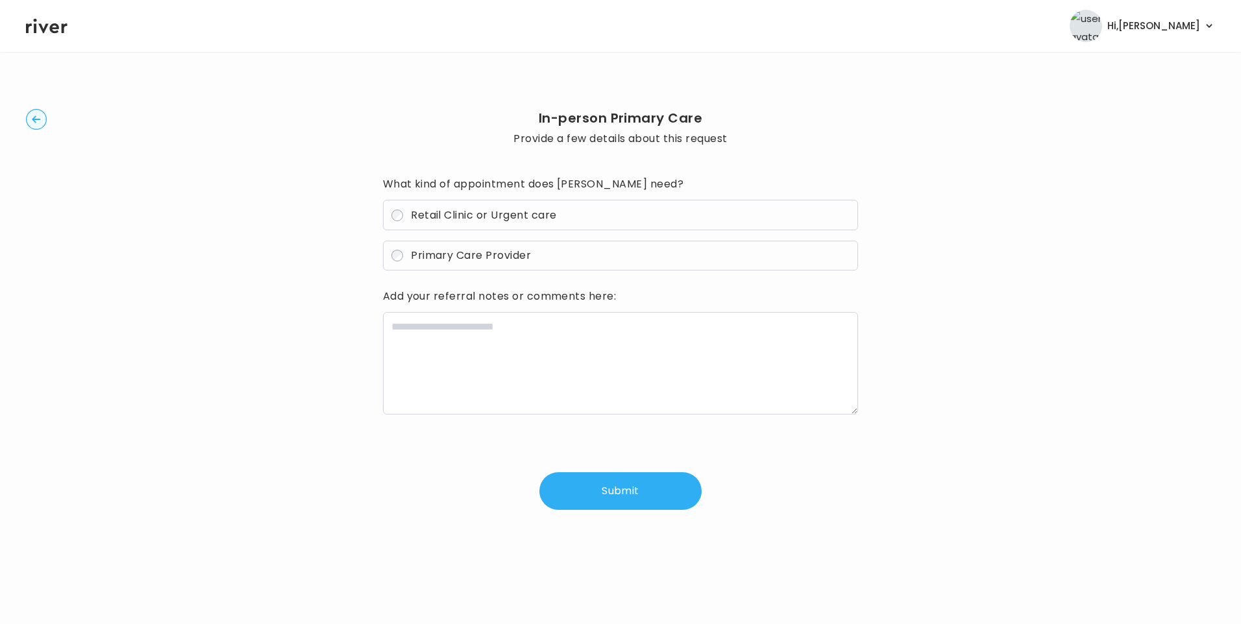
click at [438, 255] on span "Primary Care Provider" at bounding box center [471, 255] width 120 height 15
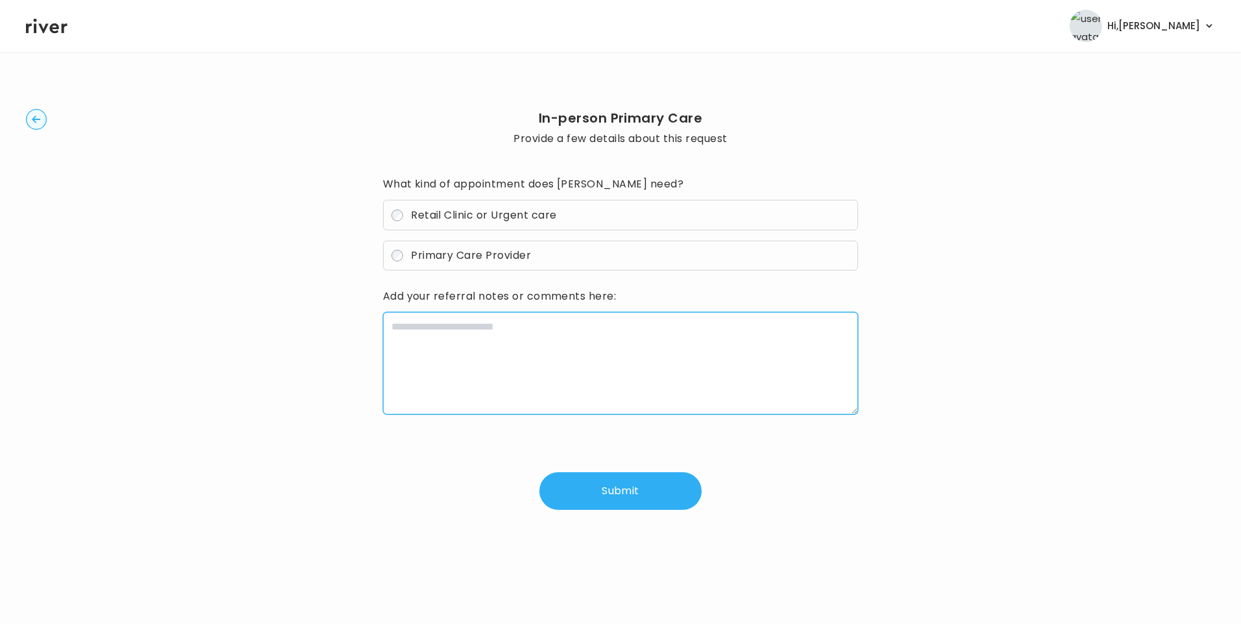
click at [430, 329] on textarea at bounding box center [621, 363] width 476 height 103
paste textarea "**********"
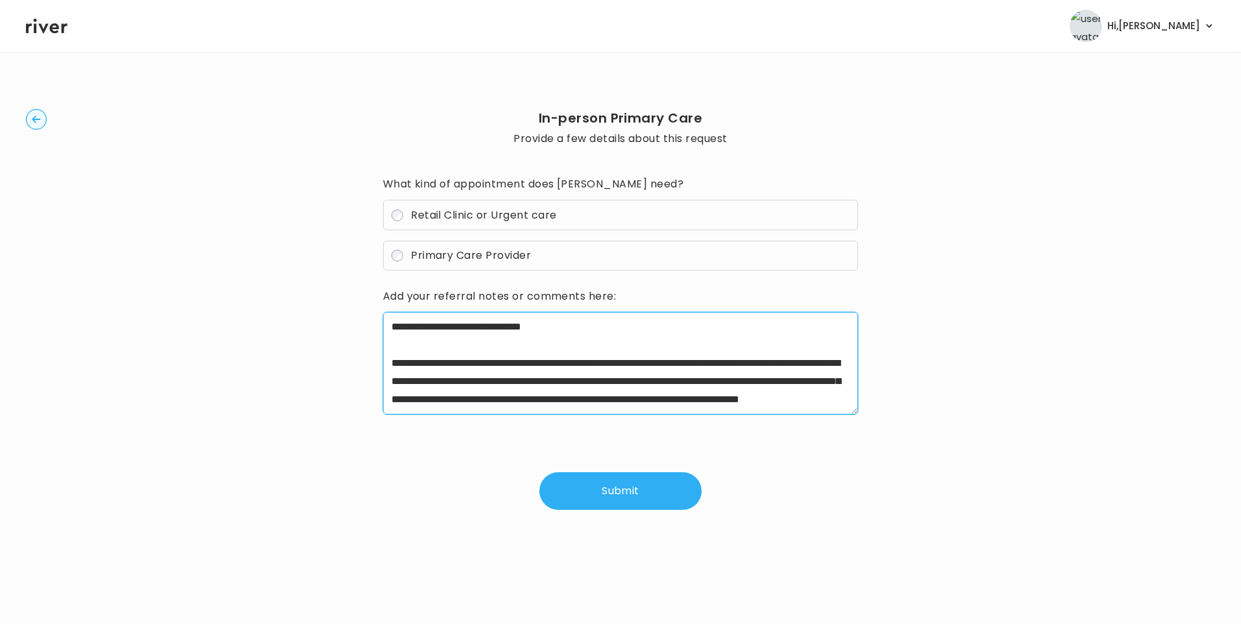
drag, startPoint x: 432, startPoint y: 363, endPoint x: 770, endPoint y: 362, distance: 337.4
click at [770, 362] on textarea at bounding box center [621, 363] width 476 height 103
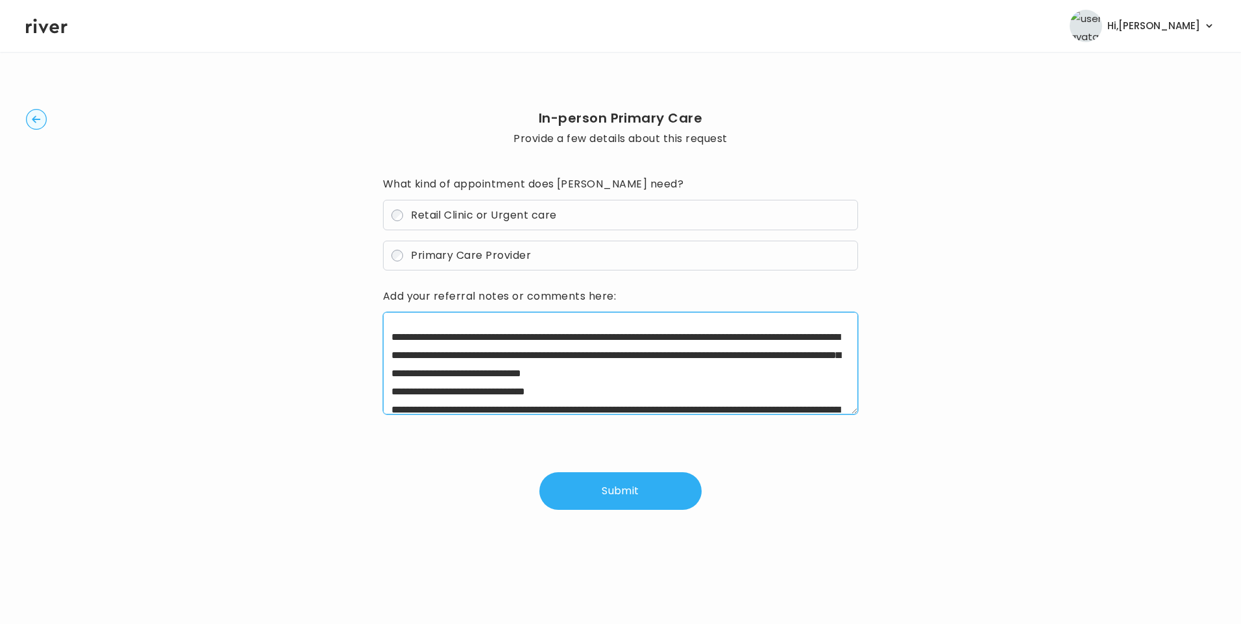
drag, startPoint x: 665, startPoint y: 335, endPoint x: 807, endPoint y: 332, distance: 142.1
click at [807, 332] on textarea at bounding box center [621, 363] width 476 height 103
click at [668, 356] on textarea at bounding box center [621, 363] width 476 height 103
drag, startPoint x: 422, startPoint y: 373, endPoint x: 811, endPoint y: 370, distance: 388.7
click at [811, 370] on textarea at bounding box center [621, 363] width 476 height 103
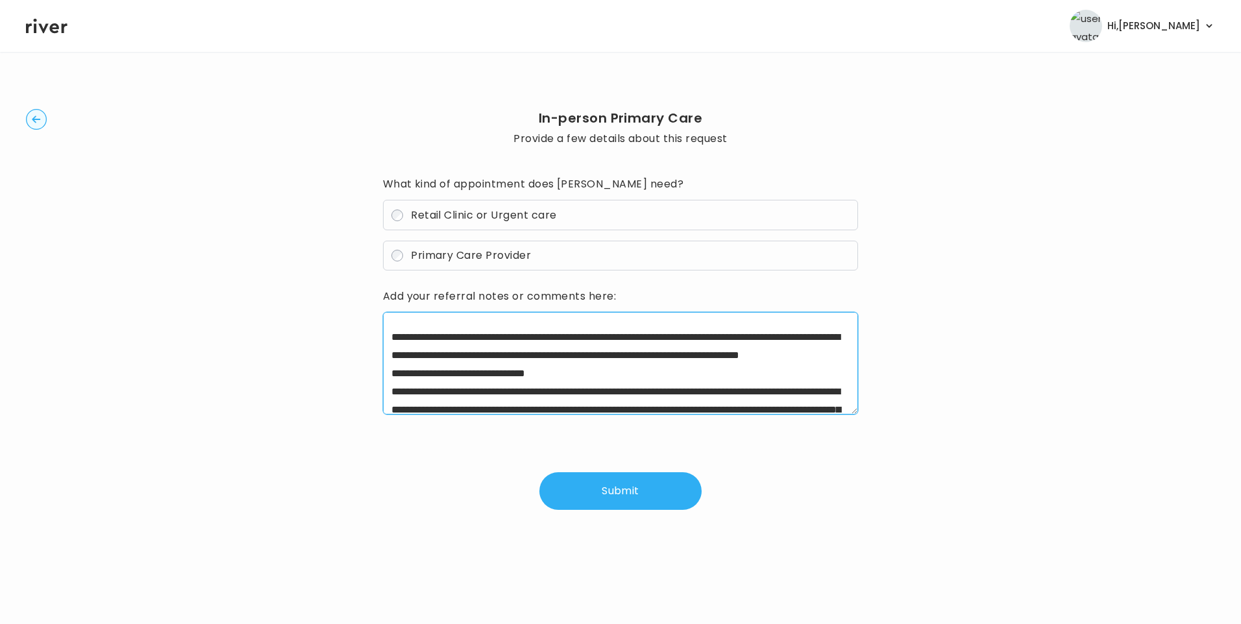
click at [678, 369] on textarea at bounding box center [621, 363] width 476 height 103
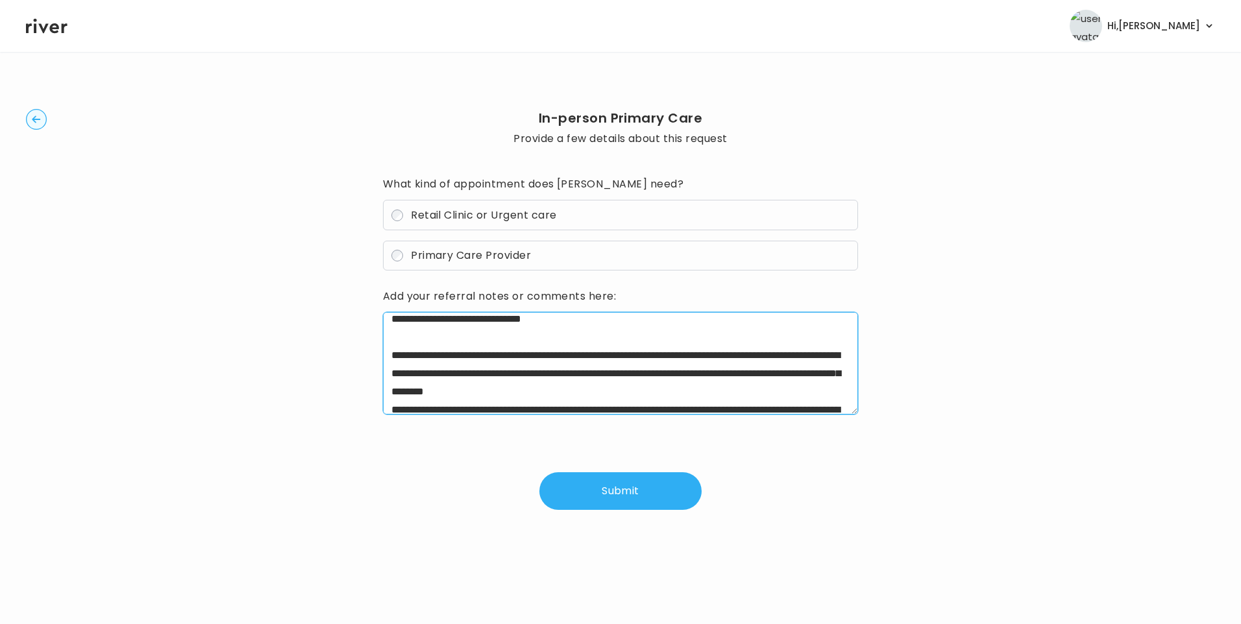
drag, startPoint x: 607, startPoint y: 392, endPoint x: 674, endPoint y: 392, distance: 67.5
click at [674, 392] on textarea at bounding box center [621, 363] width 476 height 103
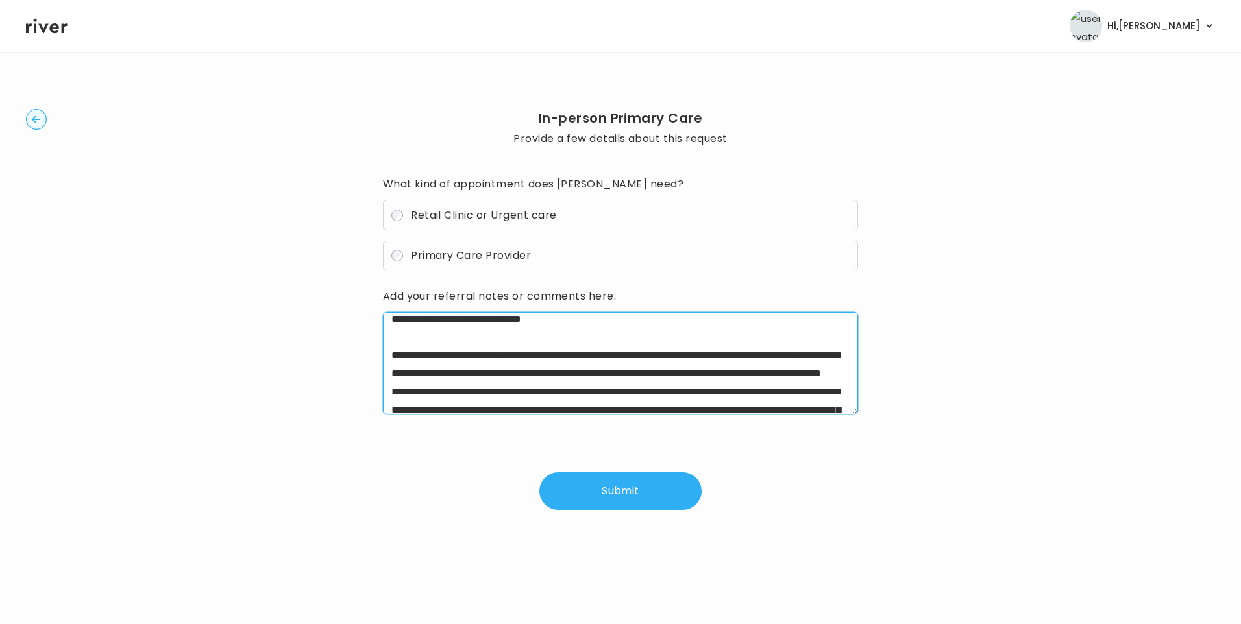
click at [735, 394] on textarea "**********" at bounding box center [621, 363] width 476 height 103
drag, startPoint x: 655, startPoint y: 391, endPoint x: 755, endPoint y: 386, distance: 100.7
click at [755, 386] on textarea "**********" at bounding box center [621, 363] width 476 height 103
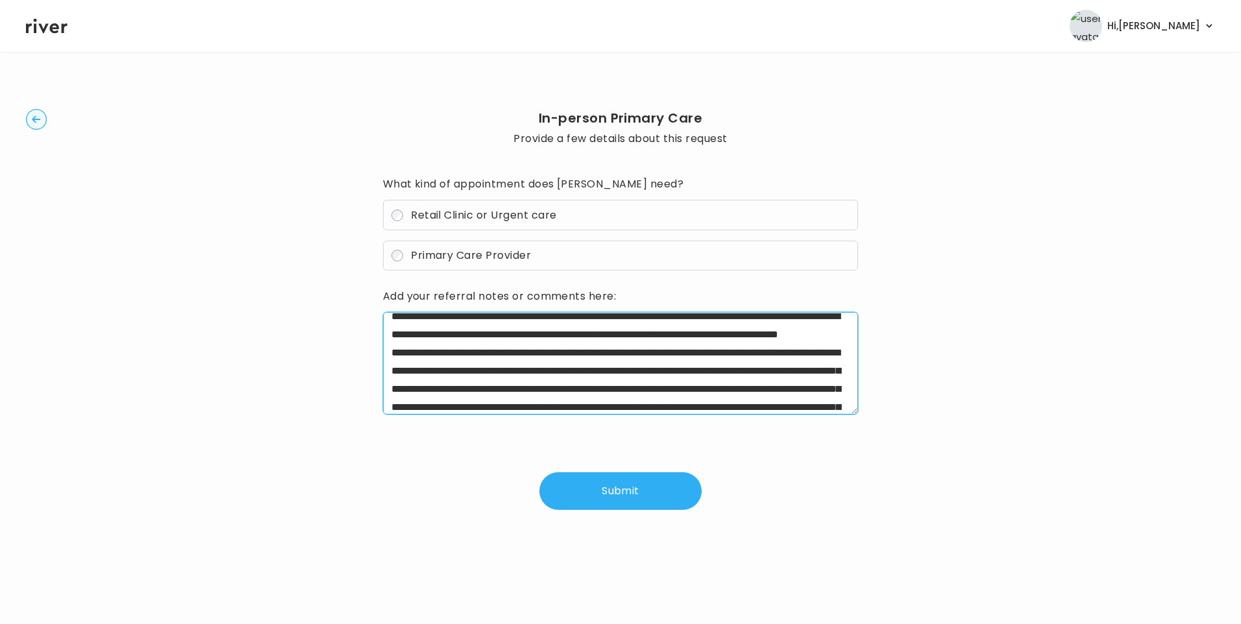
scroll to position [60, 0]
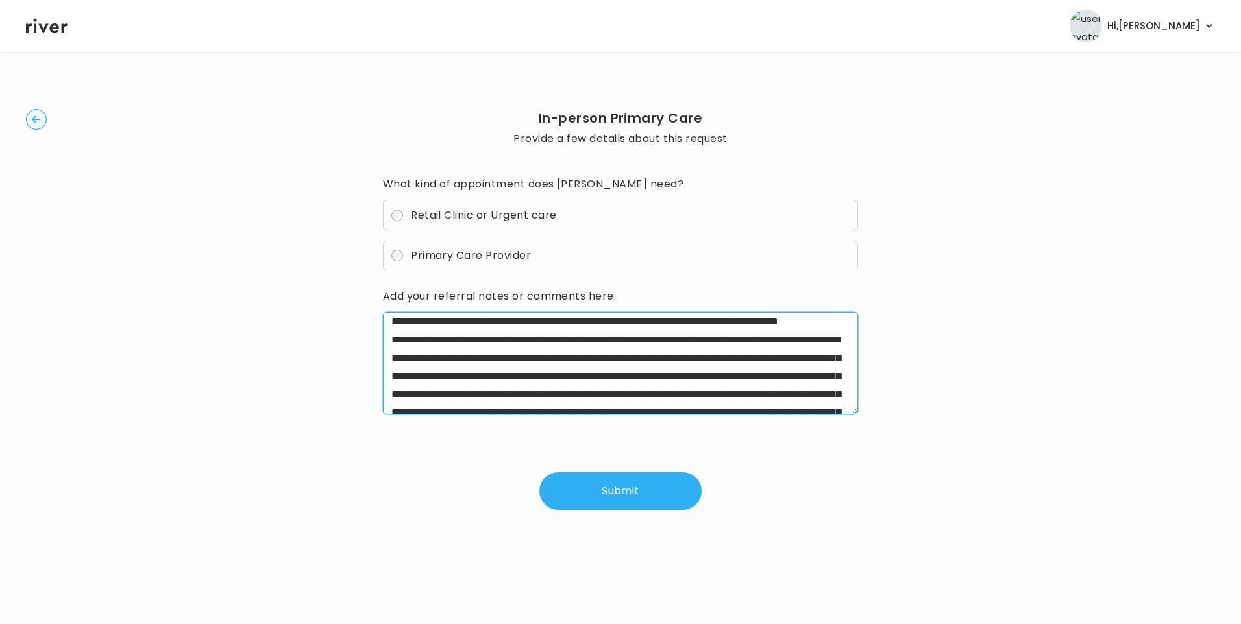
click at [774, 322] on textarea "**********" at bounding box center [621, 363] width 476 height 103
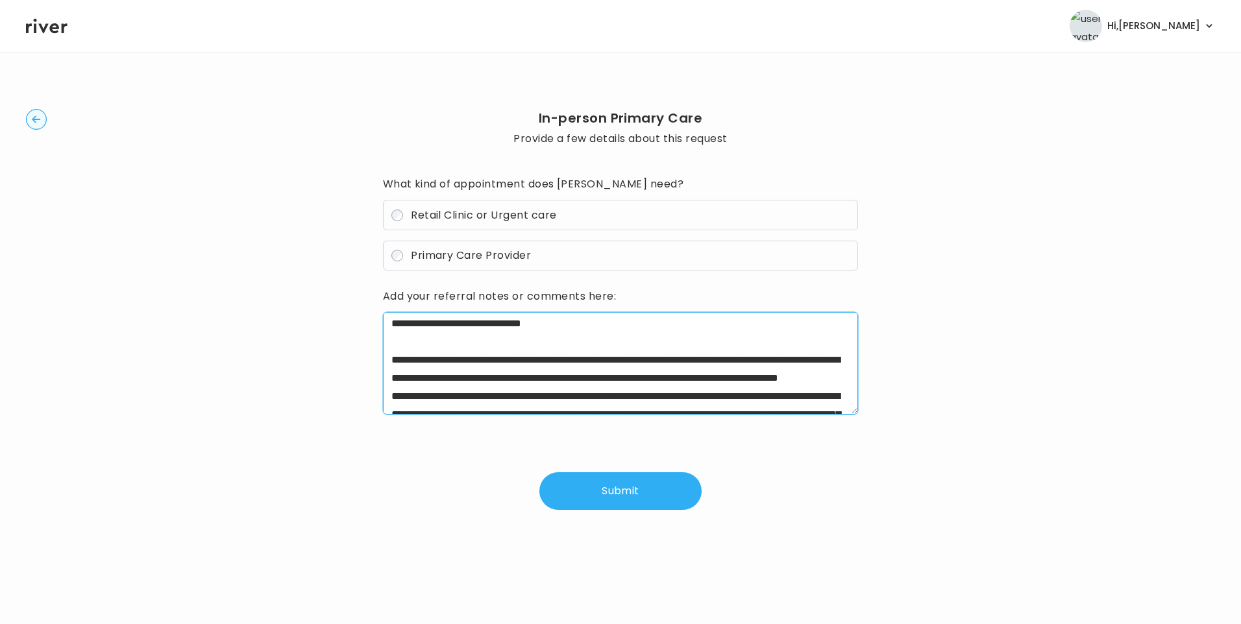
scroll to position [0, 0]
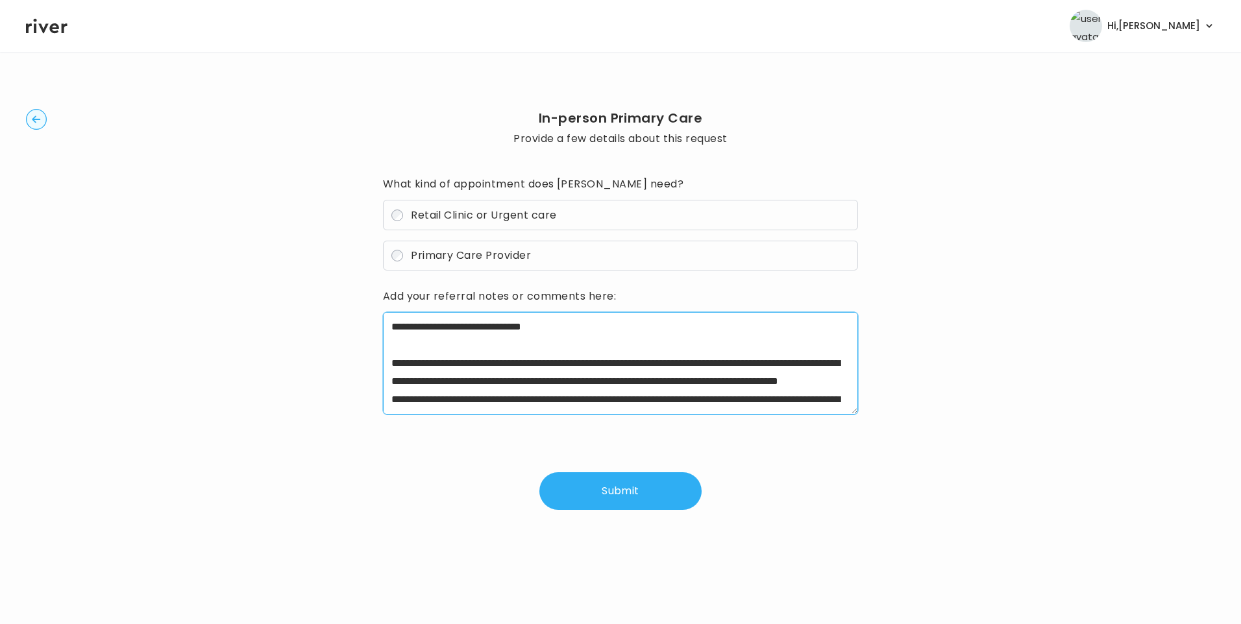
click at [537, 367] on textarea "**********" at bounding box center [621, 363] width 476 height 103
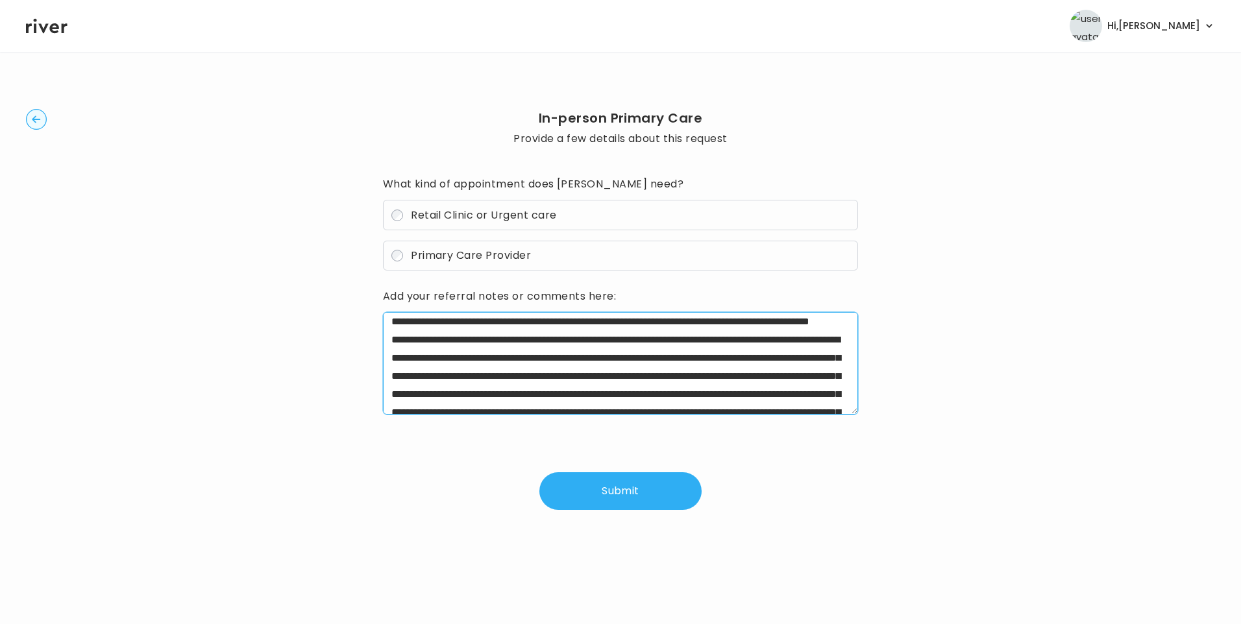
scroll to position [78, 0]
click at [775, 320] on textarea "**********" at bounding box center [621, 363] width 476 height 103
drag, startPoint x: 387, startPoint y: 379, endPoint x: 839, endPoint y: 393, distance: 451.9
click at [839, 393] on textarea at bounding box center [621, 363] width 476 height 103
drag, startPoint x: 391, startPoint y: 381, endPoint x: 794, endPoint y: 395, distance: 403.2
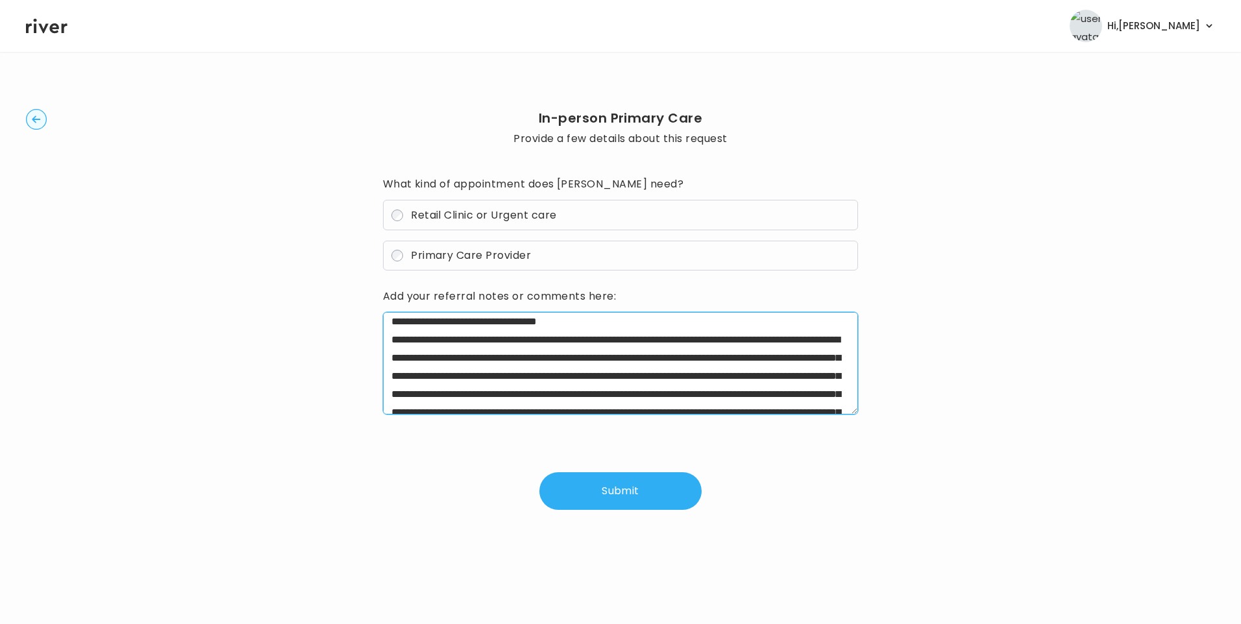
click at [794, 395] on textarea "**********" at bounding box center [621, 363] width 476 height 103
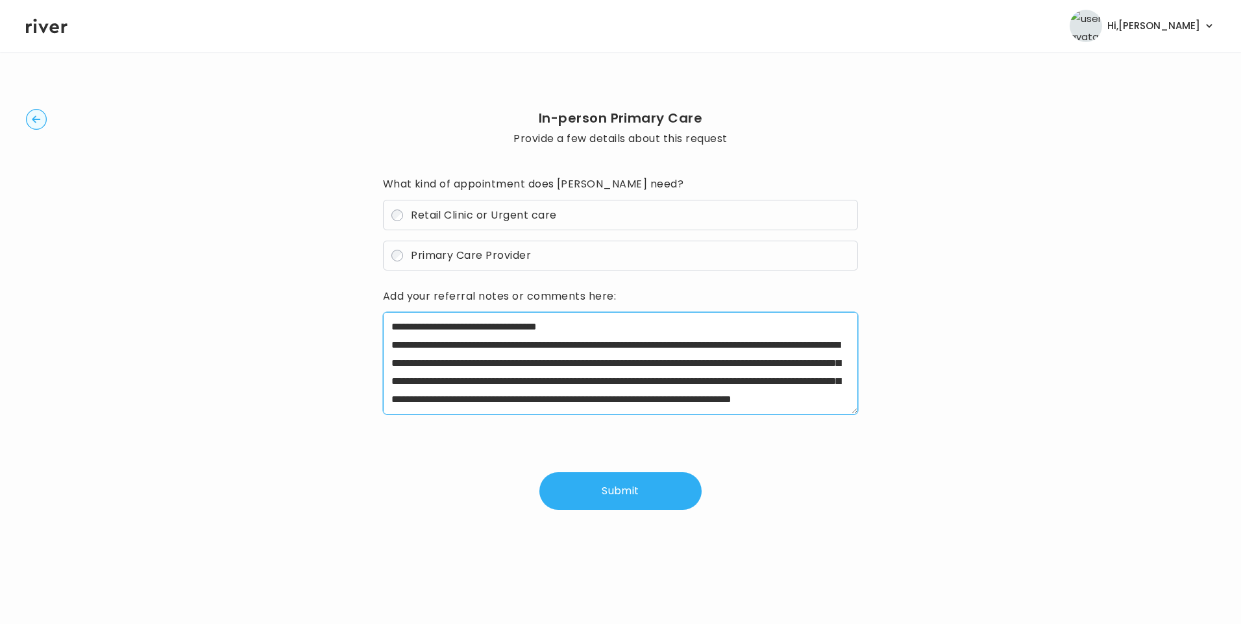
drag, startPoint x: 389, startPoint y: 376, endPoint x: 465, endPoint y: 387, distance: 76.1
click at [465, 387] on textarea "**********" at bounding box center [621, 363] width 476 height 103
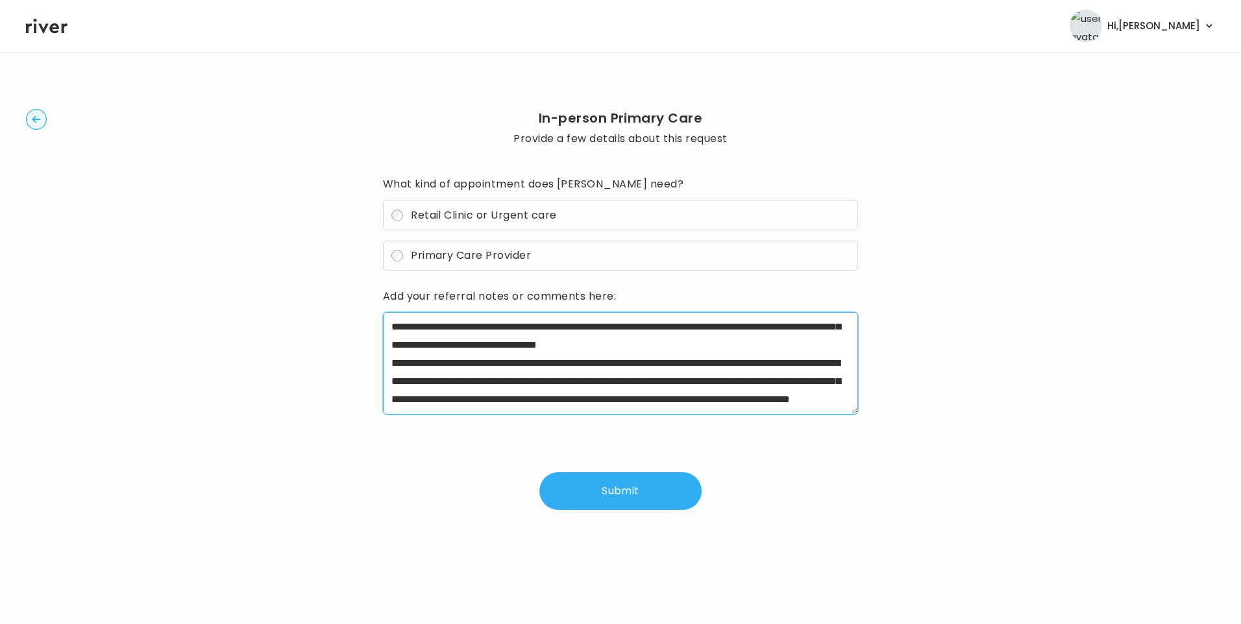
click at [610, 343] on textarea "**********" at bounding box center [621, 363] width 476 height 103
drag, startPoint x: 634, startPoint y: 399, endPoint x: 704, endPoint y: 435, distance: 78.9
click at [704, 435] on div "**********" at bounding box center [621, 342] width 476 height 336
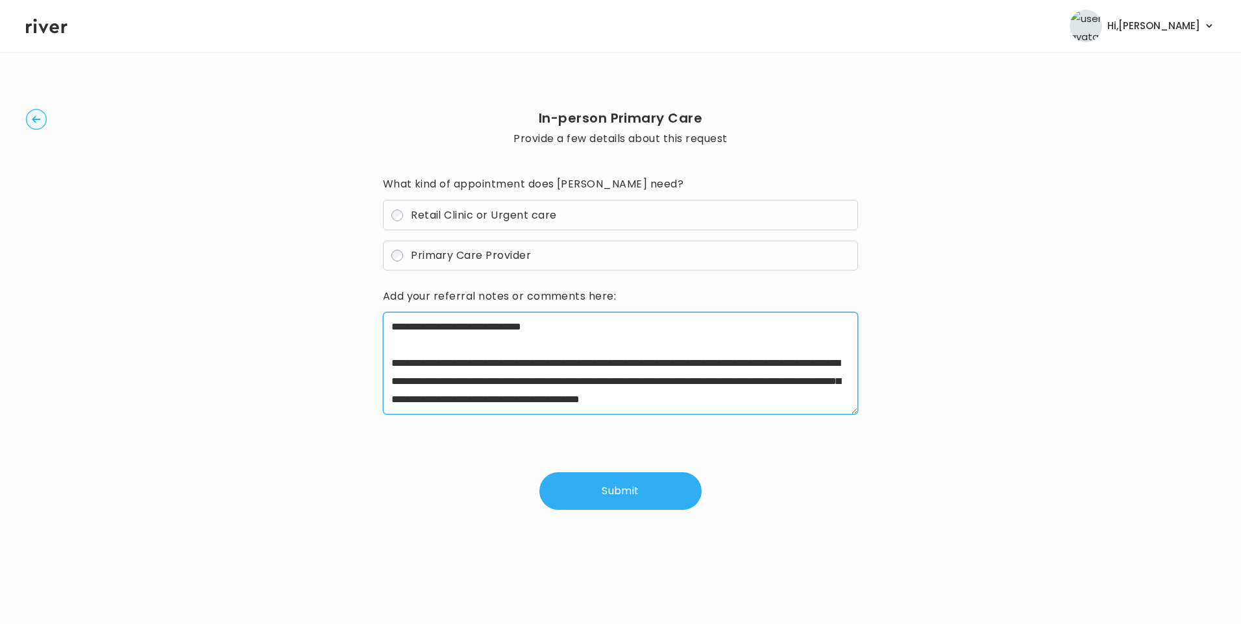
scroll to position [18, 0]
click at [641, 400] on textarea "**********" at bounding box center [621, 363] width 476 height 103
click at [616, 403] on textarea "**********" at bounding box center [621, 363] width 476 height 103
drag, startPoint x: 703, startPoint y: 343, endPoint x: 561, endPoint y: 364, distance: 143.1
click at [561, 364] on textarea "**********" at bounding box center [621, 363] width 476 height 103
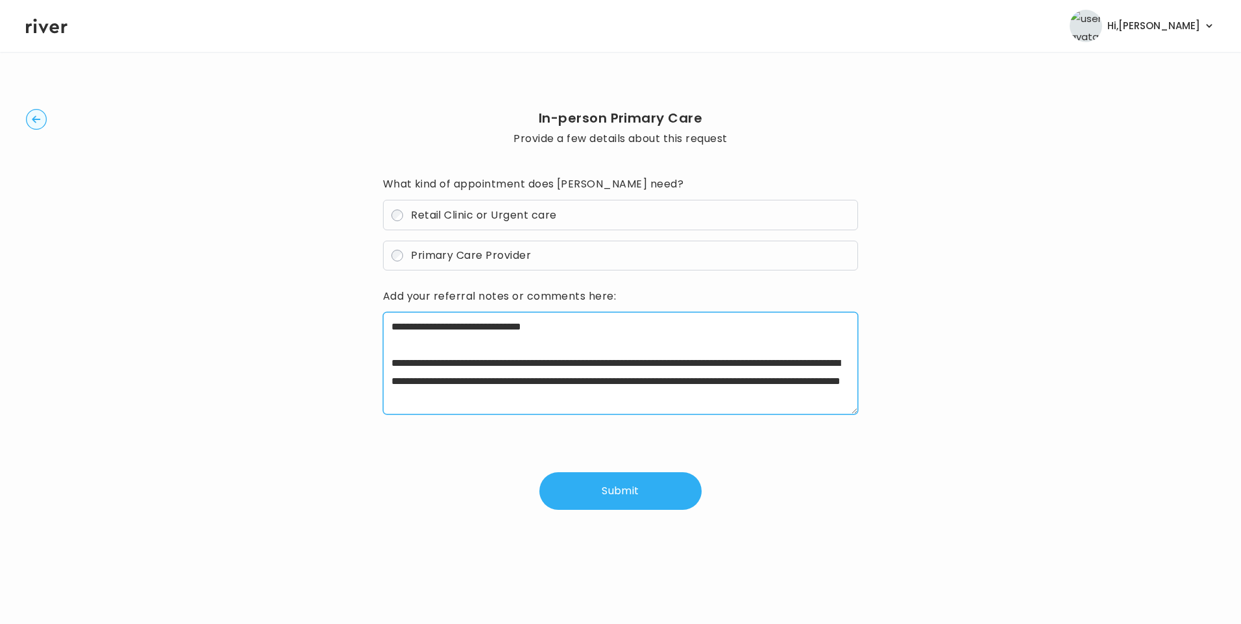
scroll to position [0, 0]
click at [785, 405] on textarea "**********" at bounding box center [621, 363] width 476 height 103
click at [474, 384] on textarea "**********" at bounding box center [621, 363] width 476 height 103
click at [566, 382] on textarea "**********" at bounding box center [621, 363] width 476 height 103
click at [795, 398] on textarea "**********" at bounding box center [621, 363] width 476 height 103
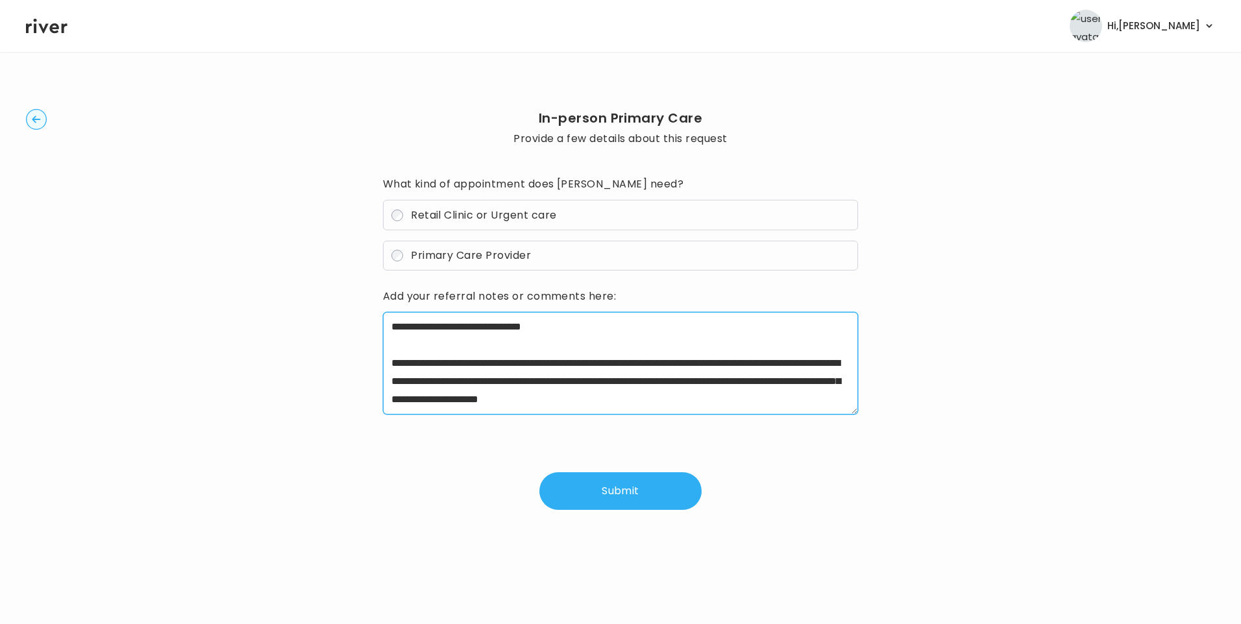
scroll to position [12, 0]
click at [628, 372] on textarea "**********" at bounding box center [621, 363] width 476 height 103
type textarea "**********"
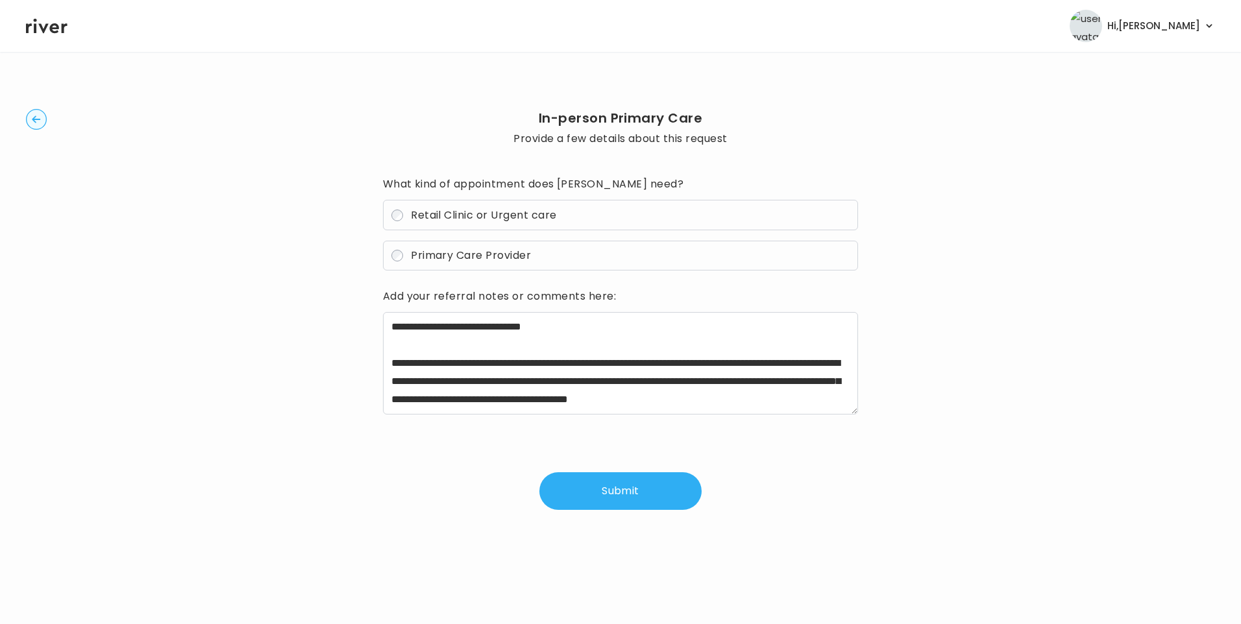
click at [627, 500] on button "Submit" at bounding box center [620, 491] width 162 height 38
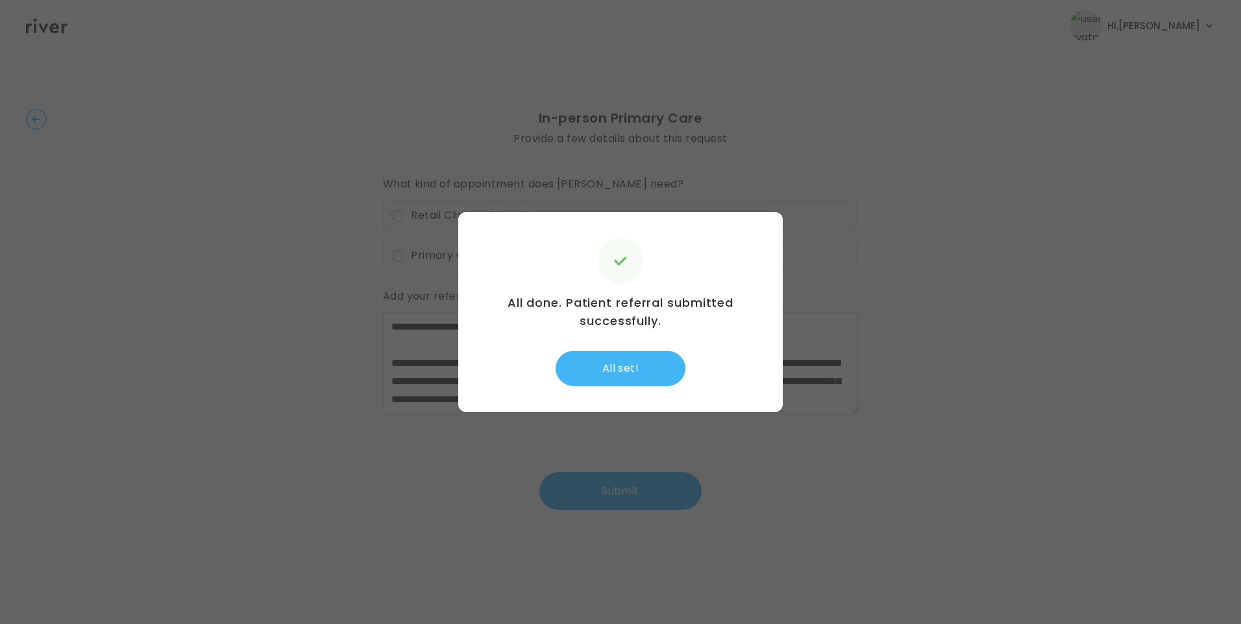
click at [608, 371] on button "All set!" at bounding box center [620, 368] width 130 height 35
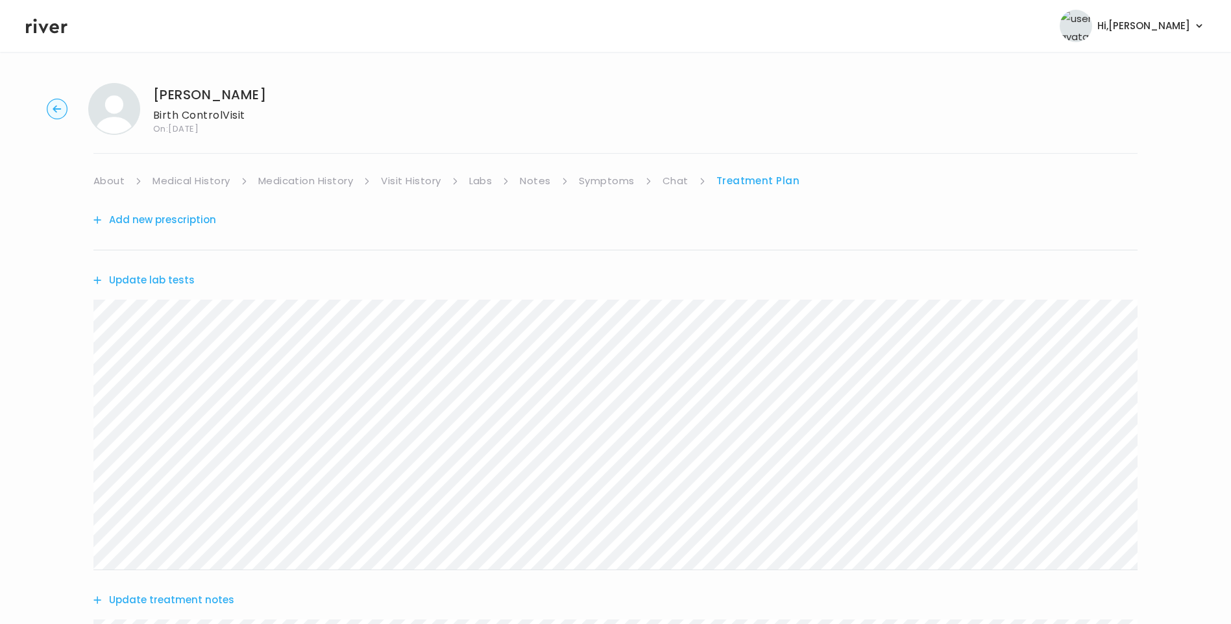
click at [122, 178] on link "About" at bounding box center [108, 181] width 31 height 18
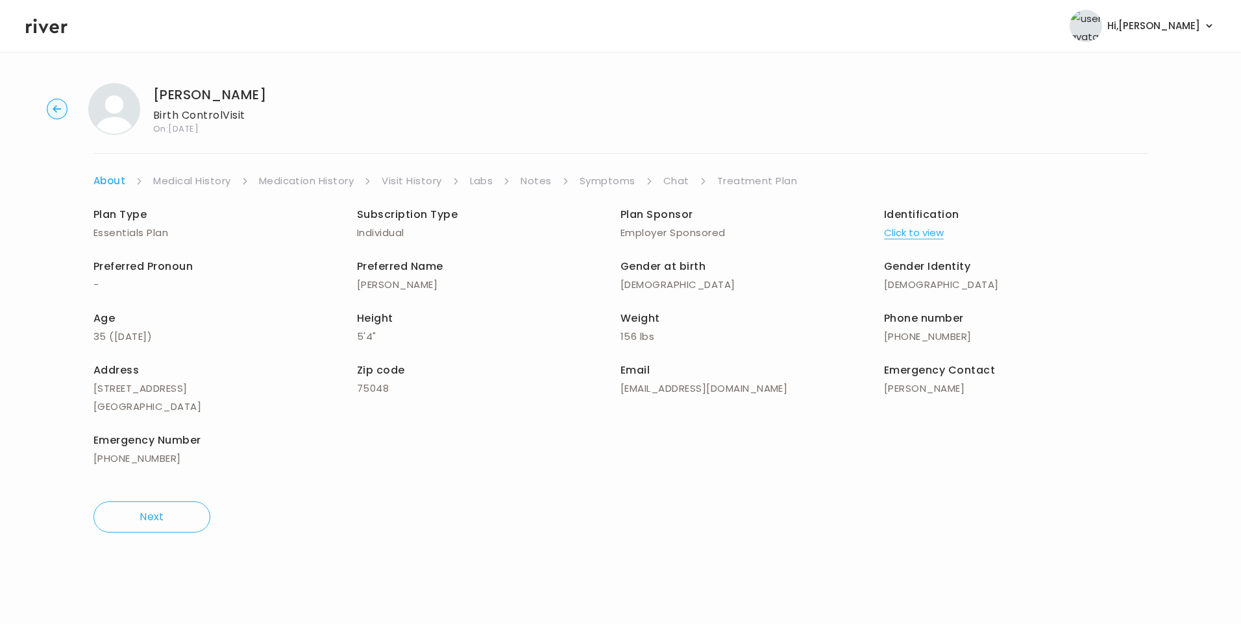
click at [740, 188] on link "Treatment Plan" at bounding box center [757, 181] width 80 height 18
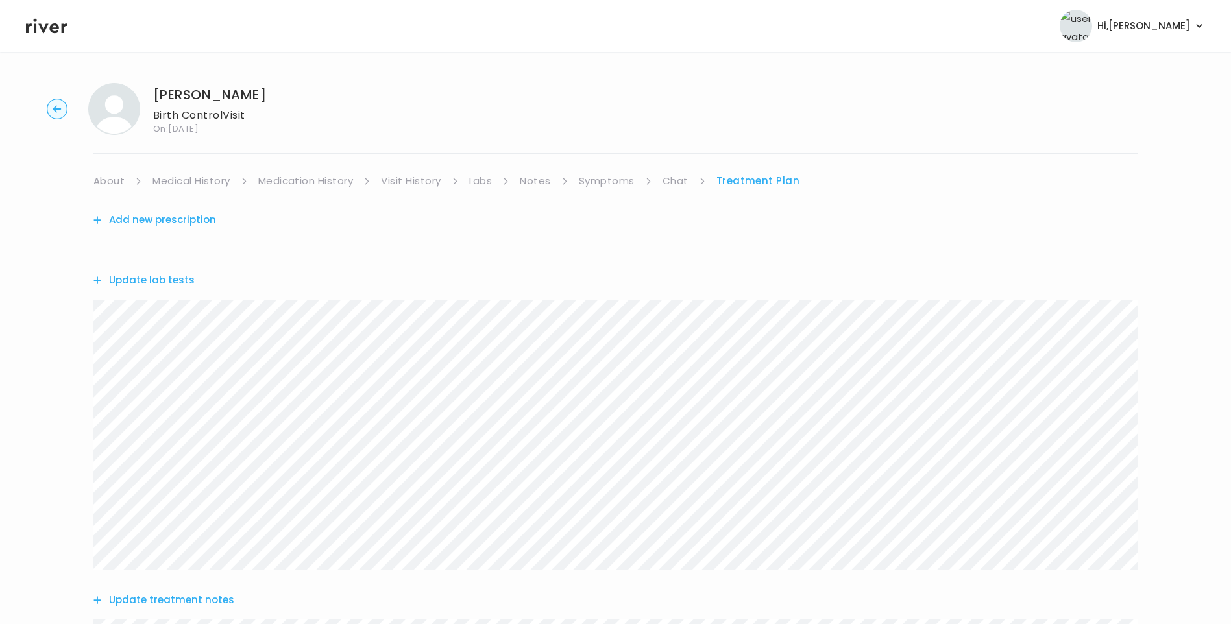
scroll to position [515, 0]
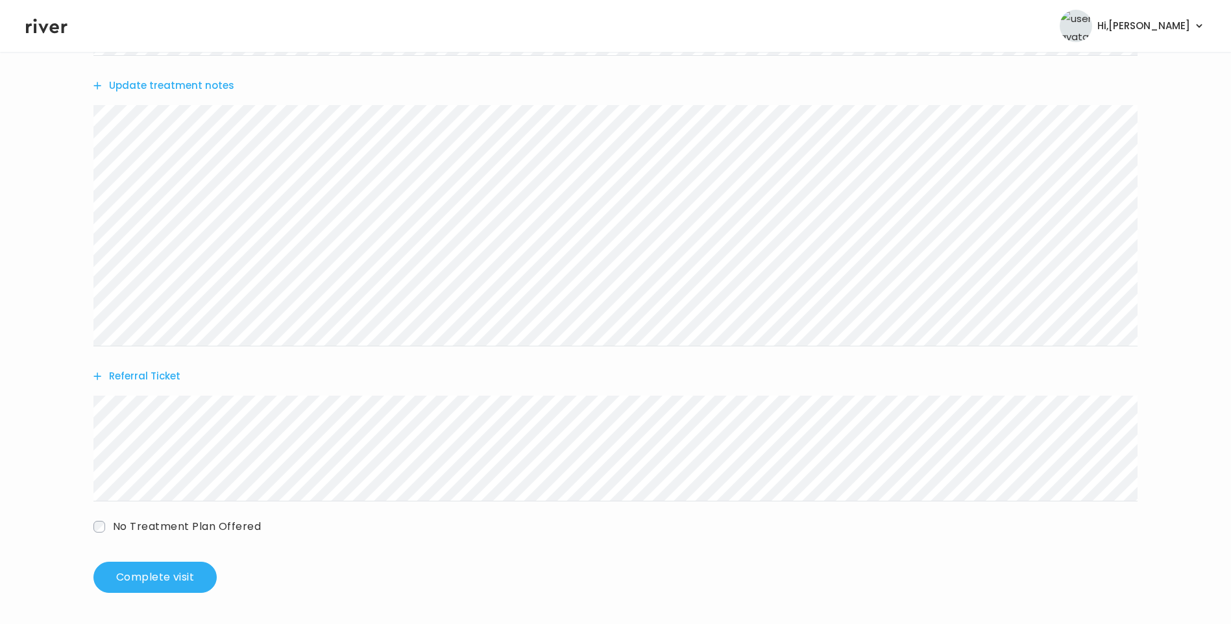
click at [212, 90] on button "Update treatment notes" at bounding box center [163, 86] width 141 height 18
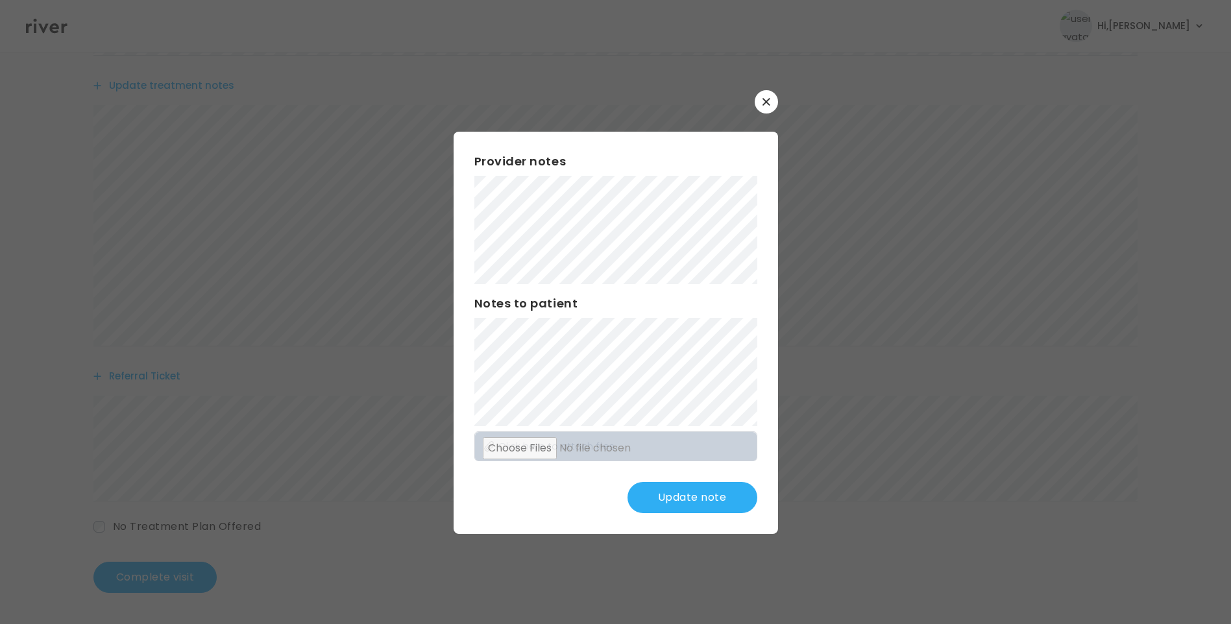
click at [471, 378] on div "Provider notes Notes to patient Click here to attach files Update note" at bounding box center [616, 333] width 324 height 402
click at [668, 515] on div "Provider notes Notes to patient Click here to attach files Update note" at bounding box center [616, 333] width 324 height 402
click at [668, 496] on button "Update note" at bounding box center [692, 497] width 130 height 31
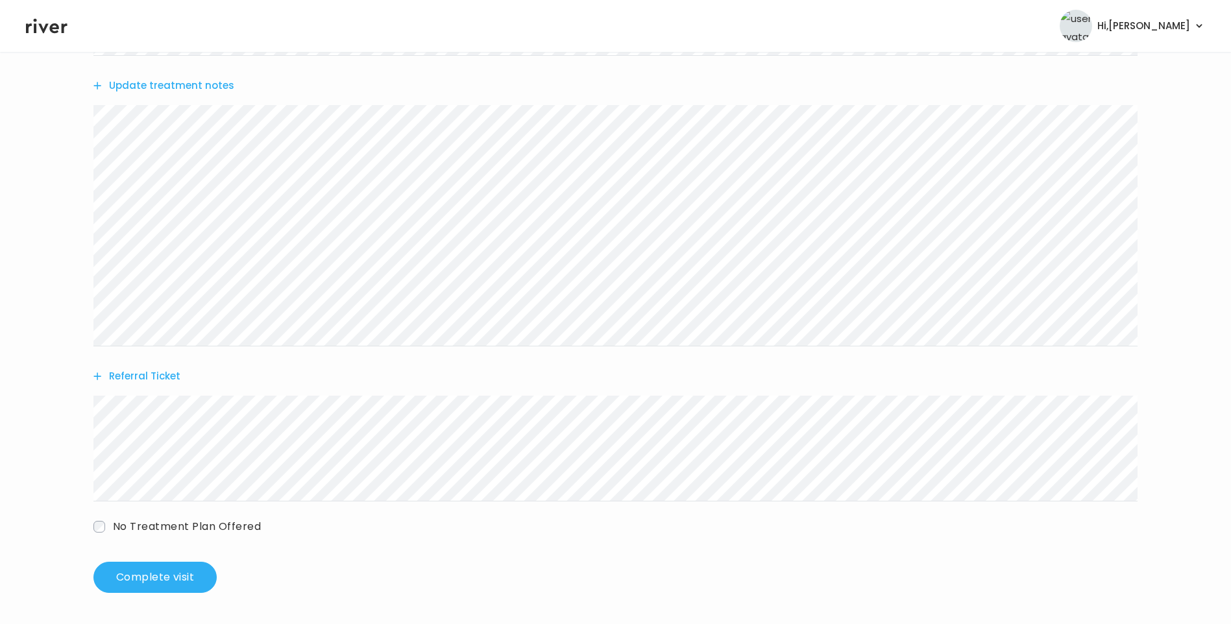
click at [213, 84] on button "Update treatment notes" at bounding box center [163, 86] width 141 height 18
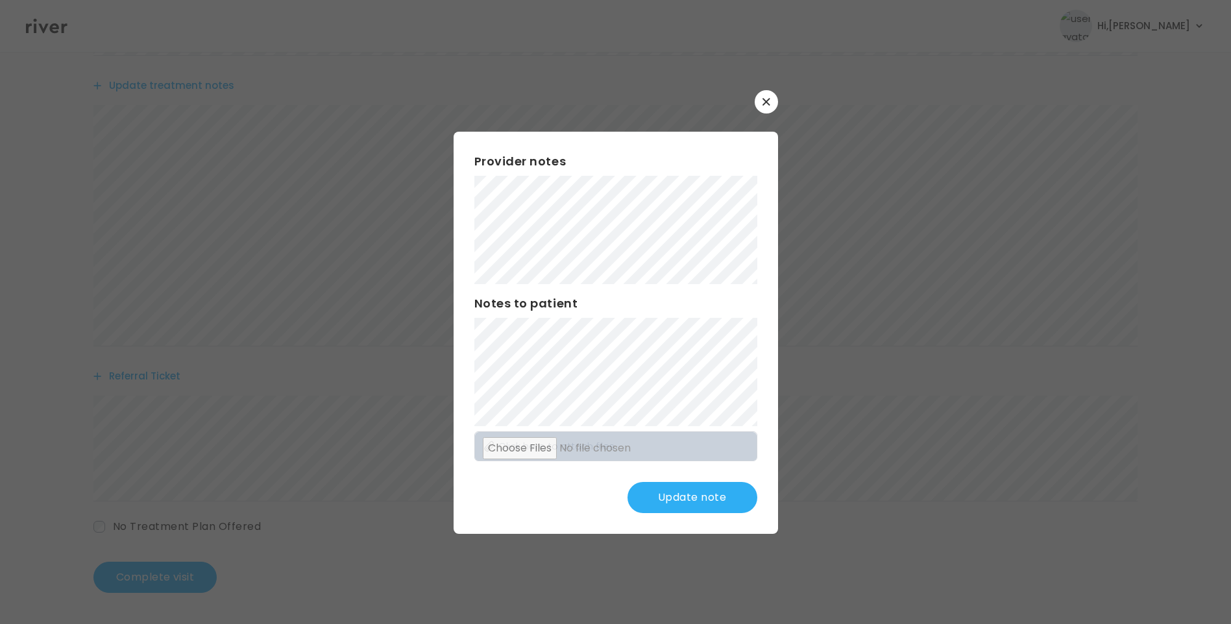
click at [699, 498] on button "Update note" at bounding box center [692, 497] width 130 height 31
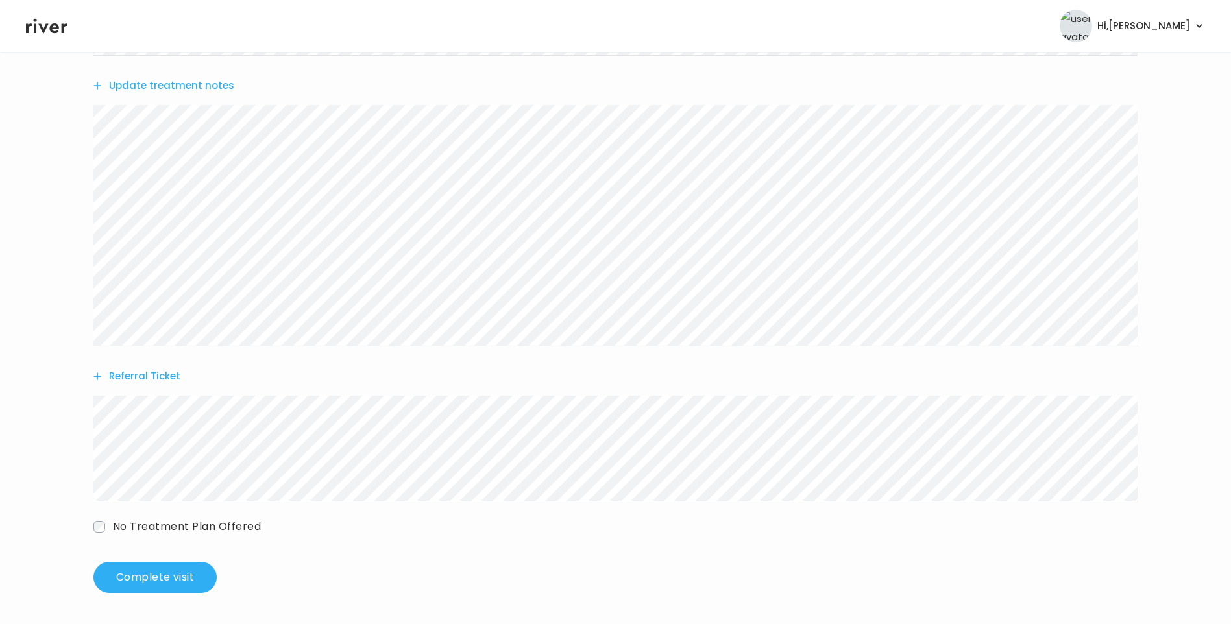
scroll to position [0, 0]
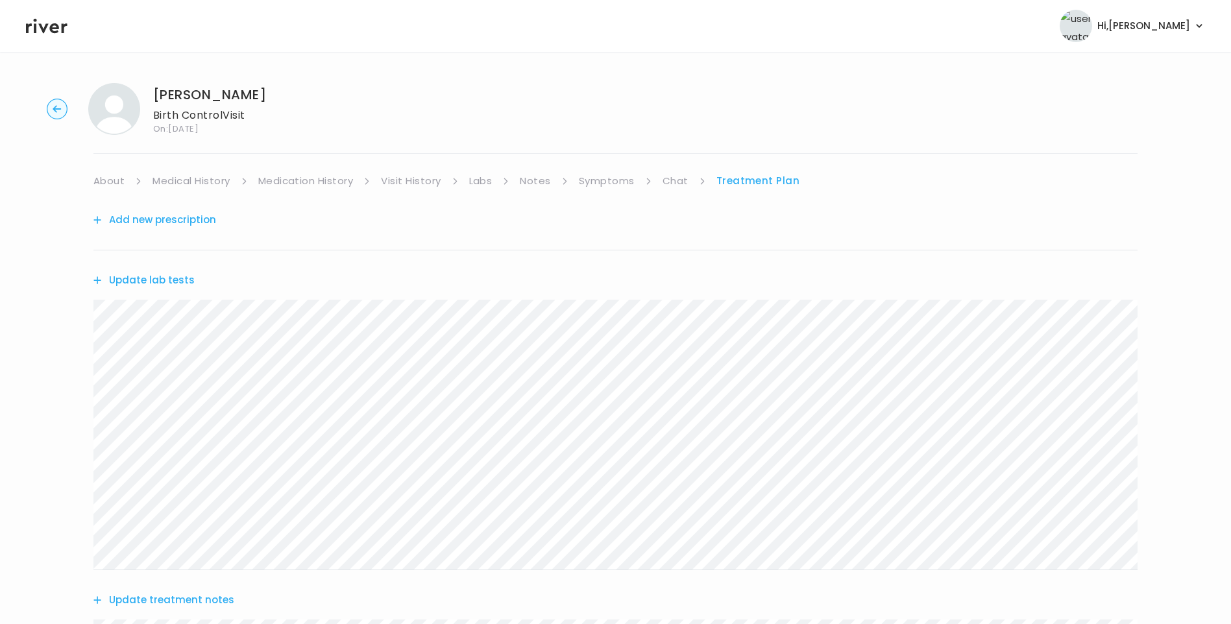
click at [201, 221] on button "Add new prescription" at bounding box center [154, 220] width 123 height 18
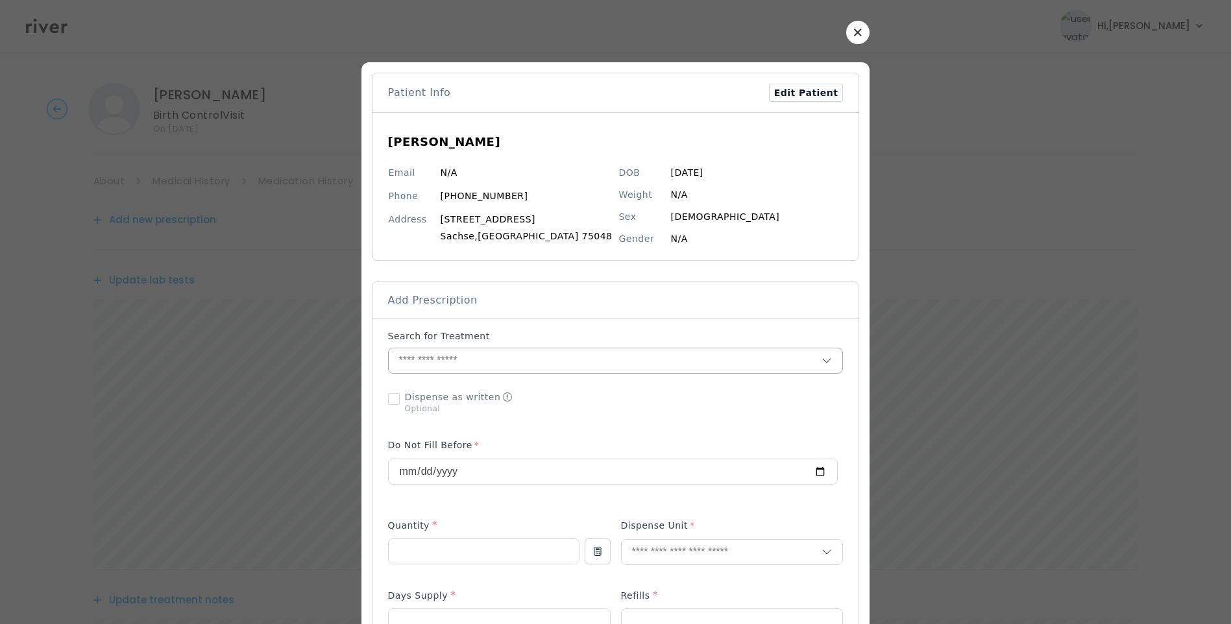
click at [452, 357] on input "text" at bounding box center [605, 360] width 433 height 25
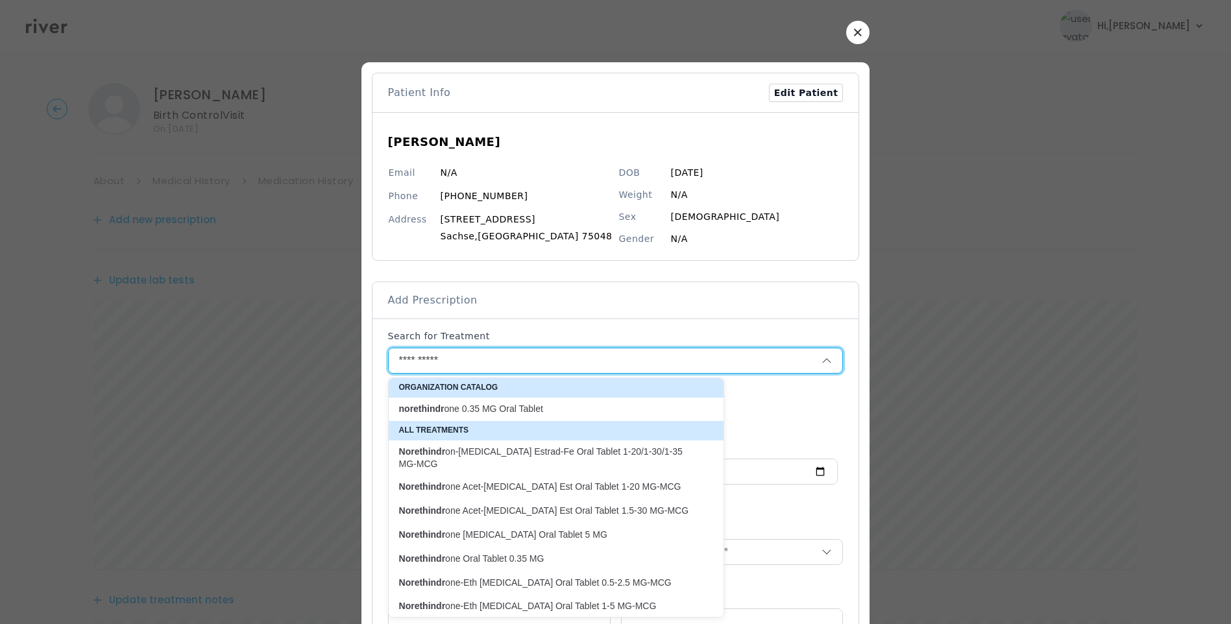
click at [563, 408] on p "norethindr one 0.35 MG Oral Tablet" at bounding box center [548, 409] width 298 height 12
type input "**********"
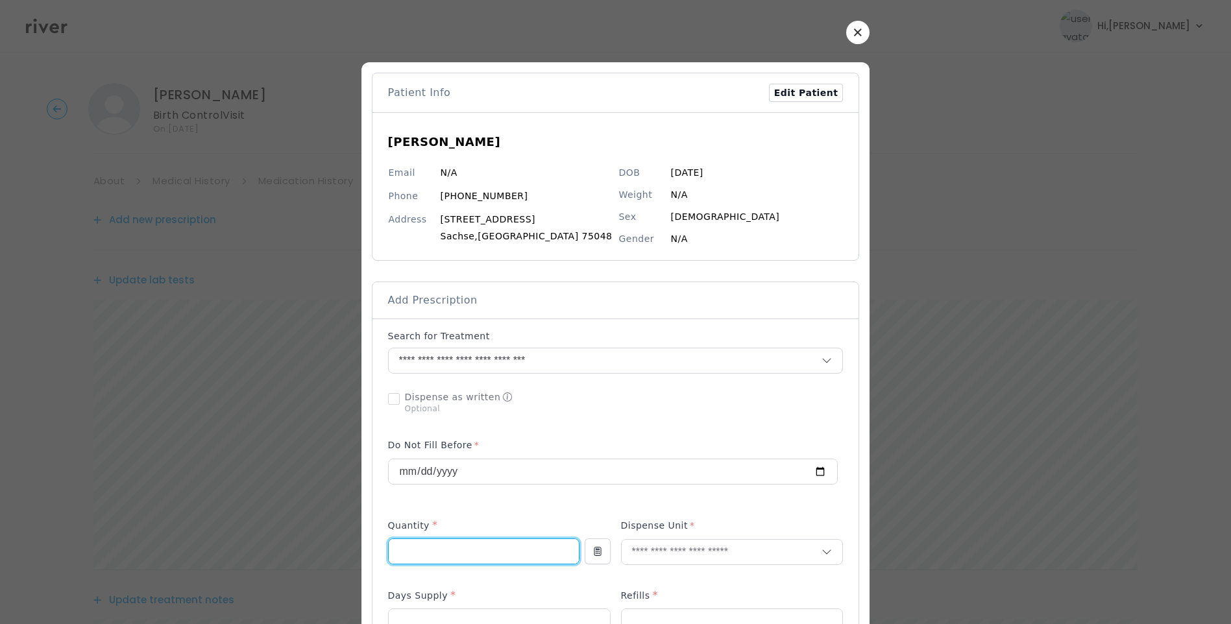
click at [460, 554] on input "number" at bounding box center [484, 551] width 190 height 25
click at [587, 358] on input "**********" at bounding box center [590, 360] width 402 height 25
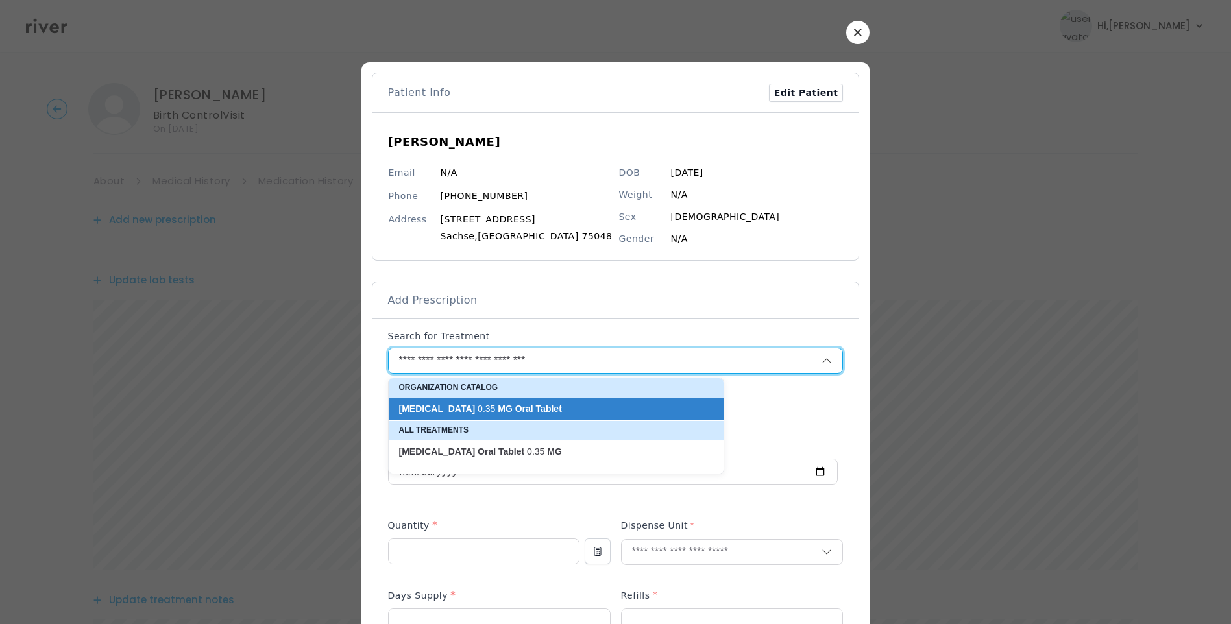
drag, startPoint x: 591, startPoint y: 359, endPoint x: 389, endPoint y: 346, distance: 202.2
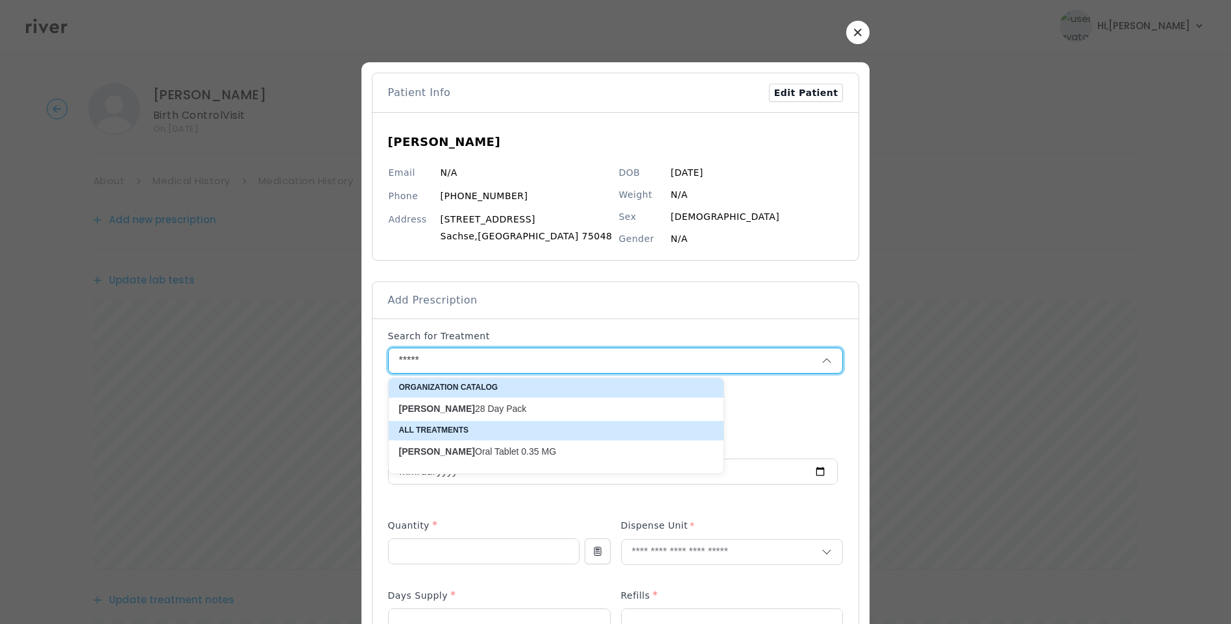
click at [462, 413] on p "Errin 28 Day Pack" at bounding box center [548, 409] width 298 height 12
type input "**********"
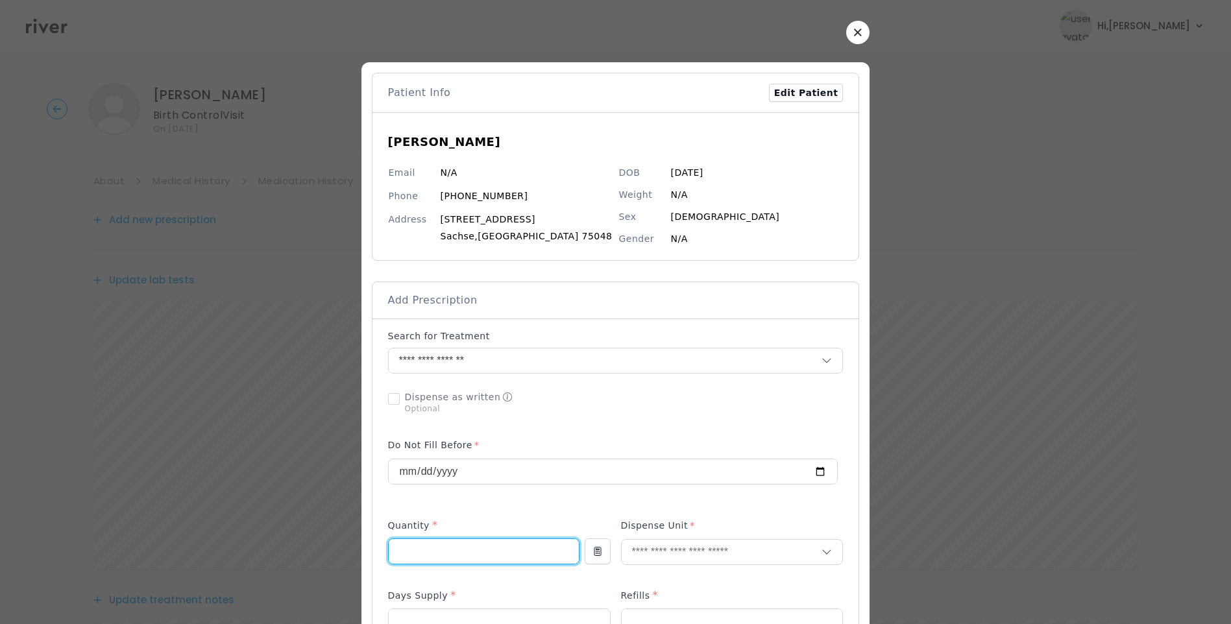
click at [485, 545] on input "number" at bounding box center [484, 551] width 190 height 25
type input "**"
click at [443, 555] on input "**" at bounding box center [484, 551] width 190 height 25
type input "*"
click at [688, 555] on input "text" at bounding box center [722, 552] width 201 height 25
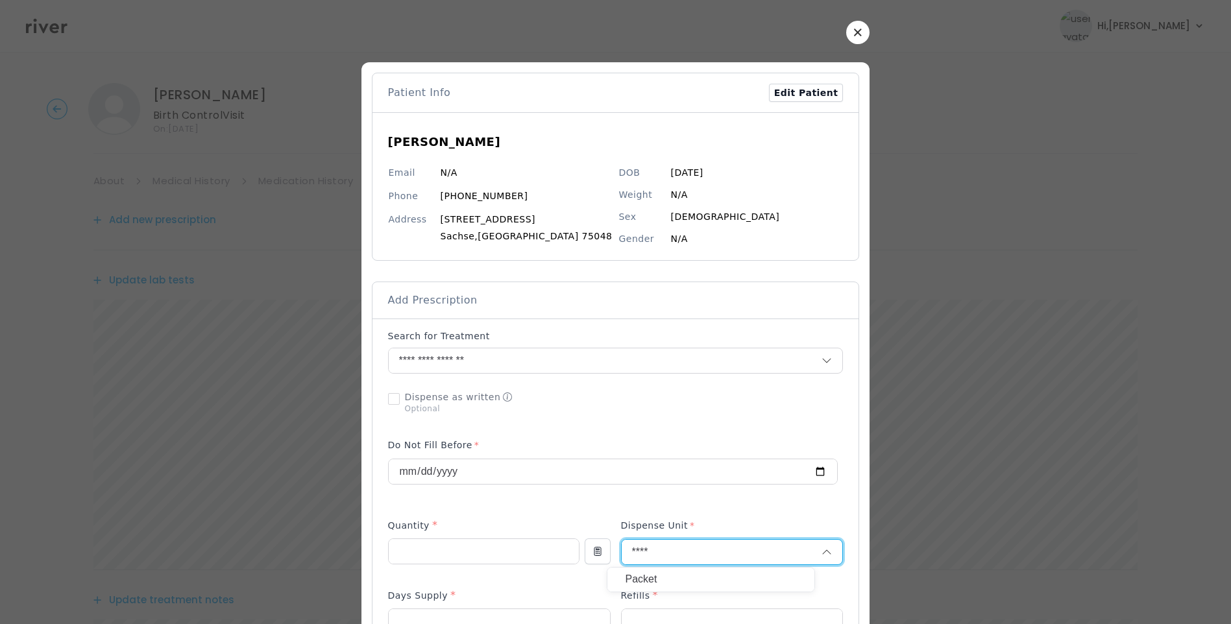
type input "****"
click at [662, 579] on p "Packet" at bounding box center [711, 579] width 171 height 19
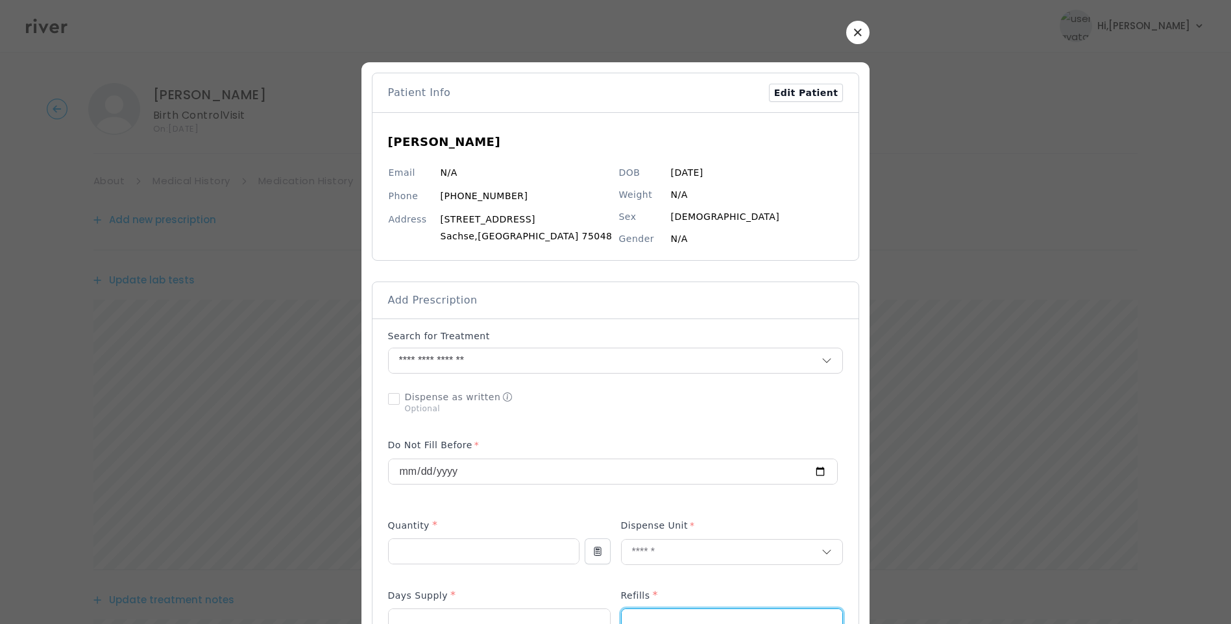
click at [644, 616] on input "number" at bounding box center [732, 621] width 221 height 25
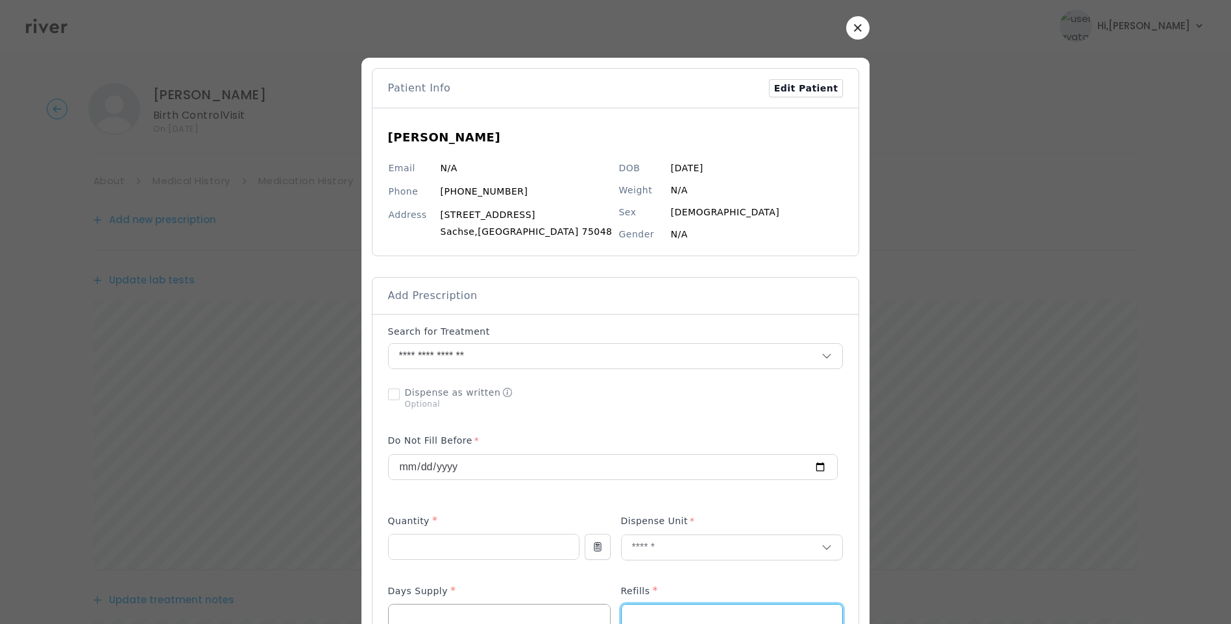
type input "*"
click at [498, 616] on input "number" at bounding box center [499, 617] width 221 height 25
type input "**"
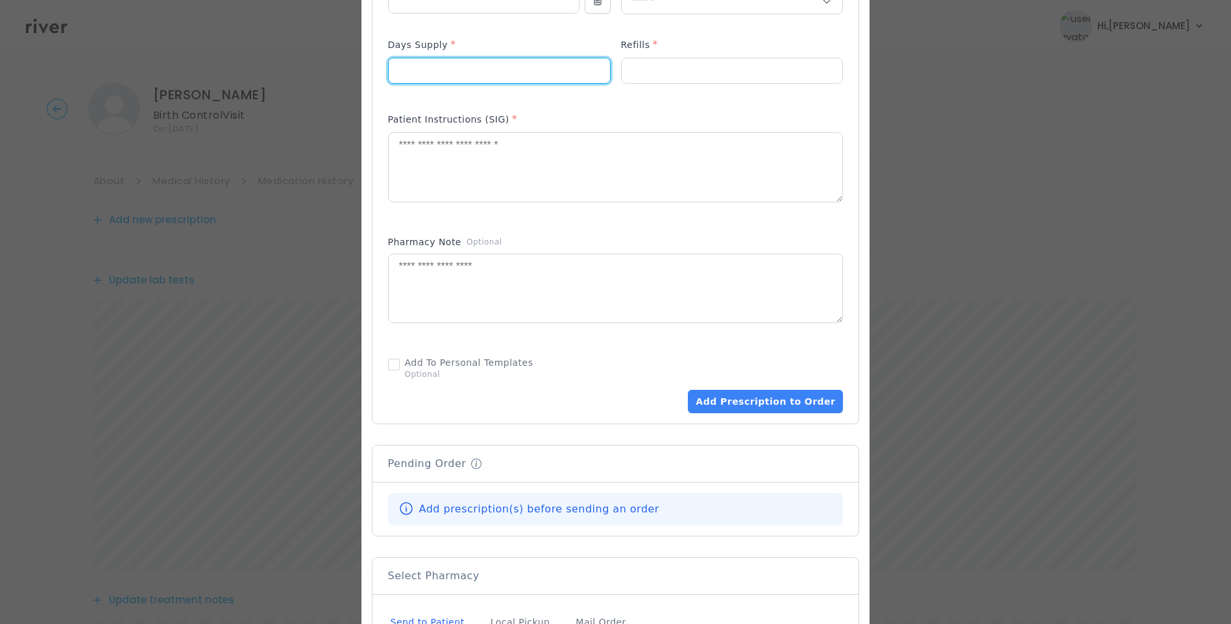
scroll to position [0, 0]
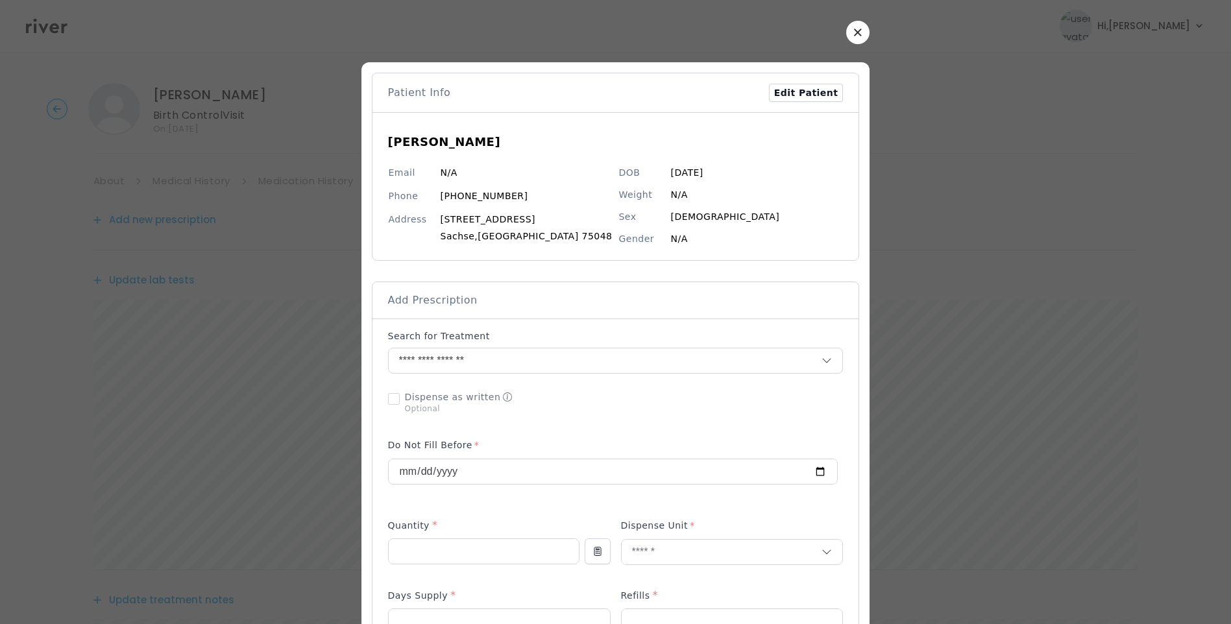
click at [855, 32] on icon "button" at bounding box center [858, 32] width 7 height 7
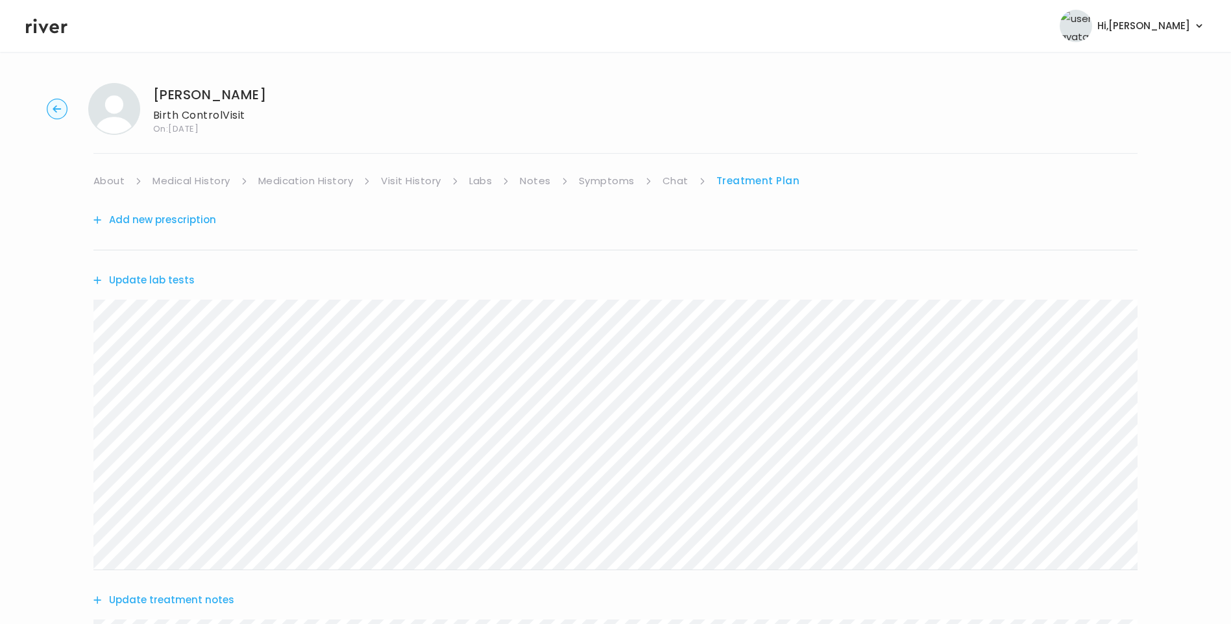
click at [678, 179] on link "Chat" at bounding box center [676, 181] width 26 height 18
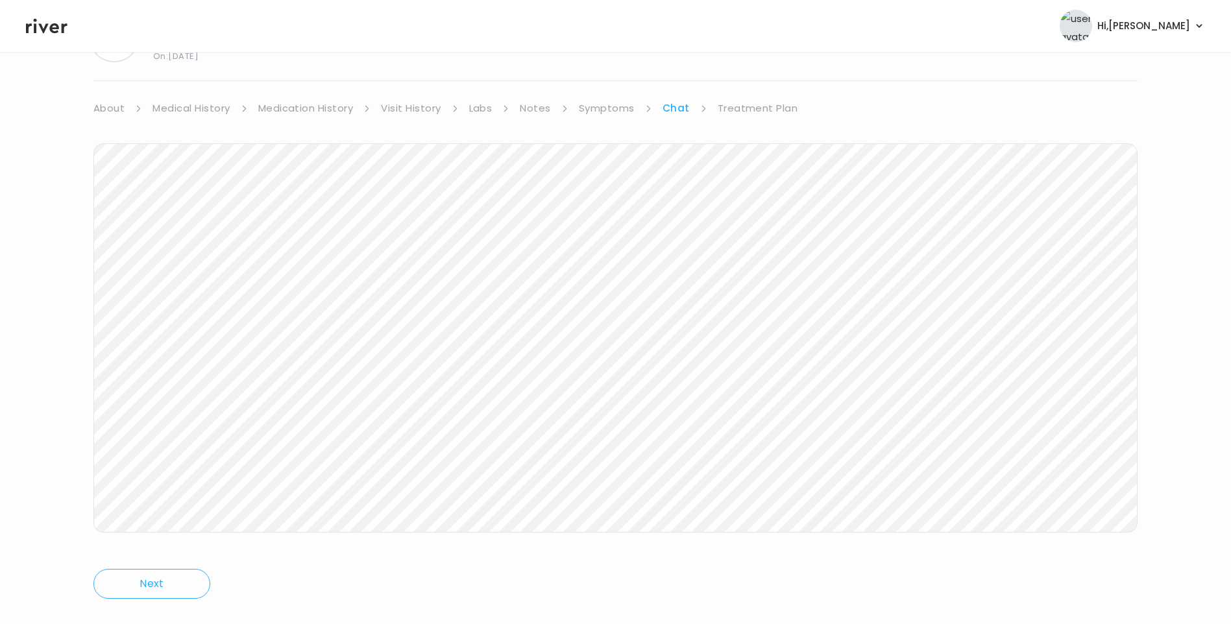
scroll to position [97, 0]
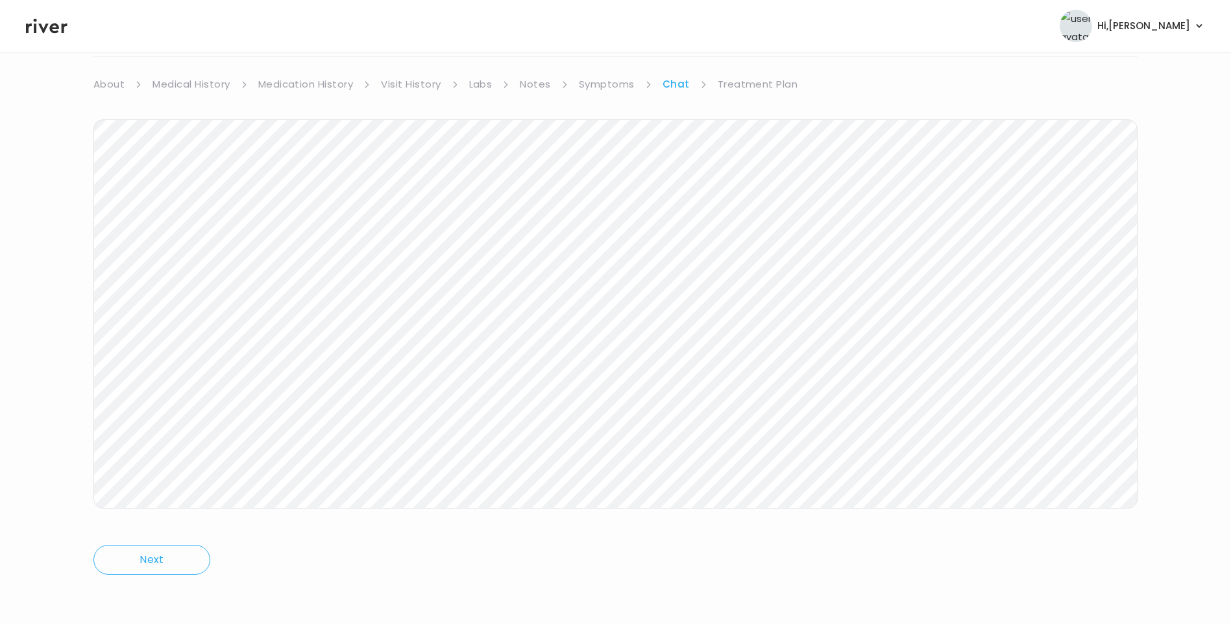
click at [747, 73] on div "Maria Cristalyn Nicolas Birth Control Visit On: 01 Oct 2025 About Medical Histo…" at bounding box center [615, 289] width 1231 height 627
click at [750, 85] on link "Treatment Plan" at bounding box center [758, 84] width 80 height 18
click at [204, 120] on button "Add new prescription" at bounding box center [154, 123] width 123 height 18
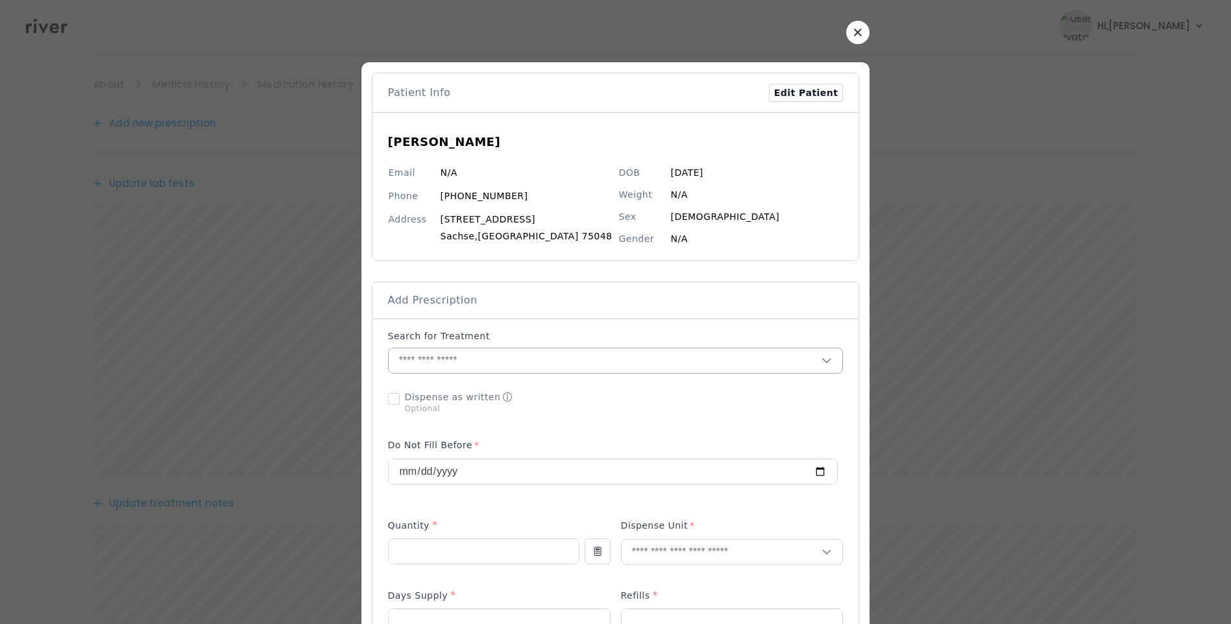
click at [434, 365] on input "text" at bounding box center [605, 360] width 433 height 25
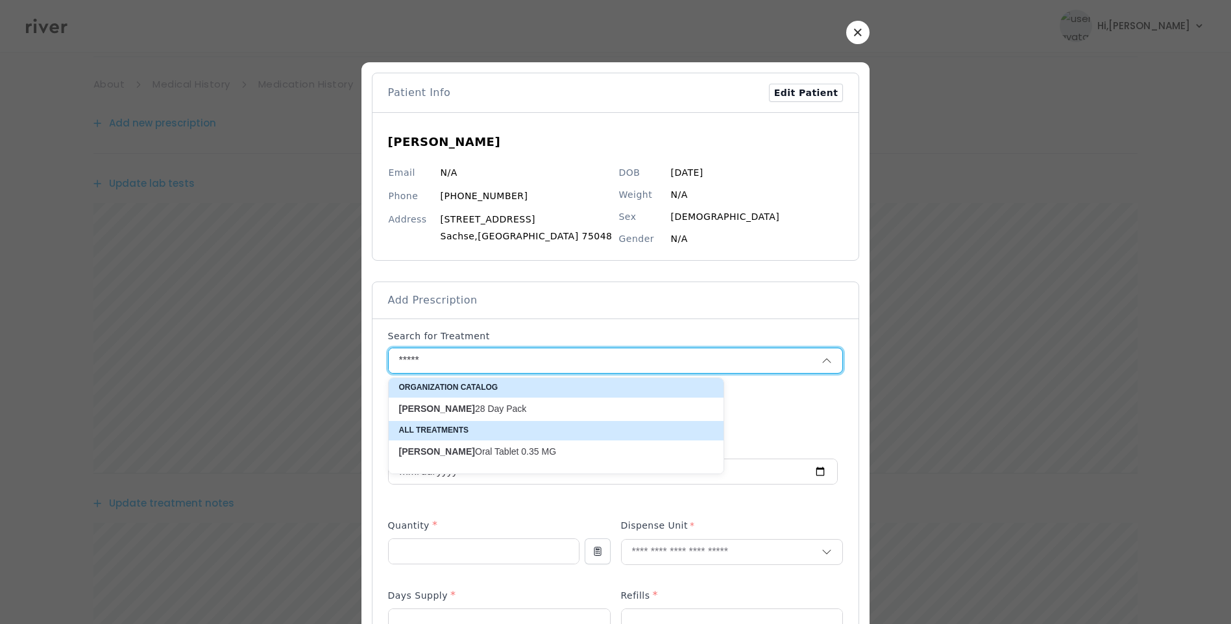
click at [459, 403] on p "Errin 28 Day Pack" at bounding box center [548, 409] width 298 height 12
type input "**********"
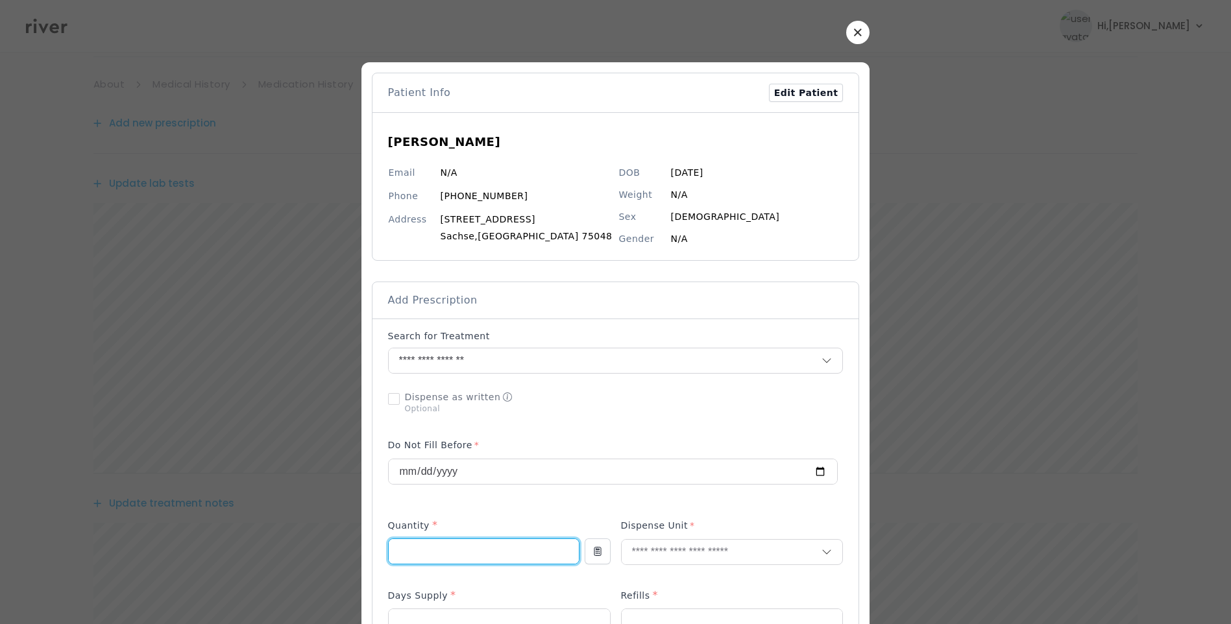
click at [470, 545] on input "number" at bounding box center [484, 551] width 190 height 25
type input "*"
click at [679, 558] on input "text" at bounding box center [722, 552] width 201 height 25
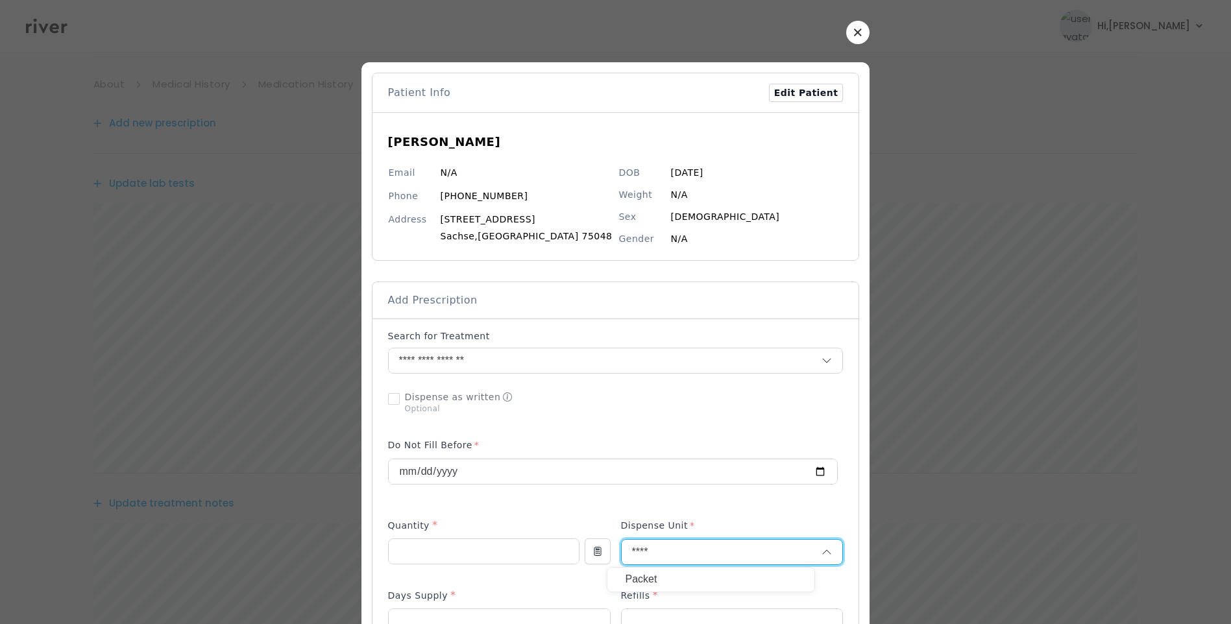
type input "****"
click at [661, 580] on p "Packet" at bounding box center [711, 579] width 171 height 19
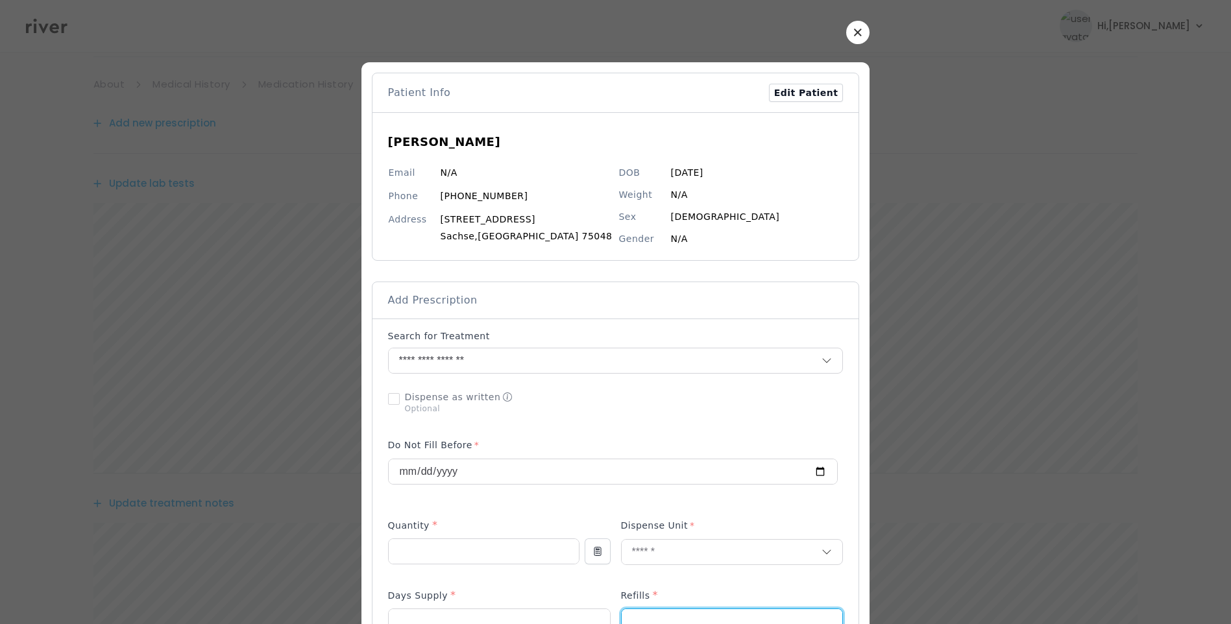
click at [637, 610] on input "number" at bounding box center [732, 621] width 221 height 25
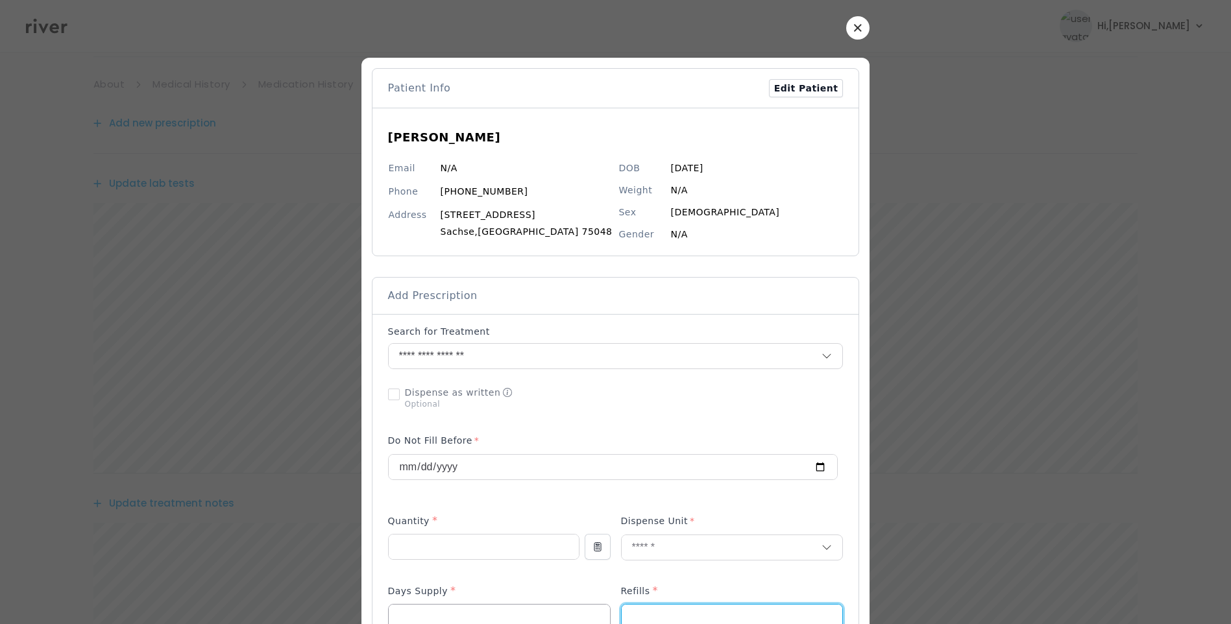
type input "*"
click at [487, 618] on input "number" at bounding box center [499, 617] width 221 height 25
type input "**"
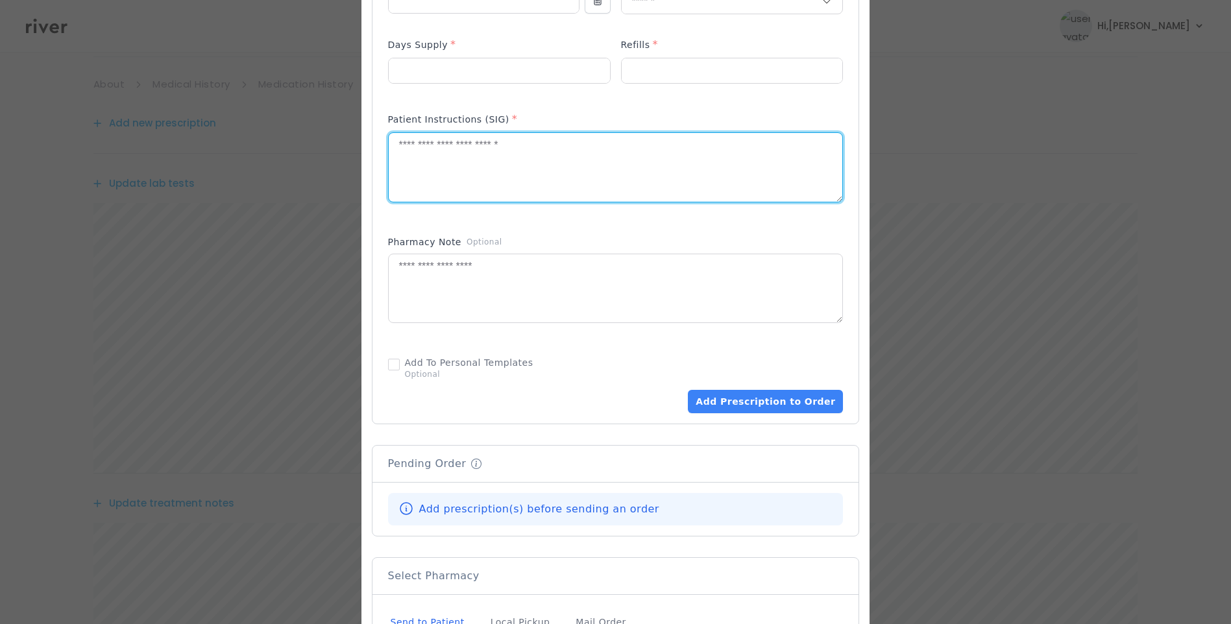
click at [545, 166] on textarea at bounding box center [616, 167] width 454 height 69
type textarea "**********"
click at [535, 283] on textarea at bounding box center [616, 288] width 454 height 69
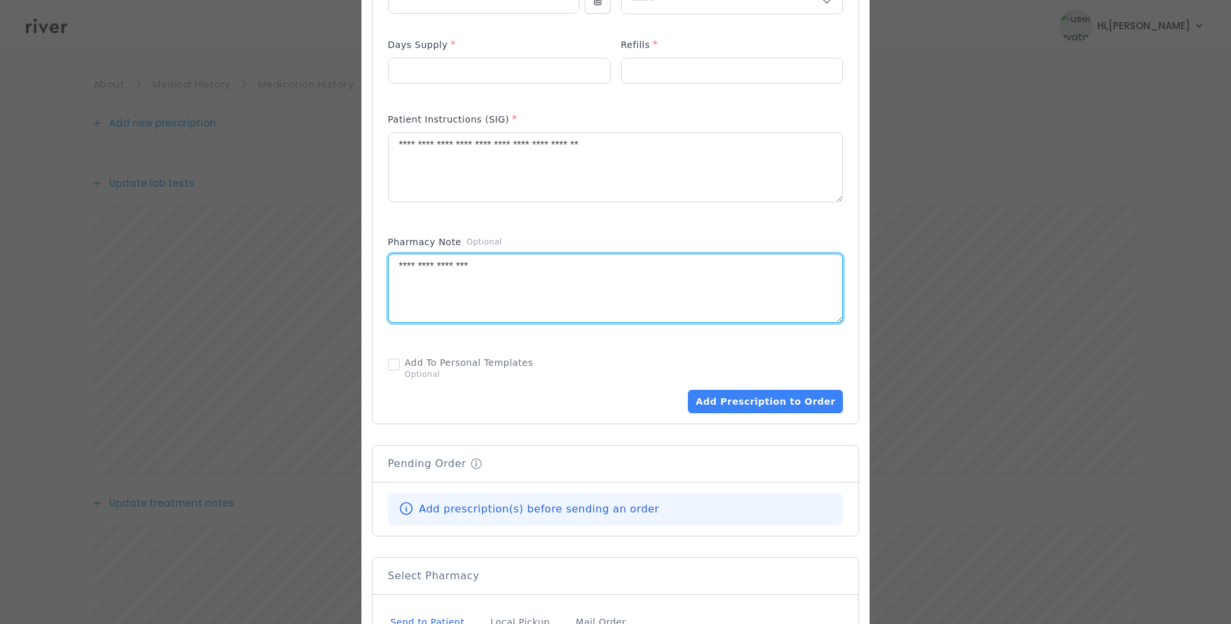
type textarea "**********"
click at [585, 353] on div "Add To Personal Templates Optional" at bounding box center [616, 368] width 456 height 34
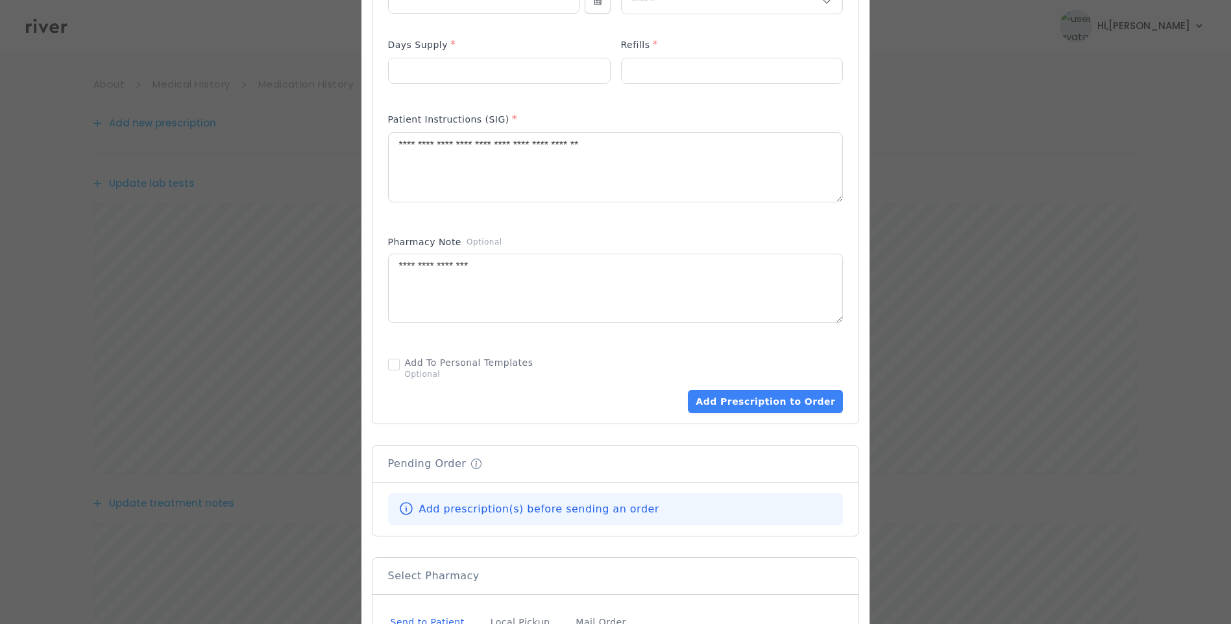
scroll to position [783, 0]
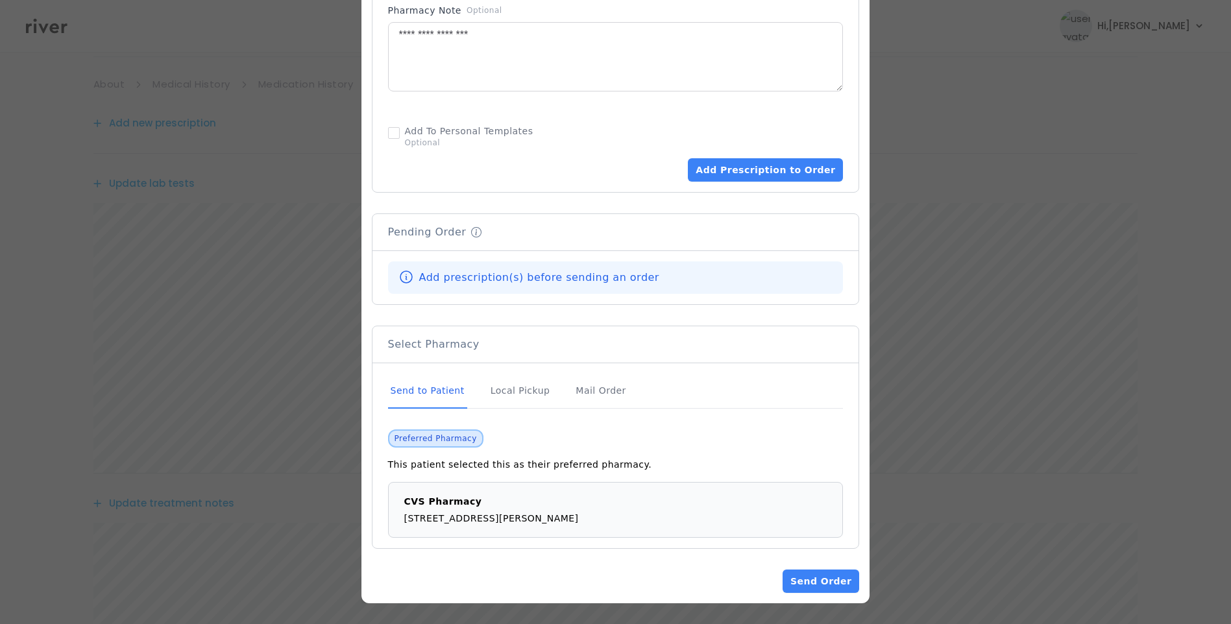
drag, startPoint x: 445, startPoint y: 386, endPoint x: 448, endPoint y: 395, distance: 8.8
click at [445, 388] on div "Send to Patient" at bounding box center [427, 391] width 79 height 35
click at [448, 395] on div "Send to Patient" at bounding box center [427, 391] width 79 height 35
click at [731, 171] on button "Add Prescription to Order" at bounding box center [765, 169] width 155 height 23
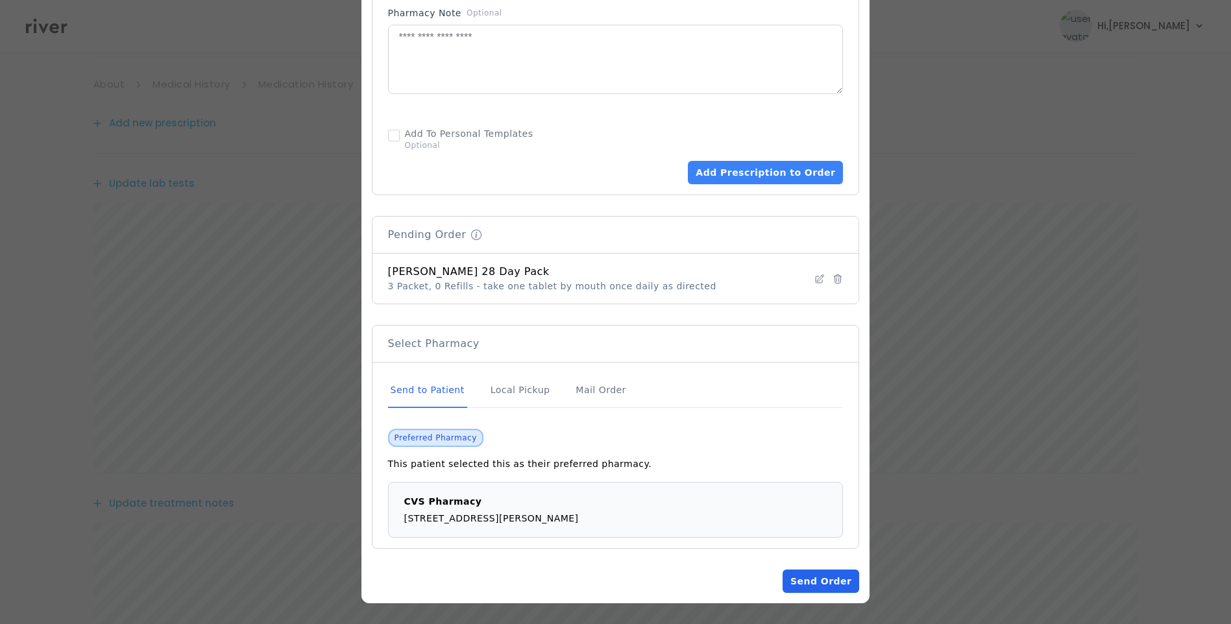
click at [815, 579] on button "Send Order" at bounding box center [821, 581] width 77 height 23
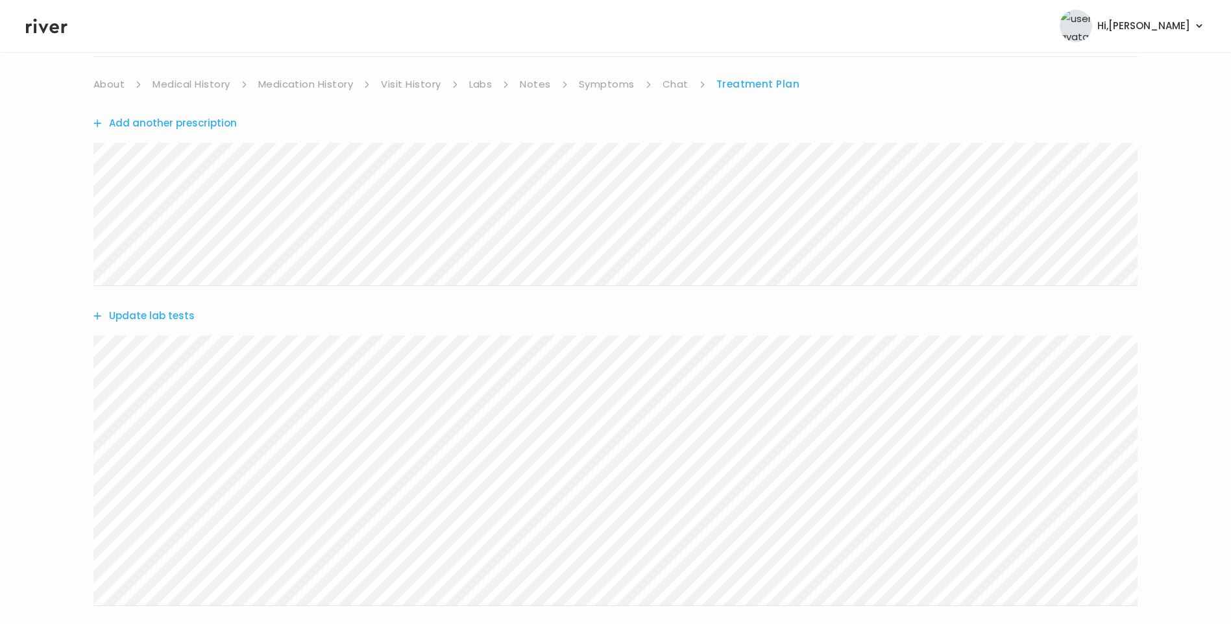
scroll to position [643, 0]
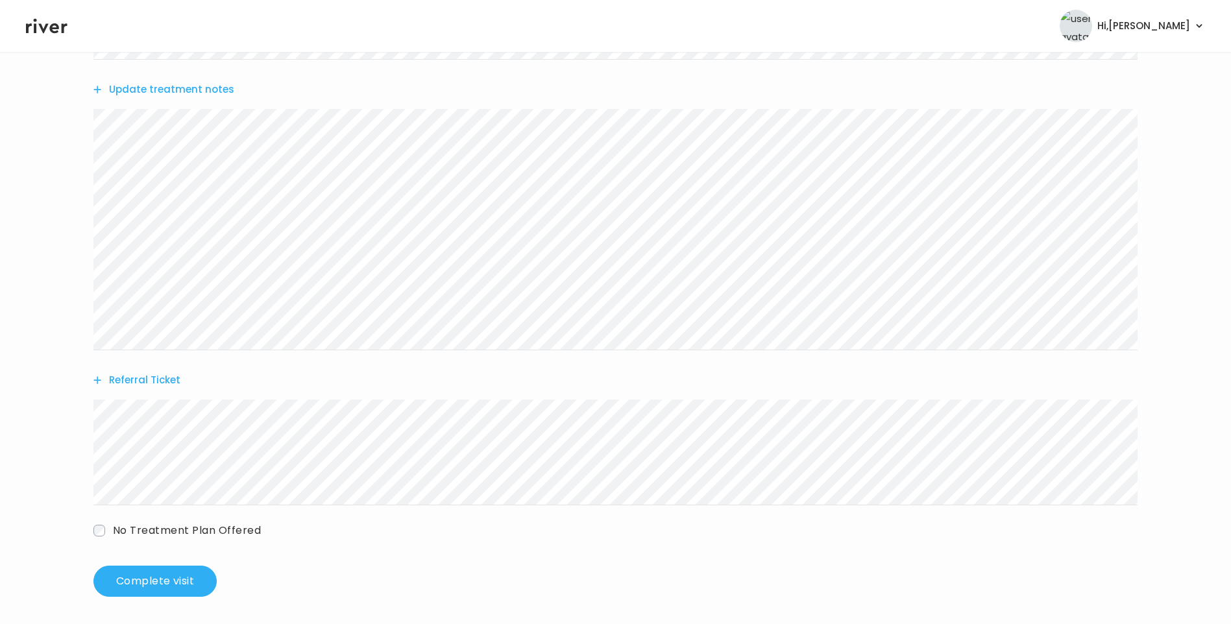
click at [213, 89] on button "Update treatment notes" at bounding box center [163, 89] width 141 height 18
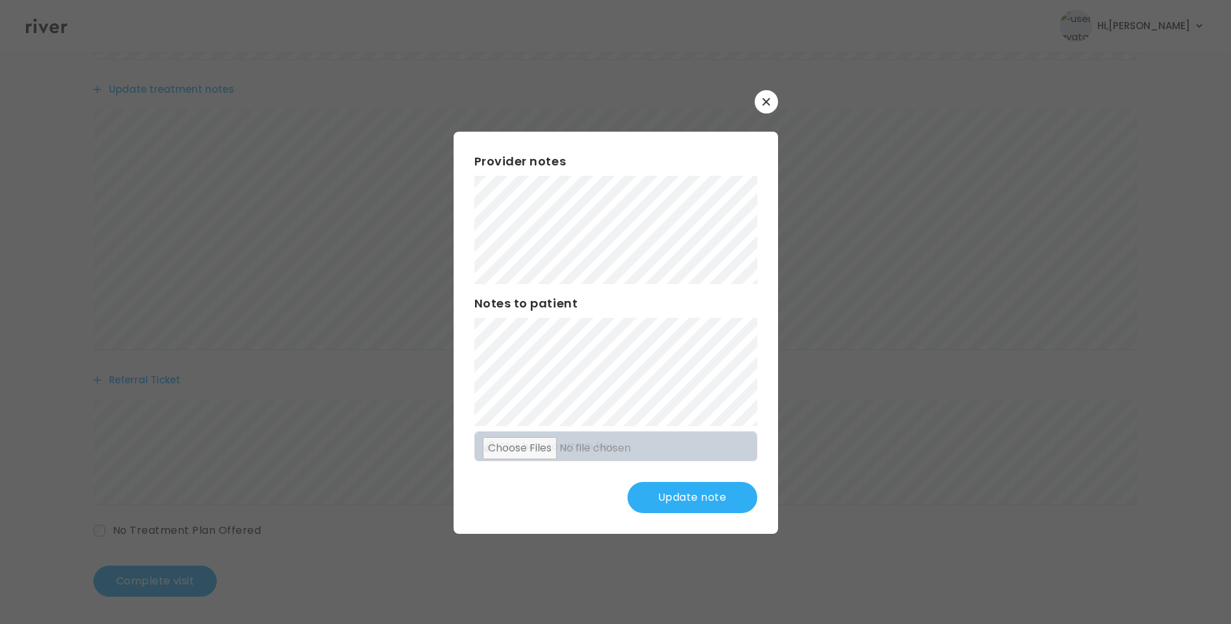
click at [703, 494] on button "Update note" at bounding box center [692, 497] width 130 height 31
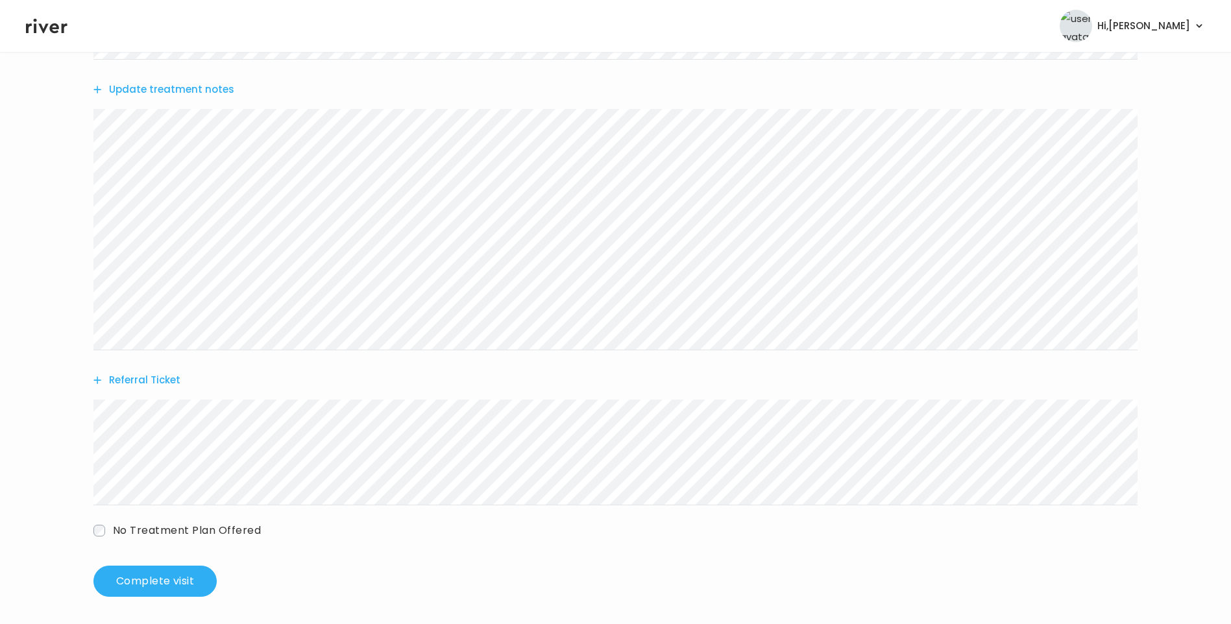
click at [212, 93] on button "Update treatment notes" at bounding box center [163, 89] width 141 height 18
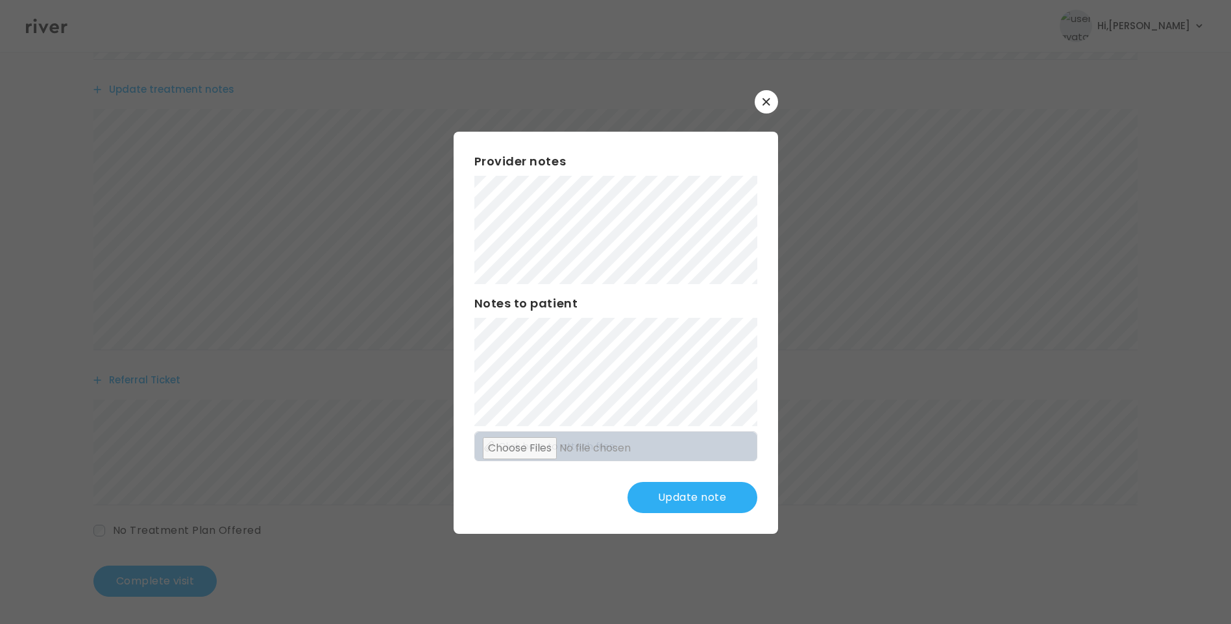
click at [701, 493] on button "Update note" at bounding box center [692, 497] width 130 height 31
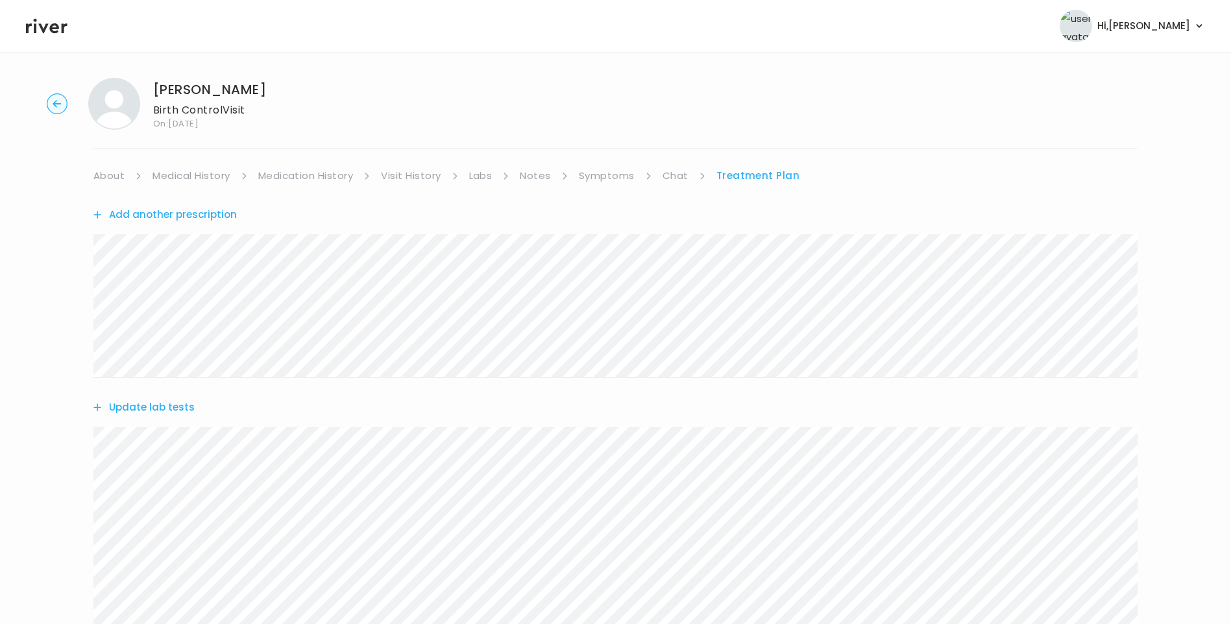
scroll to position [0, 0]
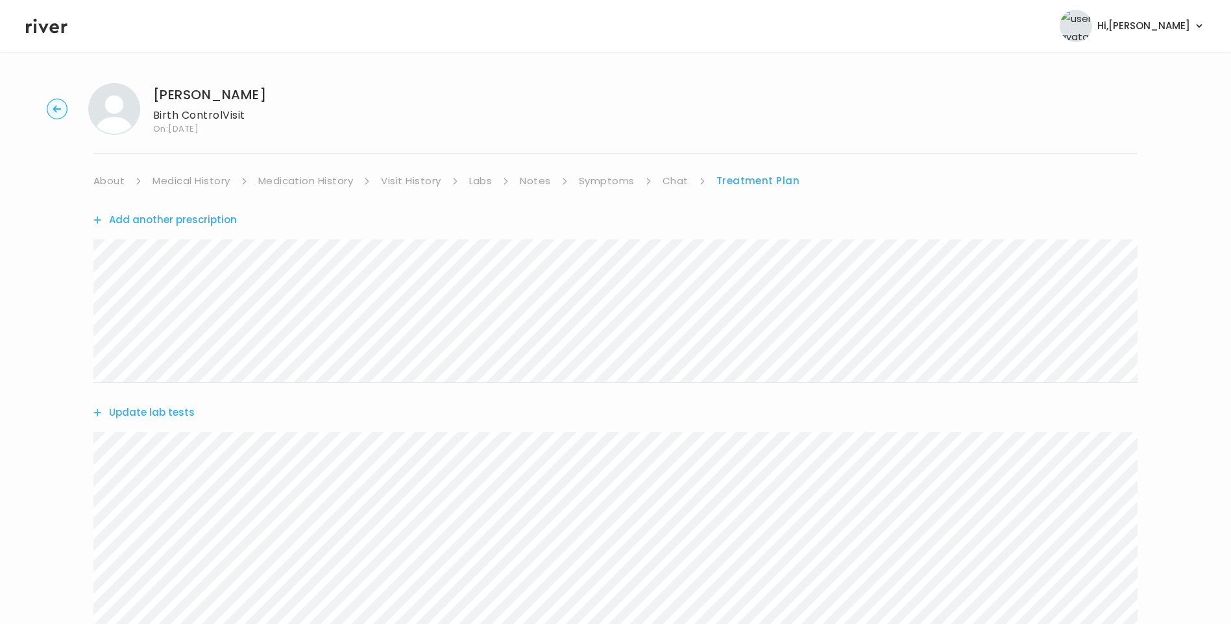
click at [674, 178] on link "Chat" at bounding box center [676, 181] width 26 height 18
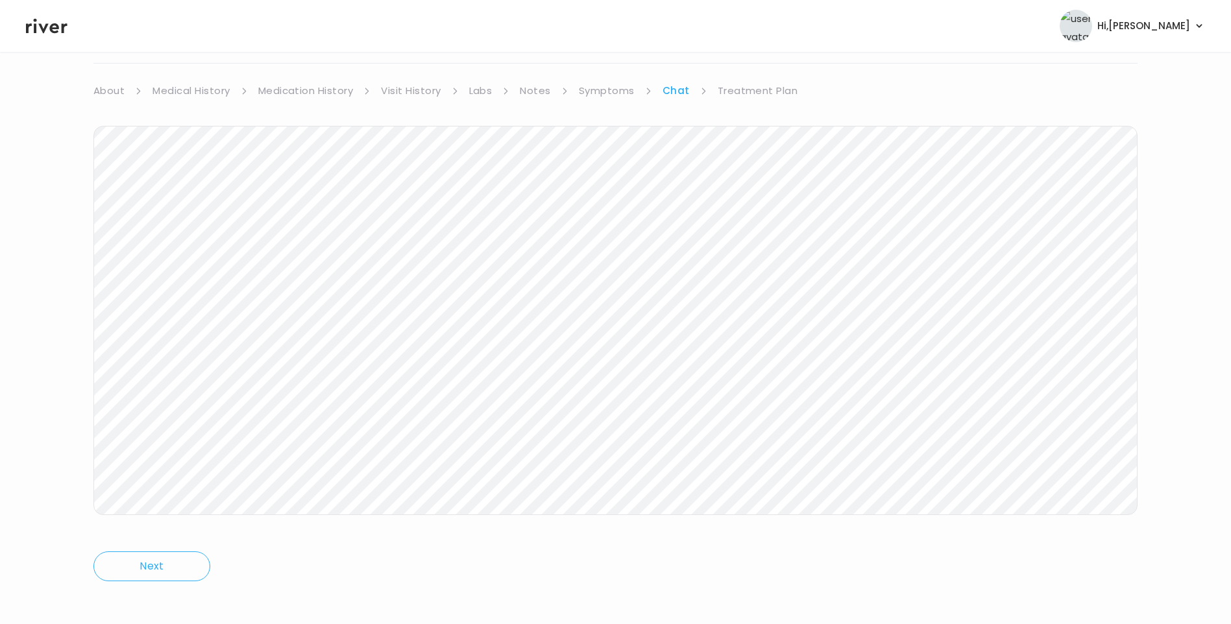
scroll to position [97, 0]
click at [763, 83] on link "Treatment Plan" at bounding box center [758, 84] width 80 height 18
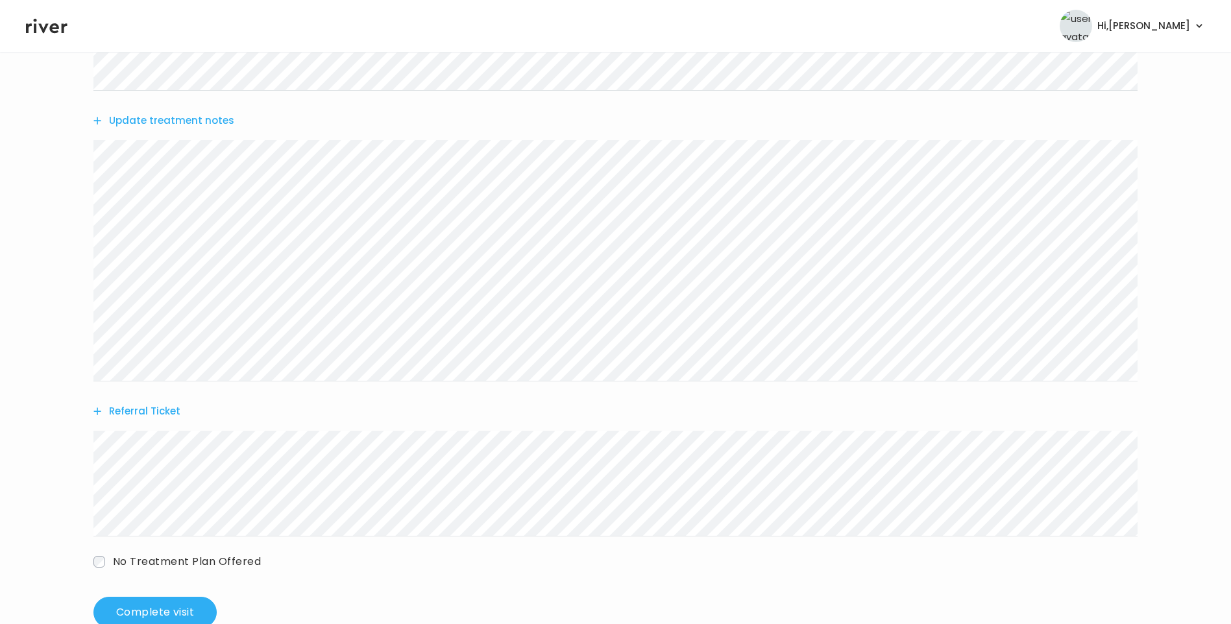
scroll to position [647, 0]
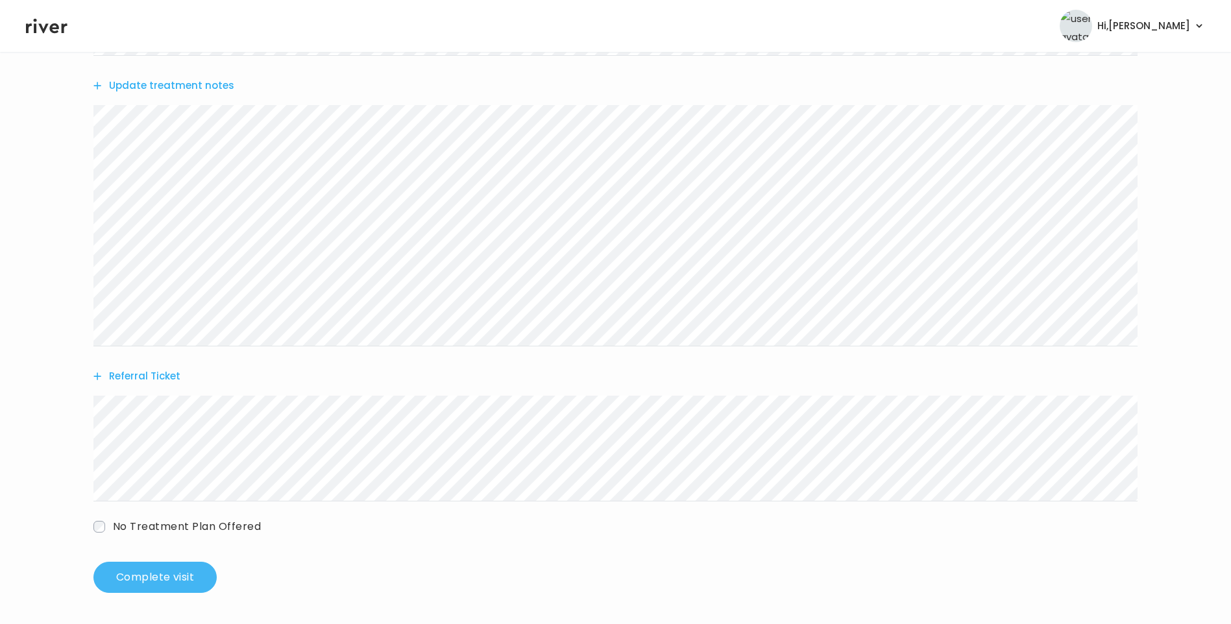
click at [149, 582] on button "Complete visit" at bounding box center [154, 577] width 123 height 31
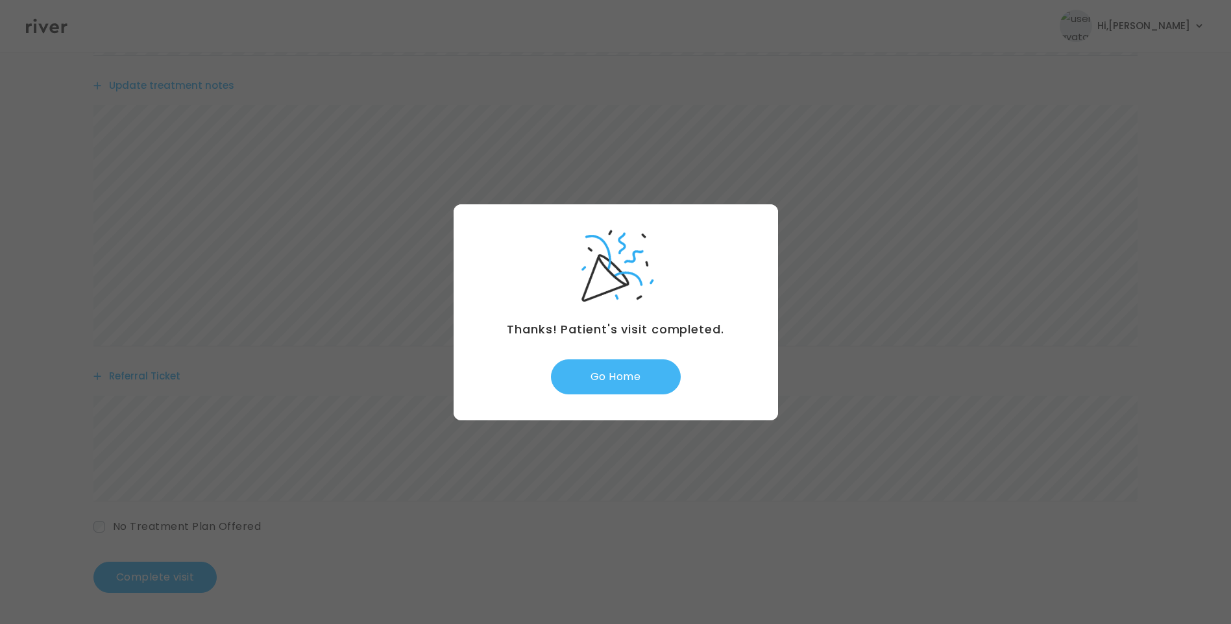
click at [616, 393] on button "Go Home" at bounding box center [616, 376] width 130 height 35
